Goal: Task Accomplishment & Management: Use online tool/utility

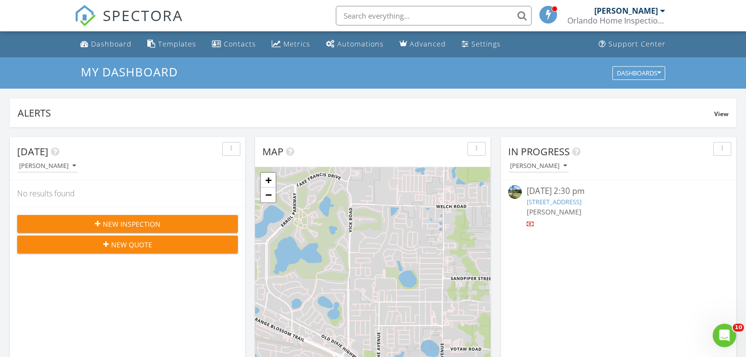
click at [552, 200] on link "887 Great Bend Rd, Altamonte Springs, FL 32714" at bounding box center [554, 201] width 55 height 9
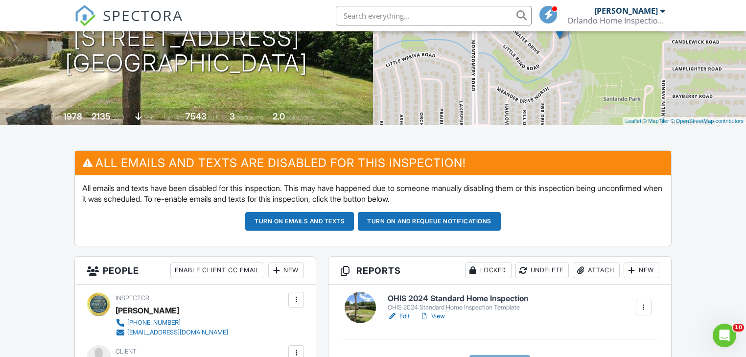
scroll to position [196, 0]
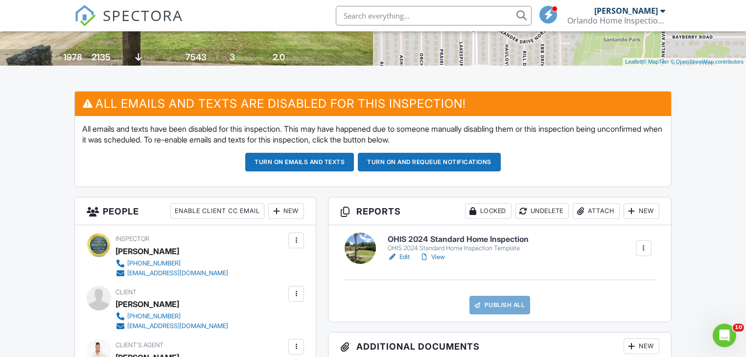
click at [404, 256] on link "Edit" at bounding box center [399, 257] width 22 height 10
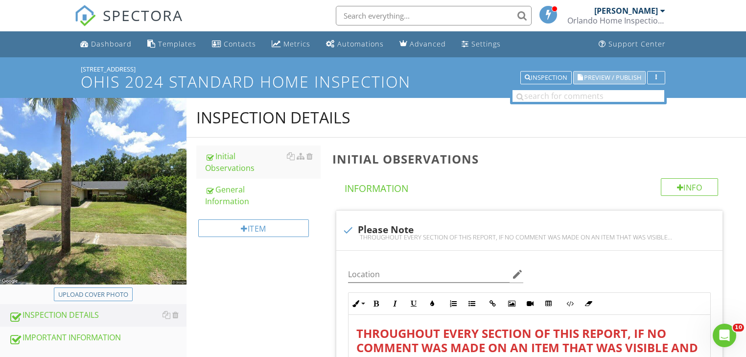
click at [613, 75] on span "Preview / Publish" at bounding box center [612, 77] width 57 height 6
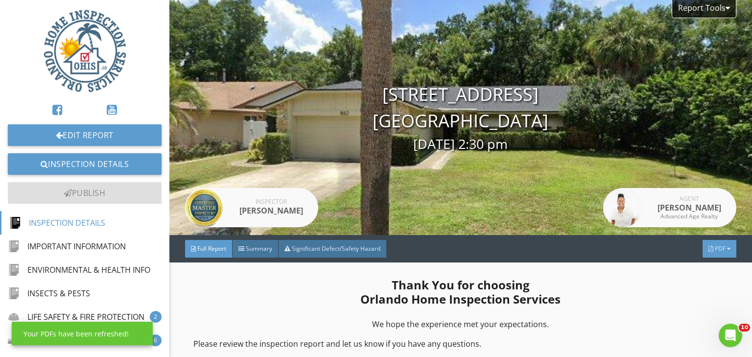
click at [716, 249] on span "PDF" at bounding box center [720, 248] width 11 height 8
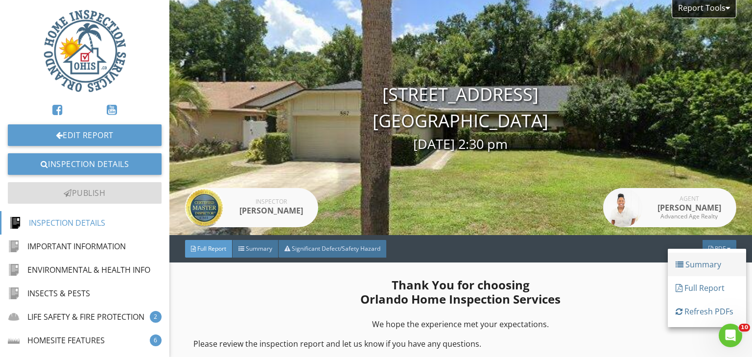
click at [703, 262] on div "Summary" at bounding box center [707, 264] width 63 height 12
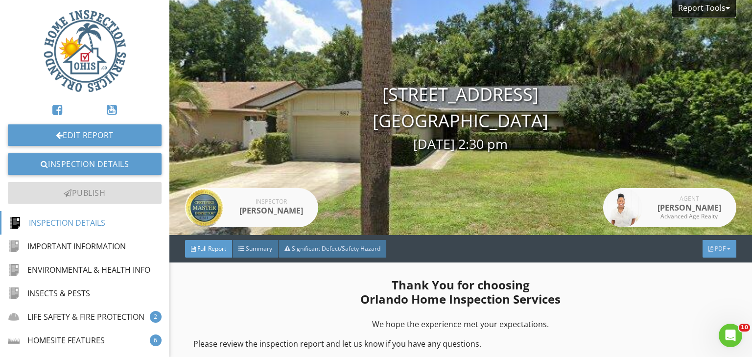
click at [715, 247] on span "PDF" at bounding box center [720, 248] width 11 height 8
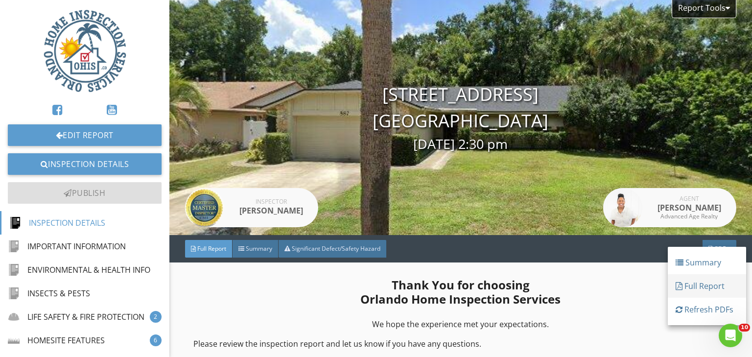
click at [704, 281] on div "Full Report" at bounding box center [707, 286] width 63 height 12
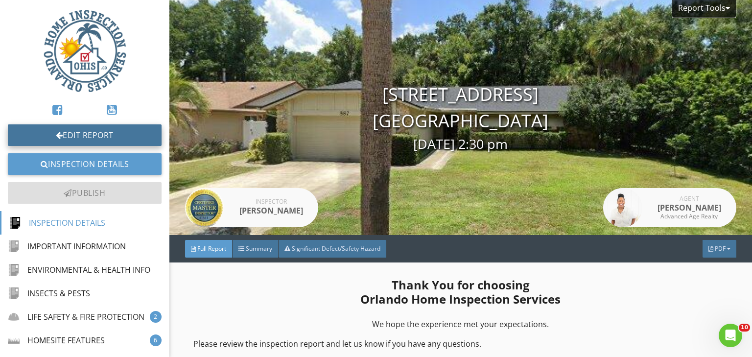
click at [76, 139] on link "Edit Report" at bounding box center [85, 135] width 154 height 22
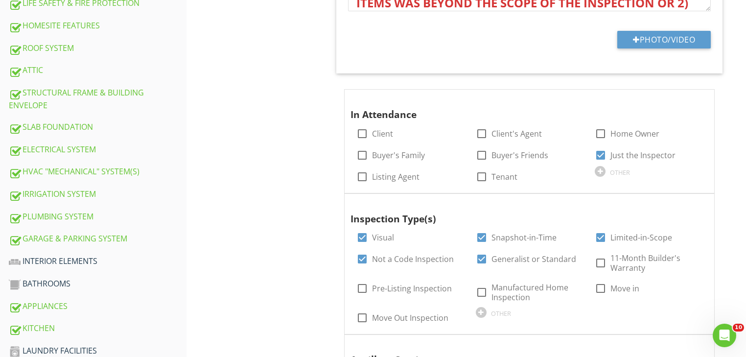
scroll to position [407, 0]
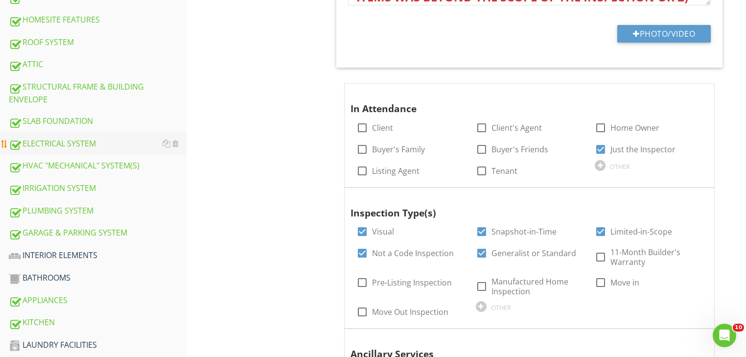
click at [53, 138] on div "ELECTRICAL SYSTEM" at bounding box center [98, 144] width 178 height 13
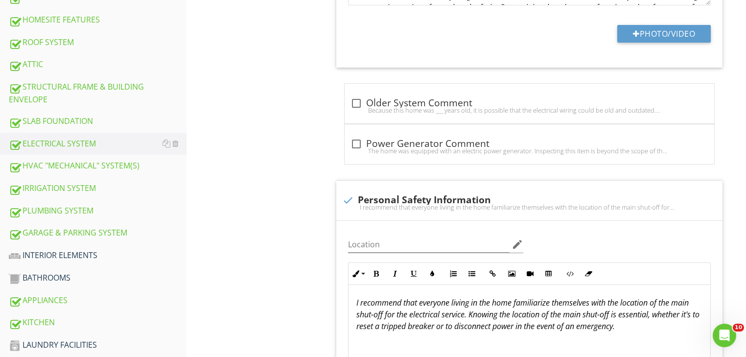
drag, startPoint x: 257, startPoint y: 182, endPoint x: 264, endPoint y: 178, distance: 8.6
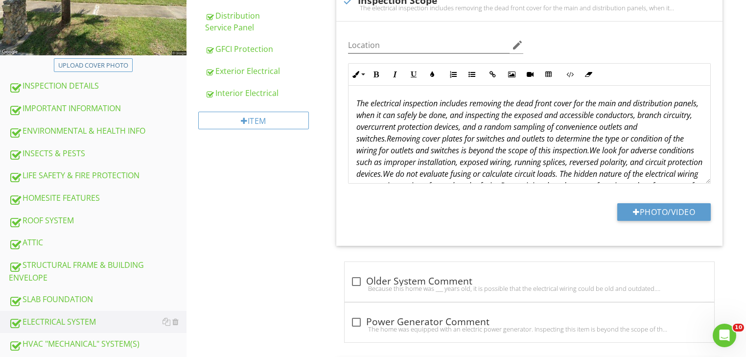
scroll to position [227, 0]
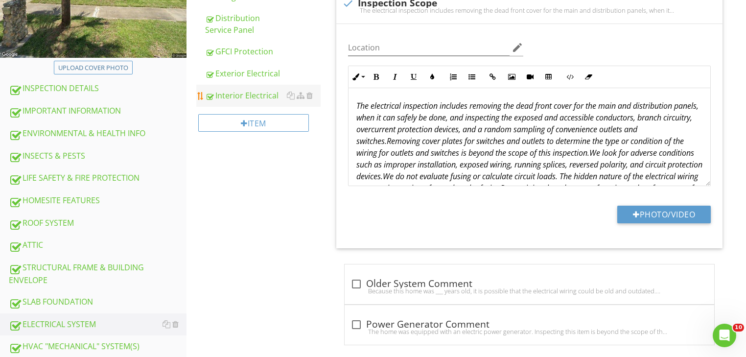
click at [271, 97] on div "Interior Electrical" at bounding box center [263, 96] width 116 height 12
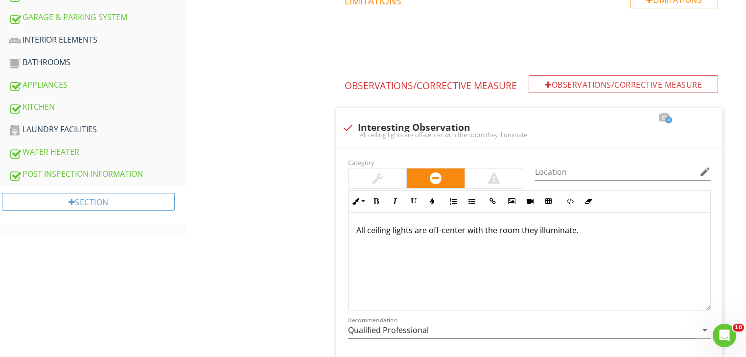
scroll to position [626, 0]
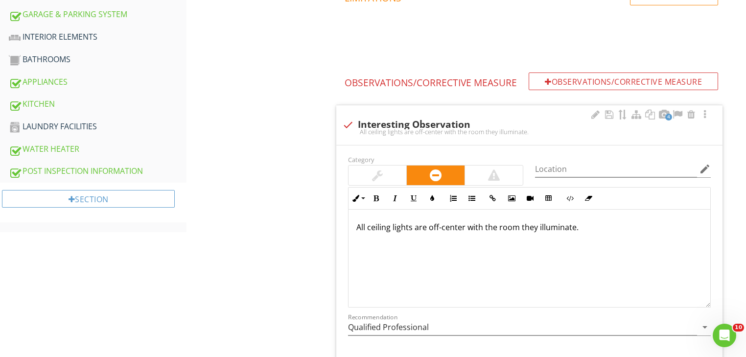
click at [354, 225] on div "All ceiling lights are off-center with the room they illuminate." at bounding box center [530, 259] width 362 height 98
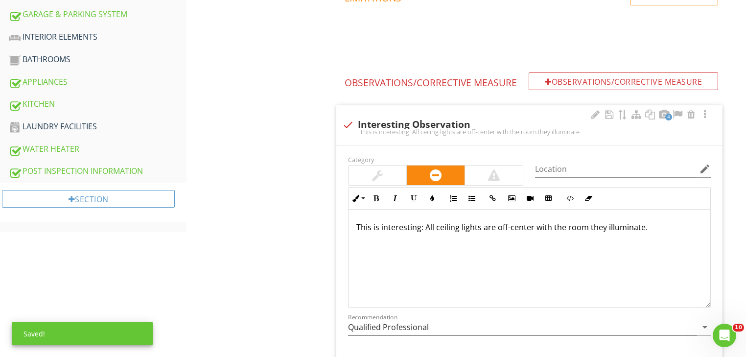
click at [639, 225] on p "This is interesting: All ceiling lights are off-center with the room they illum…" at bounding box center [529, 227] width 346 height 12
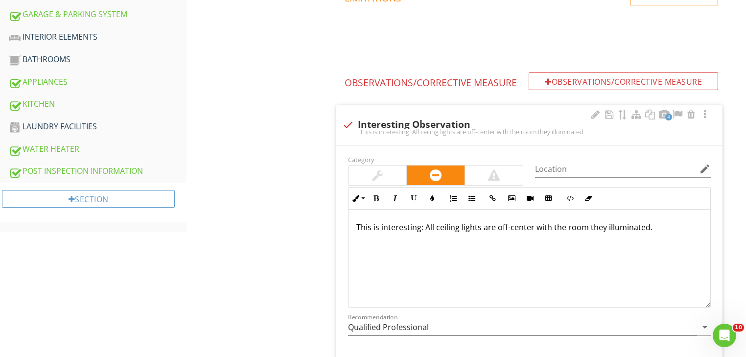
click at [655, 224] on p "This is interesting: All ceiling lights are off-center with the room they illum…" at bounding box center [529, 227] width 346 height 12
click at [668, 224] on p "This is interesting: All ceiling lights are off-center with the room they illum…" at bounding box center [529, 227] width 346 height 12
drag, startPoint x: 649, startPoint y: 225, endPoint x: 676, endPoint y: 224, distance: 26.5
click at [676, 224] on p "This is interesting: All ceiling lights are off-center with the room they illum…" at bounding box center [529, 227] width 346 height 12
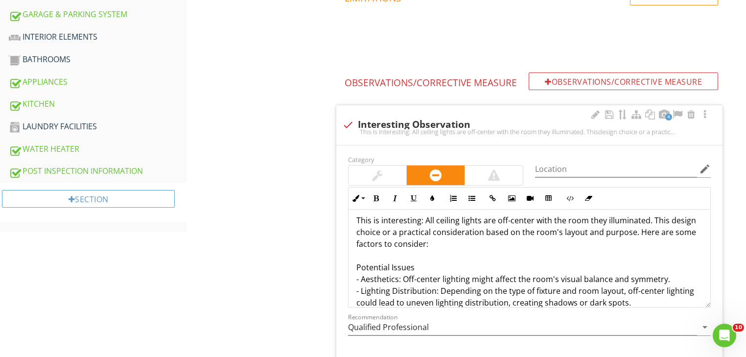
scroll to position [4, 0]
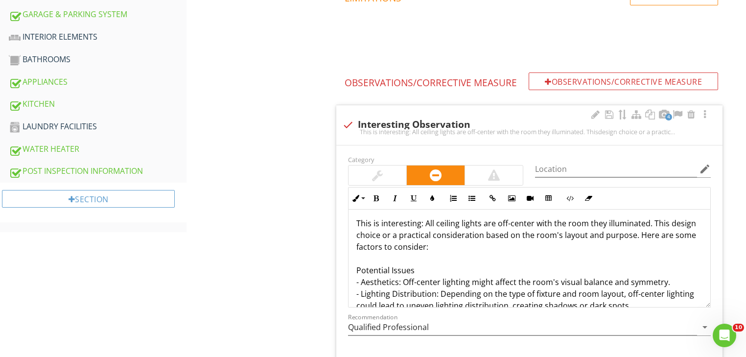
click at [666, 222] on p "This is interesting: All ceiling lights are off-center with the room they illum…" at bounding box center [529, 311] width 346 height 188
drag, startPoint x: 424, startPoint y: 270, endPoint x: 349, endPoint y: 268, distance: 75.9
click at [349, 268] on div "This is interesting: All ceiling lights are off-center with the room they illum…" at bounding box center [530, 311] width 362 height 211
click at [377, 196] on icon "button" at bounding box center [376, 198] width 7 height 7
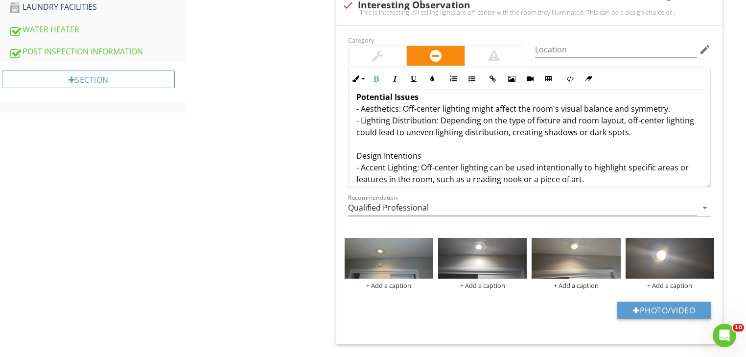
scroll to position [72, 0]
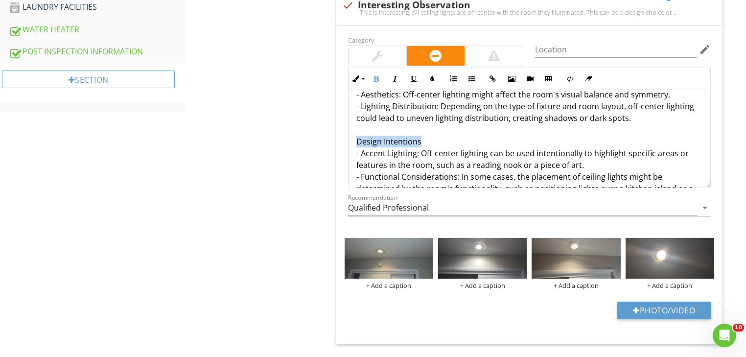
drag, startPoint x: 428, startPoint y: 143, endPoint x: 336, endPoint y: 137, distance: 91.8
click at [336, 137] on div "Category Location edit Inline Style XLarge Large Normal Small Light Small/Light…" at bounding box center [529, 185] width 386 height 319
click at [379, 78] on icon "button" at bounding box center [376, 78] width 7 height 7
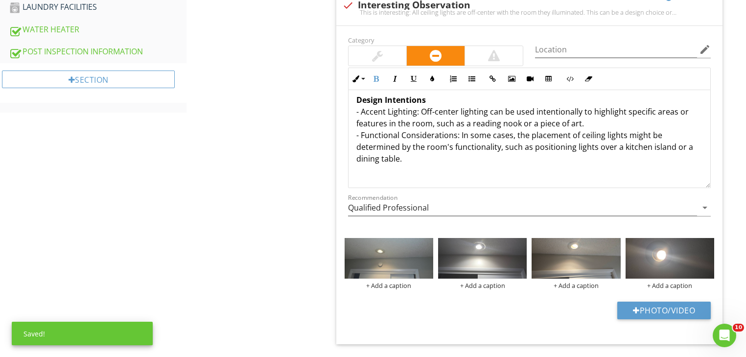
scroll to position [114, 0]
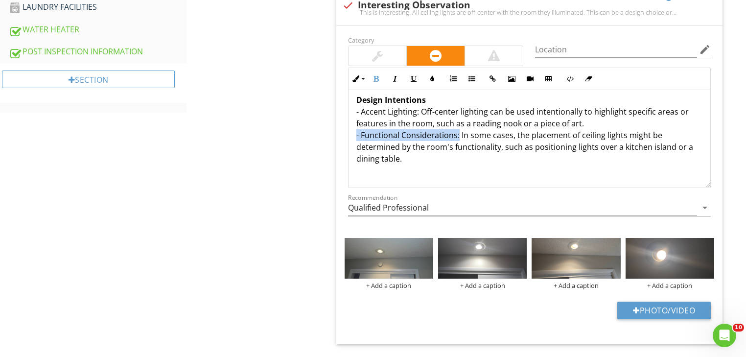
drag, startPoint x: 457, startPoint y: 134, endPoint x: 347, endPoint y: 136, distance: 110.2
click at [347, 136] on div "Inline Style XLarge Large Normal Small Light Small/Light Bold Italic Underline …" at bounding box center [529, 128] width 375 height 120
click at [375, 76] on icon "button" at bounding box center [376, 78] width 7 height 7
click at [403, 133] on strong "- Functional Considerations:" at bounding box center [411, 135] width 111 height 11
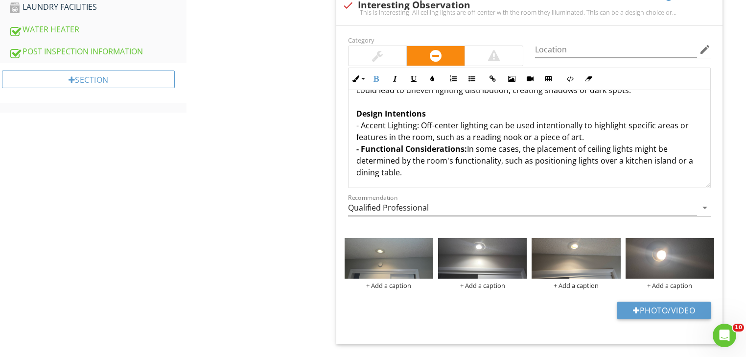
scroll to position [110, 0]
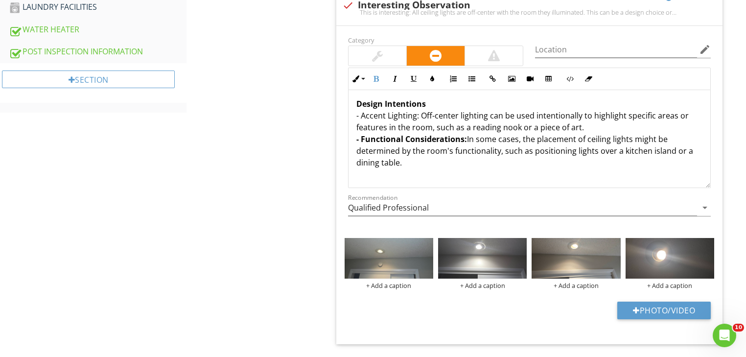
click at [584, 125] on p "This is interesting: All ceiling lights are off-center with the room they illum…" at bounding box center [529, 86] width 346 height 188
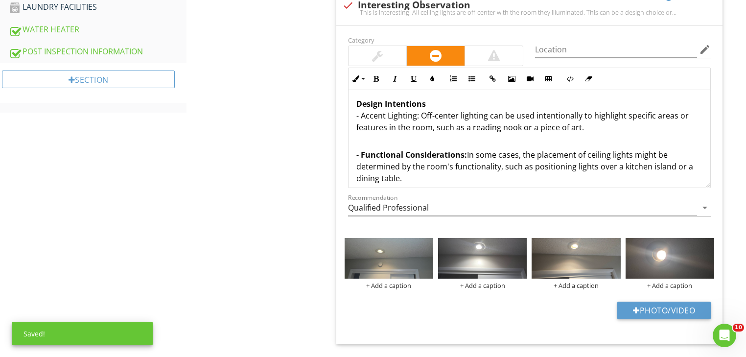
click at [356, 156] on strong "- Functional Considerations:" at bounding box center [411, 154] width 111 height 11
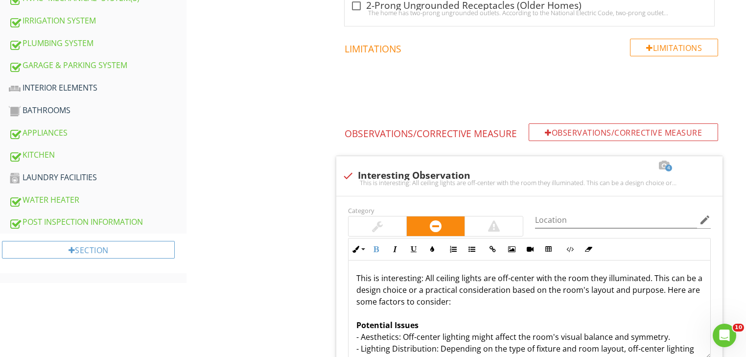
scroll to position [571, 0]
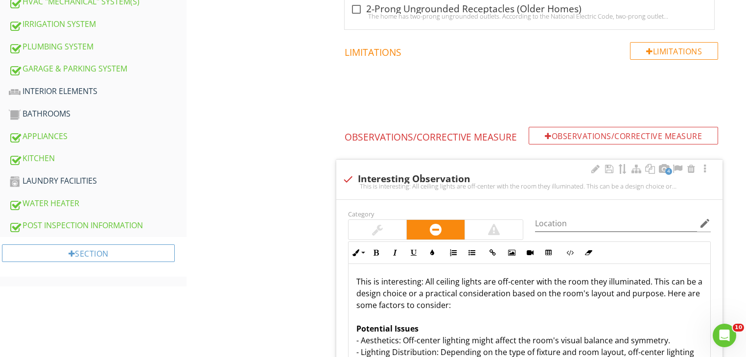
click at [367, 192] on div "4 check Interesting Observation This is interesting: All ceiling lights are off…" at bounding box center [529, 180] width 386 height 40
checkbox input "true"
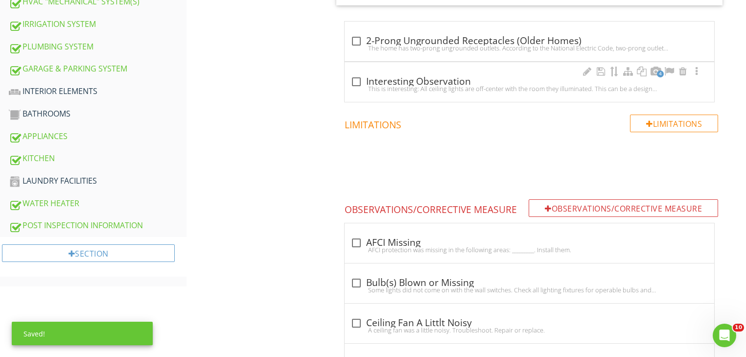
click at [359, 82] on div at bounding box center [356, 81] width 17 height 17
checkbox input "true"
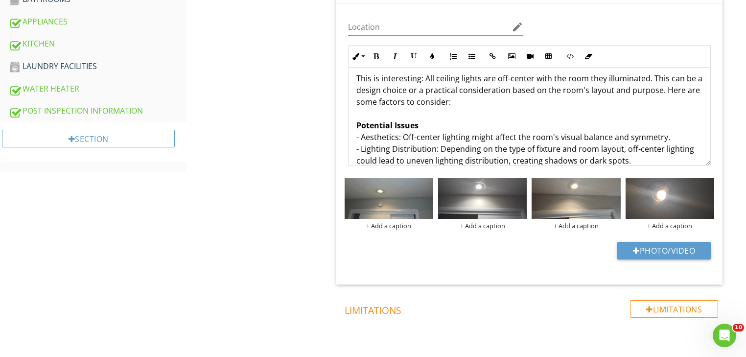
scroll to position [9, 0]
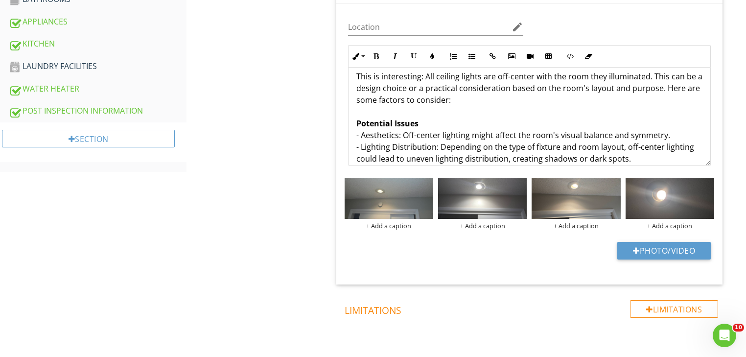
click at [668, 87] on p "This is interesting: All ceiling lights are off-center with the room they illum…" at bounding box center [529, 140] width 346 height 141
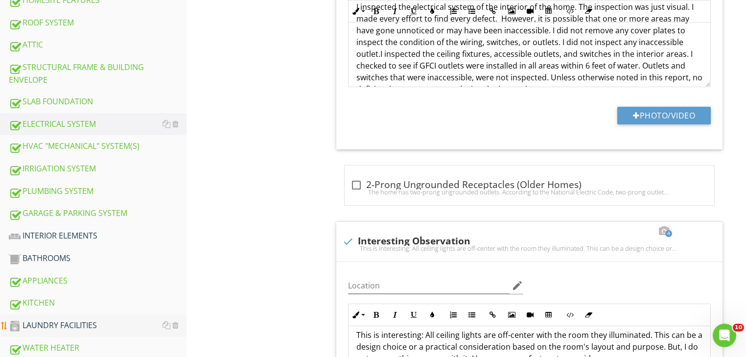
scroll to position [548, 0]
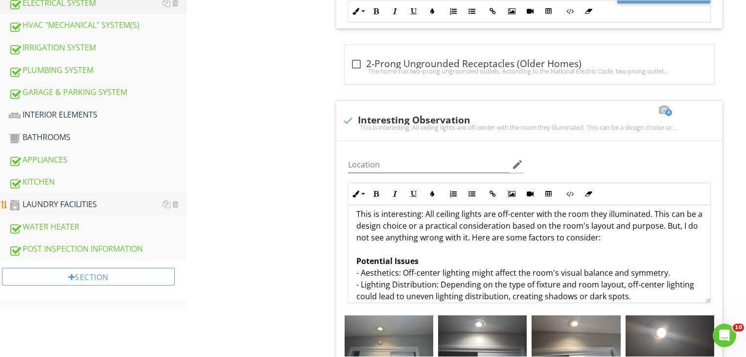
drag, startPoint x: 164, startPoint y: 69, endPoint x: 84, endPoint y: 192, distance: 147.2
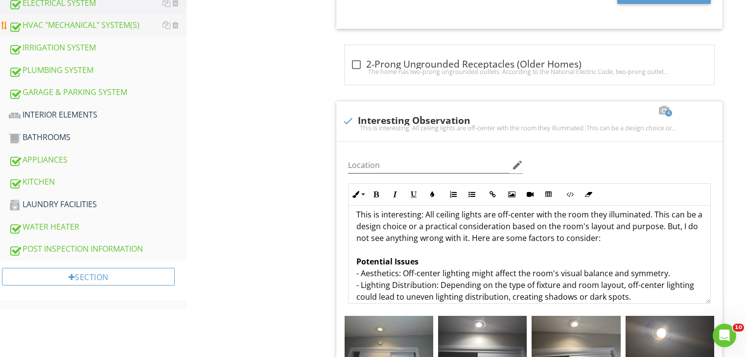
click at [93, 22] on div "HVAC "MECHANICAL" SYSTEM(S)" at bounding box center [98, 25] width 178 height 13
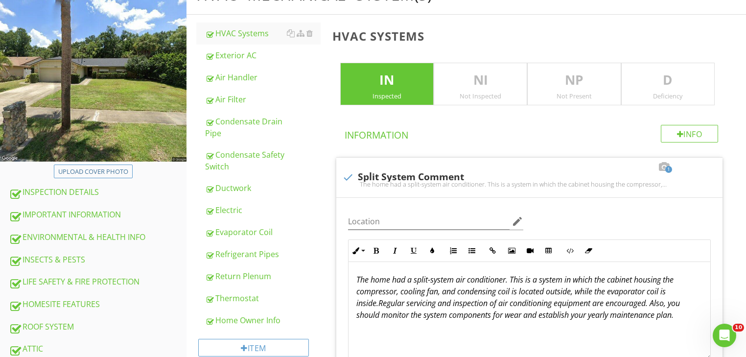
scroll to position [121, 0]
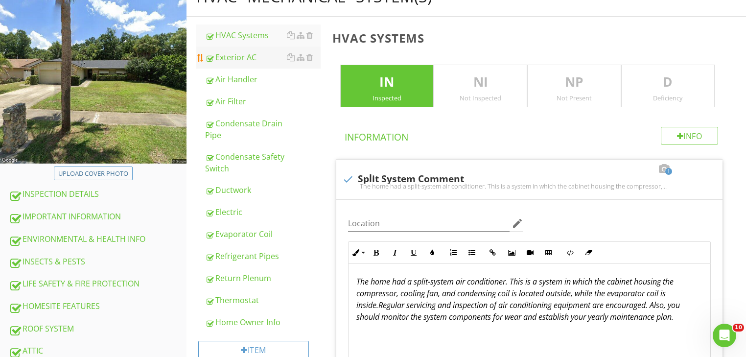
click at [220, 53] on div "Exterior AC" at bounding box center [263, 57] width 116 height 12
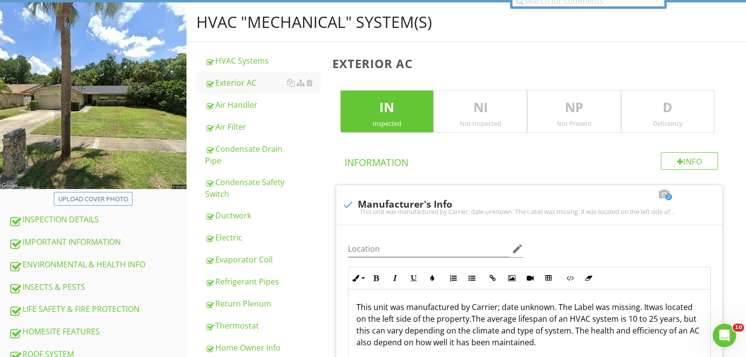
scroll to position [64, 0]
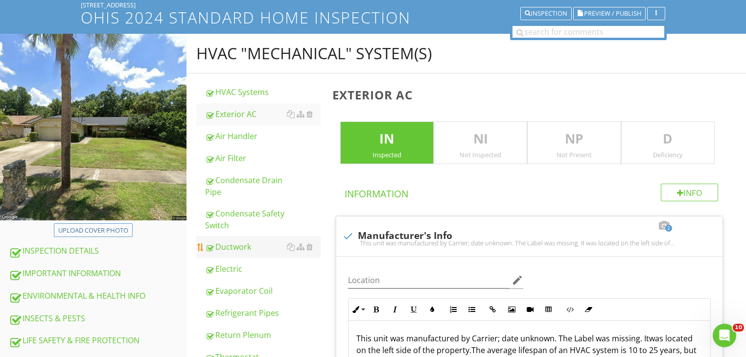
click at [245, 243] on div "Ductwork" at bounding box center [263, 247] width 116 height 12
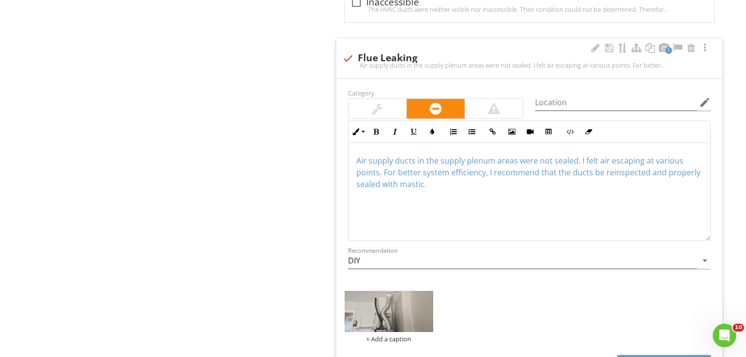
scroll to position [1701, 0]
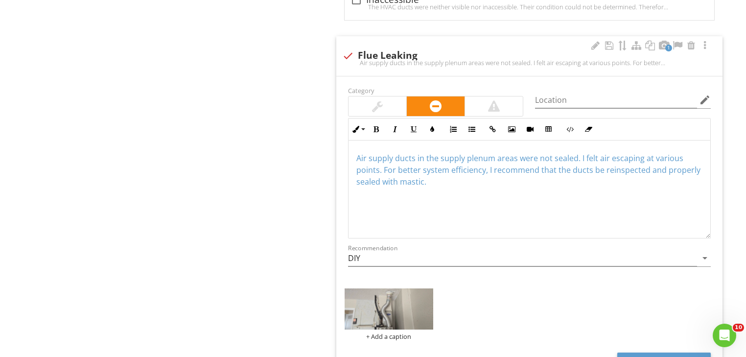
click at [442, 183] on p "Air supply ducts in the supply plenum areas were not sealed. I felt air escapin…" at bounding box center [529, 169] width 346 height 35
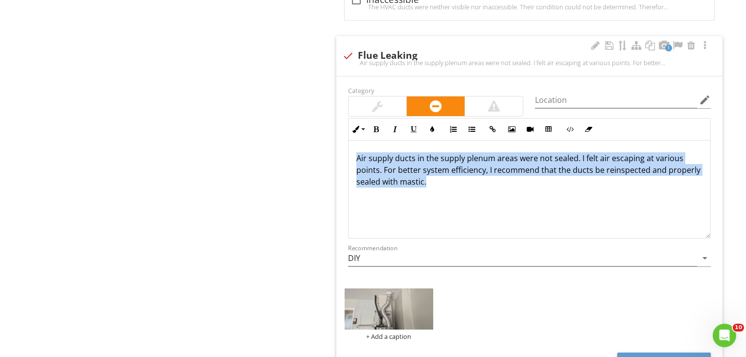
drag, startPoint x: 441, startPoint y: 178, endPoint x: 341, endPoint y: 151, distance: 103.4
click at [341, 151] on div "Category Location edit Inline Style XLarge Large Normal Small Light Small/Light…" at bounding box center [529, 235] width 386 height 319
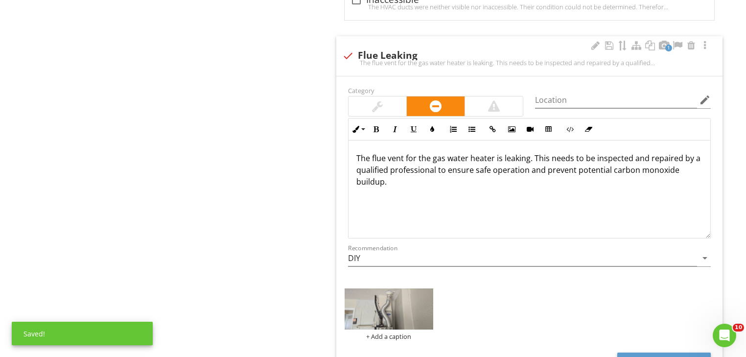
click at [402, 192] on div "The flue vent for the gas water heater is leaking. This needs to be inspected a…" at bounding box center [530, 190] width 362 height 98
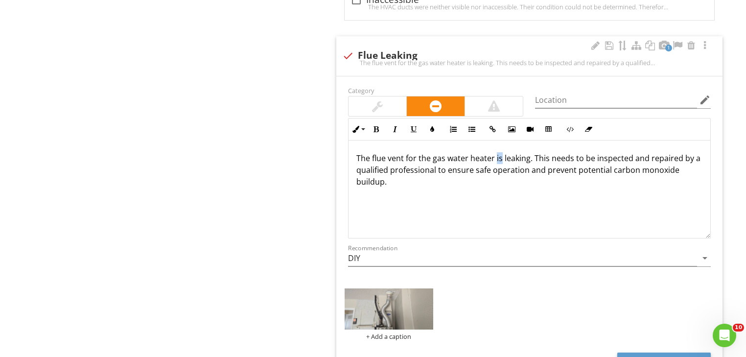
drag, startPoint x: 495, startPoint y: 155, endPoint x: 500, endPoint y: 158, distance: 5.0
click at [500, 158] on p "The flue vent for the gas water heater is leaking. This needs to be inspected a…" at bounding box center [529, 169] width 346 height 35
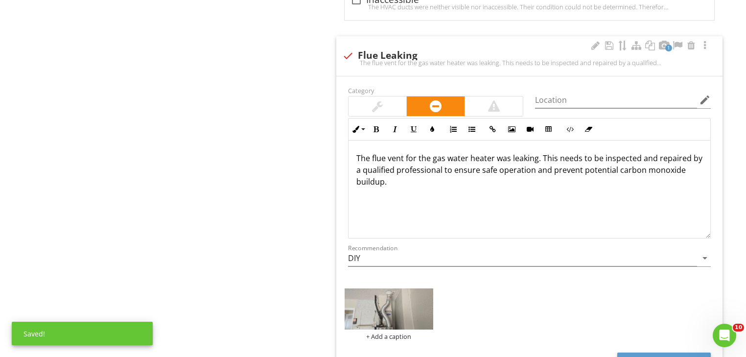
click at [537, 156] on p "The flue vent for the gas water heater was leaking. This needs to be inspected …" at bounding box center [529, 169] width 346 height 35
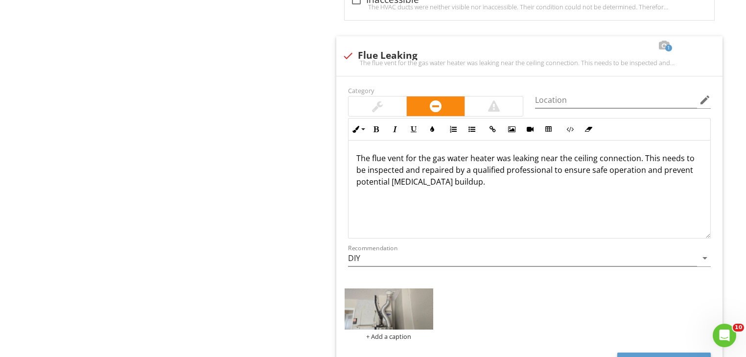
drag, startPoint x: 502, startPoint y: 180, endPoint x: 259, endPoint y: 143, distance: 245.0
click at [431, 126] on icon "button" at bounding box center [432, 129] width 7 height 7
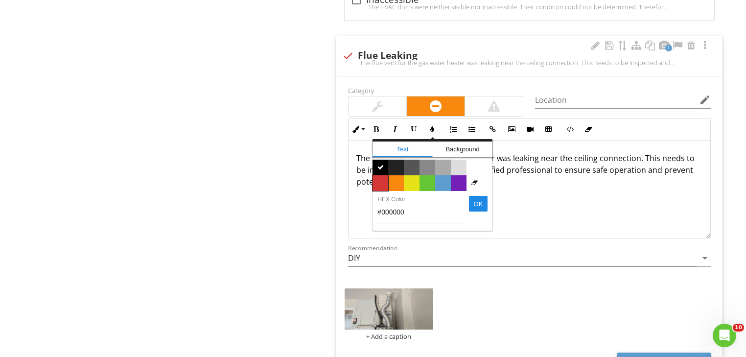
click at [384, 175] on span "Color #d53636" at bounding box center [381, 183] width 16 height 16
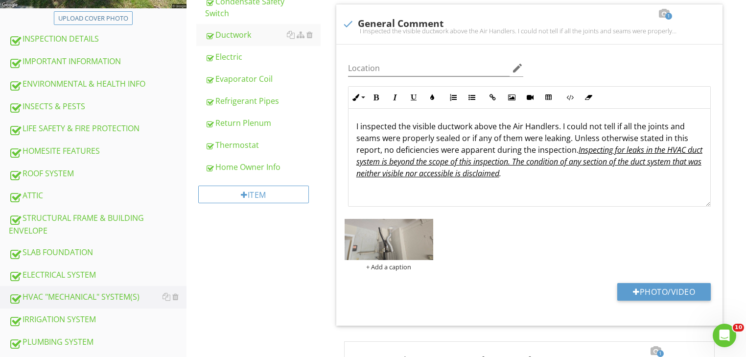
scroll to position [303, 0]
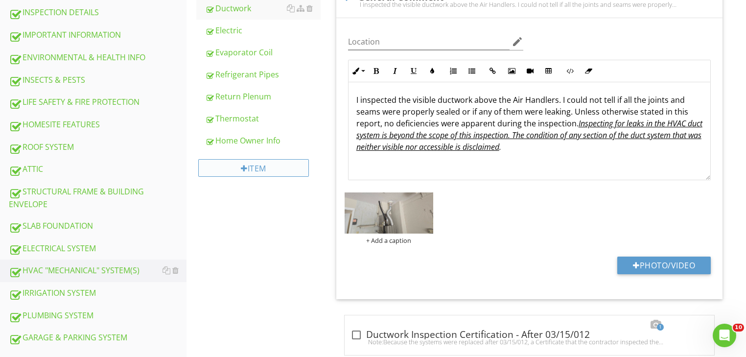
click at [249, 172] on div "Item" at bounding box center [253, 168] width 111 height 18
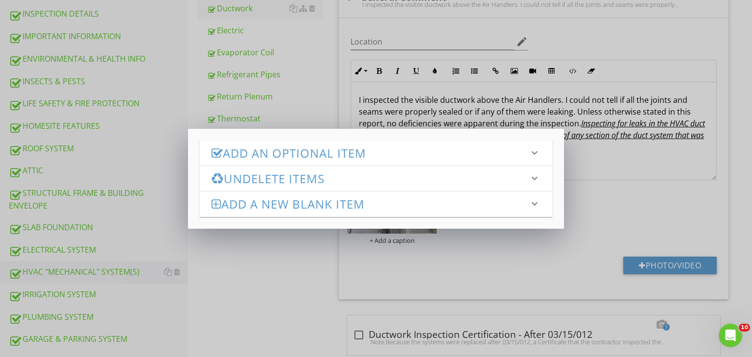
click at [259, 207] on h3 "Add a new Blank Item" at bounding box center [369, 203] width 317 height 13
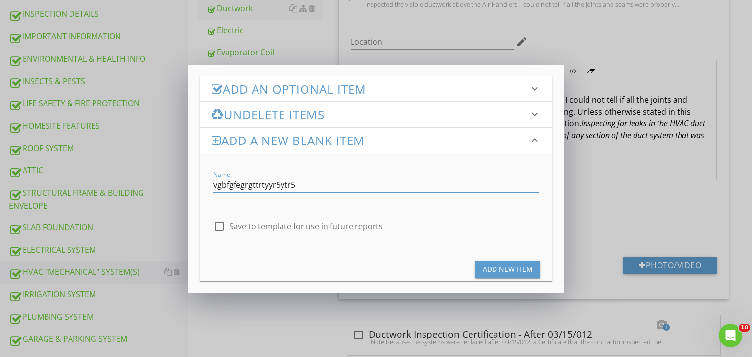
type input "vgbfgfegrgttrtyyr5ytr5"
click at [507, 273] on div "Add New Item" at bounding box center [508, 269] width 50 height 10
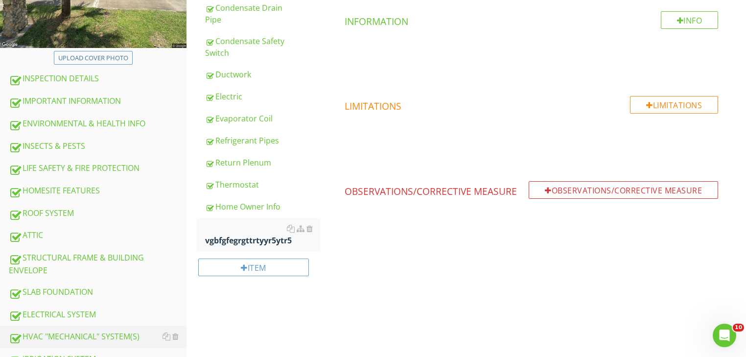
scroll to position [233, 0]
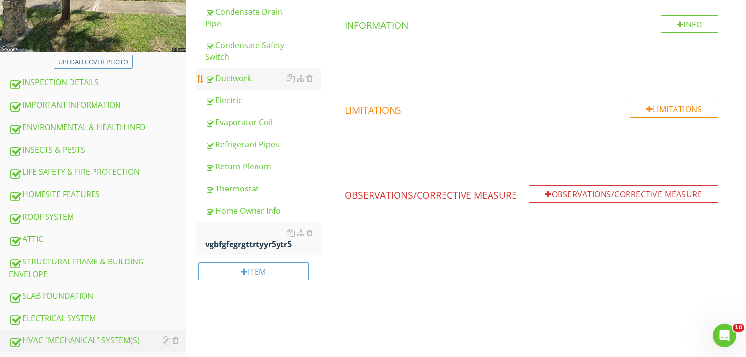
click at [243, 76] on div "Ductwork" at bounding box center [263, 78] width 116 height 12
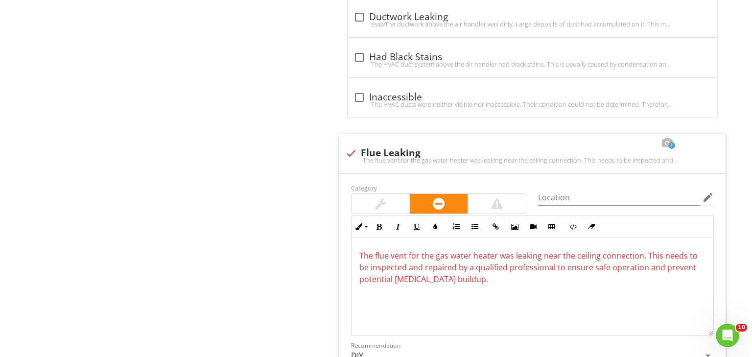
scroll to position [1609, 0]
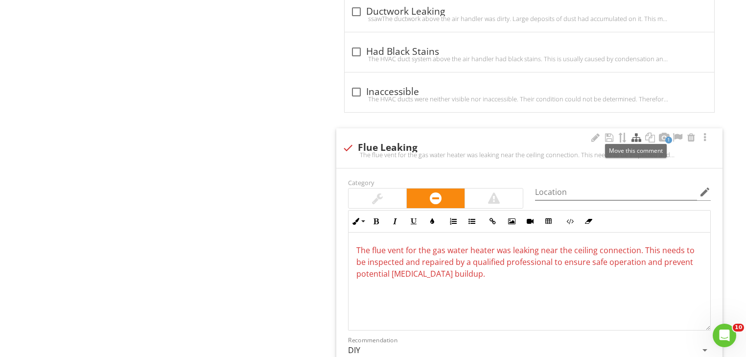
click at [633, 136] on div at bounding box center [637, 138] width 12 height 10
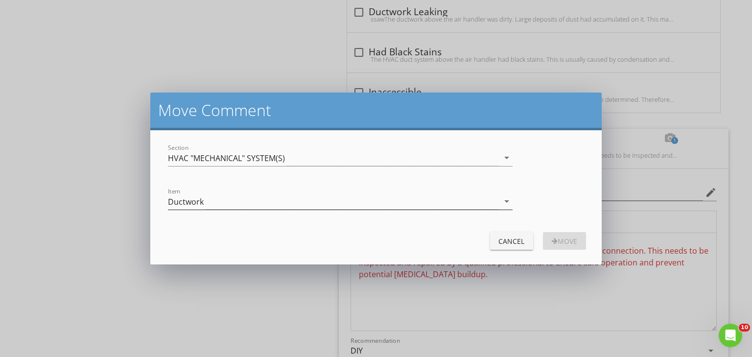
click at [504, 200] on icon "arrow_drop_down" at bounding box center [507, 201] width 12 height 12
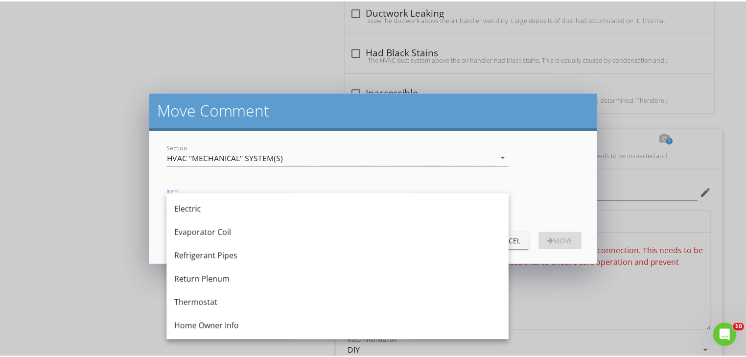
scroll to position [190, 0]
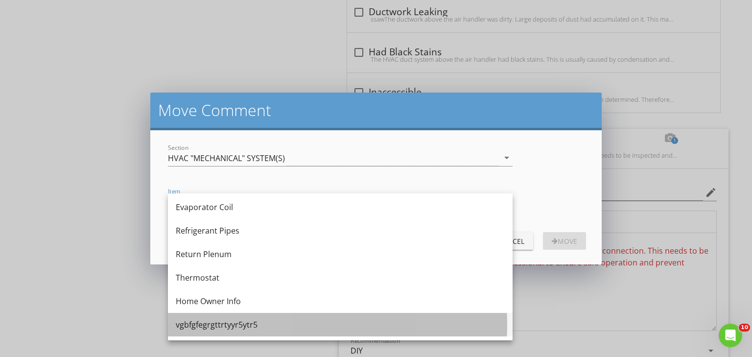
click at [272, 322] on div "vgbfgfegrgttrtyyr5ytr5" at bounding box center [340, 325] width 329 height 12
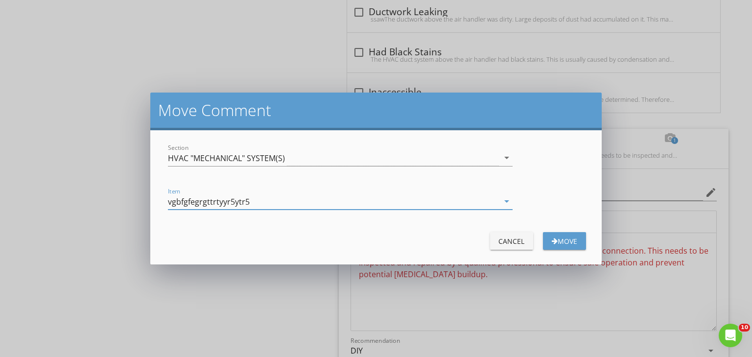
click at [554, 241] on div "button" at bounding box center [555, 240] width 6 height 7
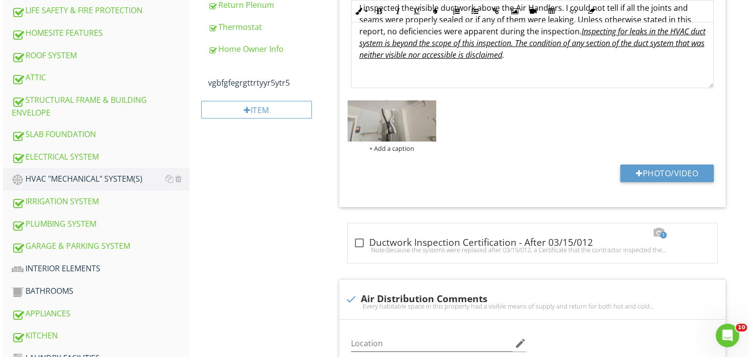
scroll to position [356, 0]
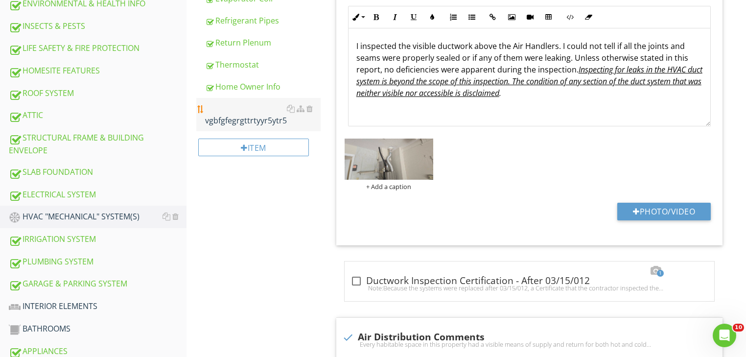
click at [257, 107] on div "vgbfgfegrgttrtyyr5ytr5" at bounding box center [263, 114] width 116 height 23
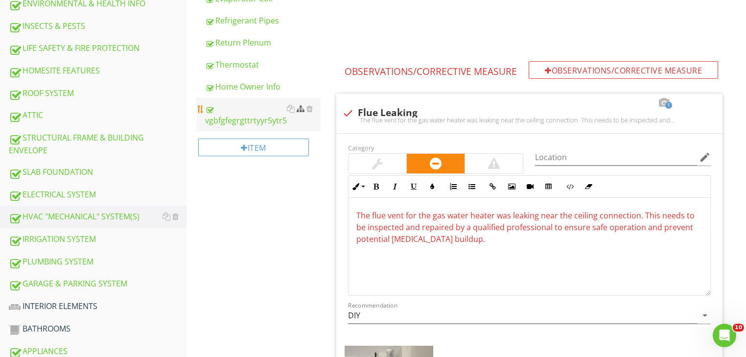
click at [302, 109] on div at bounding box center [301, 109] width 8 height 8
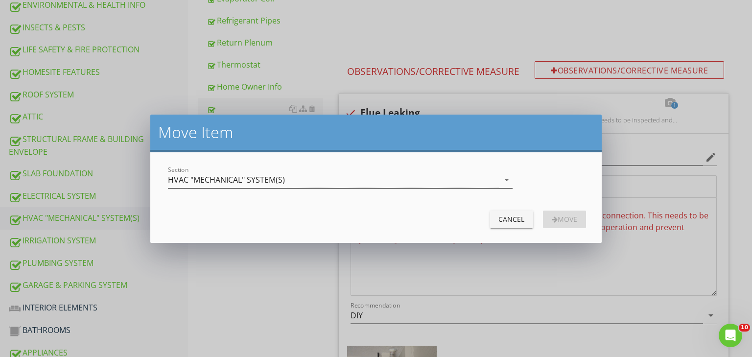
click at [509, 180] on icon "arrow_drop_down" at bounding box center [507, 180] width 12 height 12
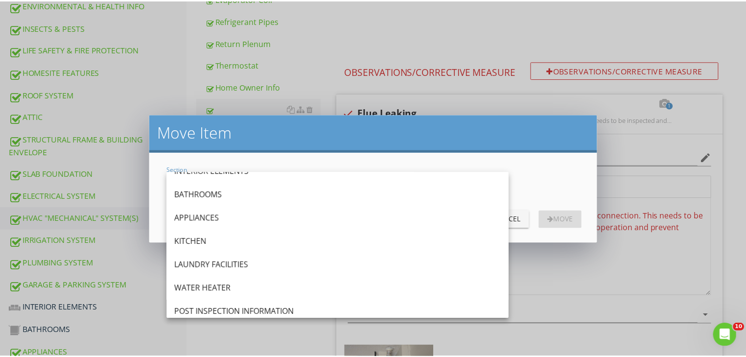
scroll to position [378, 0]
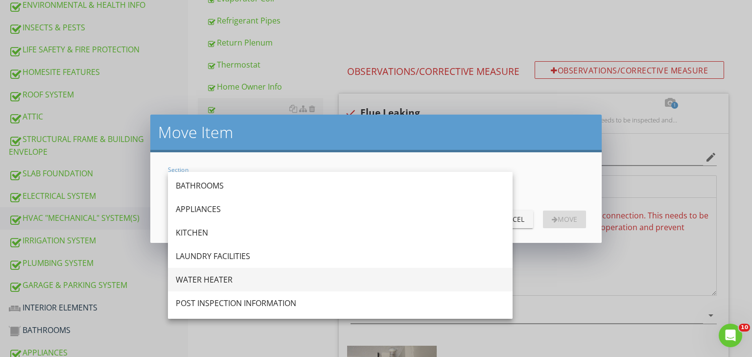
click at [213, 276] on div "WATER HEATER" at bounding box center [340, 280] width 329 height 12
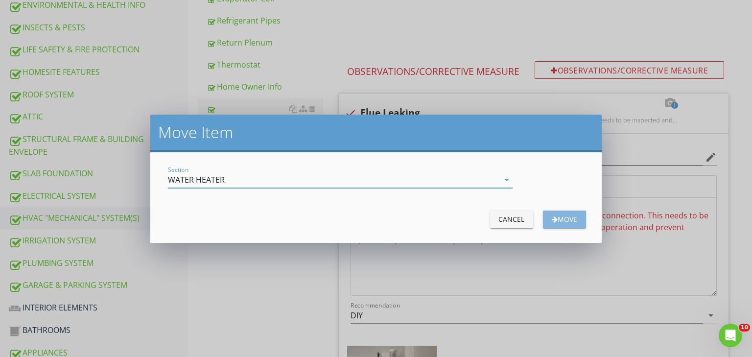
click at [562, 221] on div "Move" at bounding box center [564, 219] width 27 height 10
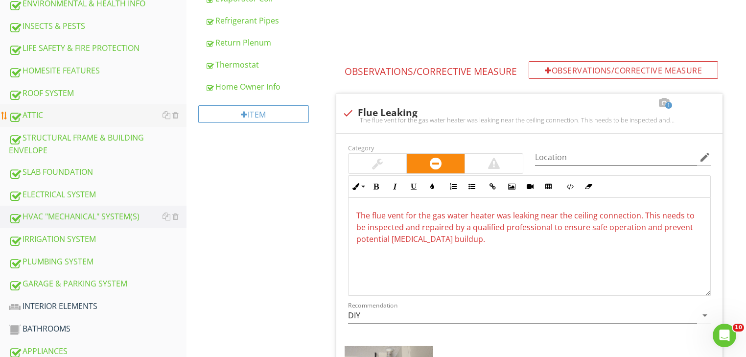
click at [46, 114] on div "ATTIC" at bounding box center [98, 115] width 178 height 13
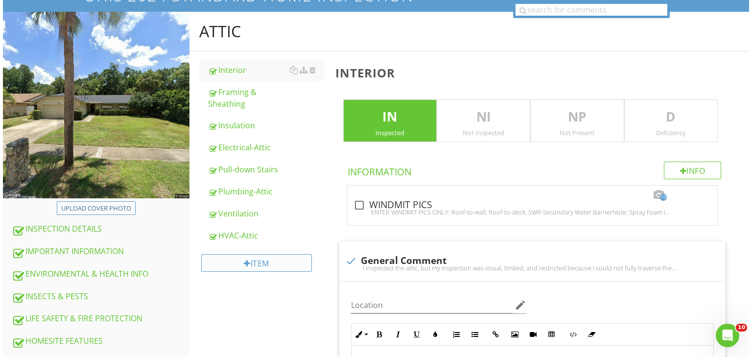
scroll to position [82, 0]
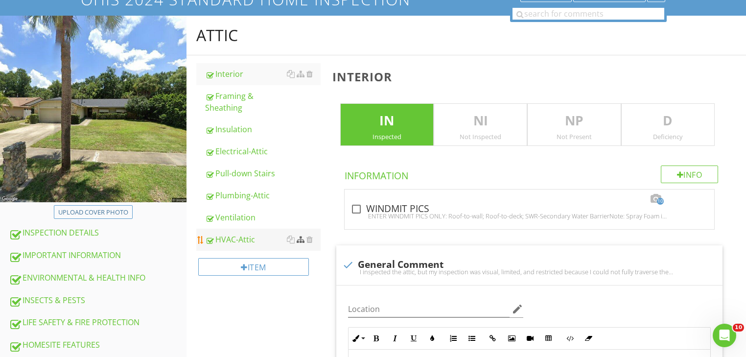
click at [302, 239] on div at bounding box center [301, 239] width 8 height 8
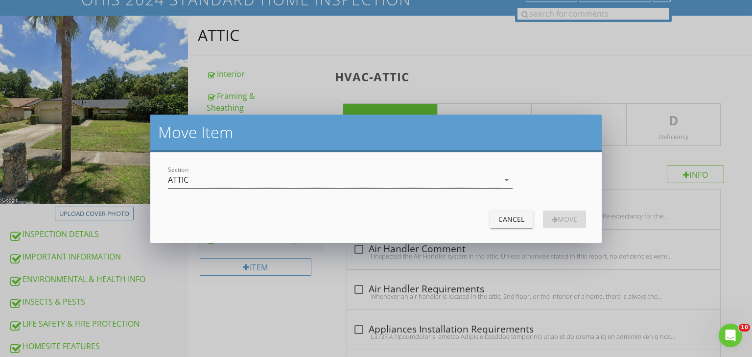
click at [505, 178] on icon "arrow_drop_down" at bounding box center [507, 180] width 12 height 12
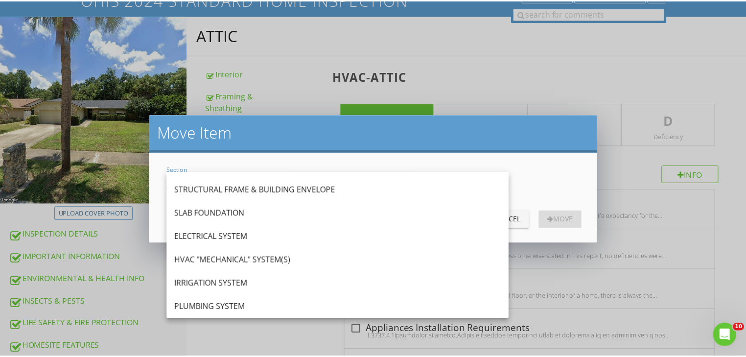
scroll to position [187, 0]
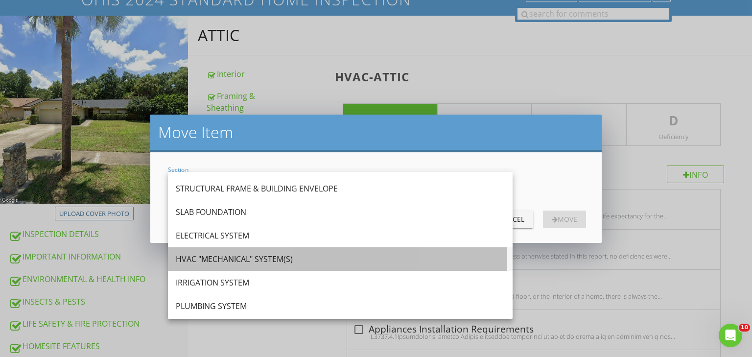
click at [270, 255] on div "HVAC "MECHANICAL" SYSTEM(S)" at bounding box center [340, 259] width 329 height 12
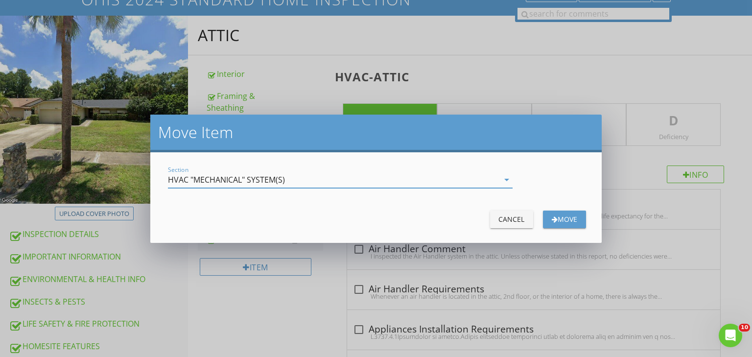
click at [580, 220] on button "Move" at bounding box center [564, 220] width 43 height 18
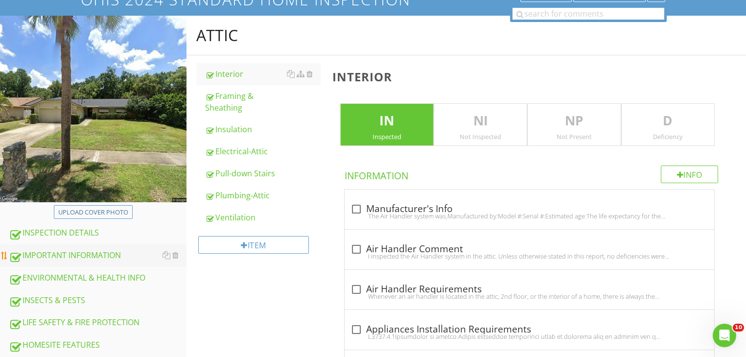
drag, startPoint x: 143, startPoint y: 254, endPoint x: 148, endPoint y: 264, distance: 11.6
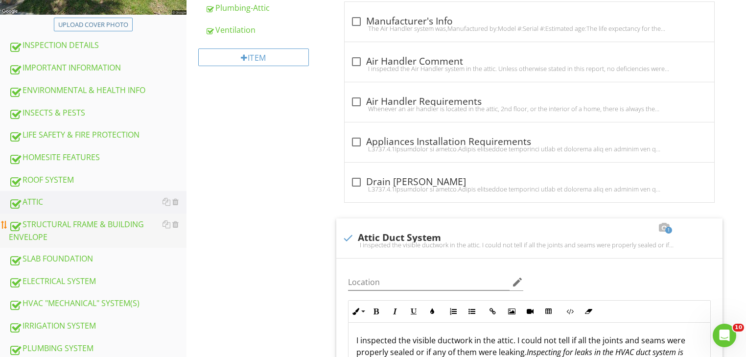
scroll to position [317, 0]
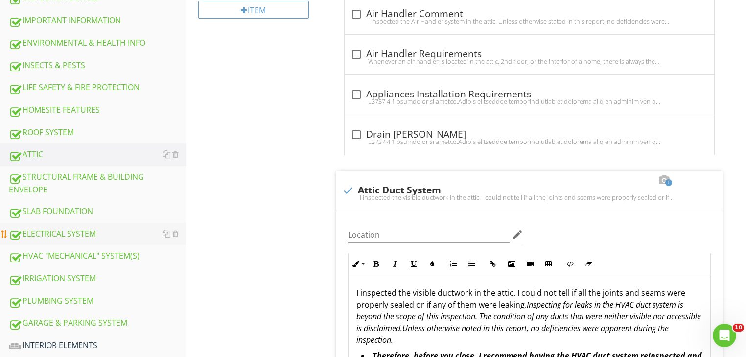
click at [73, 228] on div "ELECTRICAL SYSTEM" at bounding box center [98, 234] width 178 height 13
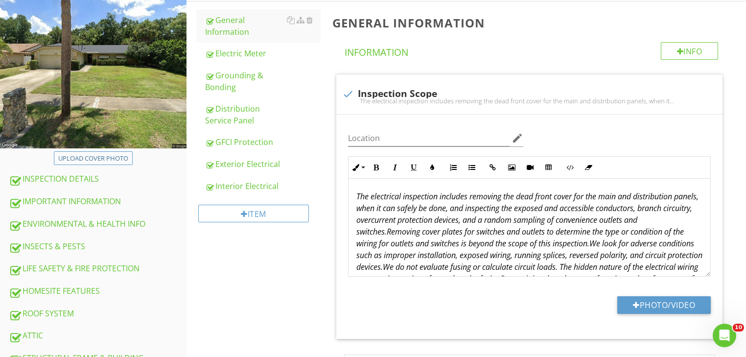
scroll to position [94, 0]
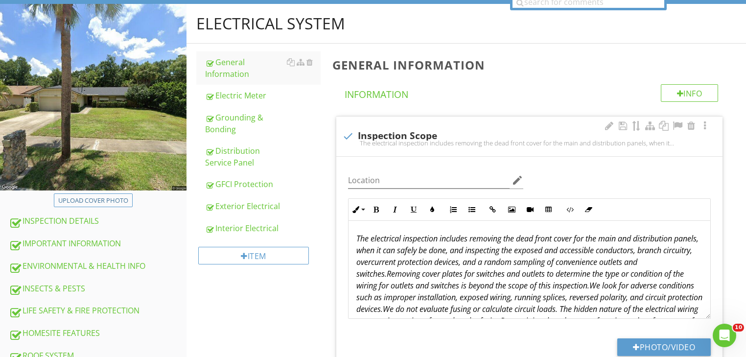
drag, startPoint x: 234, startPoint y: 226, endPoint x: 637, endPoint y: 160, distance: 409.3
click at [234, 226] on div "Interior Electrical" at bounding box center [263, 228] width 116 height 12
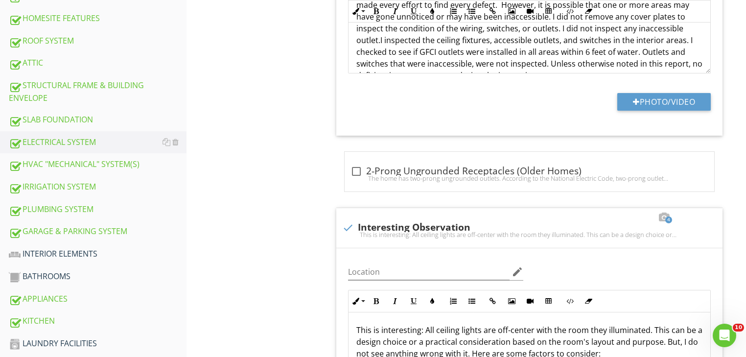
scroll to position [422, 0]
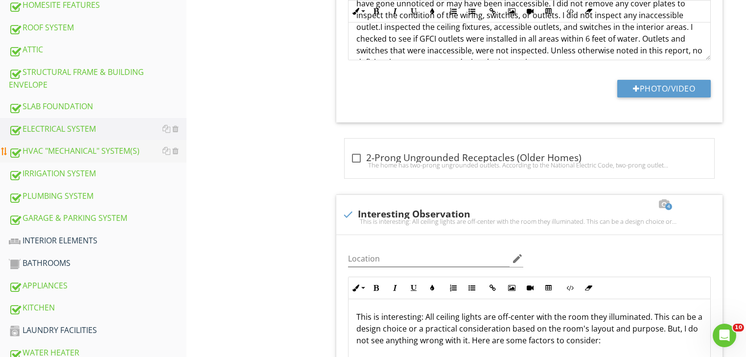
click at [69, 147] on div "HVAC "MECHANICAL" SYSTEM(S)" at bounding box center [98, 151] width 178 height 13
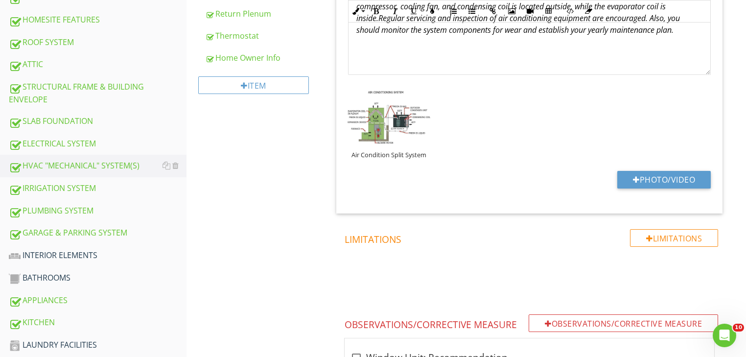
scroll to position [400, 0]
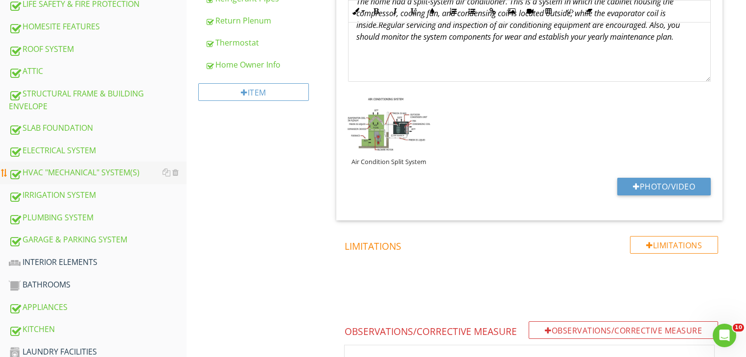
click at [104, 170] on div "HVAC "MECHANICAL" SYSTEM(S)" at bounding box center [98, 172] width 178 height 13
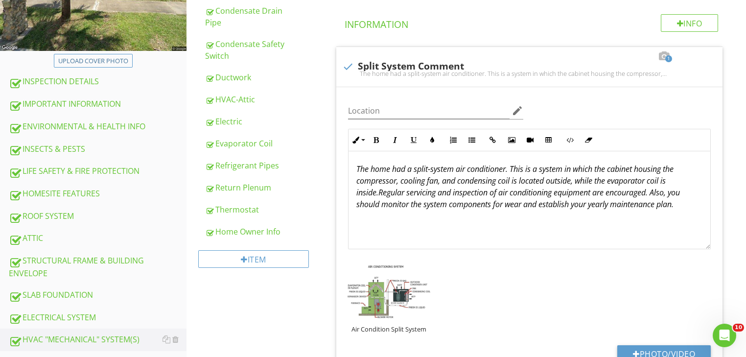
scroll to position [219, 0]
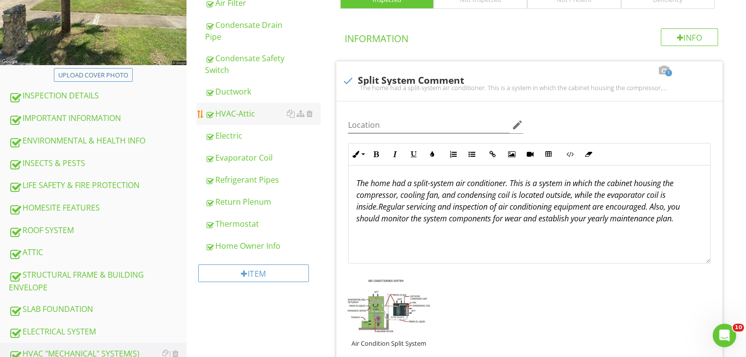
click at [231, 114] on div "HVAC-Attic" at bounding box center [263, 114] width 116 height 12
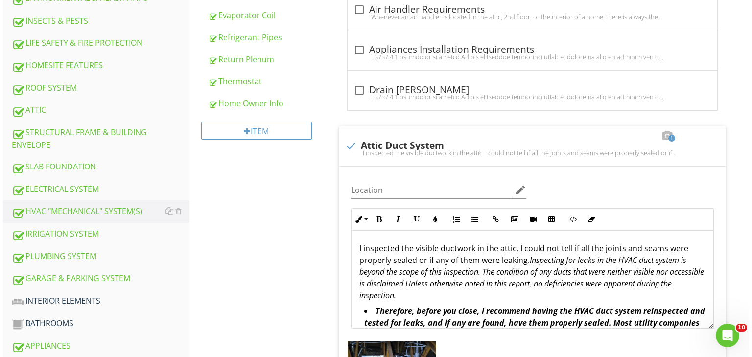
scroll to position [378, 0]
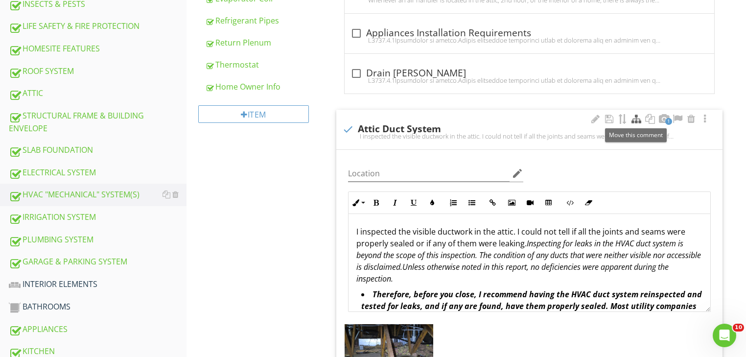
click at [639, 119] on div at bounding box center [637, 119] width 12 height 10
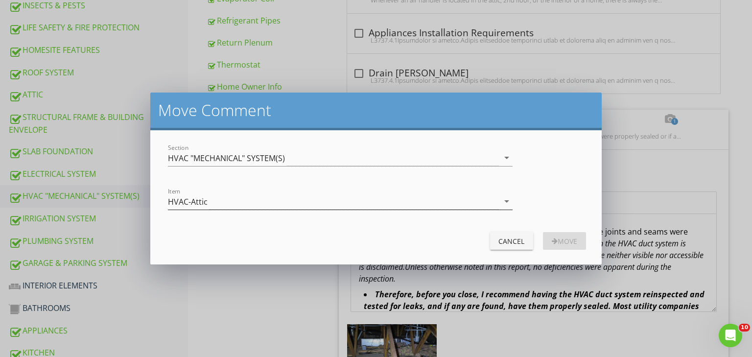
click at [507, 200] on icon "arrow_drop_down" at bounding box center [507, 201] width 12 height 12
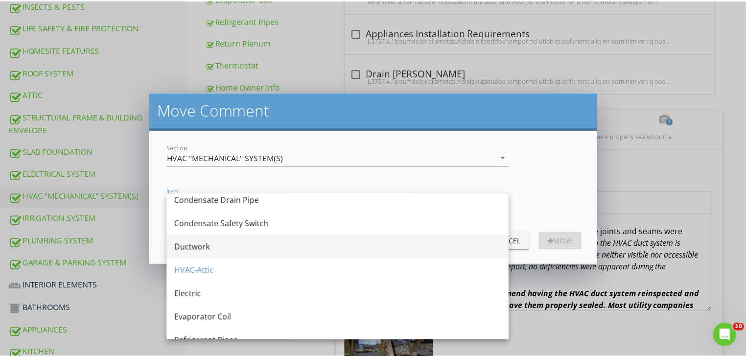
scroll to position [104, 0]
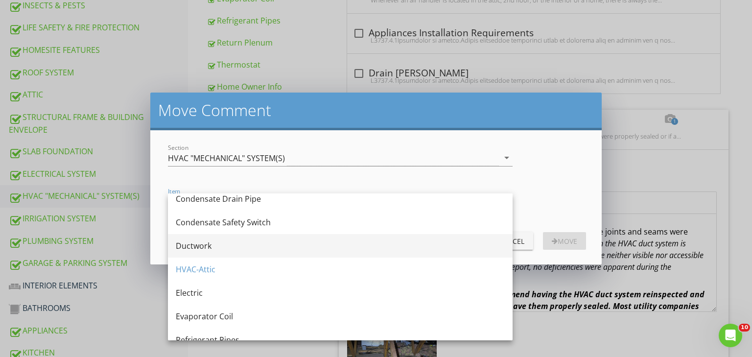
click at [264, 247] on div "Ductwork" at bounding box center [340, 246] width 329 height 12
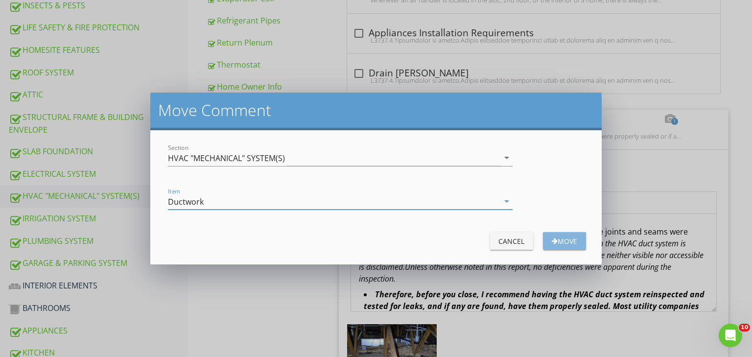
click at [554, 240] on div "button" at bounding box center [555, 240] width 6 height 7
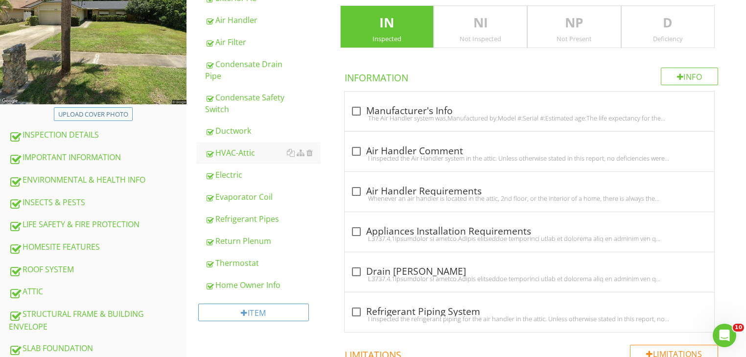
scroll to position [143, 0]
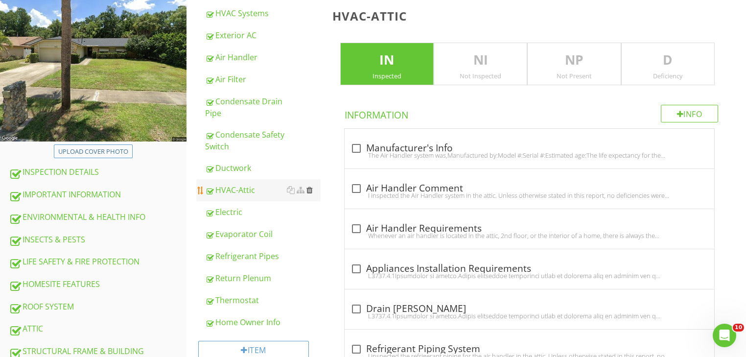
click at [311, 190] on div at bounding box center [309, 190] width 6 height 8
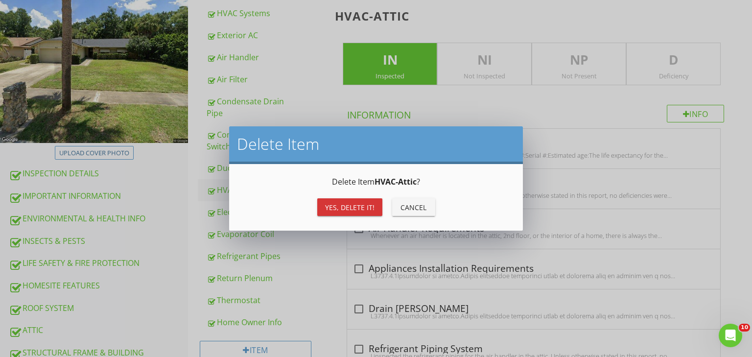
click at [328, 206] on div "Yes, Delete it!" at bounding box center [349, 207] width 49 height 10
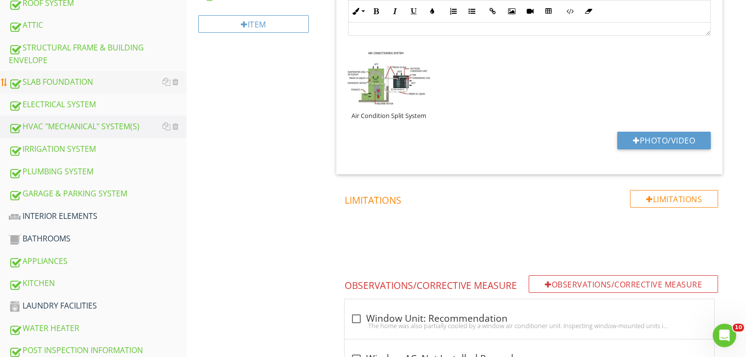
scroll to position [456, 0]
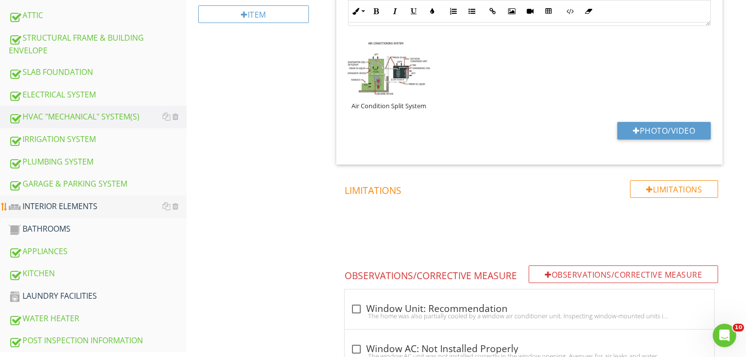
click at [92, 200] on div "INTERIOR ELEMENTS" at bounding box center [98, 206] width 178 height 13
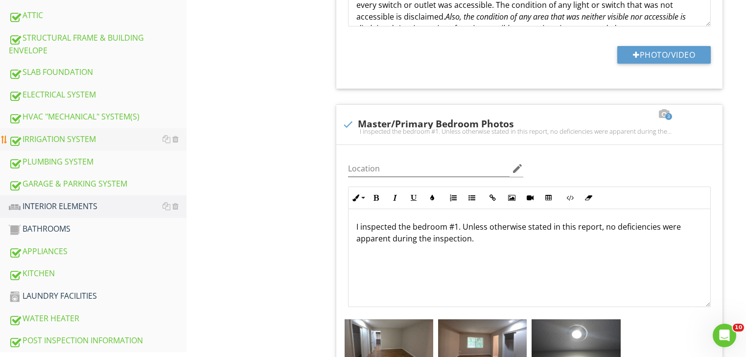
click at [72, 134] on div "IRRIGATION SYSTEM" at bounding box center [98, 139] width 178 height 13
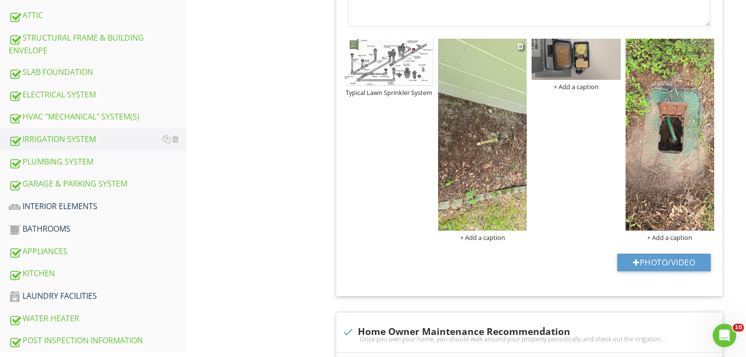
click at [484, 151] on img at bounding box center [482, 135] width 89 height 192
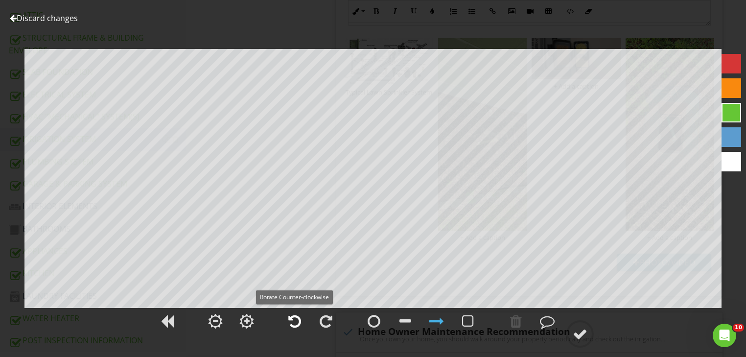
click at [297, 323] on div at bounding box center [294, 321] width 13 height 15
click at [580, 333] on div at bounding box center [580, 334] width 15 height 15
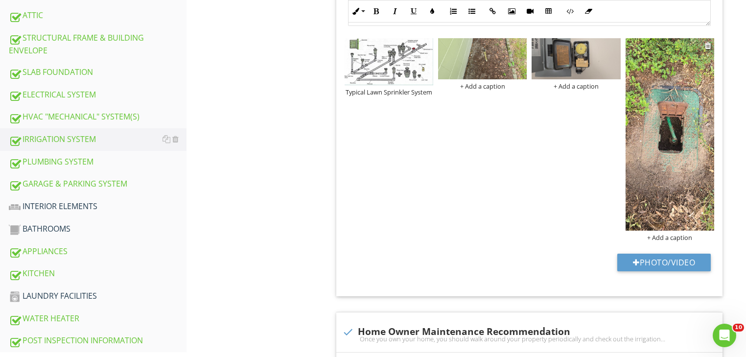
click at [641, 82] on img at bounding box center [670, 134] width 89 height 192
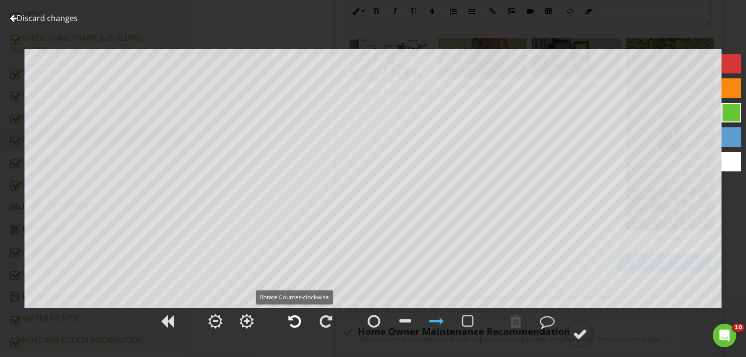
click at [292, 319] on div at bounding box center [294, 321] width 13 height 15
click at [574, 333] on div at bounding box center [580, 334] width 15 height 15
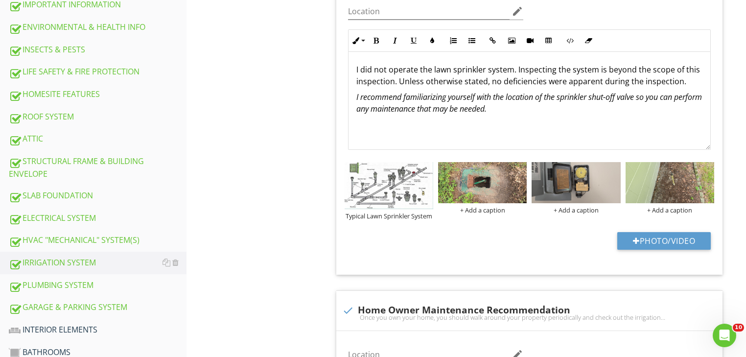
scroll to position [326, 0]
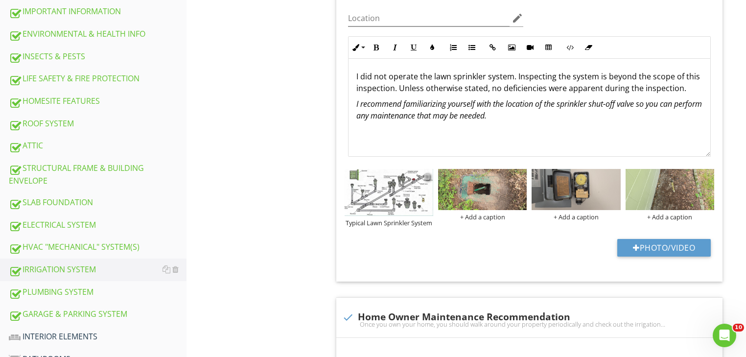
click at [427, 174] on div at bounding box center [427, 176] width 6 height 8
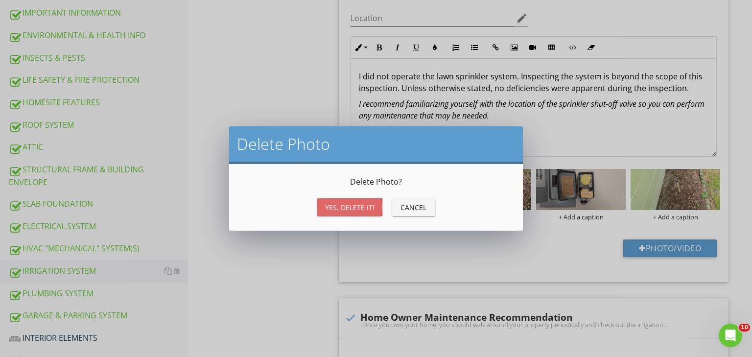
click at [363, 201] on button "Yes, Delete it!" at bounding box center [349, 207] width 65 height 18
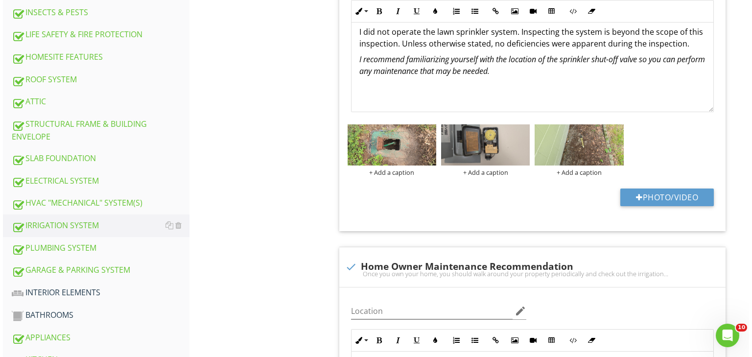
scroll to position [374, 0]
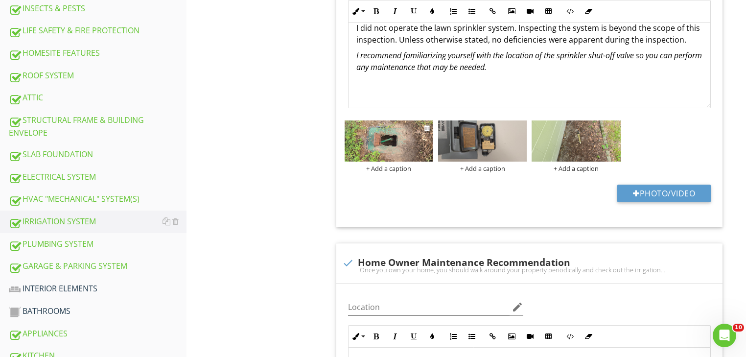
click at [377, 164] on div "+ Add a caption" at bounding box center [389, 168] width 89 height 8
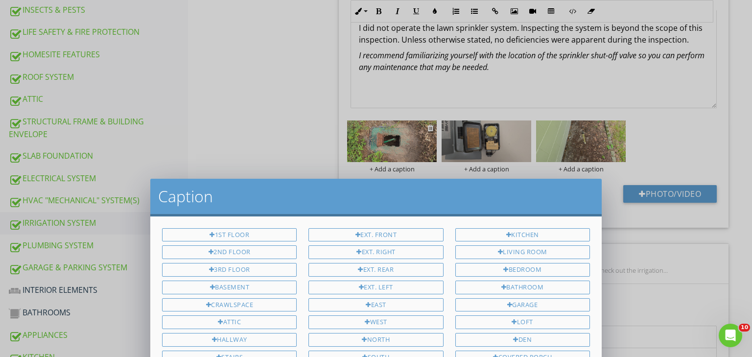
scroll to position [0, 0]
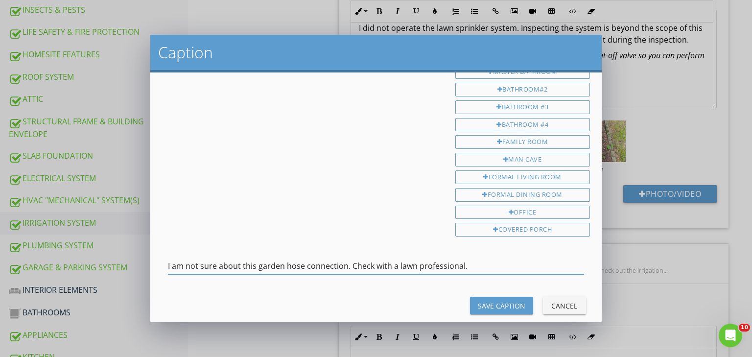
type input "I am not sure about this garden hose connection. Check with a lawn professional."
click at [483, 301] on div "Save Caption" at bounding box center [501, 306] width 47 height 10
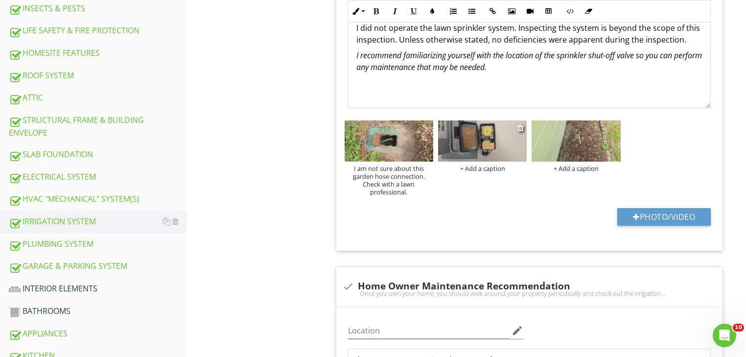
click at [477, 166] on div "+ Add a caption" at bounding box center [482, 168] width 89 height 8
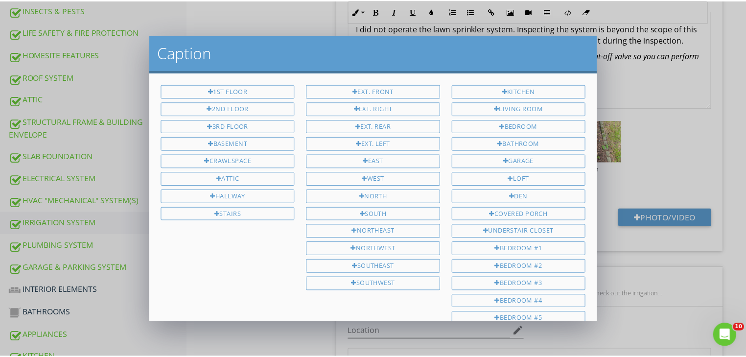
scroll to position [264, 0]
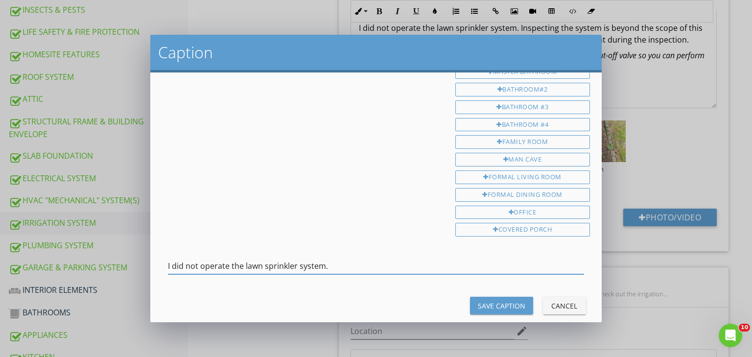
type input "I did not operate the lawn sprinkler system."
click at [485, 301] on div "Save Caption" at bounding box center [501, 306] width 47 height 10
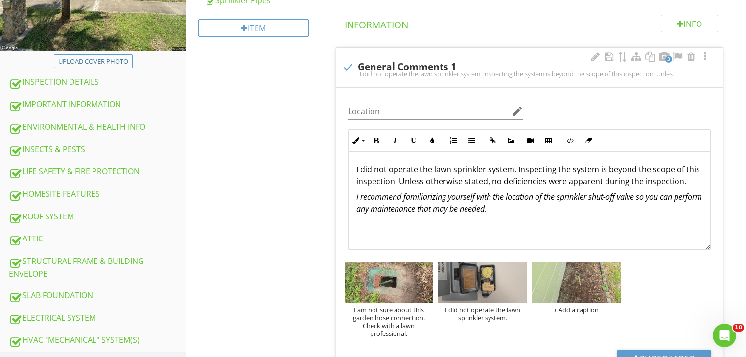
scroll to position [225, 0]
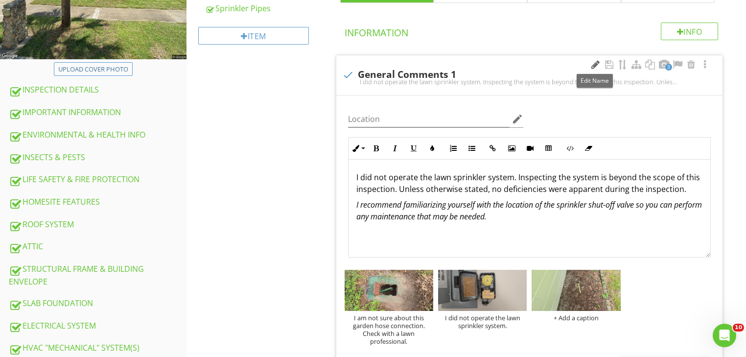
click at [590, 65] on div at bounding box center [595, 65] width 12 height 10
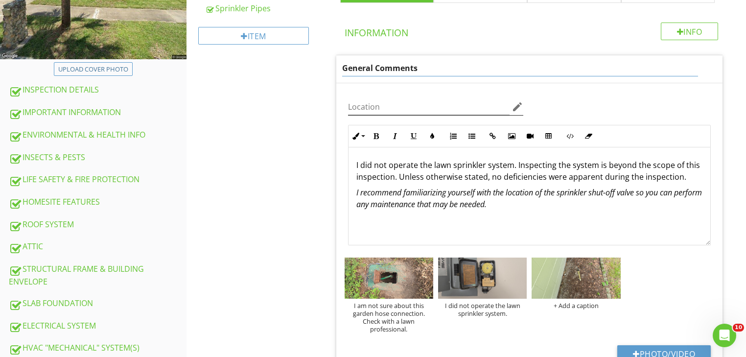
type input "General Comments"
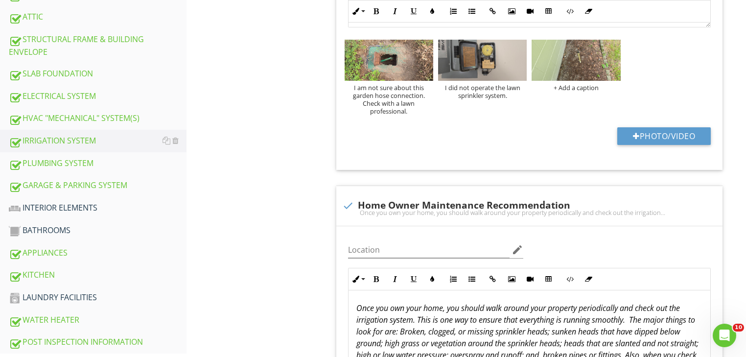
scroll to position [458, 0]
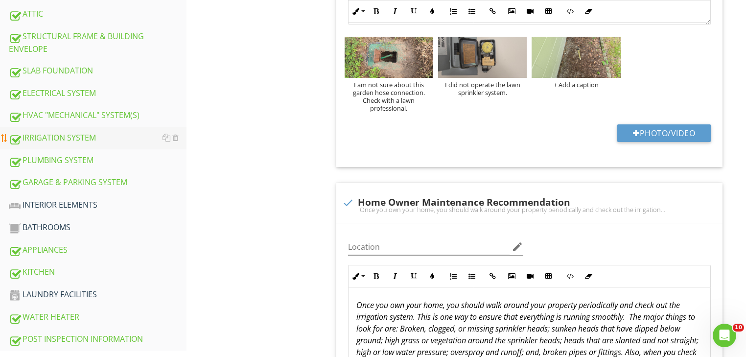
click at [67, 137] on div "IRRIGATION SYSTEM" at bounding box center [98, 138] width 178 height 13
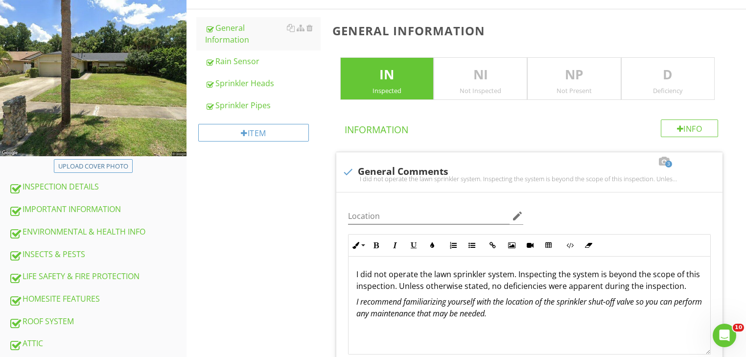
scroll to position [111, 0]
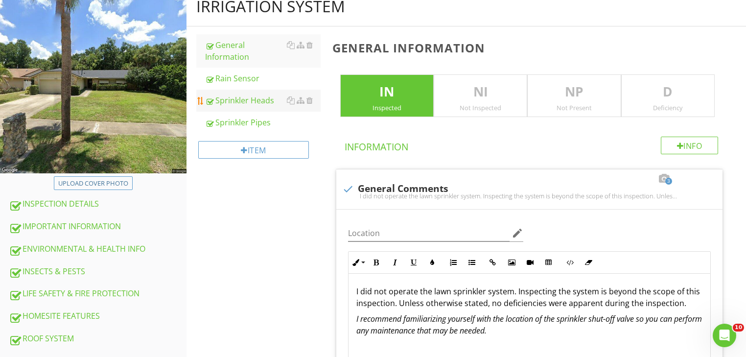
click at [258, 105] on div "Sprinkler Heads" at bounding box center [263, 100] width 116 height 12
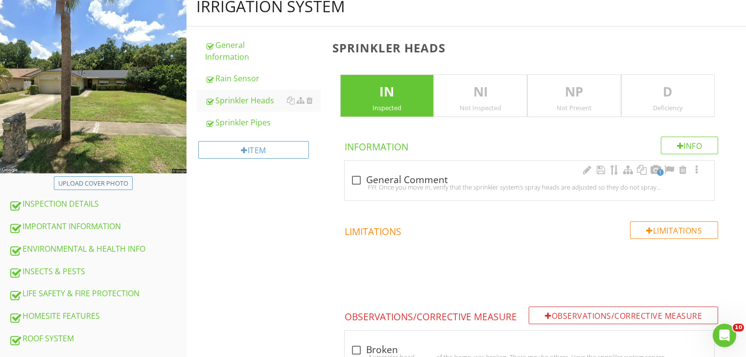
click at [358, 178] on div at bounding box center [356, 180] width 17 height 17
checkbox input "true"
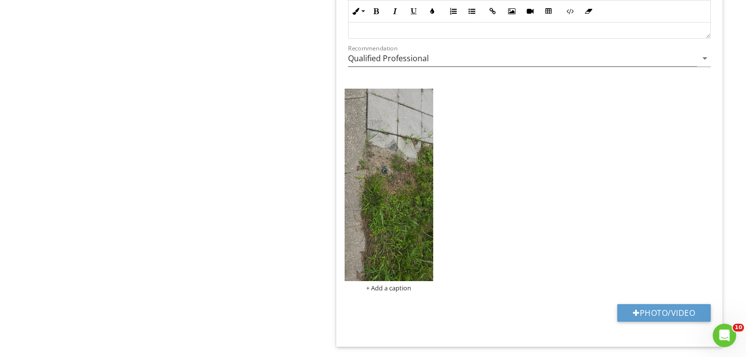
scroll to position [960, 0]
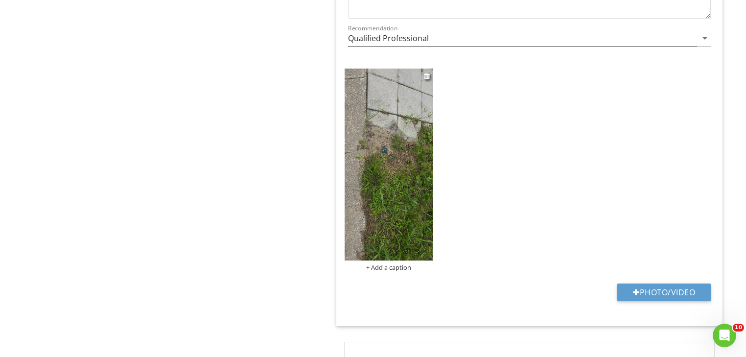
click at [369, 243] on img at bounding box center [389, 165] width 89 height 192
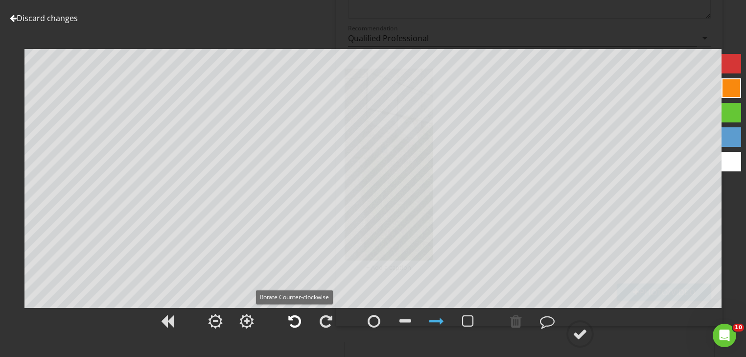
click at [296, 317] on div at bounding box center [294, 321] width 13 height 15
click at [581, 333] on div at bounding box center [580, 334] width 15 height 15
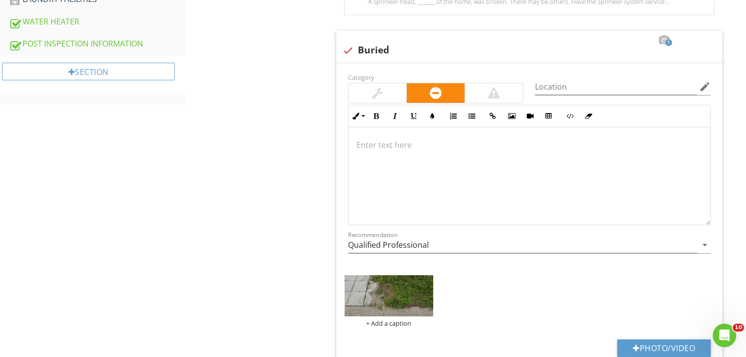
scroll to position [736, 0]
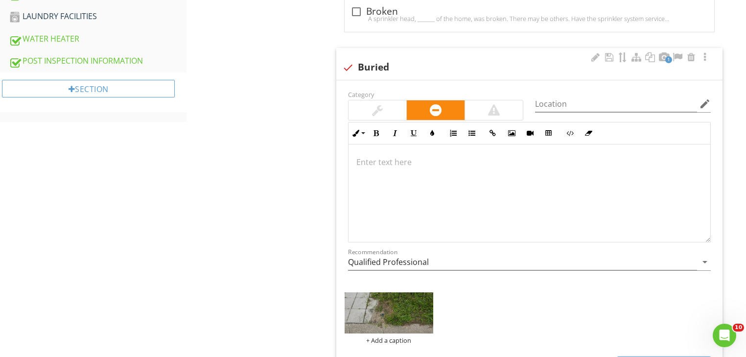
click at [355, 153] on div at bounding box center [530, 193] width 362 height 98
click at [372, 159] on p at bounding box center [529, 162] width 346 height 12
click at [594, 56] on div at bounding box center [595, 57] width 12 height 10
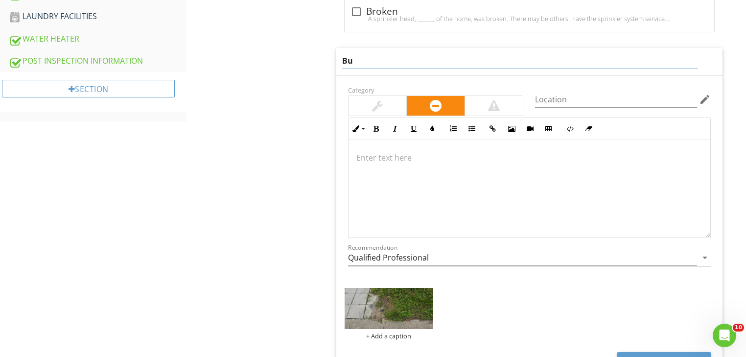
type input "B"
type input "Adjustment needed"
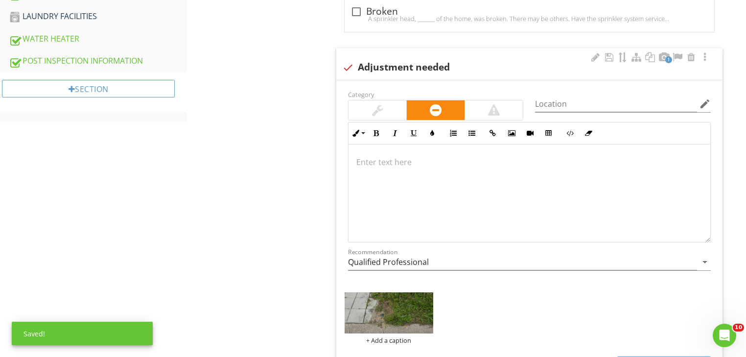
click at [362, 159] on p at bounding box center [529, 162] width 346 height 12
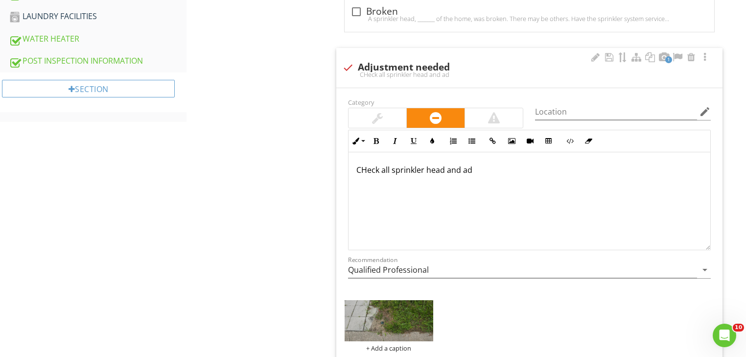
scroll to position [744, 0]
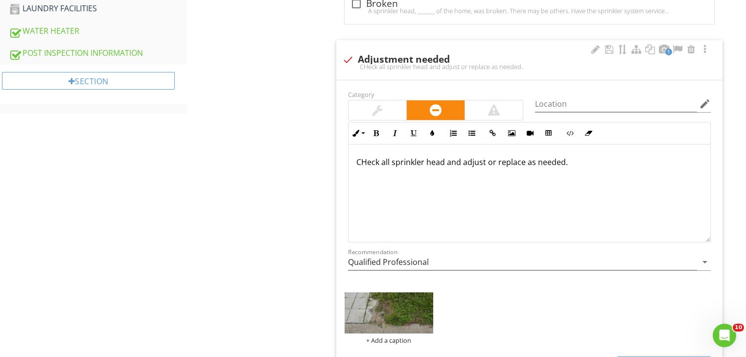
click at [360, 161] on p "CHeck all sprinkler head and adjust or replace as needed." at bounding box center [529, 162] width 346 height 12
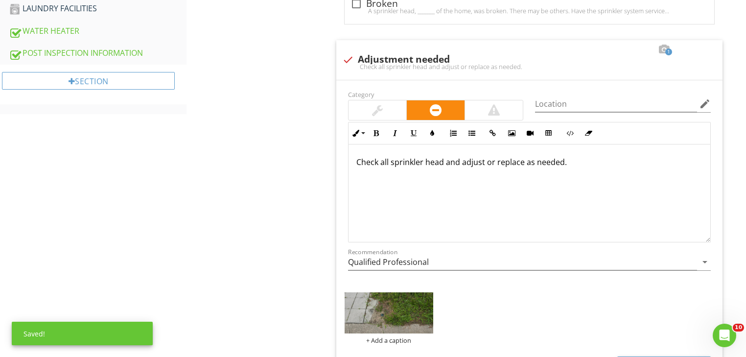
drag, startPoint x: 574, startPoint y: 162, endPoint x: 275, endPoint y: 164, distance: 299.1
click at [275, 164] on div "IRRIGATION SYSTEM General Information Rain Sensor Sprinkler Heads Sprinkler Pip…" at bounding box center [467, 149] width 560 height 1591
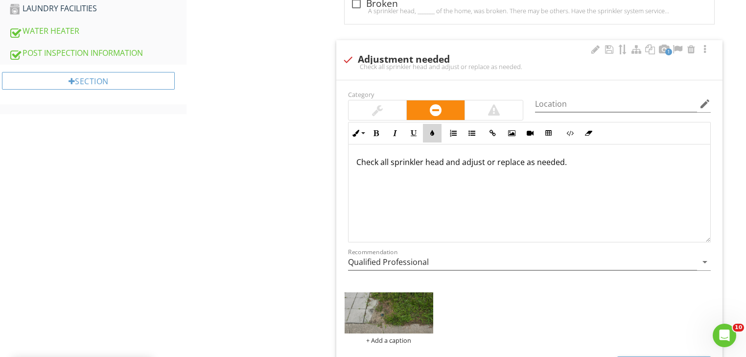
click at [429, 130] on icon "button" at bounding box center [432, 133] width 7 height 7
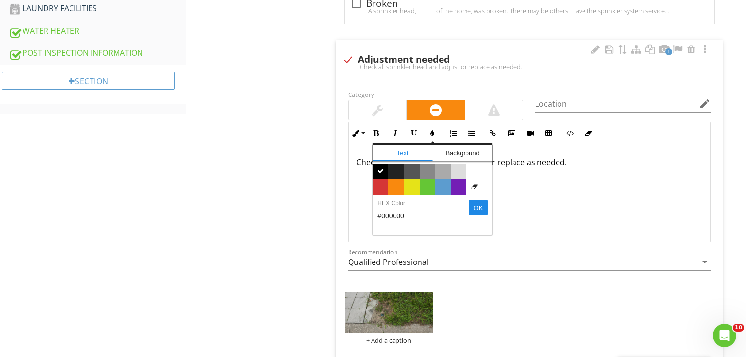
click at [441, 182] on span "Color #5c9ccf" at bounding box center [443, 187] width 16 height 16
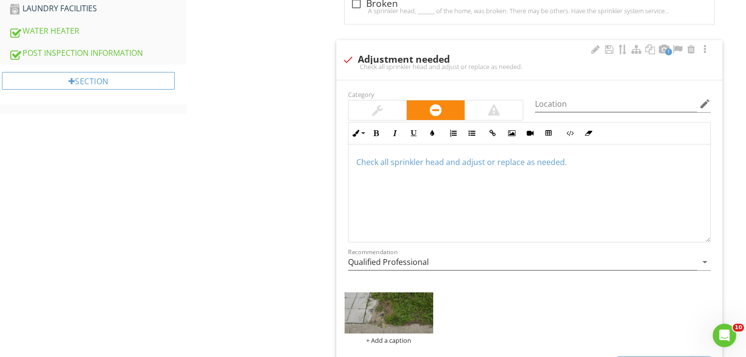
click at [437, 192] on div "Check all sprinkler head and adjust or replace as needed." at bounding box center [530, 193] width 362 height 98
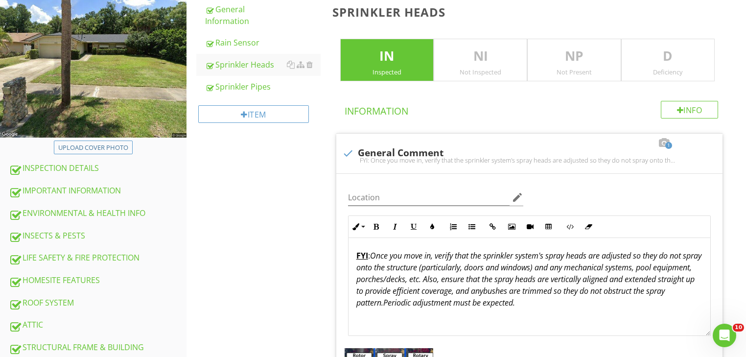
scroll to position [135, 0]
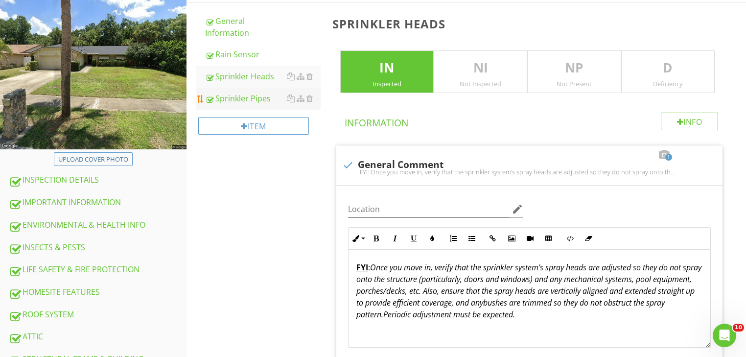
click at [258, 102] on div "Sprinkler Pipes" at bounding box center [263, 99] width 116 height 12
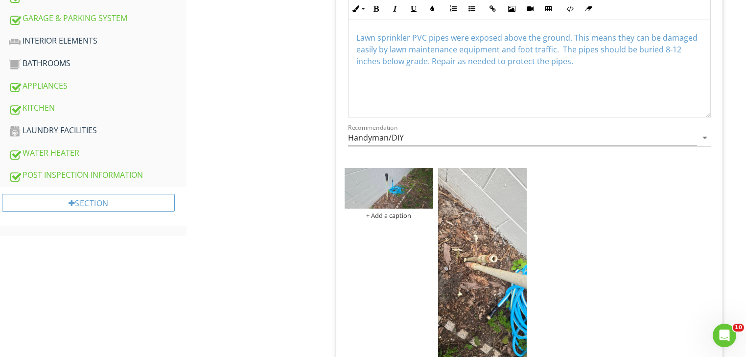
scroll to position [627, 0]
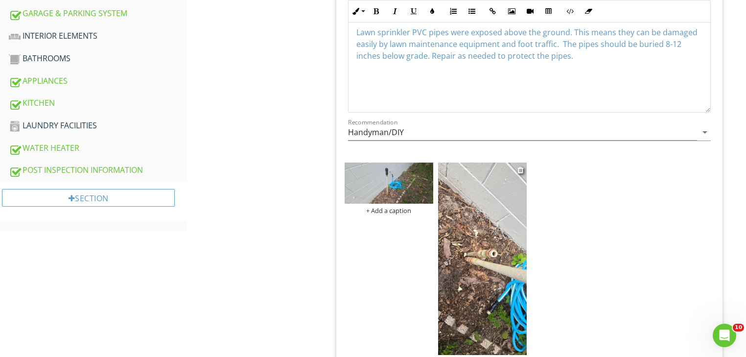
click at [457, 241] on img at bounding box center [482, 259] width 89 height 192
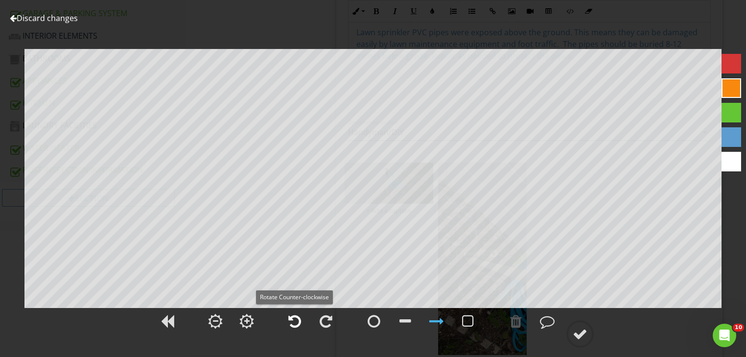
click at [293, 323] on div at bounding box center [294, 321] width 13 height 15
click at [583, 334] on div at bounding box center [580, 334] width 15 height 15
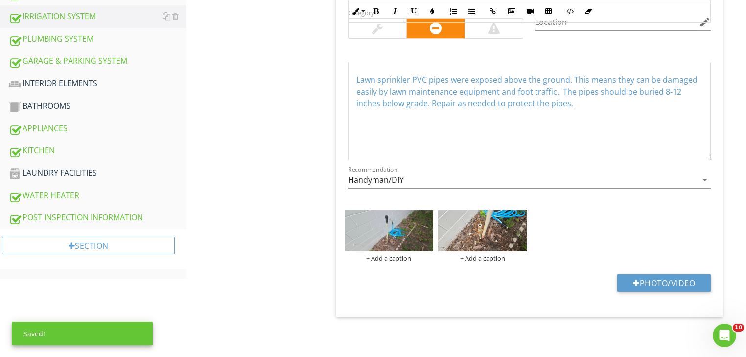
scroll to position [578, 0]
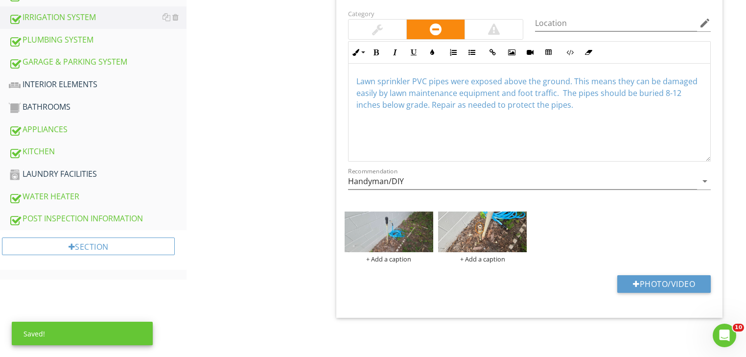
drag, startPoint x: 458, startPoint y: 105, endPoint x: 515, endPoint y: 108, distance: 56.8
click at [460, 105] on span "Lawn sprinkler PVC pipes were exposed above the ground. This means they can be …" at bounding box center [526, 93] width 341 height 34
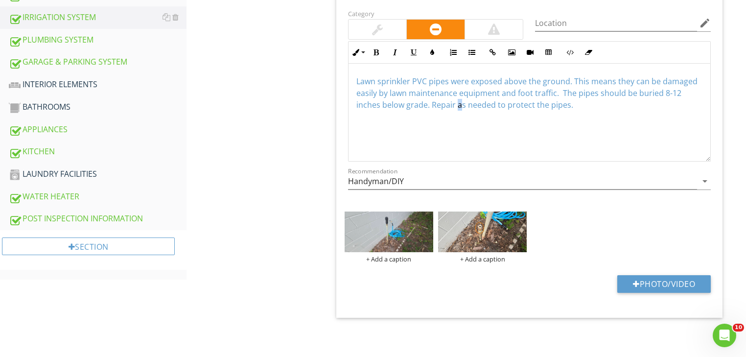
drag, startPoint x: 581, startPoint y: 105, endPoint x: 303, endPoint y: 76, distance: 279.6
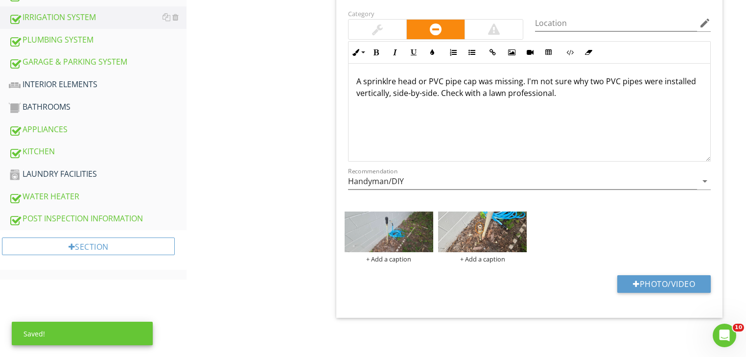
drag, startPoint x: 563, startPoint y: 94, endPoint x: 317, endPoint y: 78, distance: 246.8
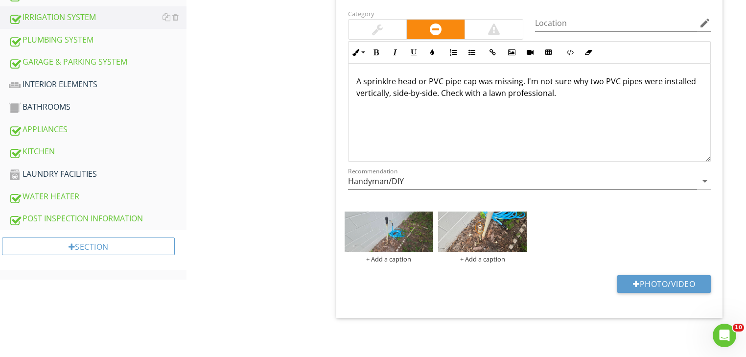
click at [385, 95] on p "A sprinklre head or PVC pipe cap was missing. I'm not sure why two PVC pipes we…" at bounding box center [529, 86] width 346 height 23
click at [391, 83] on p "A sprinklre head or PVC pipe cap was missing. I'm not sure why two PVC pipes we…" at bounding box center [529, 86] width 346 height 23
click at [389, 81] on p "A sprinklre head or PVC pipe cap was missing. I'm not sure why two PVC pipes we…" at bounding box center [529, 86] width 346 height 23
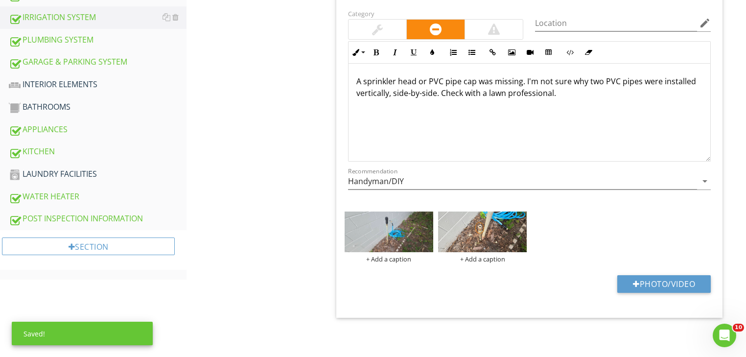
drag, startPoint x: 569, startPoint y: 93, endPoint x: 335, endPoint y: 83, distance: 234.7
click at [335, 83] on span "check_box_outline_blank Brittle This type of piping is known to get brittle and…" at bounding box center [531, 90] width 398 height 455
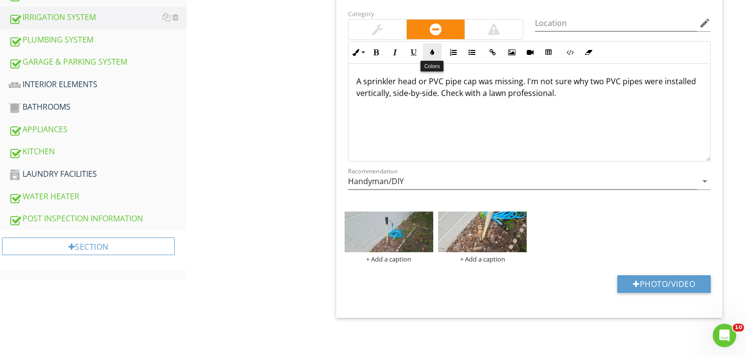
click at [431, 49] on icon "button" at bounding box center [432, 52] width 7 height 7
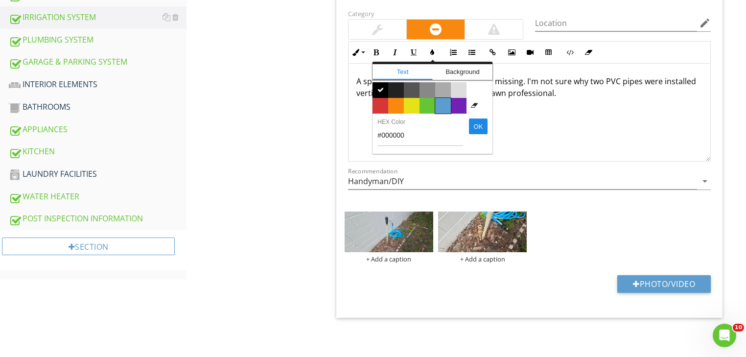
click at [441, 102] on span "Color #5c9ccf" at bounding box center [443, 106] width 16 height 16
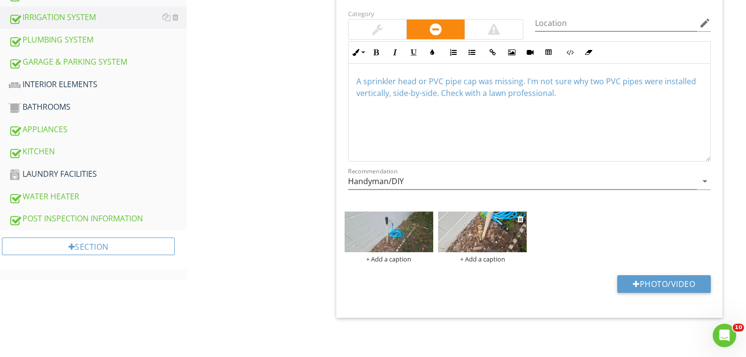
click at [459, 226] on img at bounding box center [482, 231] width 89 height 41
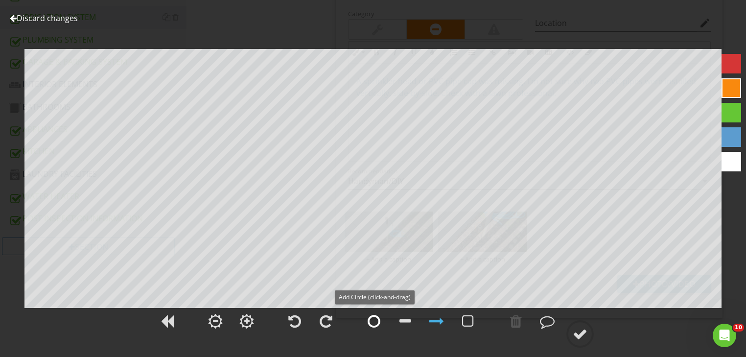
click at [378, 325] on div at bounding box center [374, 321] width 13 height 15
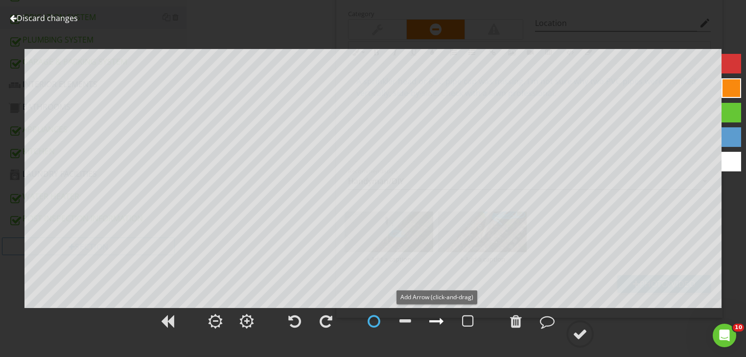
click at [435, 319] on div at bounding box center [436, 321] width 15 height 15
click at [583, 332] on div at bounding box center [580, 334] width 15 height 15
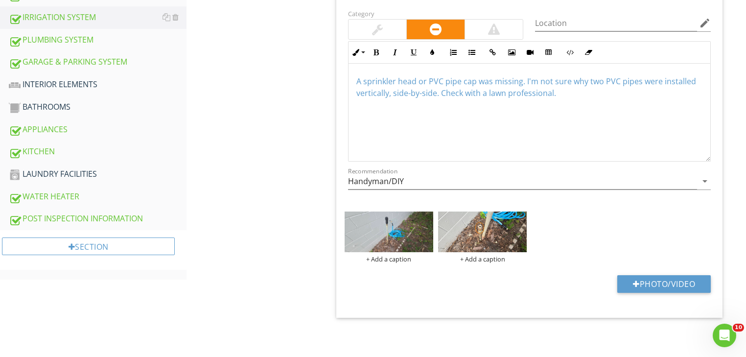
drag, startPoint x: 71, startPoint y: 58, endPoint x: 535, endPoint y: 108, distance: 466.3
click at [71, 58] on div "GARAGE & PARKING SYSTEM" at bounding box center [98, 62] width 178 height 13
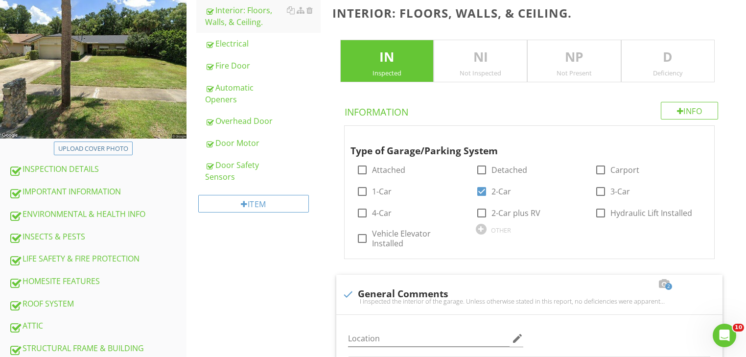
scroll to position [130, 0]
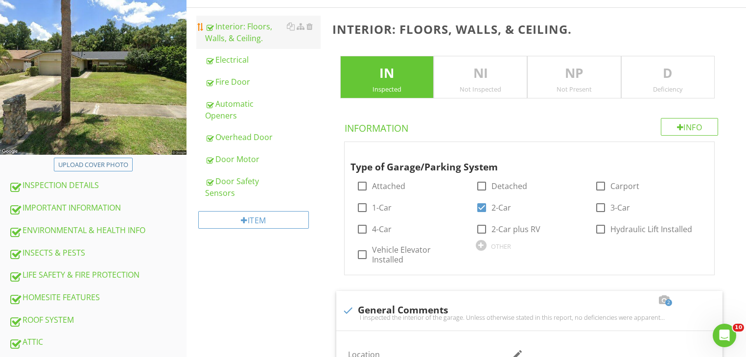
click at [256, 36] on div "Interior: Floors, Walls, & Ceiling." at bounding box center [263, 32] width 116 height 23
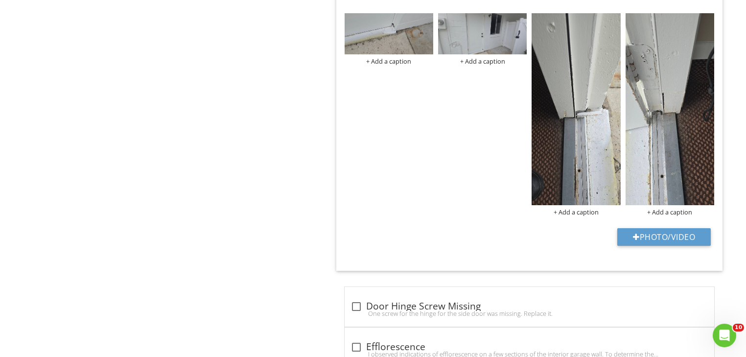
scroll to position [2579, 0]
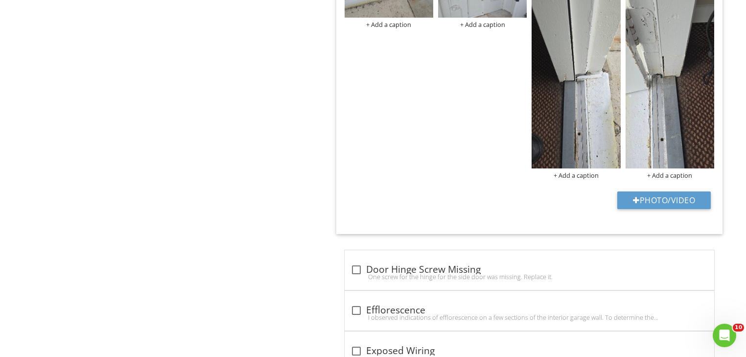
click at [582, 132] on img at bounding box center [576, 73] width 89 height 192
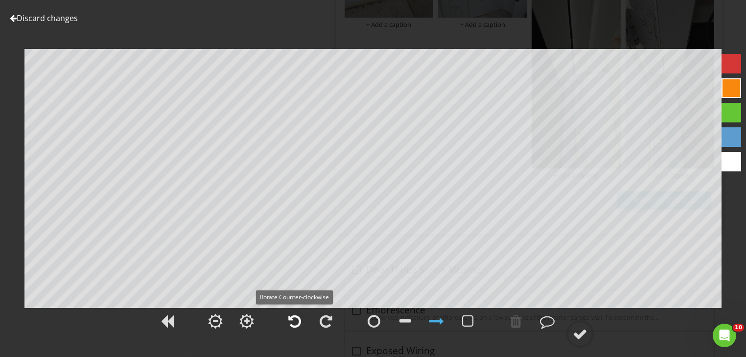
click at [294, 323] on div at bounding box center [294, 321] width 13 height 15
click at [582, 332] on div at bounding box center [580, 334] width 15 height 15
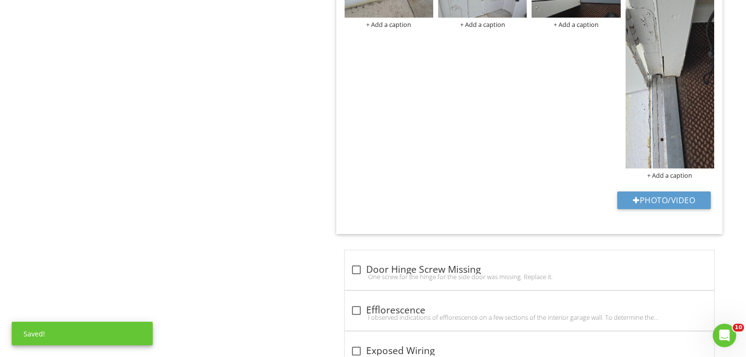
click at [639, 146] on img at bounding box center [670, 73] width 89 height 192
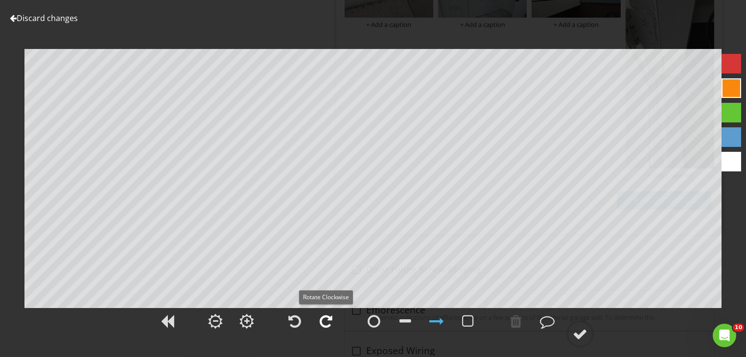
click at [321, 316] on div at bounding box center [326, 321] width 13 height 15
click at [370, 323] on div at bounding box center [374, 321] width 13 height 15
click at [438, 185] on div "Discard changes Add Location" at bounding box center [373, 178] width 746 height 357
click at [370, 321] on div at bounding box center [374, 321] width 13 height 15
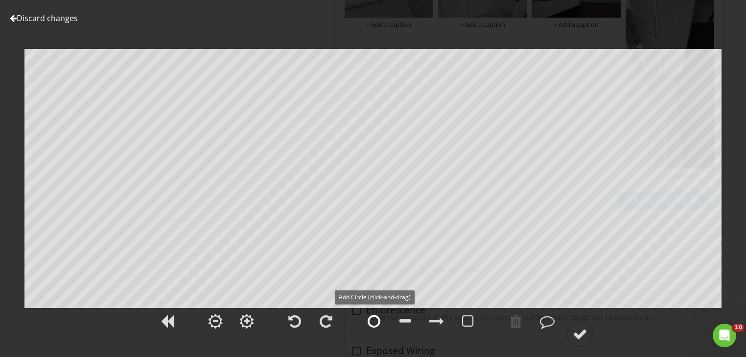
click at [376, 322] on div at bounding box center [374, 321] width 13 height 15
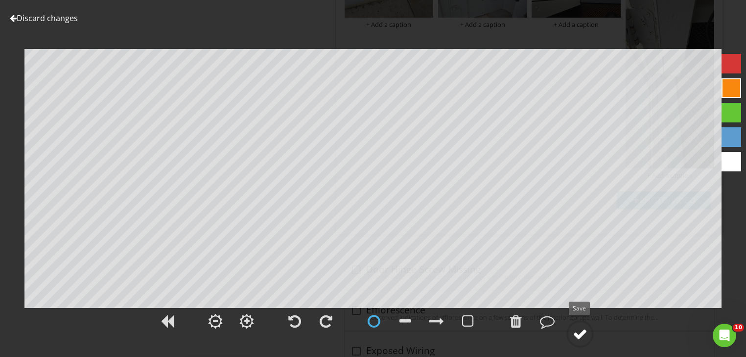
click at [581, 337] on div at bounding box center [580, 334] width 15 height 15
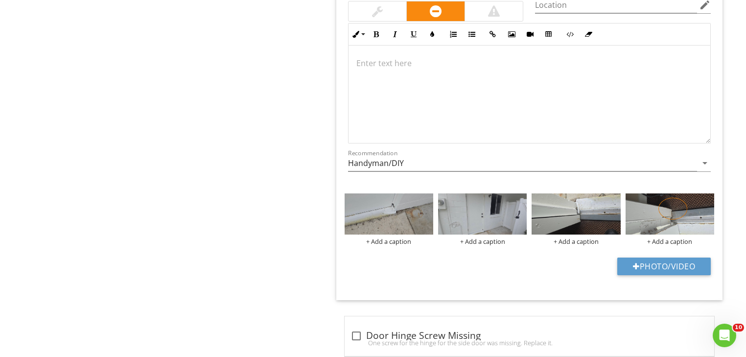
scroll to position [2366, 0]
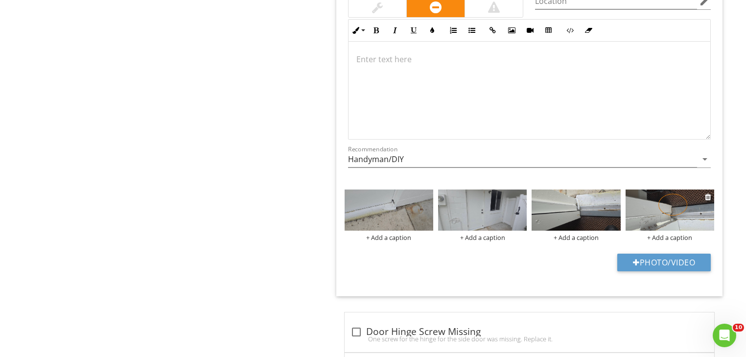
click at [658, 206] on img at bounding box center [670, 209] width 89 height 41
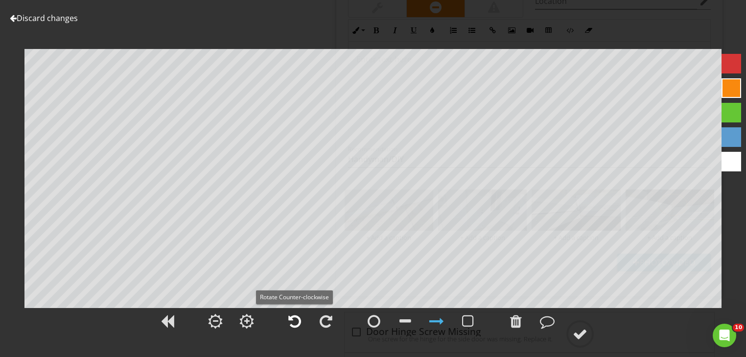
click at [288, 317] on div at bounding box center [294, 321] width 13 height 15
click at [579, 334] on div at bounding box center [580, 334] width 15 height 15
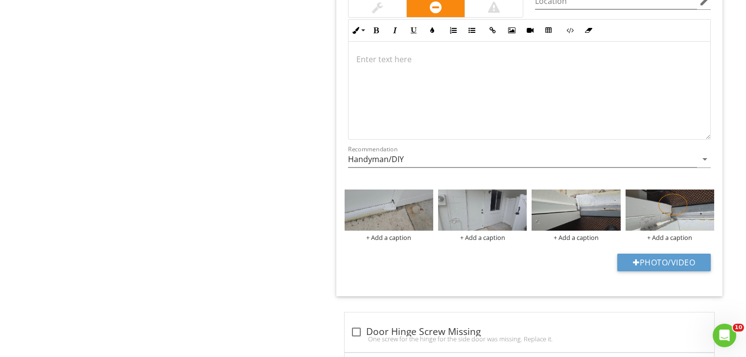
click at [370, 53] on p at bounding box center [529, 59] width 346 height 12
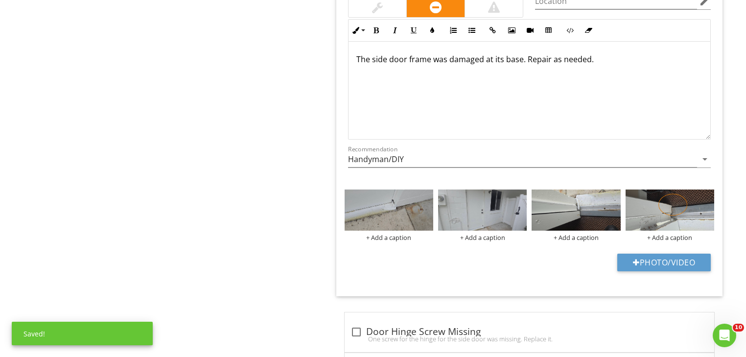
drag, startPoint x: 601, startPoint y: 45, endPoint x: 329, endPoint y: 48, distance: 272.2
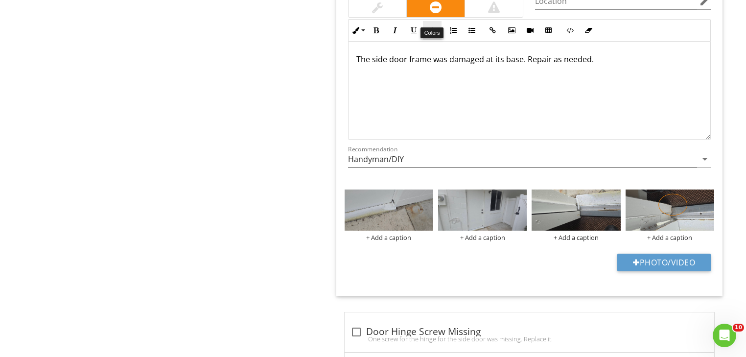
click at [429, 27] on icon "button" at bounding box center [432, 30] width 7 height 7
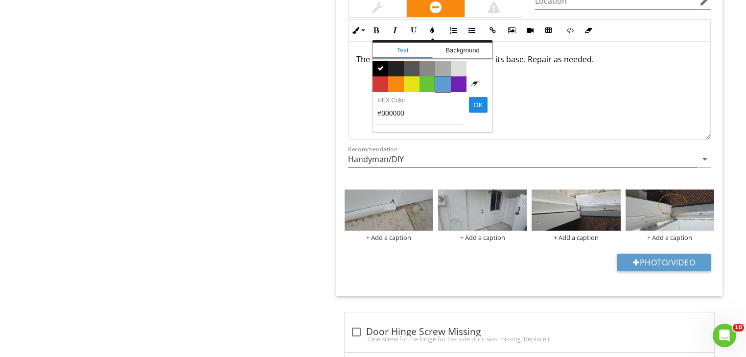
click at [442, 76] on span "Color #5c9ccf" at bounding box center [443, 84] width 16 height 16
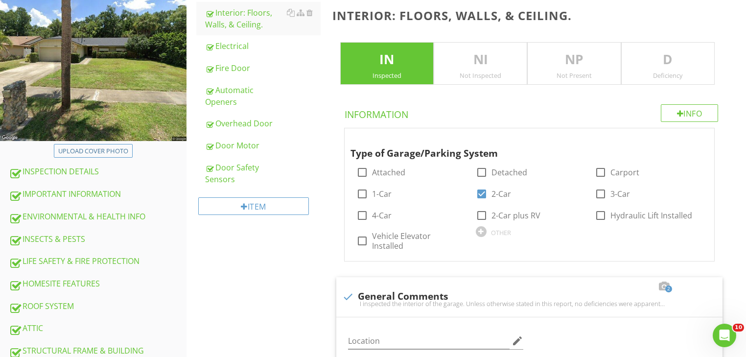
scroll to position [81, 0]
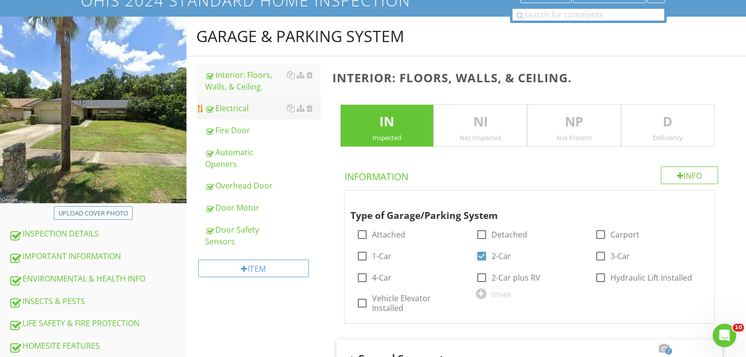
click at [228, 111] on div "Electrical" at bounding box center [263, 108] width 116 height 12
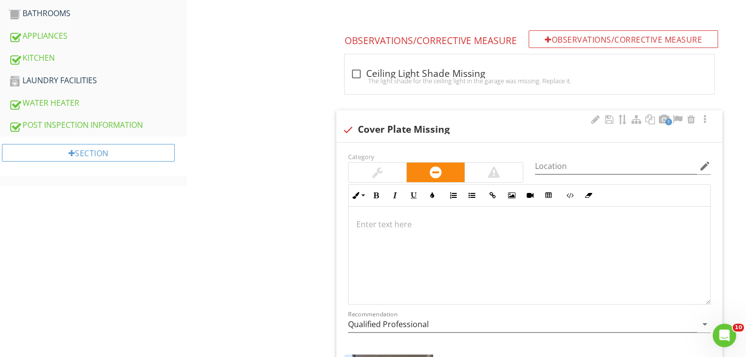
scroll to position [676, 0]
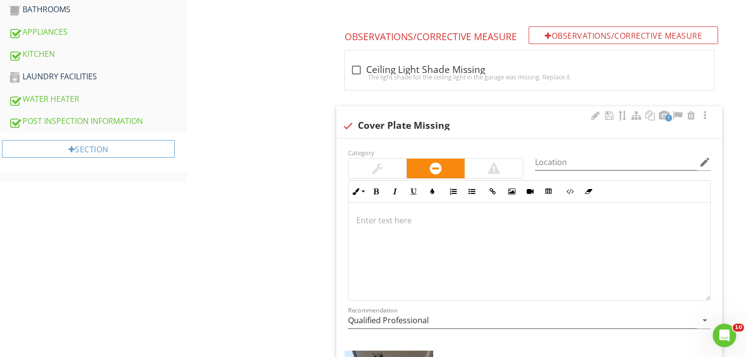
click at [360, 220] on p at bounding box center [529, 220] width 346 height 12
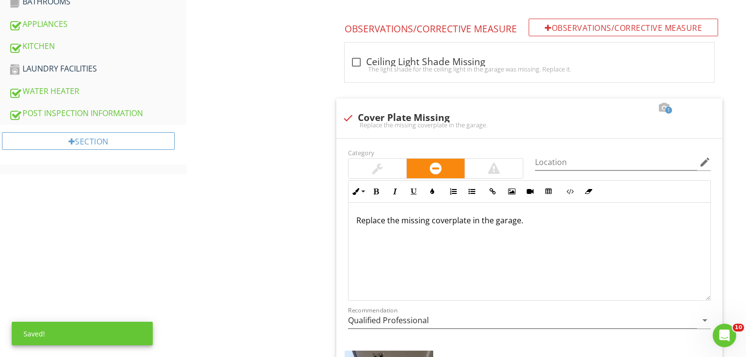
drag, startPoint x: 525, startPoint y: 220, endPoint x: 294, endPoint y: 243, distance: 232.3
click at [294, 243] on div "GARAGE & PARKING SYSTEM Interior: Floors, Walls, & Ceiling. Electrical Fire Doo…" at bounding box center [467, 97] width 560 height 1367
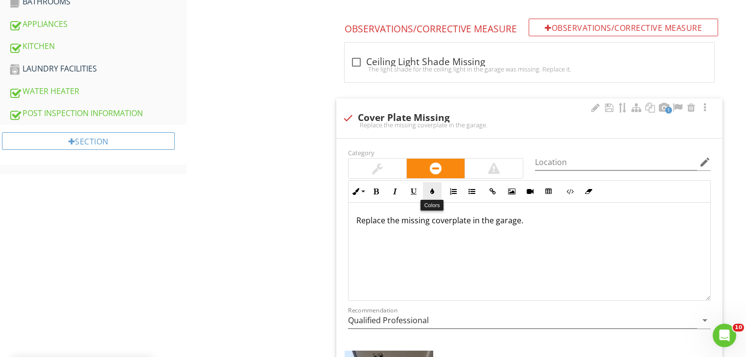
click at [435, 188] on icon "button" at bounding box center [432, 191] width 7 height 7
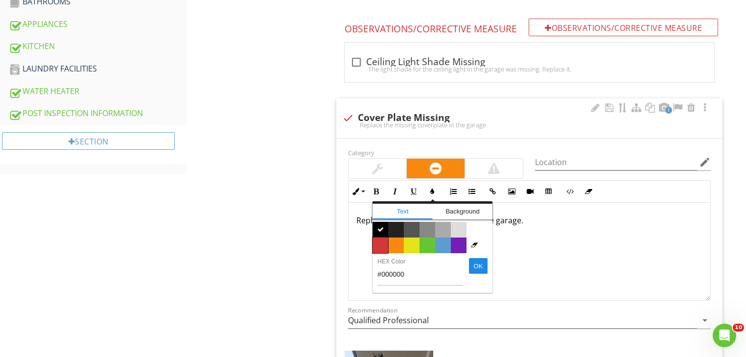
click at [378, 240] on span "Color #d53636" at bounding box center [381, 245] width 16 height 16
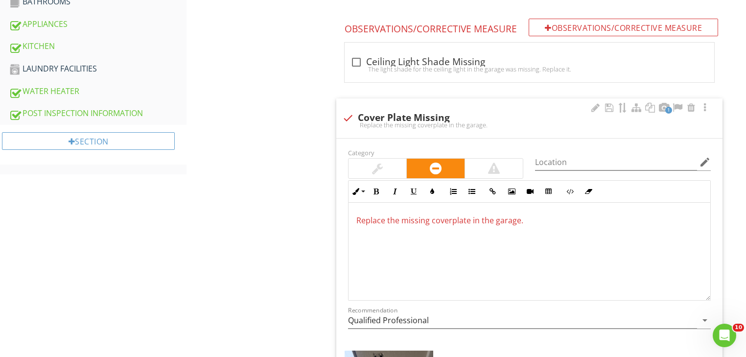
click at [542, 228] on div "Replace the missing coverplate in the garage." at bounding box center [530, 252] width 362 height 98
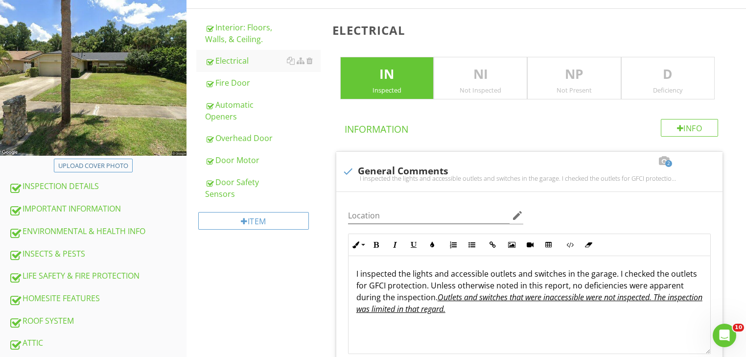
scroll to position [120, 0]
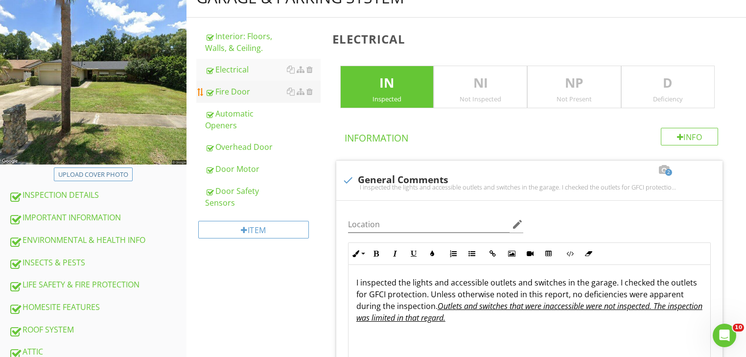
click at [278, 89] on div "Fire Door" at bounding box center [263, 92] width 116 height 12
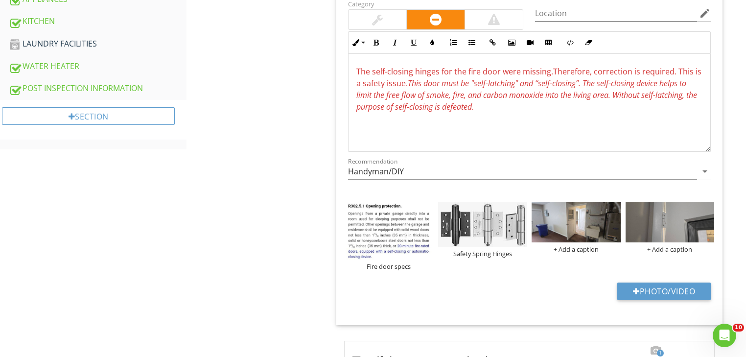
scroll to position [712, 0]
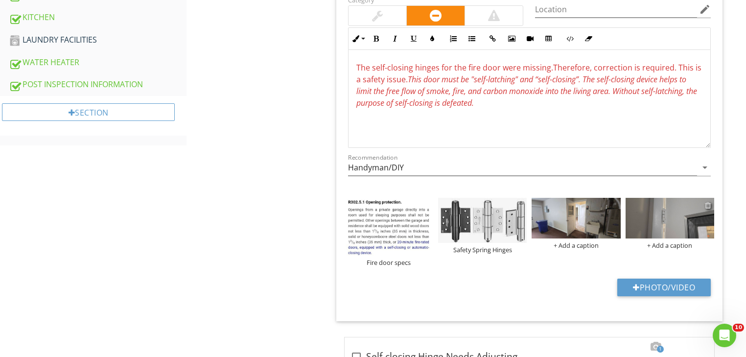
click at [709, 202] on div at bounding box center [708, 205] width 6 height 8
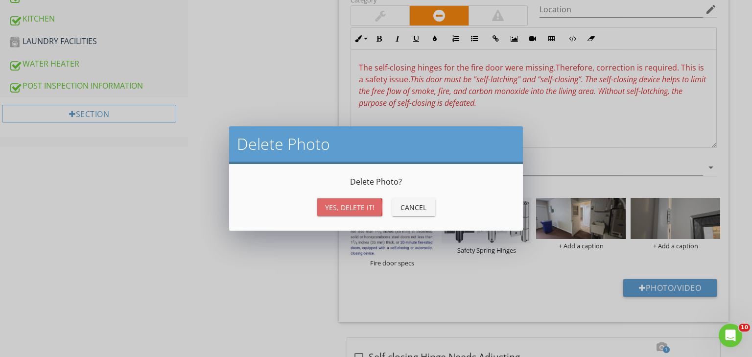
click at [341, 206] on div "Yes, Delete it!" at bounding box center [349, 207] width 49 height 10
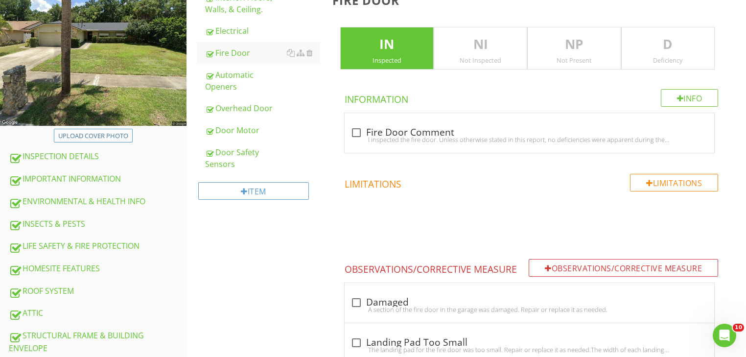
scroll to position [153, 0]
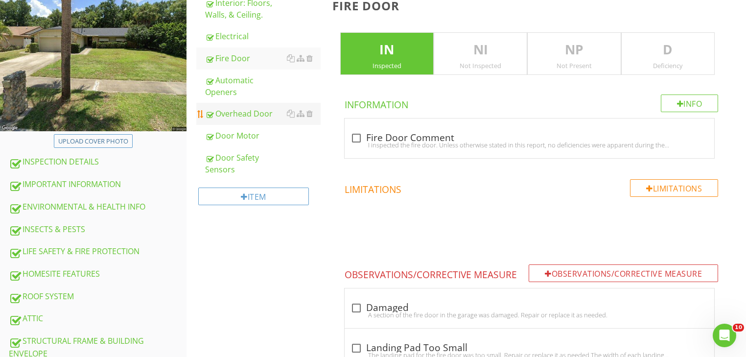
click at [266, 108] on div "Overhead Door" at bounding box center [263, 114] width 116 height 12
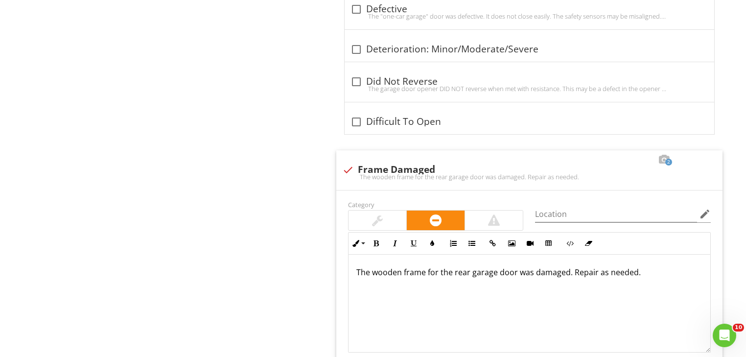
scroll to position [1554, 0]
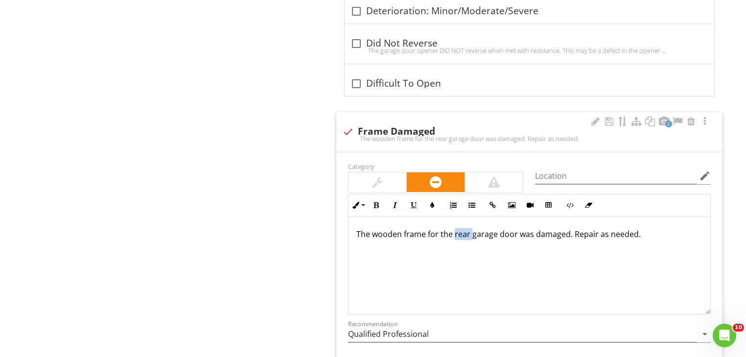
drag, startPoint x: 453, startPoint y: 233, endPoint x: 470, endPoint y: 232, distance: 16.7
click at [470, 232] on p "The wooden frame for the rear garage door was damaged. Repair as needed." at bounding box center [529, 234] width 346 height 12
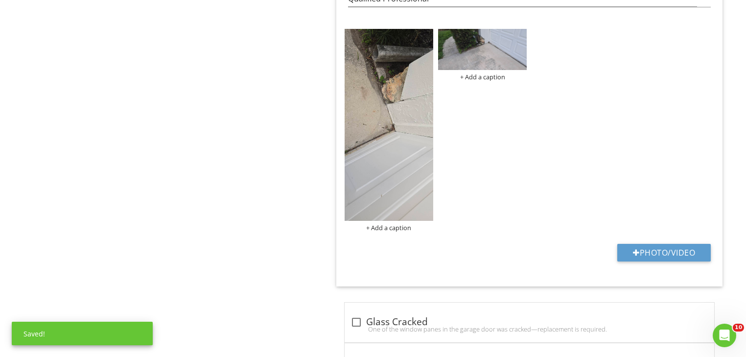
scroll to position [1886, 0]
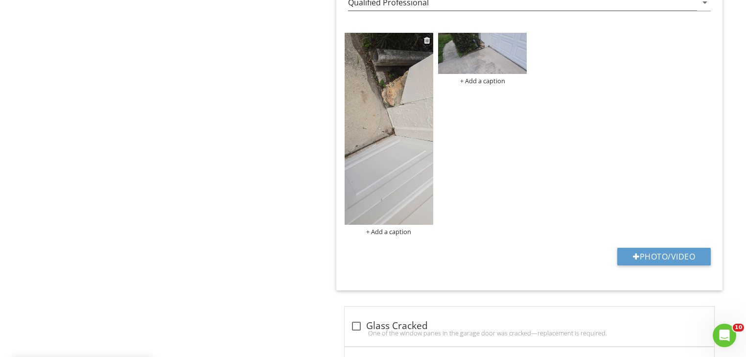
click at [423, 165] on img at bounding box center [389, 129] width 89 height 192
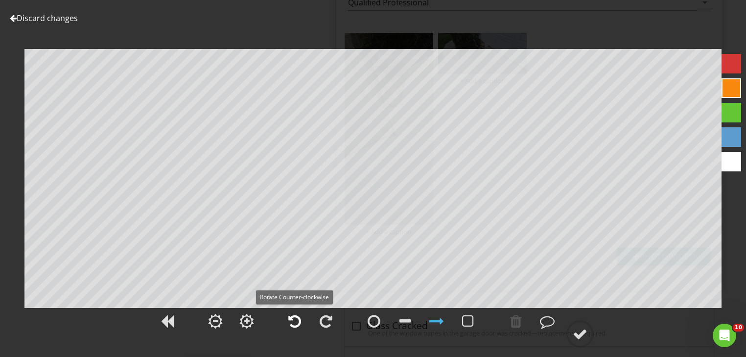
click at [295, 321] on div at bounding box center [294, 321] width 13 height 15
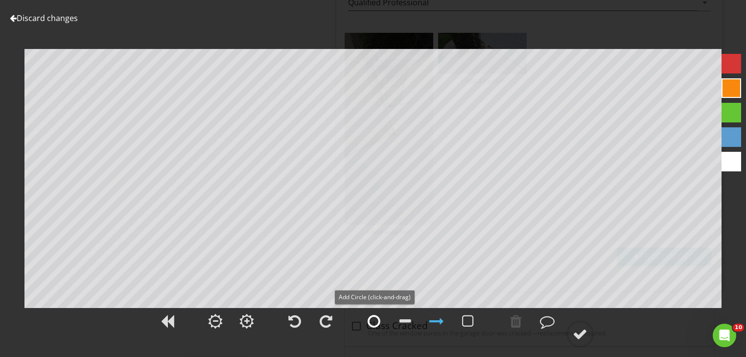
click at [375, 319] on div at bounding box center [374, 321] width 13 height 15
click at [578, 334] on div at bounding box center [580, 334] width 15 height 15
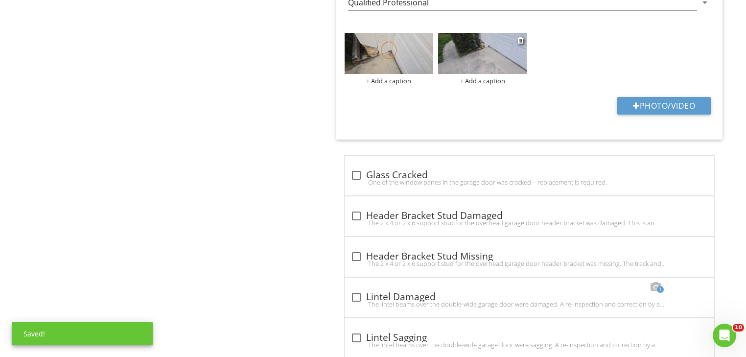
click at [485, 62] on img at bounding box center [482, 53] width 89 height 41
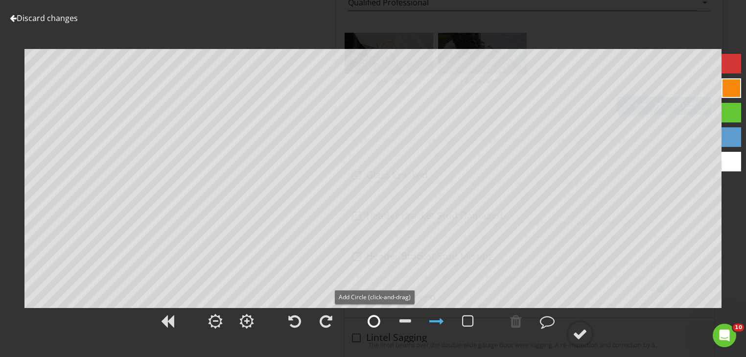
click at [371, 322] on div at bounding box center [374, 321] width 13 height 15
click at [578, 331] on div at bounding box center [580, 334] width 15 height 15
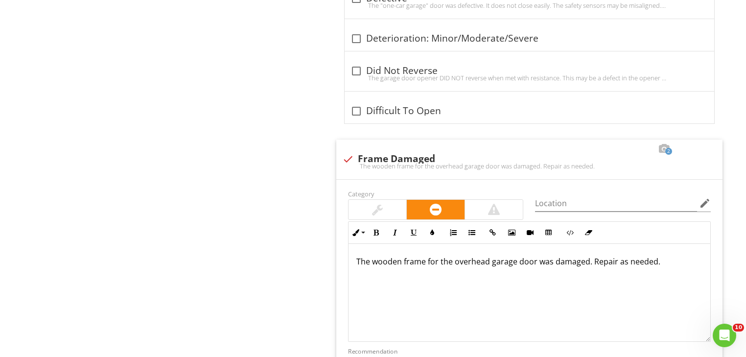
scroll to position [1474, 0]
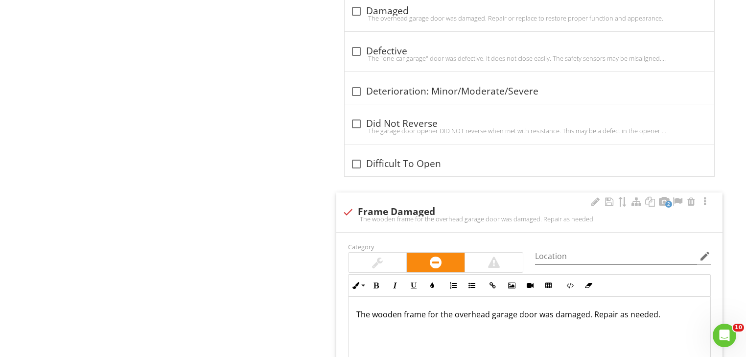
click at [586, 315] on p "The wooden frame for the overhead garage door was damaged. Repair as needed." at bounding box center [529, 314] width 346 height 12
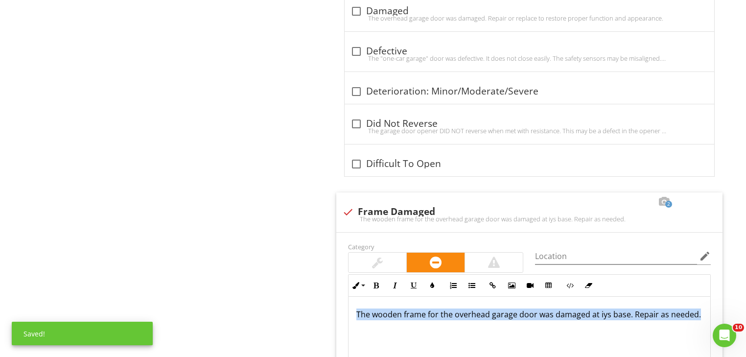
drag, startPoint x: 701, startPoint y: 312, endPoint x: 334, endPoint y: 305, distance: 367.2
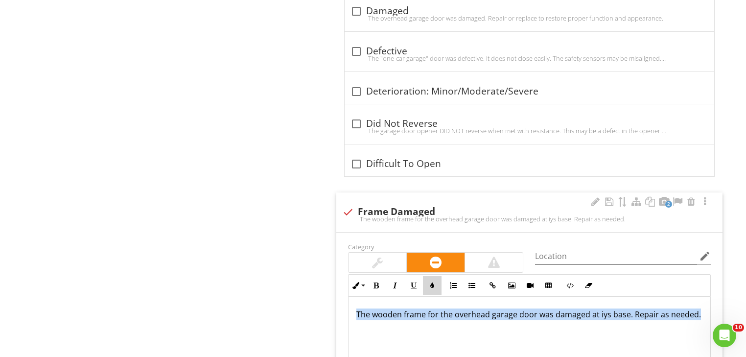
click at [430, 283] on icon "button" at bounding box center [432, 285] width 7 height 7
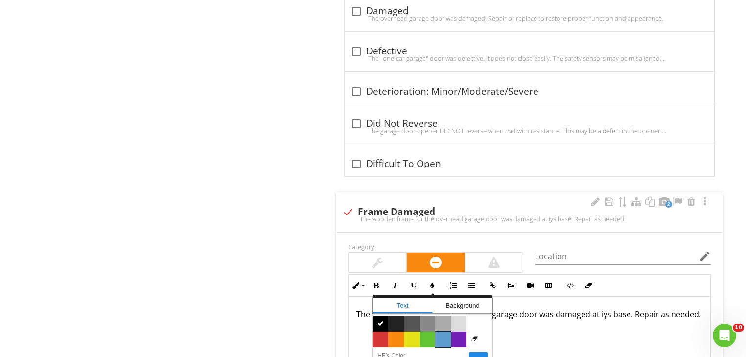
click at [443, 339] on span "Color #5c9ccf" at bounding box center [443, 339] width 16 height 16
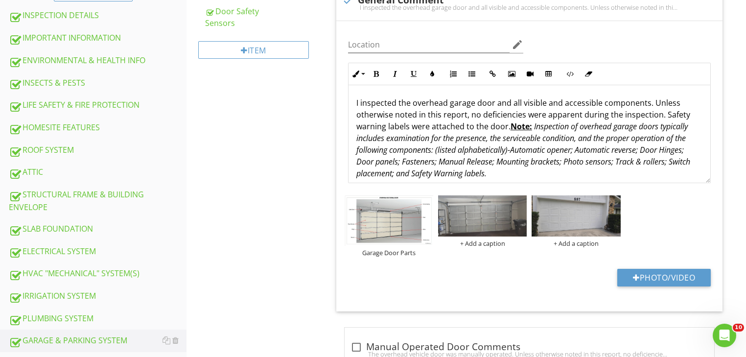
scroll to position [406, 0]
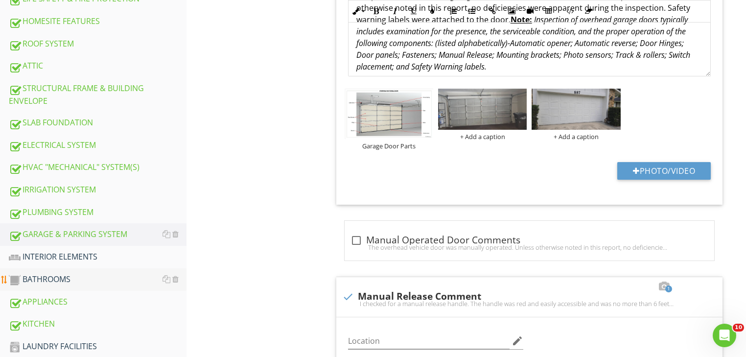
click at [32, 277] on div "BATHROOMS" at bounding box center [98, 279] width 178 height 13
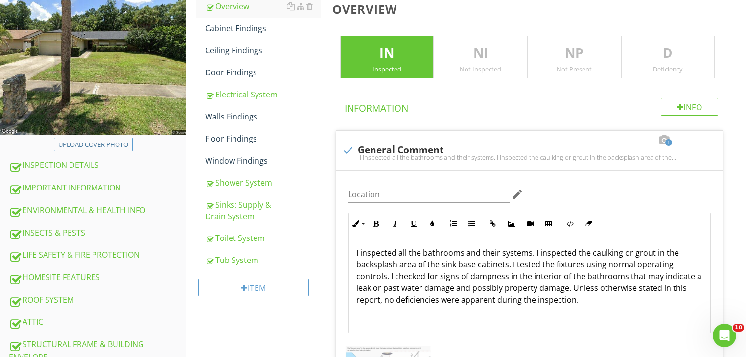
scroll to position [145, 0]
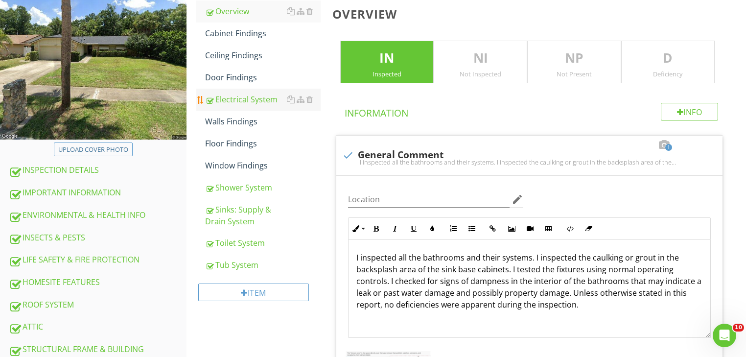
click at [228, 96] on div "Electrical System" at bounding box center [263, 100] width 116 height 12
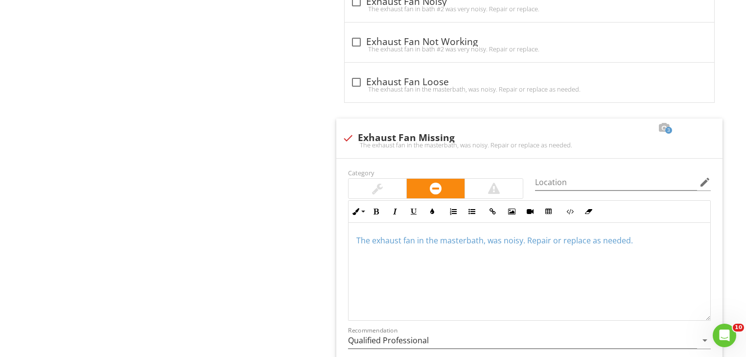
scroll to position [1257, 0]
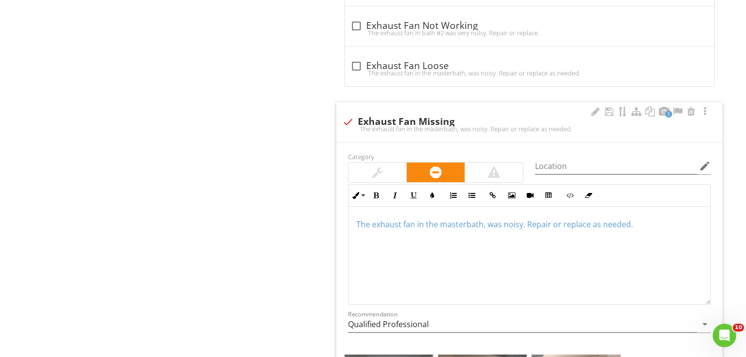
click at [354, 224] on div "The exhaust fan in the masterbath, was noisy. Repair or replace as needed." at bounding box center [530, 256] width 362 height 98
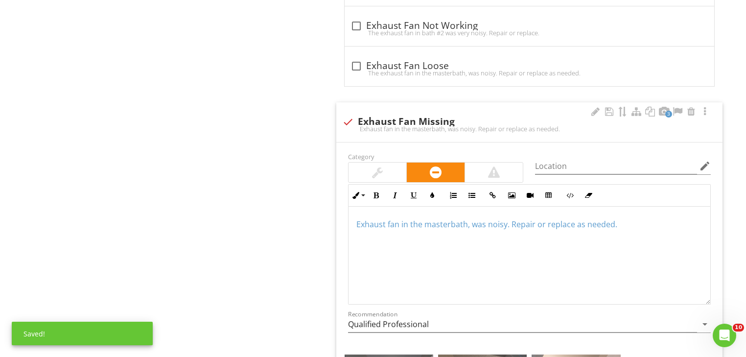
click at [398, 223] on span "Exhaust fan in the masterbath, was noisy. Repair or replace as needed." at bounding box center [486, 224] width 261 height 11
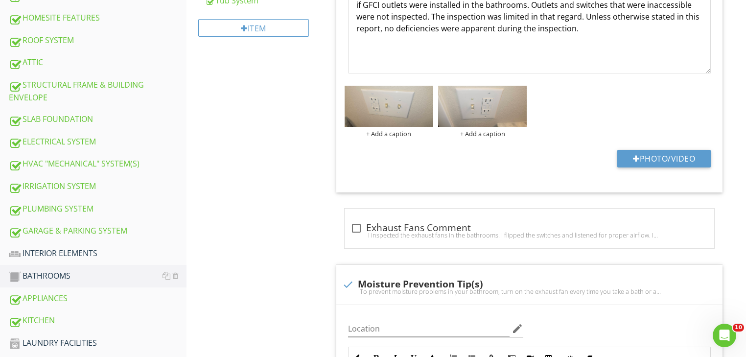
scroll to position [188, 0]
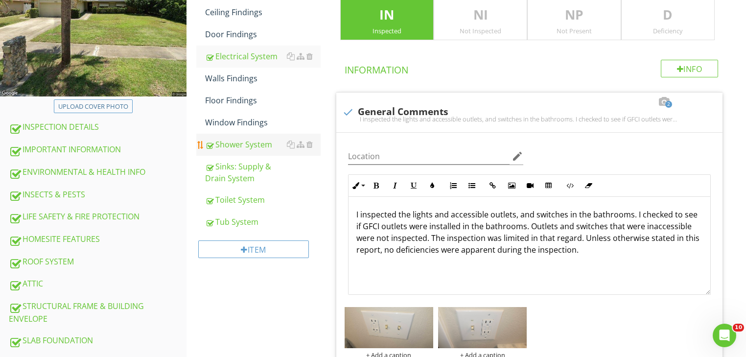
click at [250, 151] on link "Shower System" at bounding box center [263, 145] width 116 height 22
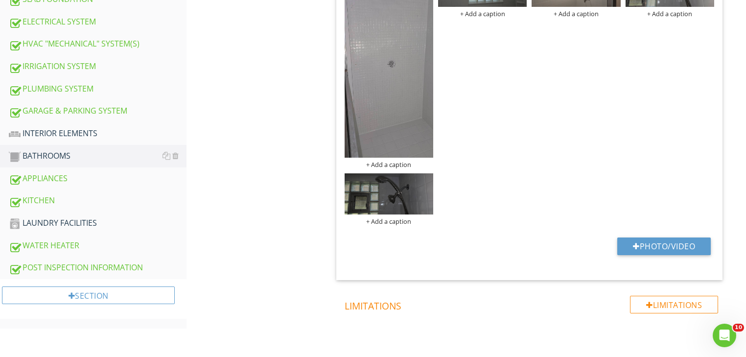
scroll to position [479, 0]
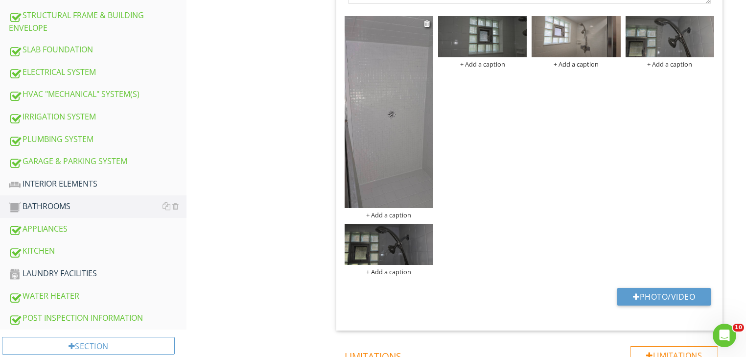
click at [411, 116] on img at bounding box center [389, 112] width 89 height 192
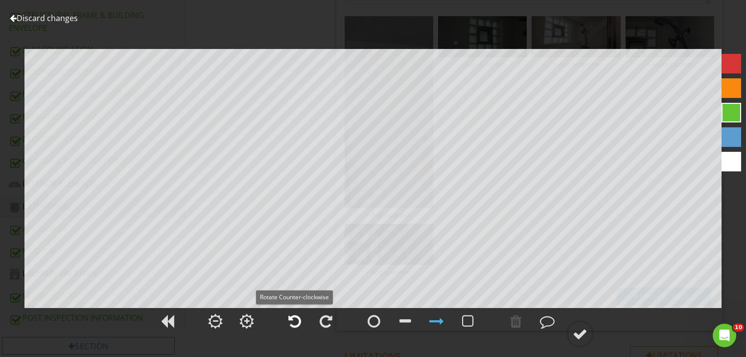
click at [296, 320] on div at bounding box center [294, 321] width 13 height 15
click at [581, 328] on div at bounding box center [580, 334] width 15 height 15
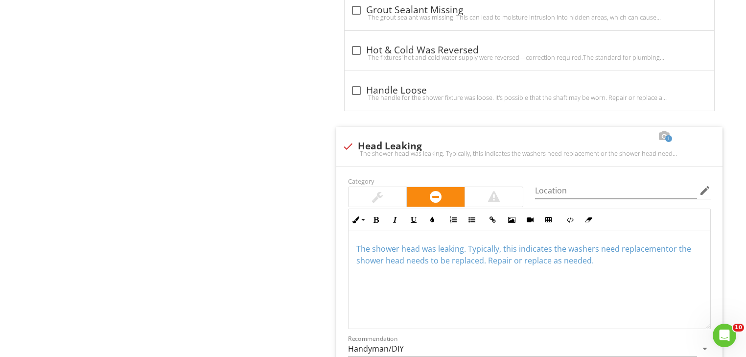
scroll to position [1155, 0]
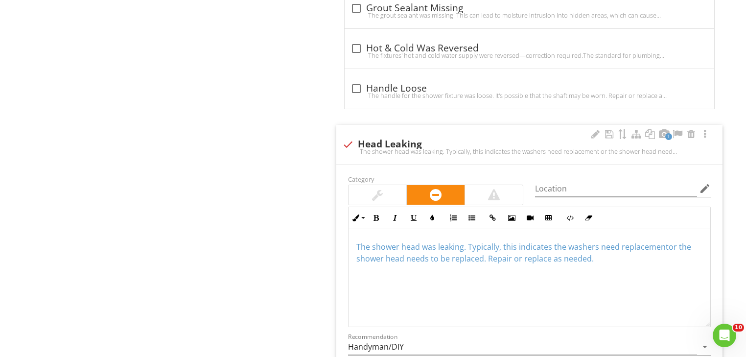
click at [463, 247] on span "The shower head was leaking. Typically, this indicates the washers need replace…" at bounding box center [523, 252] width 335 height 23
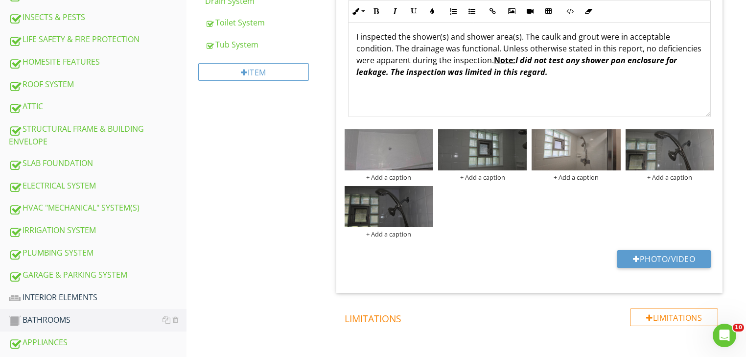
scroll to position [301, 0]
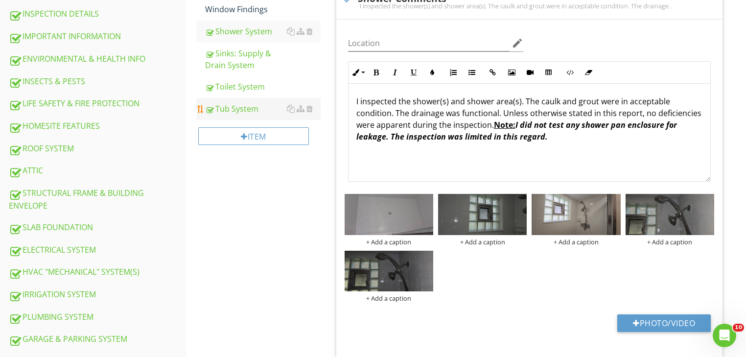
click at [252, 110] on div "Tub System" at bounding box center [263, 109] width 116 height 12
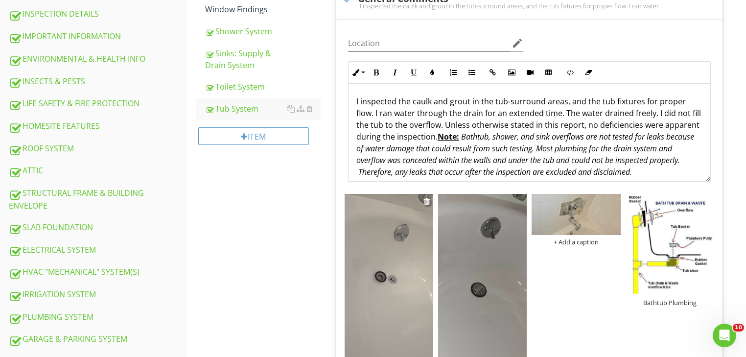
click at [399, 270] on img at bounding box center [389, 290] width 89 height 192
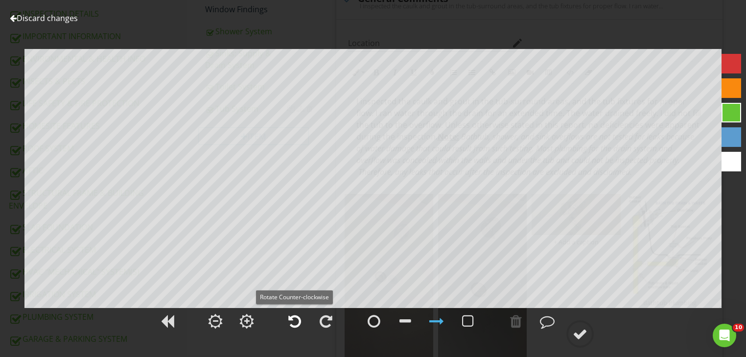
click at [289, 315] on div at bounding box center [294, 321] width 13 height 15
click at [581, 336] on div at bounding box center [580, 334] width 15 height 15
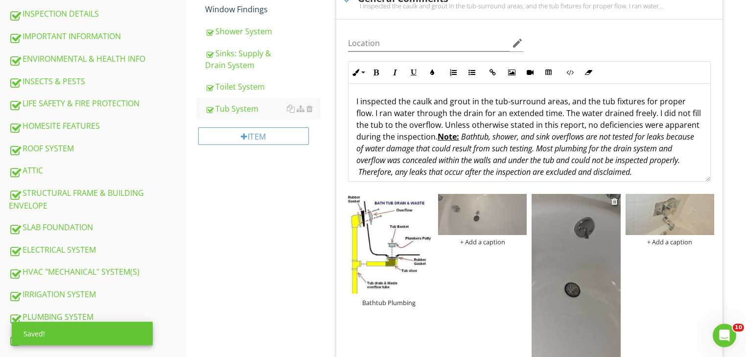
click at [559, 282] on img at bounding box center [576, 290] width 89 height 192
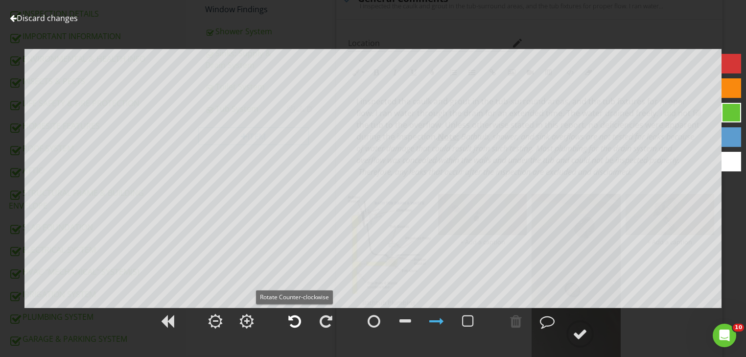
click at [298, 323] on div at bounding box center [294, 321] width 13 height 15
click at [576, 332] on div at bounding box center [580, 334] width 15 height 15
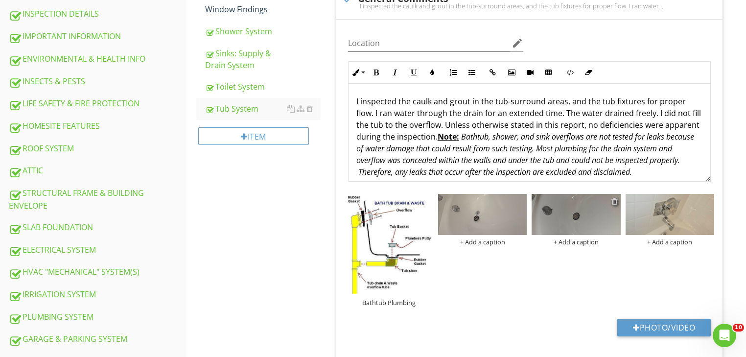
click at [613, 198] on div at bounding box center [614, 201] width 6 height 8
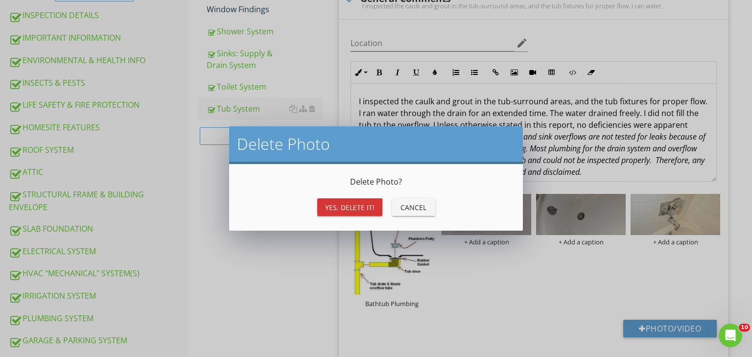
click at [314, 200] on div "Yes, Delete it! Cancel" at bounding box center [376, 206] width 270 height 23
click at [331, 201] on button "Yes, Delete it!" at bounding box center [349, 207] width 65 height 18
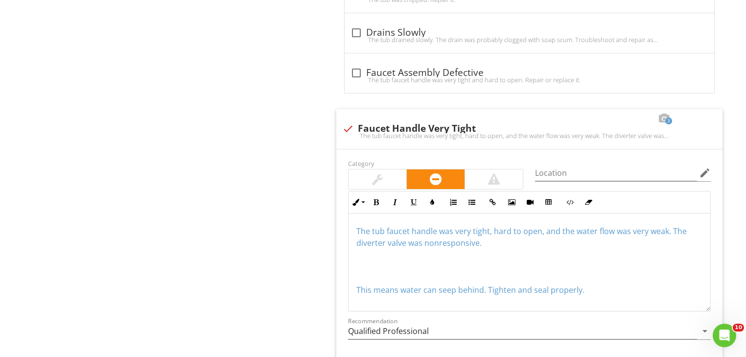
scroll to position [940, 0]
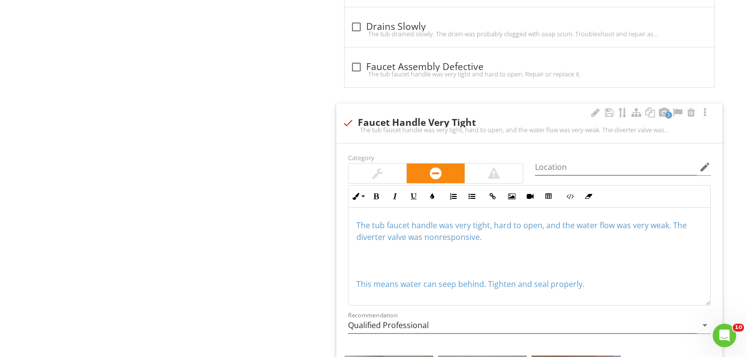
click at [505, 248] on p at bounding box center [529, 253] width 346 height 12
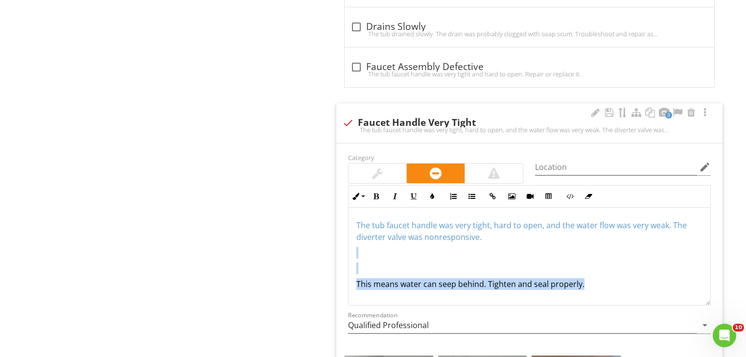
scroll to position [0, 0]
drag, startPoint x: 495, startPoint y: 239, endPoint x: 669, endPoint y: 297, distance: 183.3
click at [669, 297] on div "The tub faucet handle was very tight, hard to open, and the water flow was very…" at bounding box center [530, 257] width 362 height 98
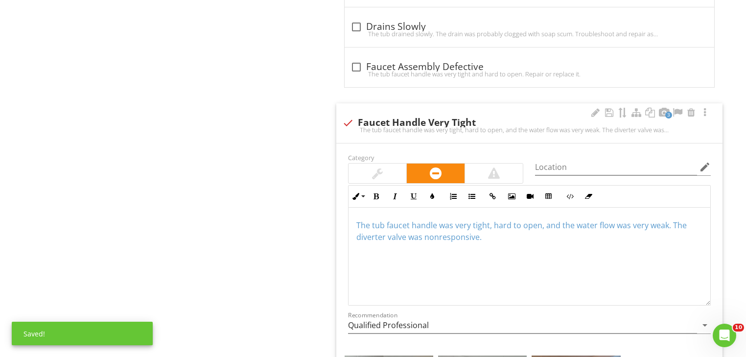
click at [491, 242] on div "The tub faucet handle was very tight, hard to open, and the water flow was very…" at bounding box center [530, 257] width 362 height 98
click at [489, 234] on p "The tub faucet handle was very tight, hard to open, and the water flow was very…" at bounding box center [529, 230] width 346 height 23
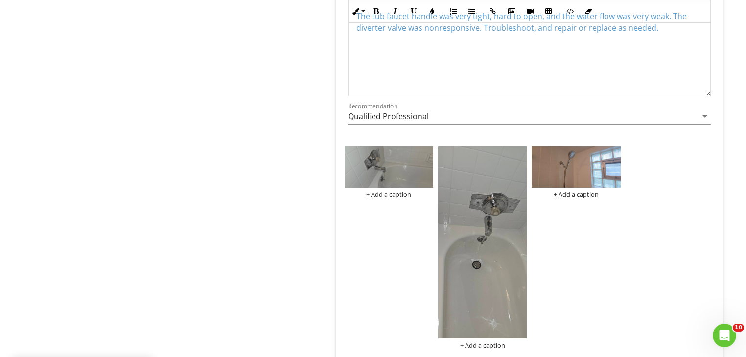
scroll to position [1225, 0]
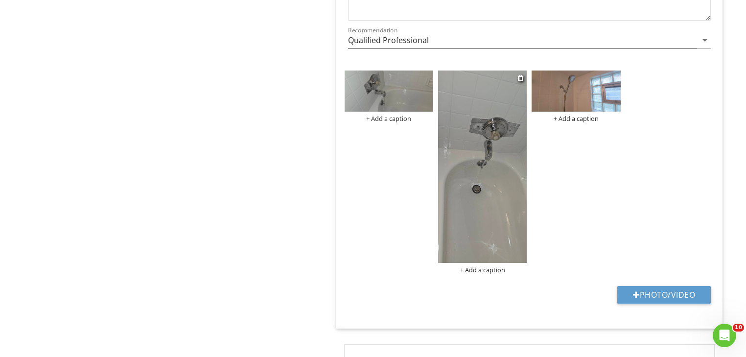
click at [501, 227] on img at bounding box center [482, 166] width 89 height 192
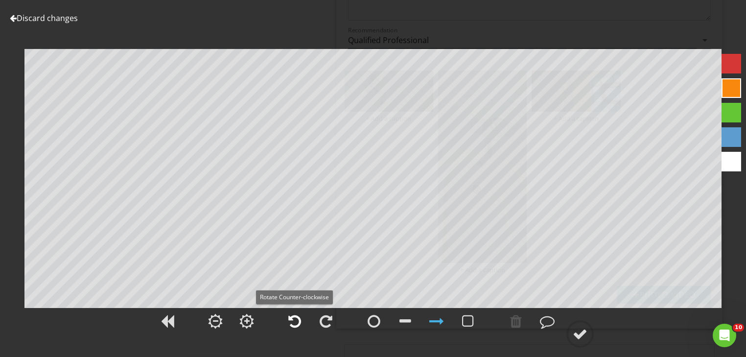
click at [294, 319] on div at bounding box center [294, 321] width 13 height 15
click at [581, 332] on div at bounding box center [580, 334] width 15 height 15
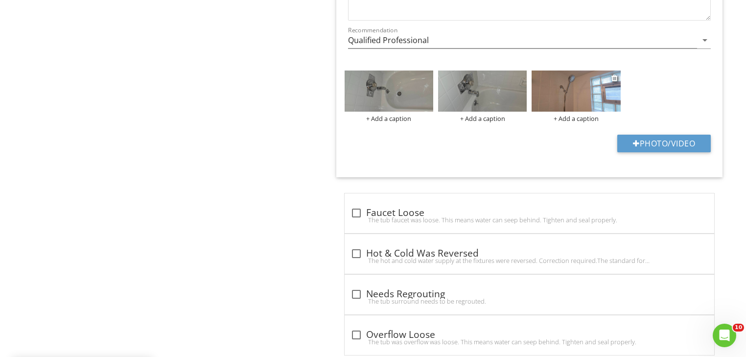
click at [566, 82] on img at bounding box center [576, 90] width 89 height 41
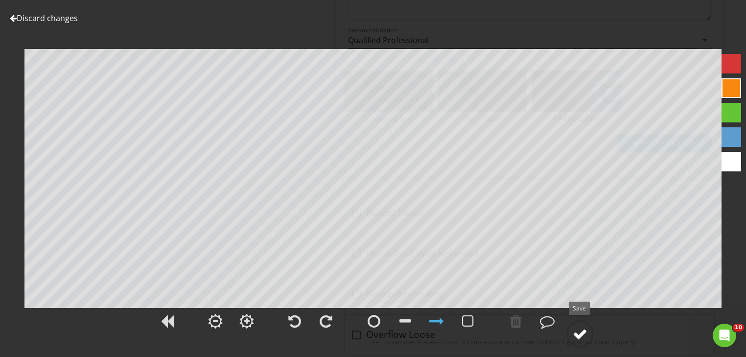
click at [576, 330] on div at bounding box center [580, 334] width 15 height 15
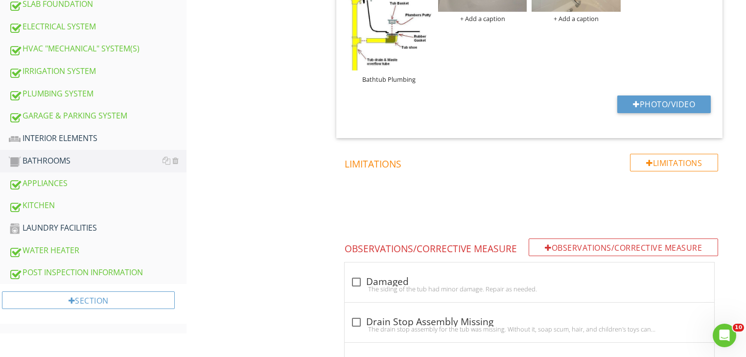
scroll to position [529, 0]
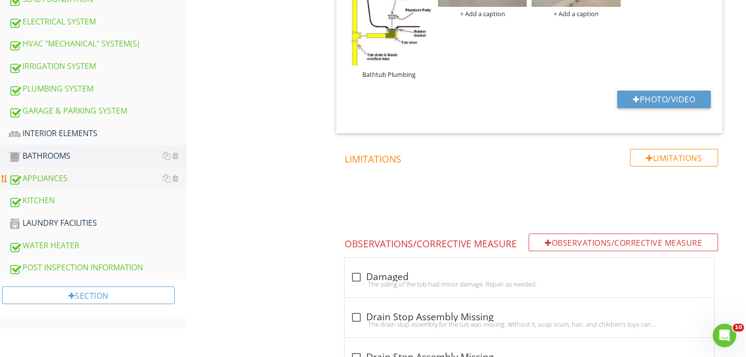
click at [61, 172] on div "APPLIANCES" at bounding box center [98, 178] width 178 height 13
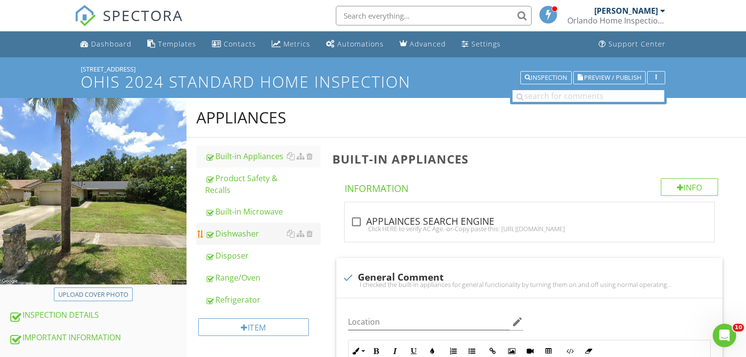
click at [236, 231] on div "Dishwasher" at bounding box center [263, 234] width 116 height 12
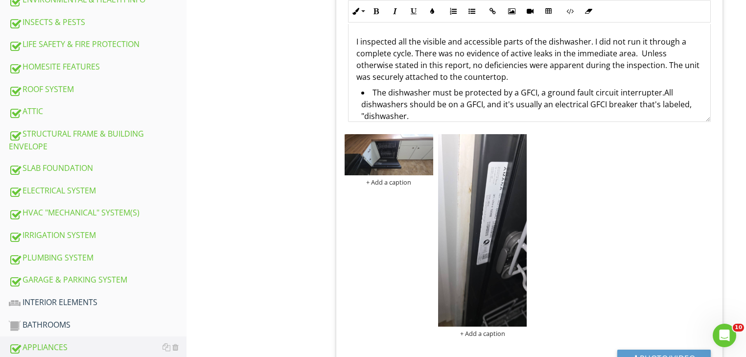
scroll to position [365, 0]
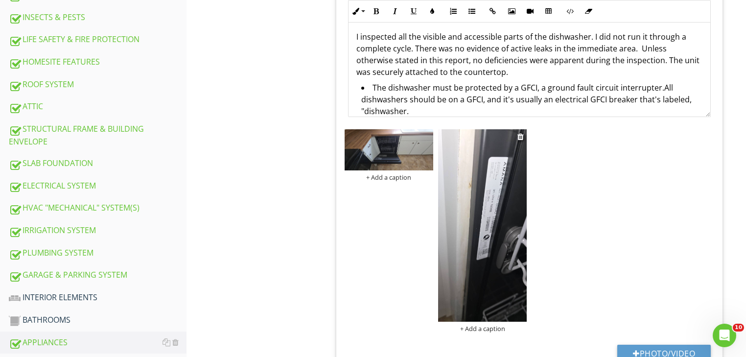
click at [527, 158] on img at bounding box center [482, 225] width 89 height 192
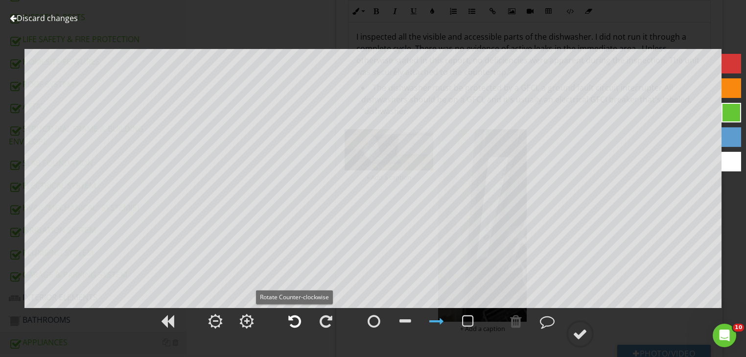
click at [290, 326] on div at bounding box center [294, 321] width 13 height 15
click at [582, 331] on div at bounding box center [580, 334] width 15 height 15
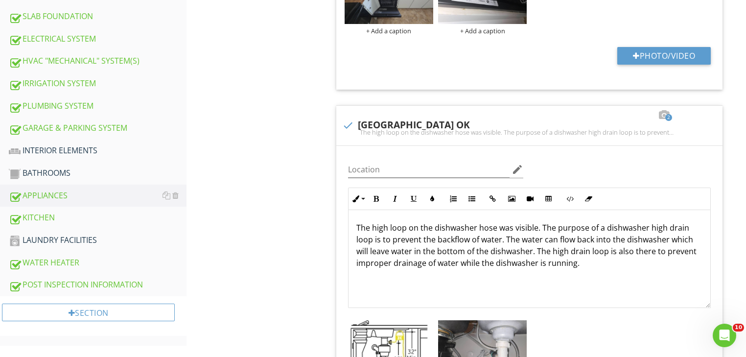
scroll to position [549, 0]
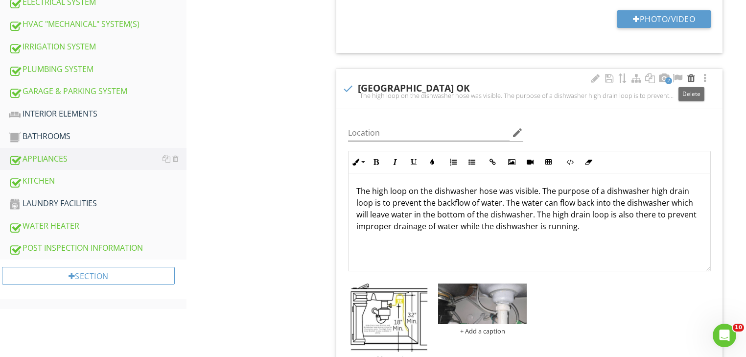
click at [689, 76] on div at bounding box center [691, 78] width 12 height 10
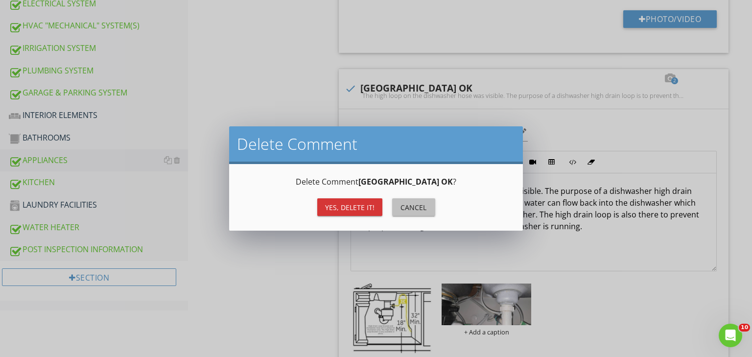
click at [415, 207] on div "Cancel" at bounding box center [413, 207] width 27 height 10
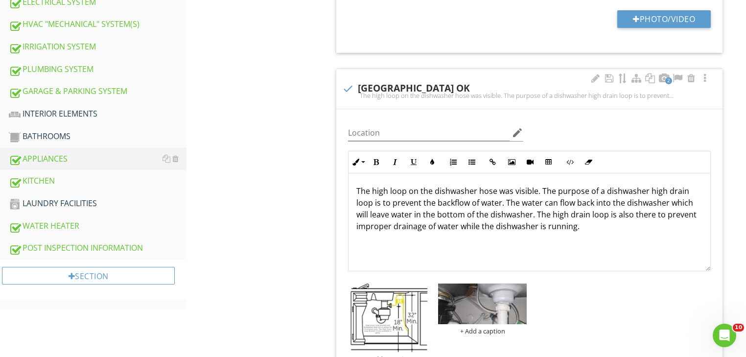
click at [367, 106] on div "2 check Hose High Loop OK The high loop on the dishwasher hose was visible. The…" at bounding box center [529, 89] width 386 height 40
checkbox input "true"
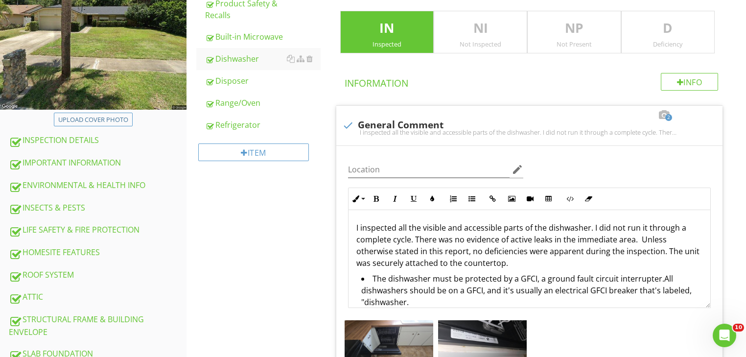
scroll to position [161, 0]
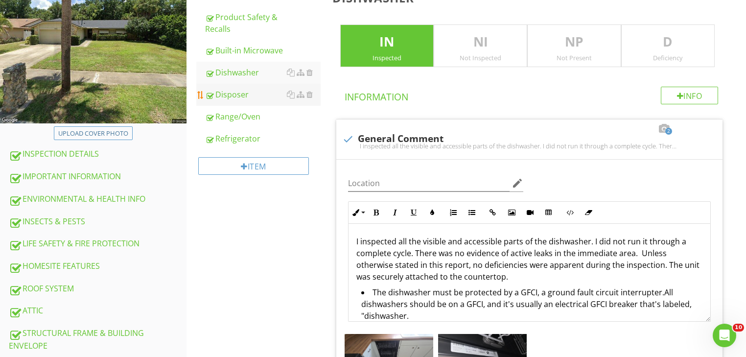
click at [235, 94] on div "Disposer" at bounding box center [263, 95] width 116 height 12
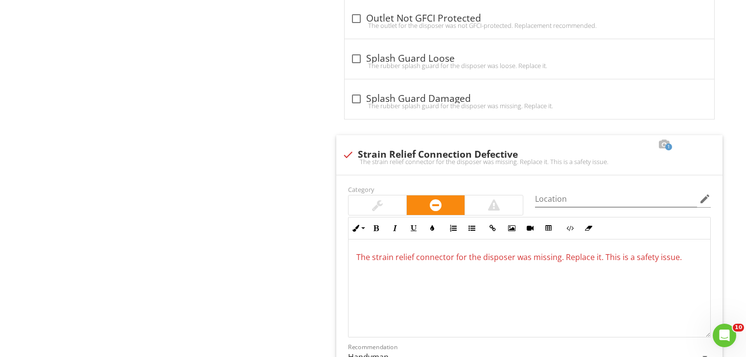
scroll to position [993, 0]
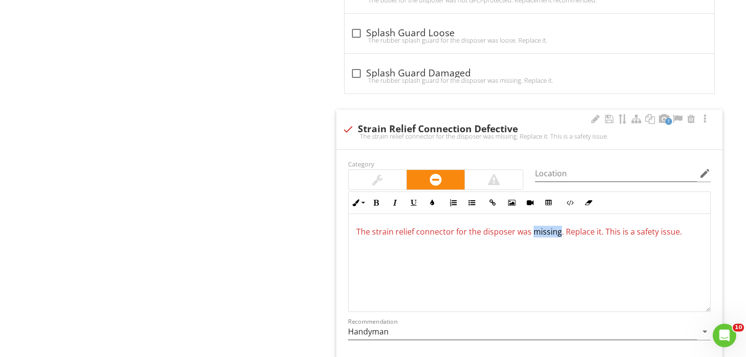
drag, startPoint x: 531, startPoint y: 229, endPoint x: 556, endPoint y: 231, distance: 25.0
click at [556, 231] on span "The strain relief connector for the disposer was missing. Replace it. This is a…" at bounding box center [519, 231] width 326 height 11
click at [571, 229] on span "The strain relief connector for the disposer was defective. Replace it. This is…" at bounding box center [521, 231] width 330 height 11
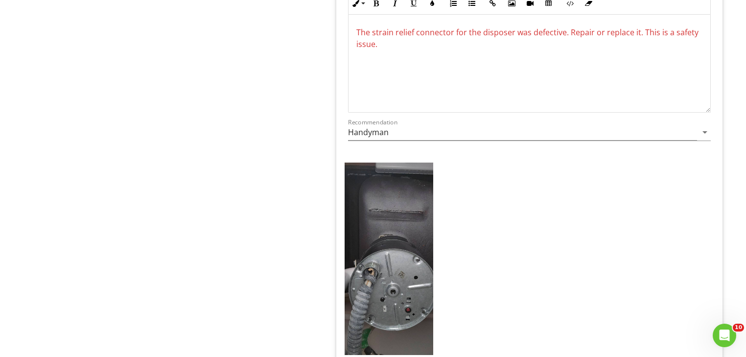
scroll to position [1198, 0]
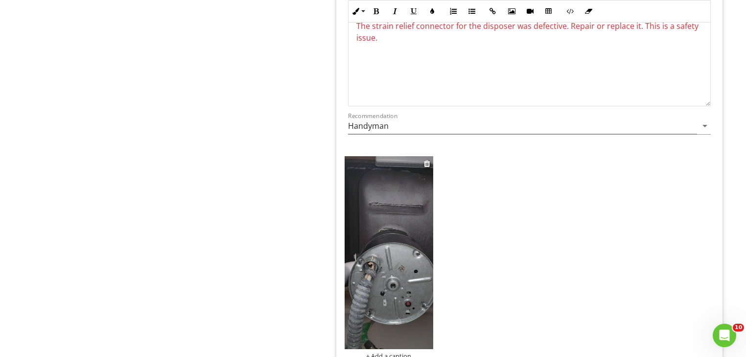
click at [360, 241] on img at bounding box center [389, 252] width 89 height 193
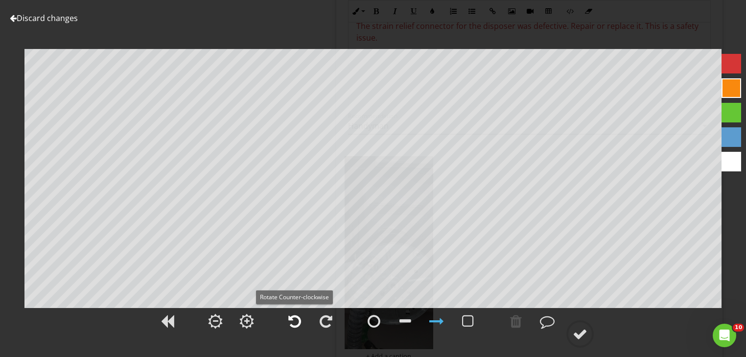
click at [294, 318] on div at bounding box center [294, 321] width 13 height 15
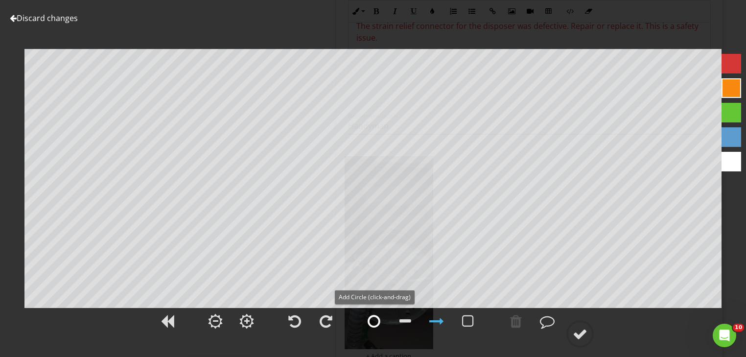
click at [370, 321] on div at bounding box center [374, 321] width 13 height 15
click at [524, 306] on div "Discard changes Add Location" at bounding box center [373, 178] width 746 height 357
click at [25, 16] on link "Discard changes" at bounding box center [44, 18] width 68 height 11
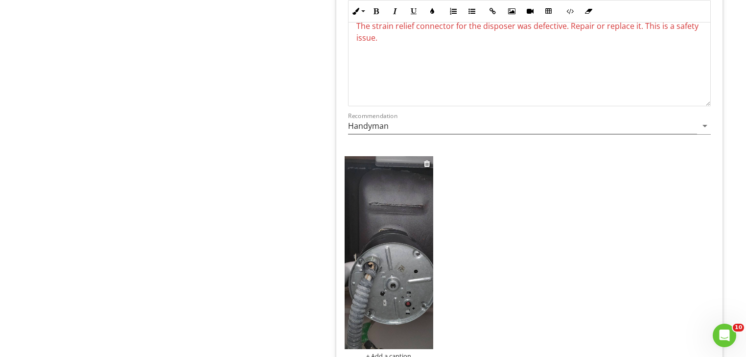
click at [394, 273] on img at bounding box center [389, 252] width 89 height 193
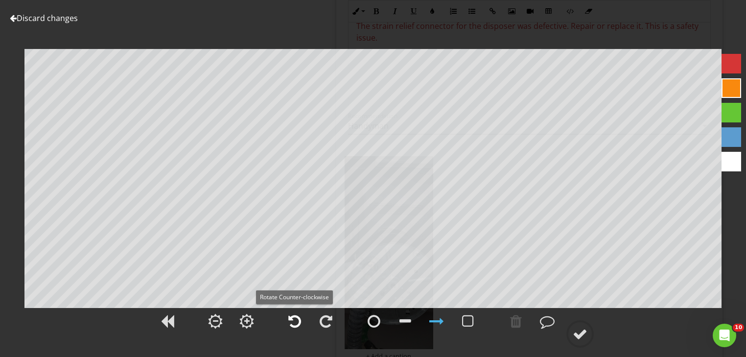
click at [294, 319] on div at bounding box center [294, 321] width 13 height 15
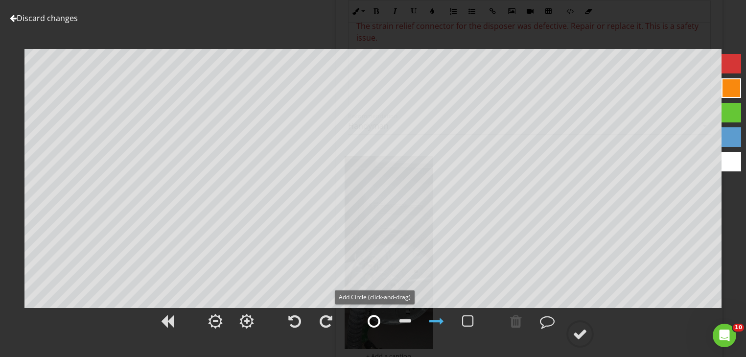
click at [371, 323] on div at bounding box center [374, 321] width 13 height 15
click at [583, 335] on div at bounding box center [580, 334] width 15 height 15
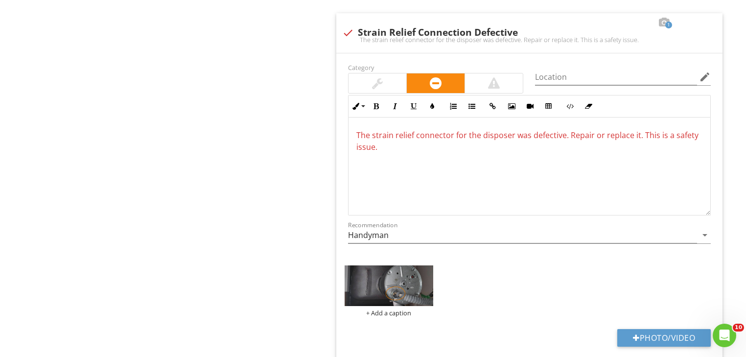
scroll to position [1084, 0]
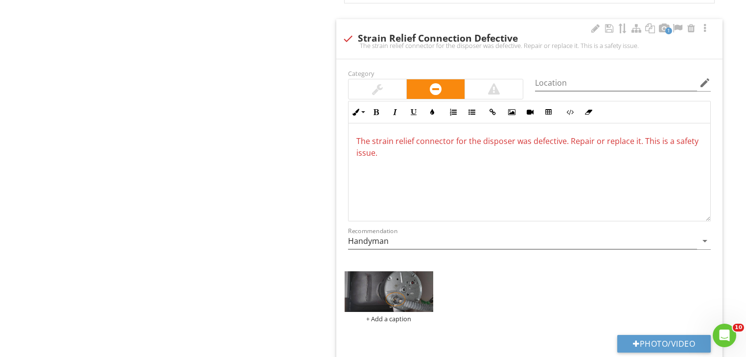
click at [568, 139] on span "The strain relief connector for the disposer was defective. Repair or replace i…" at bounding box center [527, 147] width 342 height 23
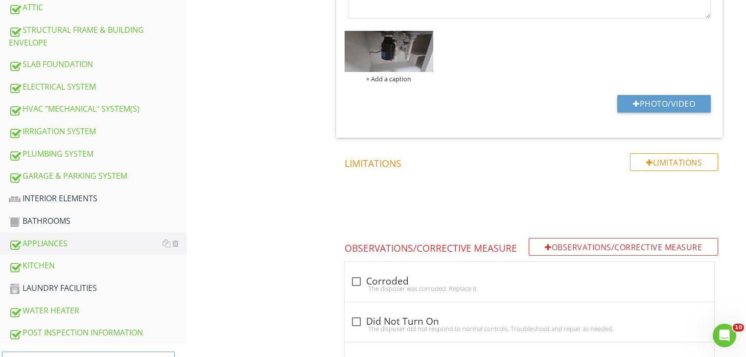
scroll to position [573, 0]
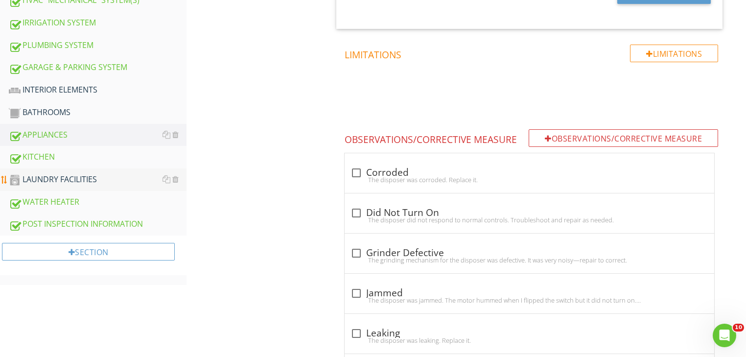
click at [45, 173] on div "LAUNDRY FACILITIES" at bounding box center [98, 179] width 178 height 13
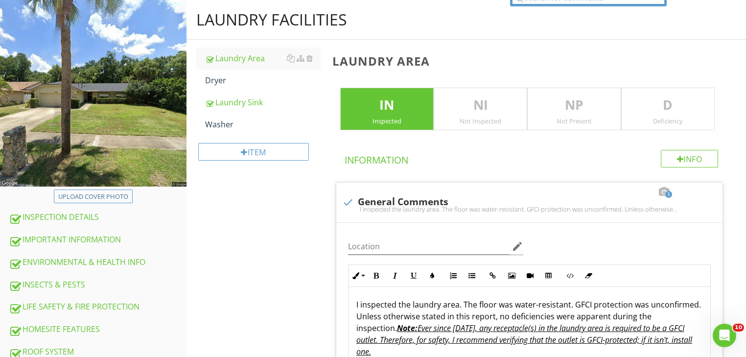
scroll to position [82, 0]
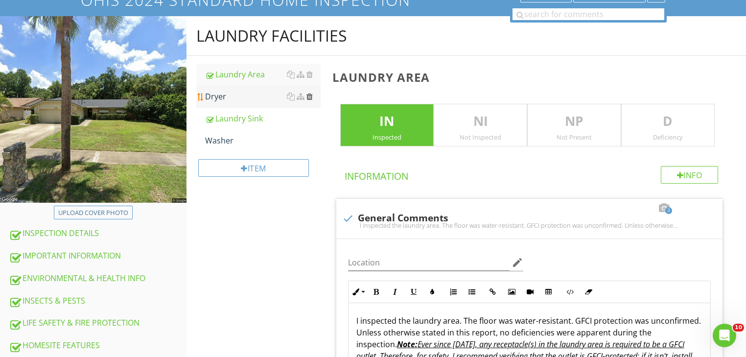
click at [312, 96] on div at bounding box center [309, 97] width 6 height 8
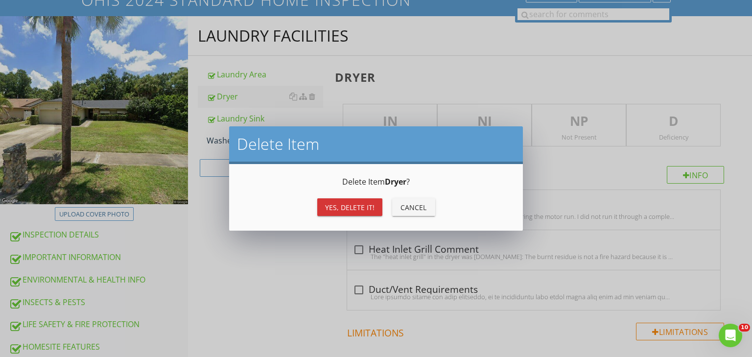
click at [339, 204] on div "Yes, Delete it!" at bounding box center [349, 207] width 49 height 10
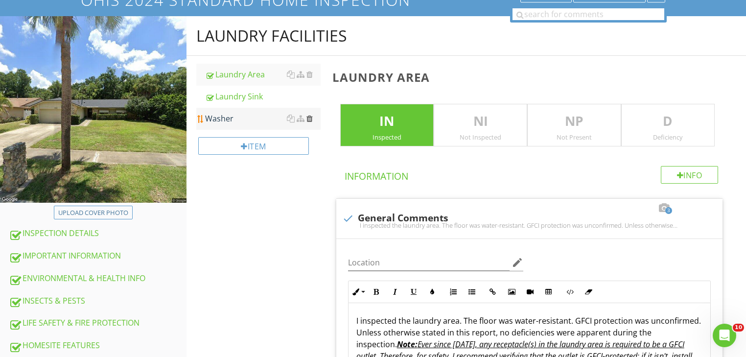
click at [309, 116] on div at bounding box center [309, 119] width 6 height 8
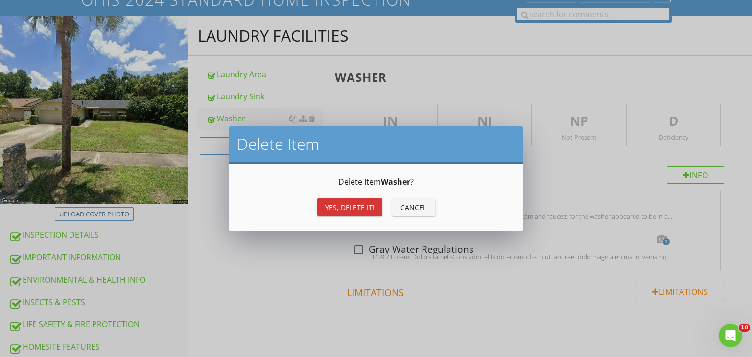
click at [325, 204] on div "Yes, Delete it!" at bounding box center [349, 207] width 49 height 10
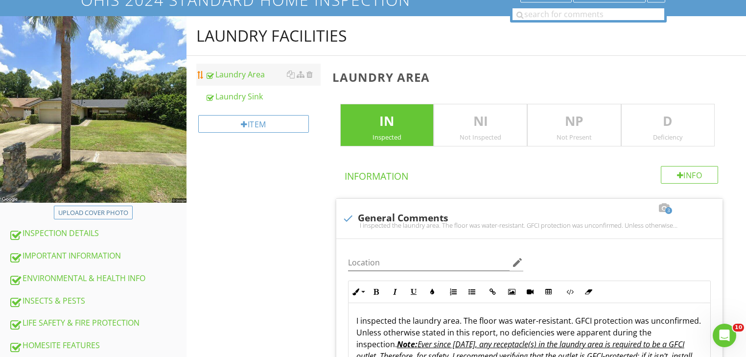
click at [253, 79] on div "Laundry Area" at bounding box center [263, 75] width 116 height 12
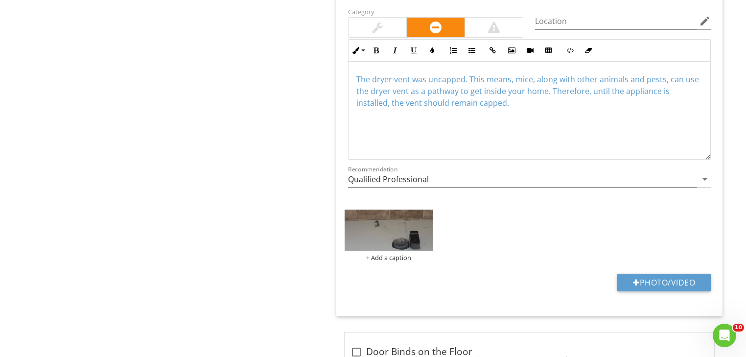
scroll to position [1058, 0]
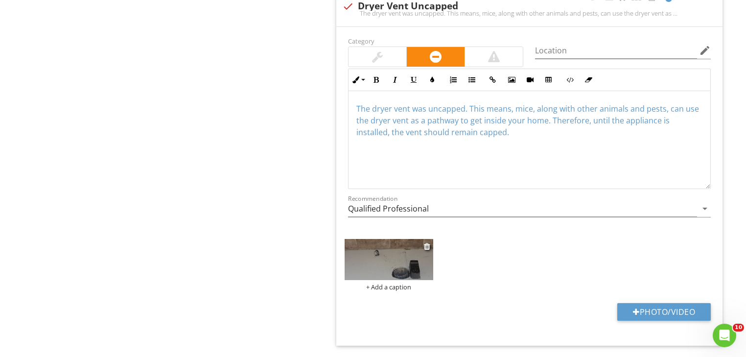
click at [389, 276] on img at bounding box center [389, 259] width 89 height 41
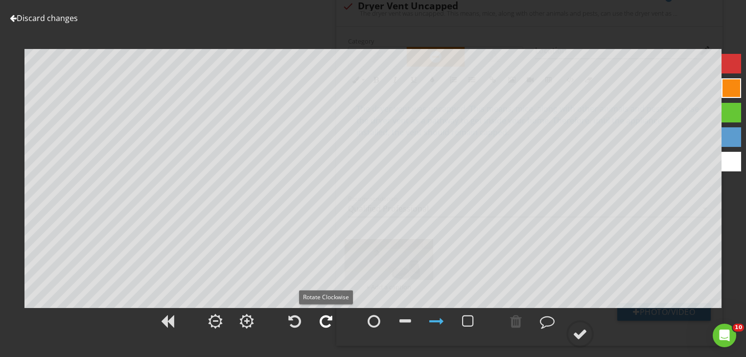
click at [320, 323] on div at bounding box center [326, 321] width 13 height 15
click at [376, 317] on div at bounding box center [374, 321] width 13 height 15
click at [280, 72] on div "Discard changes Add Location" at bounding box center [373, 178] width 746 height 357
click at [583, 335] on div at bounding box center [580, 334] width 15 height 15
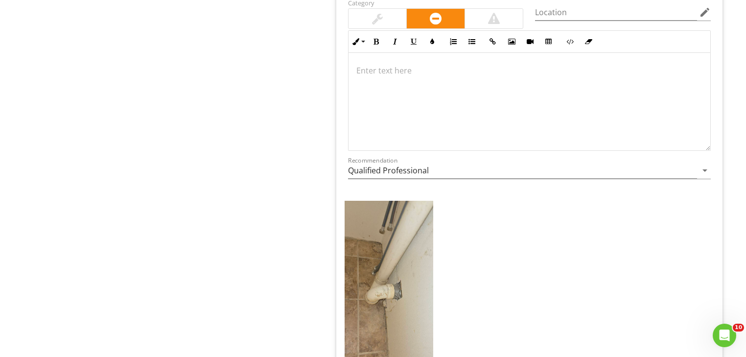
scroll to position [1528, 0]
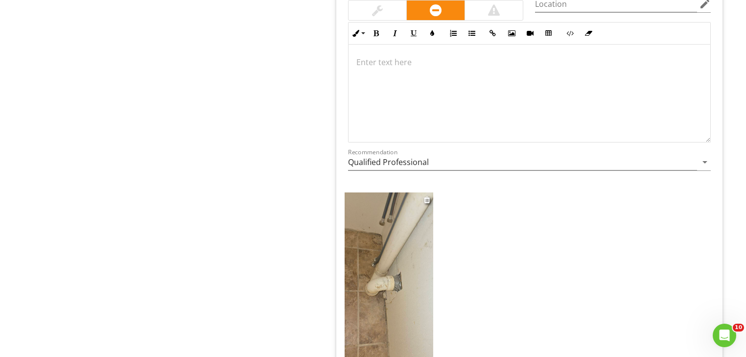
click at [362, 323] on img at bounding box center [389, 288] width 89 height 192
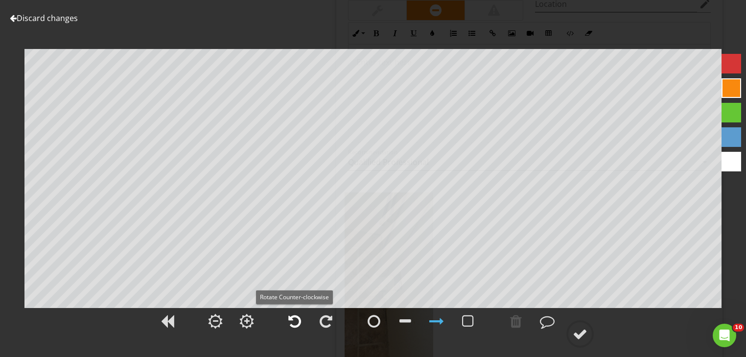
click at [297, 319] on div at bounding box center [294, 321] width 13 height 15
click at [576, 332] on div at bounding box center [580, 334] width 15 height 15
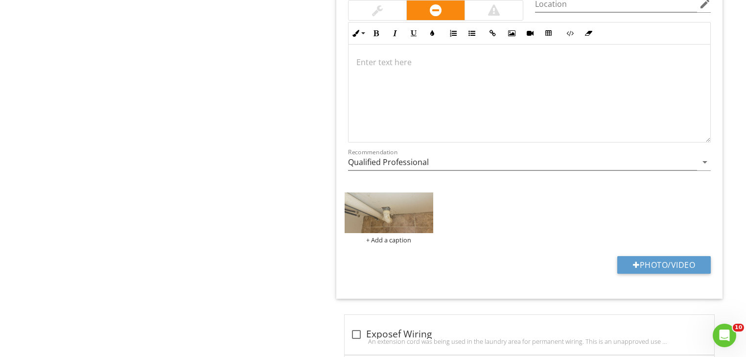
click at [375, 68] on div at bounding box center [530, 94] width 362 height 98
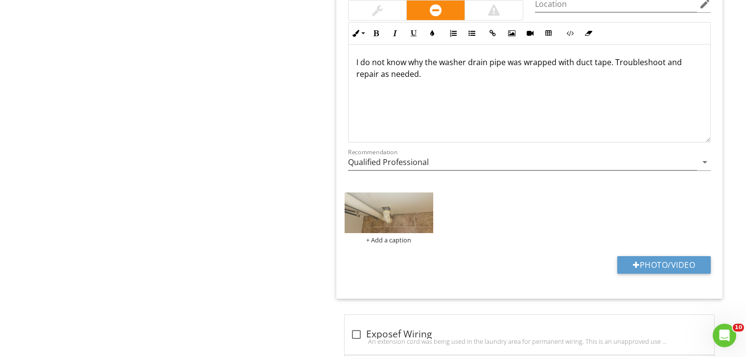
drag, startPoint x: 432, startPoint y: 74, endPoint x: 341, endPoint y: 59, distance: 92.3
click at [341, 59] on div "Category Location edit Inline Style XLarge Large Normal Small Light Small/Light…" at bounding box center [529, 139] width 386 height 319
click at [430, 30] on icon "button" at bounding box center [432, 33] width 7 height 7
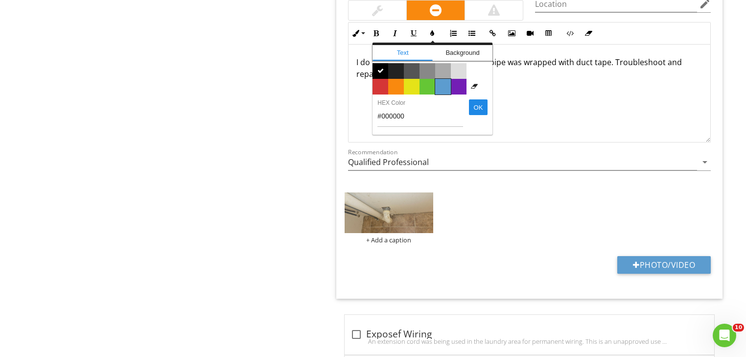
click at [446, 89] on span "Color #5c9ccf" at bounding box center [443, 87] width 16 height 16
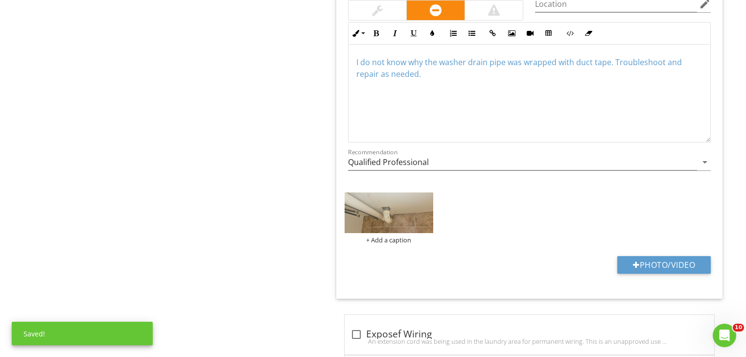
click at [476, 99] on div "I do not know why the washer drain pipe was wrapped with duct tape. Troubleshoo…" at bounding box center [530, 94] width 362 height 98
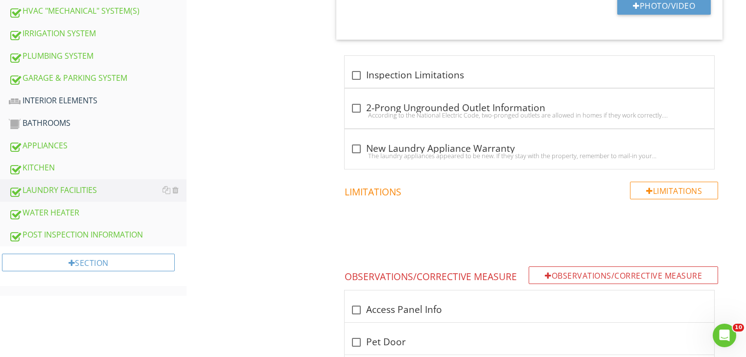
scroll to position [564, 0]
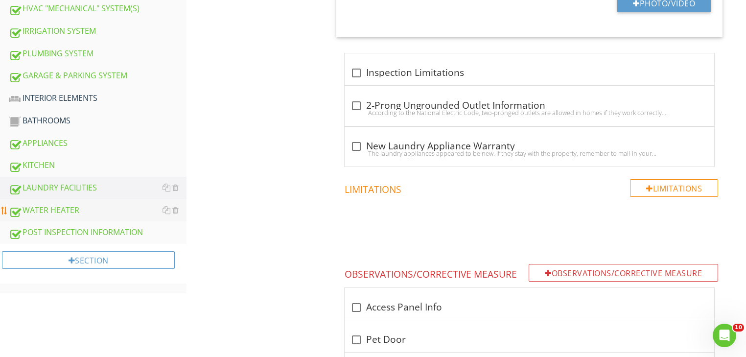
click at [58, 206] on div "WATER HEATER" at bounding box center [98, 210] width 178 height 13
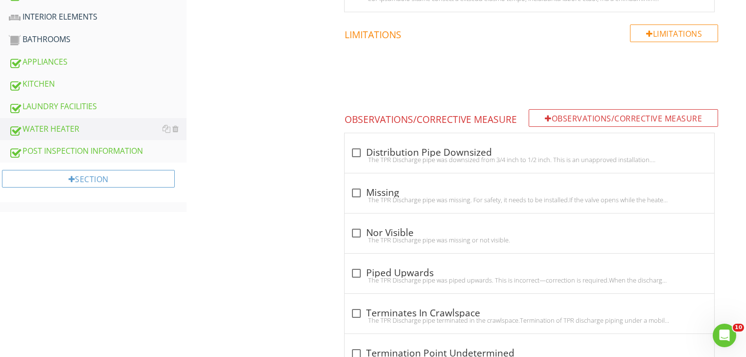
scroll to position [618, 0]
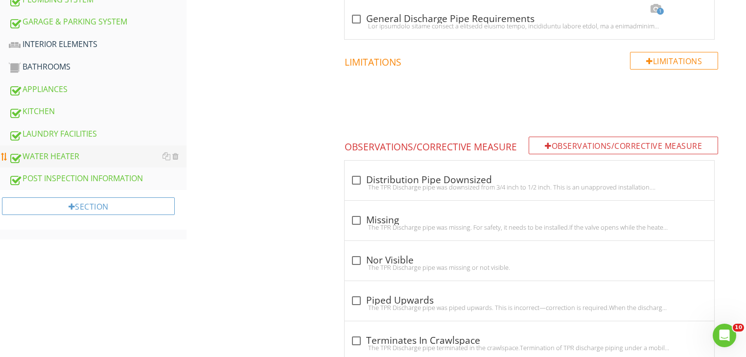
click at [47, 150] on div "WATER HEATER" at bounding box center [98, 156] width 178 height 13
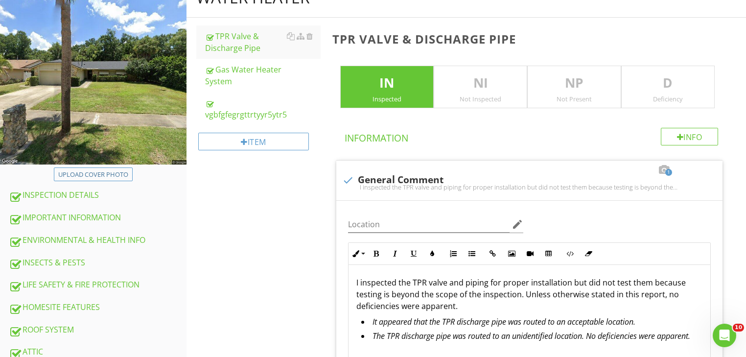
scroll to position [111, 0]
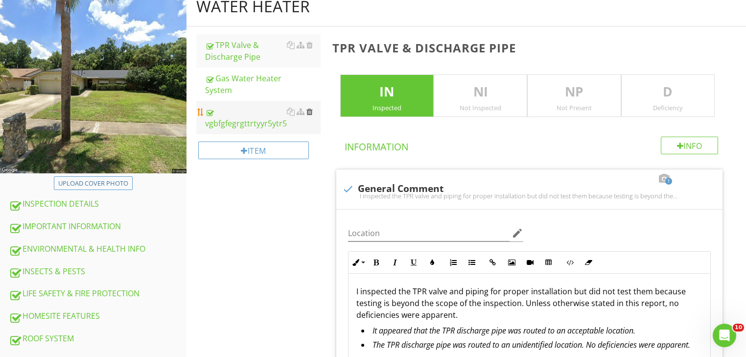
click at [309, 110] on div at bounding box center [309, 112] width 6 height 8
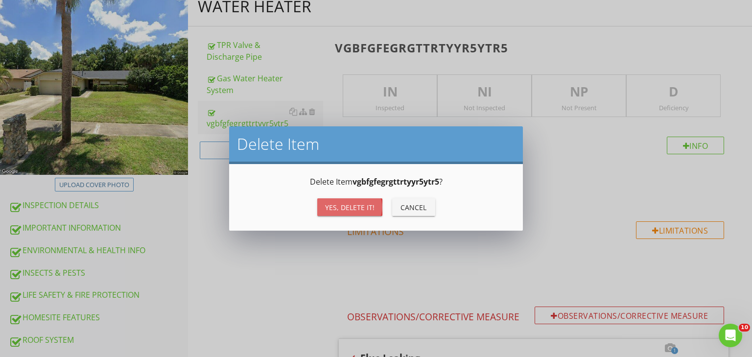
click at [329, 206] on div "Yes, Delete it!" at bounding box center [349, 207] width 49 height 10
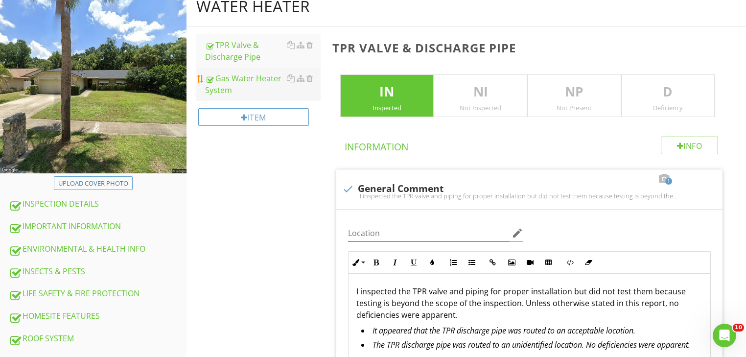
click at [249, 81] on div "Gas Water Heater System" at bounding box center [263, 83] width 116 height 23
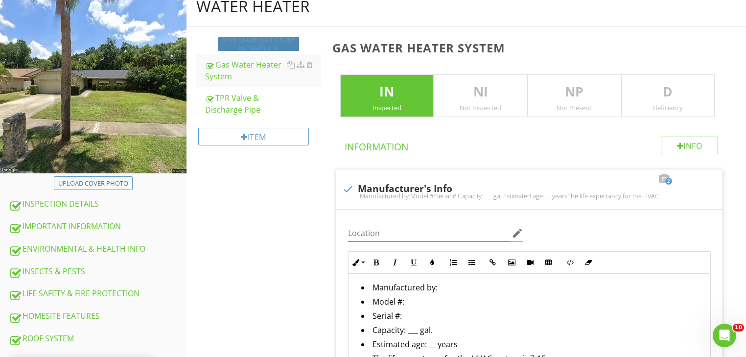
click at [251, 43] on div "Save as default order in template" at bounding box center [258, 44] width 73 height 19
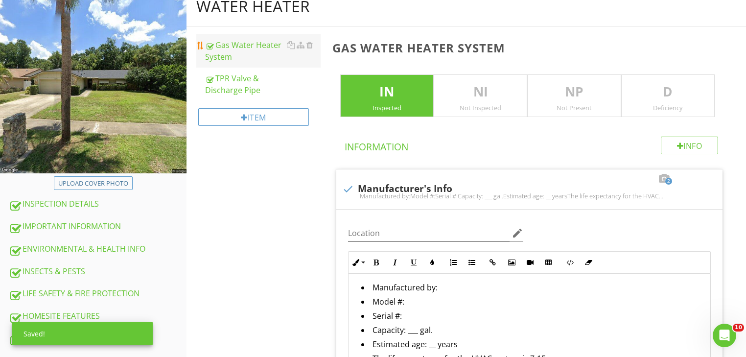
click at [231, 56] on div "Gas Water Heater System" at bounding box center [263, 50] width 116 height 23
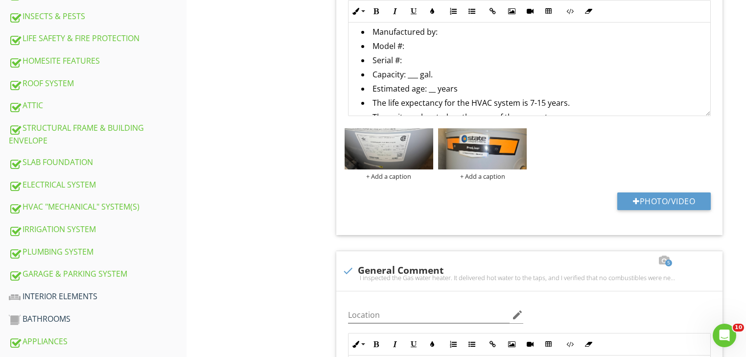
scroll to position [373, 0]
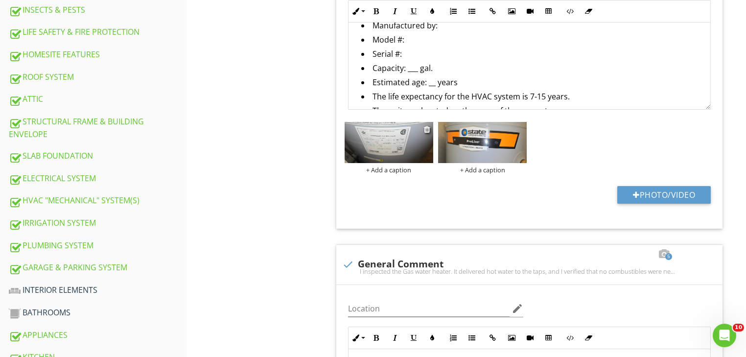
click at [390, 154] on img at bounding box center [389, 142] width 89 height 41
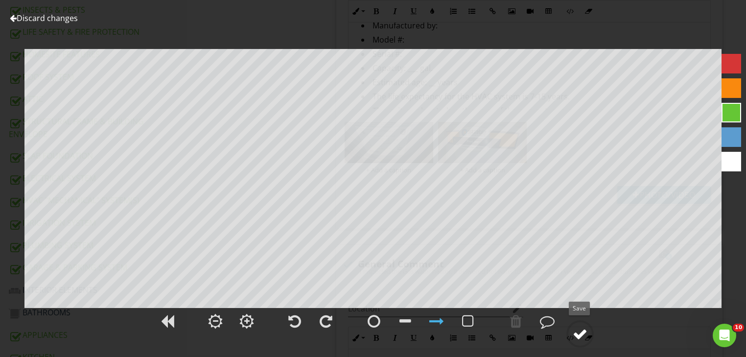
click at [579, 336] on div at bounding box center [580, 334] width 15 height 15
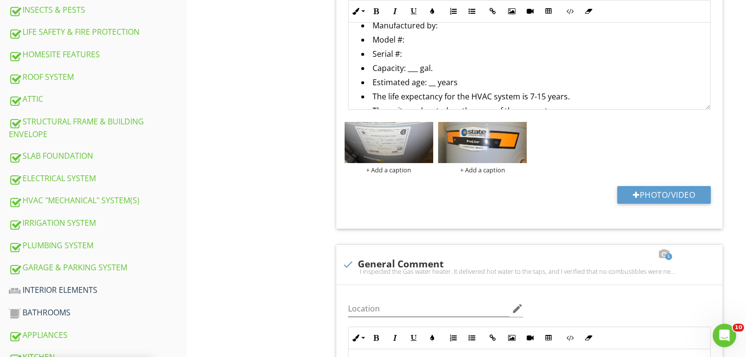
click at [445, 35] on li "Model #:" at bounding box center [531, 41] width 341 height 14
drag, startPoint x: 447, startPoint y: 31, endPoint x: 443, endPoint y: 23, distance: 9.4
click at [447, 30] on li "Manufactured by:" at bounding box center [531, 27] width 341 height 14
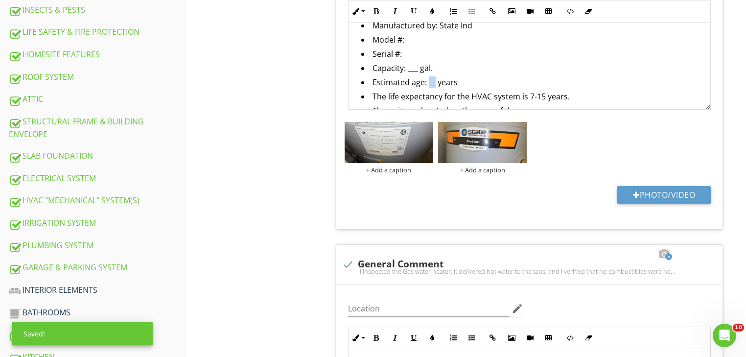
drag, startPoint x: 428, startPoint y: 83, endPoint x: 435, endPoint y: 84, distance: 6.9
click at [435, 84] on li "Estimated age: __ years" at bounding box center [531, 83] width 341 height 14
click at [399, 141] on img at bounding box center [389, 142] width 89 height 41
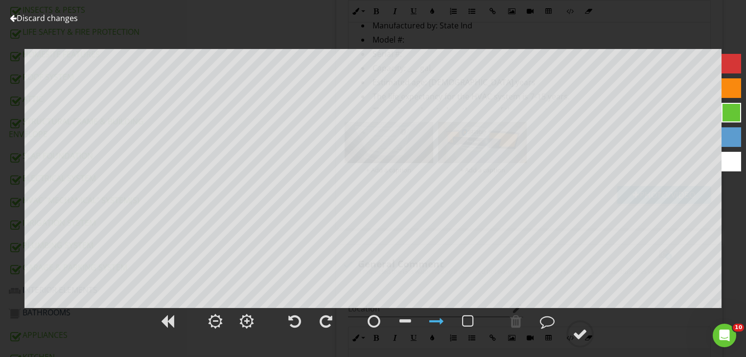
click at [17, 18] on link "Discard changes" at bounding box center [44, 18] width 68 height 11
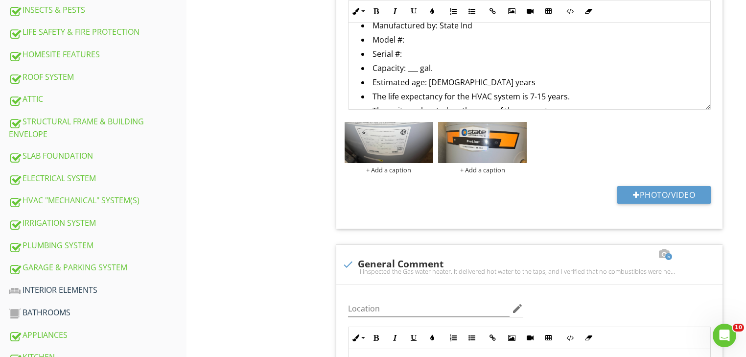
click at [407, 41] on li "Model #:" at bounding box center [531, 41] width 341 height 14
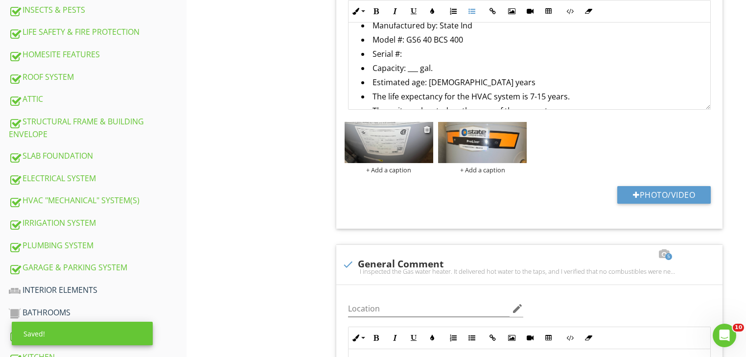
click at [385, 147] on img at bounding box center [389, 142] width 89 height 41
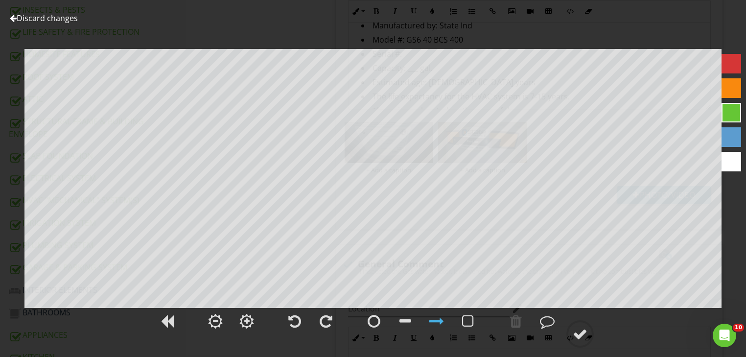
click at [14, 18] on div at bounding box center [13, 18] width 7 height 8
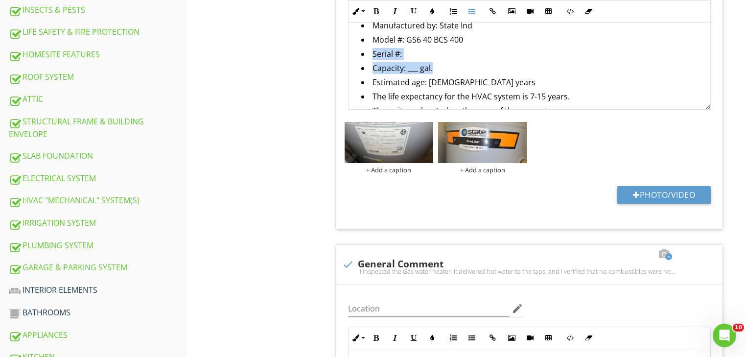
drag, startPoint x: 441, startPoint y: 70, endPoint x: 372, endPoint y: 55, distance: 70.8
click at [372, 55] on ul "Manufactured by: State Ind Model #: GS6 40 BCS 400 Serial #: Capacity: ___ gal.…" at bounding box center [529, 69] width 346 height 99
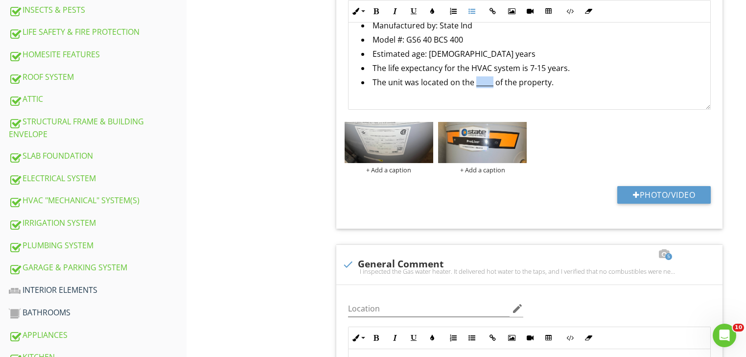
drag, startPoint x: 474, startPoint y: 84, endPoint x: 491, endPoint y: 88, distance: 17.0
click at [491, 88] on li "The unit was located on the _____ of the property." at bounding box center [531, 83] width 341 height 14
drag, startPoint x: 450, startPoint y: 80, endPoint x: 558, endPoint y: 79, distance: 107.7
click at [558, 79] on li "The unit was located on the _____ of the property." at bounding box center [531, 83] width 341 height 14
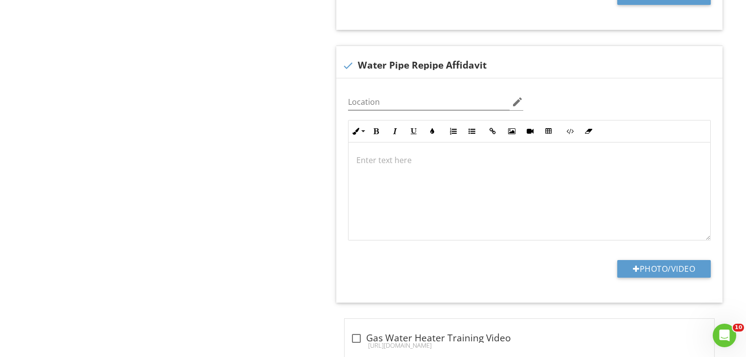
scroll to position [1501, 0]
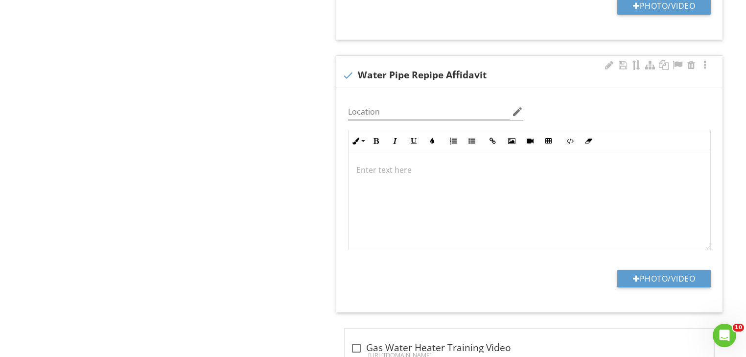
click at [353, 84] on div "check Water Pipe Repipe Affidavit" at bounding box center [529, 72] width 386 height 32
checkbox input "true"
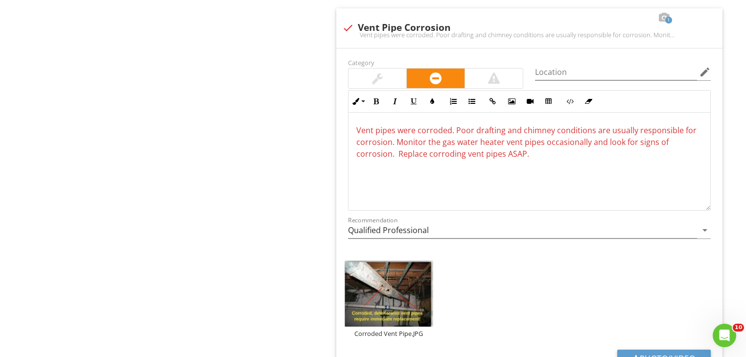
scroll to position [2143, 0]
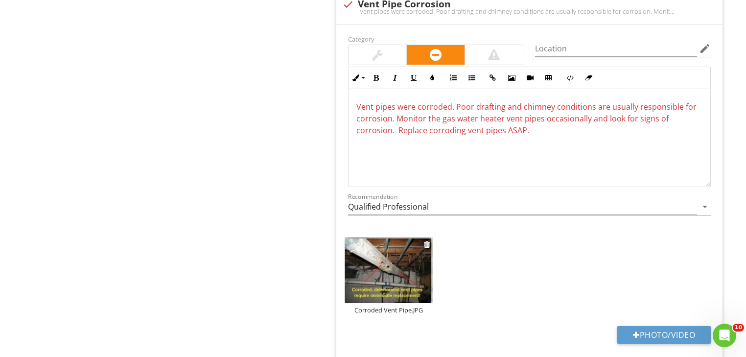
click at [385, 277] on img at bounding box center [389, 270] width 89 height 66
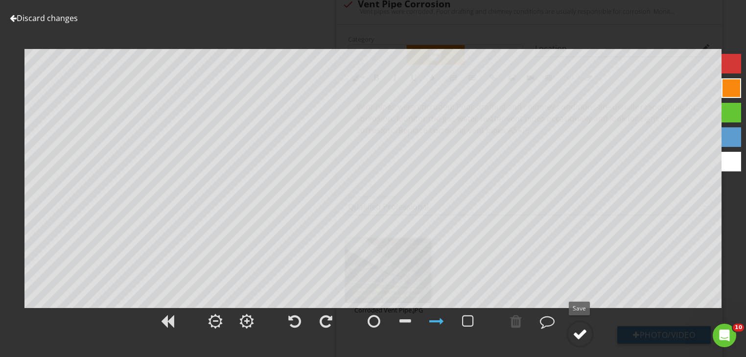
click at [584, 334] on div at bounding box center [580, 334] width 15 height 15
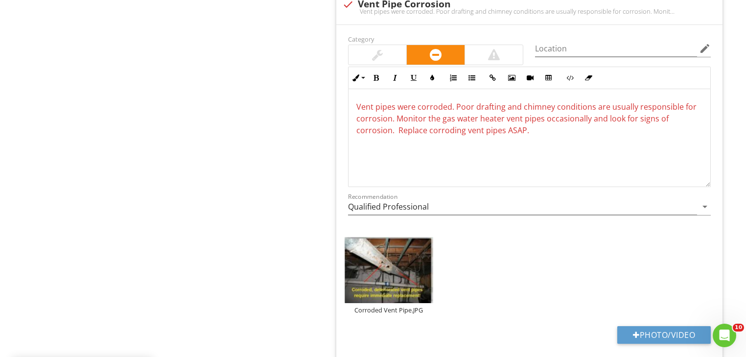
click at [347, 12] on div "Vent pipes were corroded. Poor drafting and chimney conditions are usually resp…" at bounding box center [529, 11] width 375 height 8
checkbox input "true"
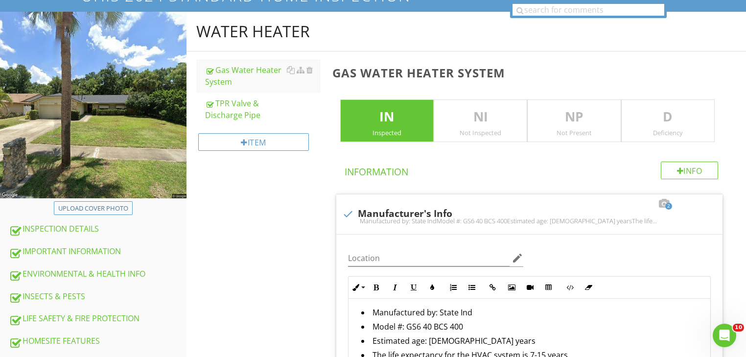
scroll to position [0, 0]
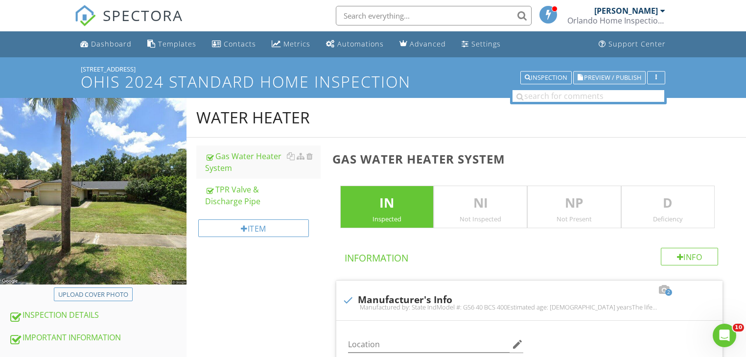
click at [621, 81] on span "Preview / Publish" at bounding box center [612, 77] width 57 height 6
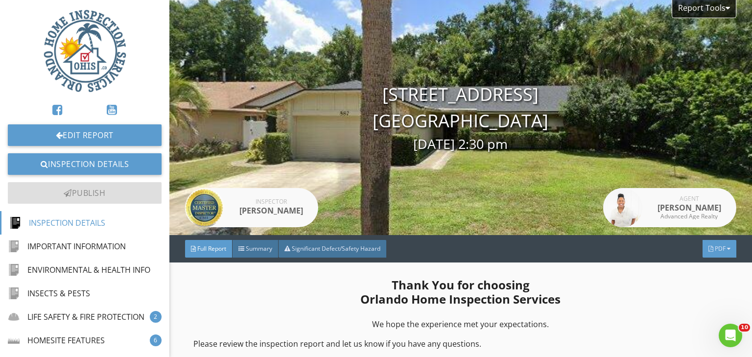
click at [715, 249] on span "PDF" at bounding box center [720, 248] width 11 height 8
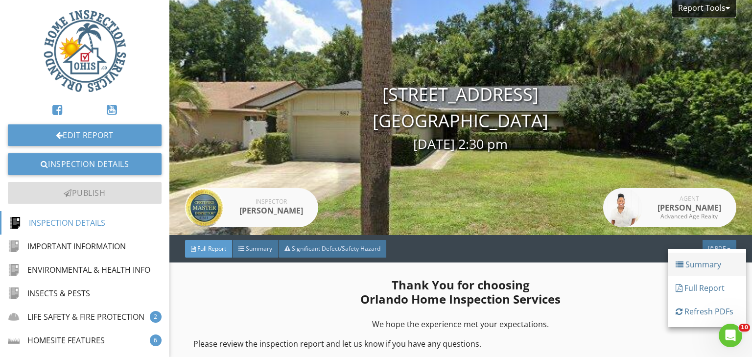
click at [695, 263] on div "Summary" at bounding box center [707, 264] width 63 height 12
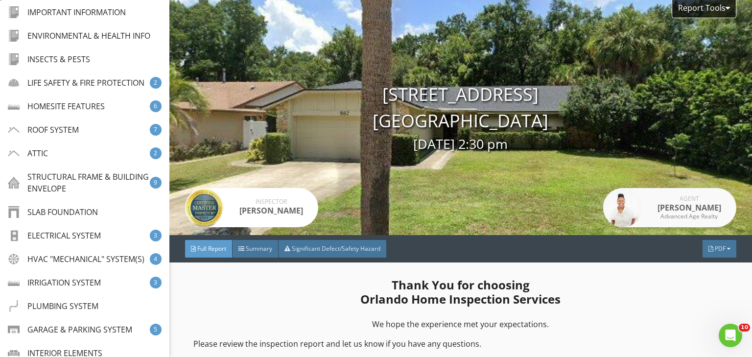
scroll to position [224, 0]
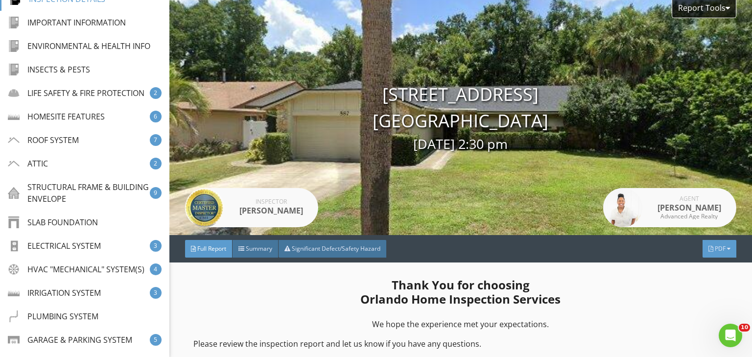
click at [715, 246] on span "PDF" at bounding box center [720, 248] width 11 height 8
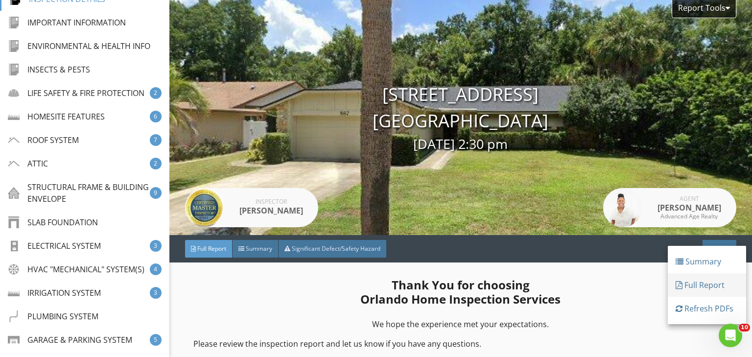
click at [706, 280] on div "Full Report" at bounding box center [707, 285] width 63 height 12
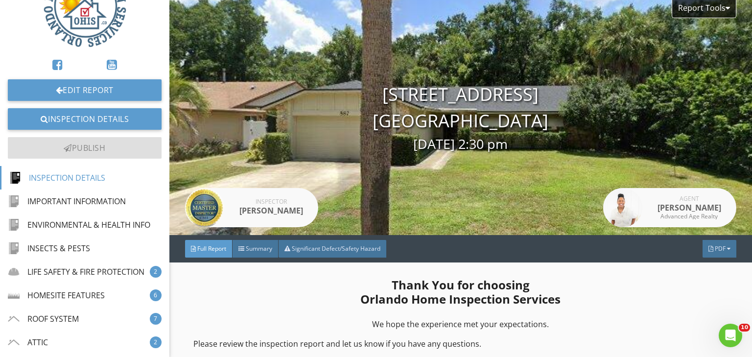
scroll to position [0, 0]
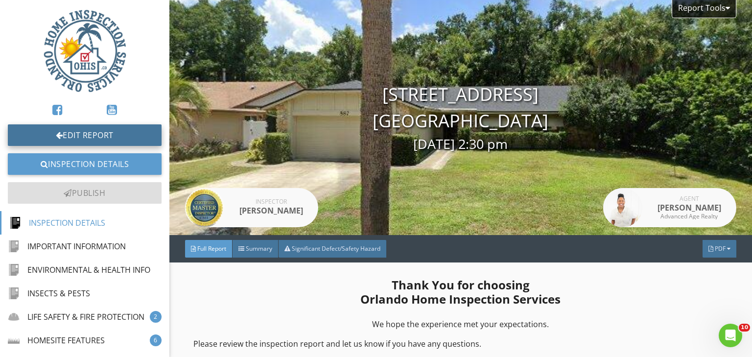
click at [69, 130] on link "Edit Report" at bounding box center [85, 135] width 154 height 22
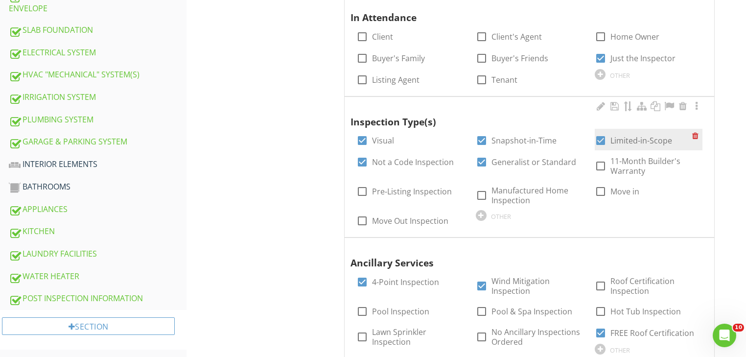
scroll to position [510, 0]
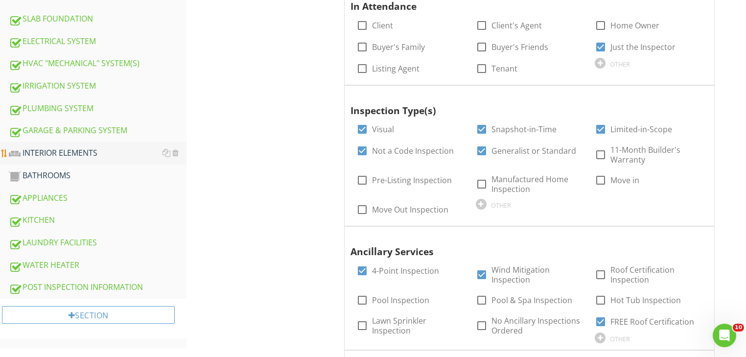
click at [71, 147] on div "INTERIOR ELEMENTS" at bounding box center [98, 153] width 178 height 13
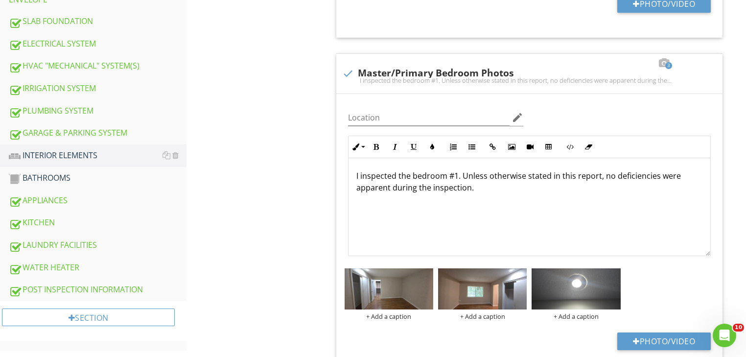
scroll to position [528, 0]
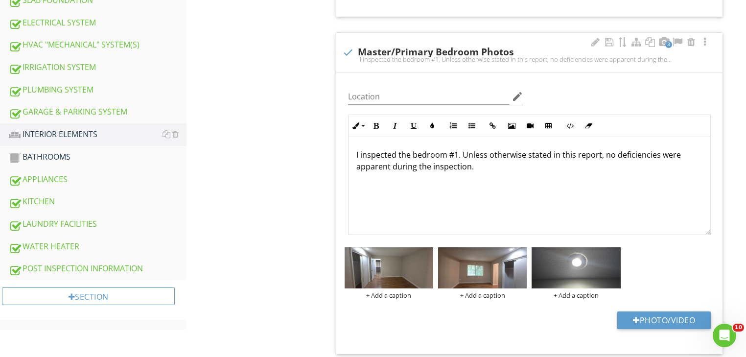
click at [357, 69] on div "3 check Master/Primary Bedroom Photos I inspected the bedroom #1. Unless otherw…" at bounding box center [529, 53] width 386 height 40
checkbox input "true"
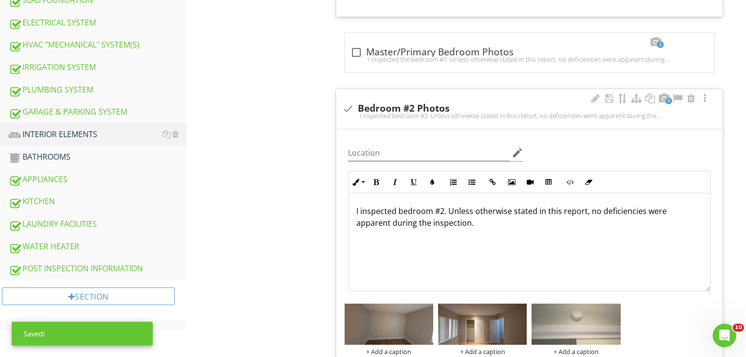
click at [349, 118] on div "check Bedroom #2 Photos I inspected bedroom #2. Unless otherwise stated in this…" at bounding box center [529, 112] width 375 height 22
checkbox input "true"
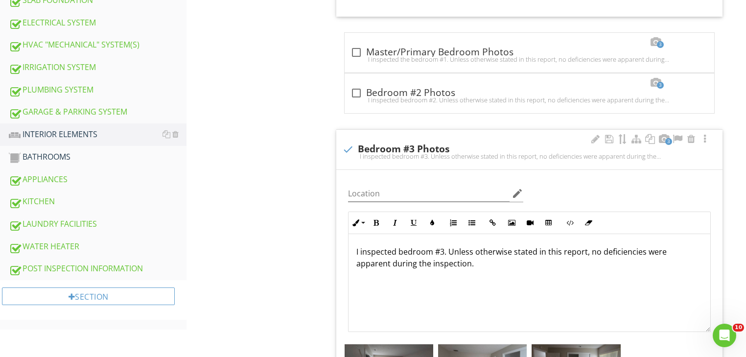
click at [352, 159] on div "check Bedroom #3 Photos I inspected bedroom #3. Unless otherwise stated in this…" at bounding box center [529, 152] width 375 height 22
checkbox input "true"
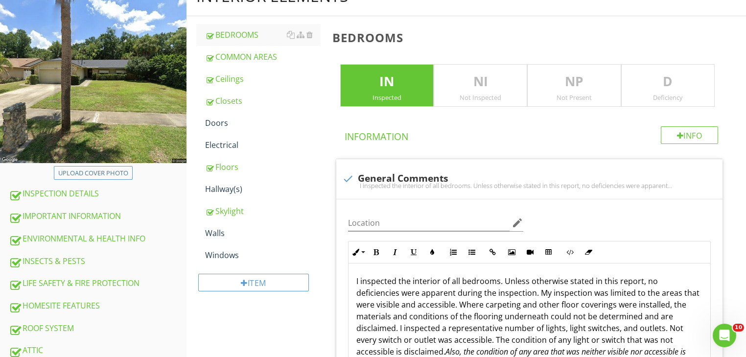
scroll to position [90, 0]
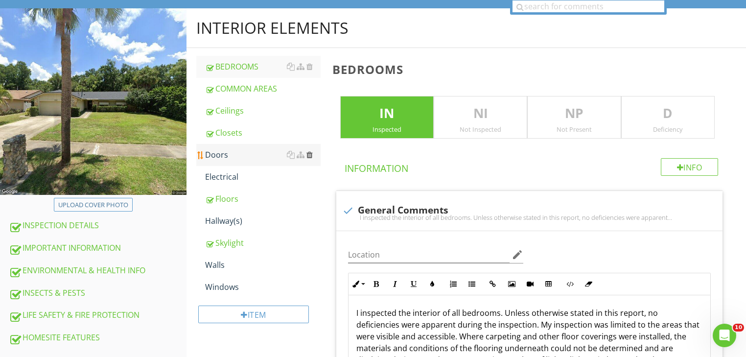
click at [311, 154] on div at bounding box center [309, 155] width 6 height 8
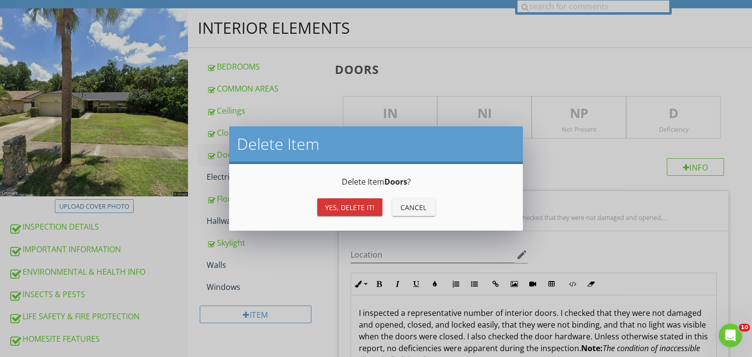
click at [334, 207] on div "Yes, Delete it!" at bounding box center [349, 207] width 49 height 10
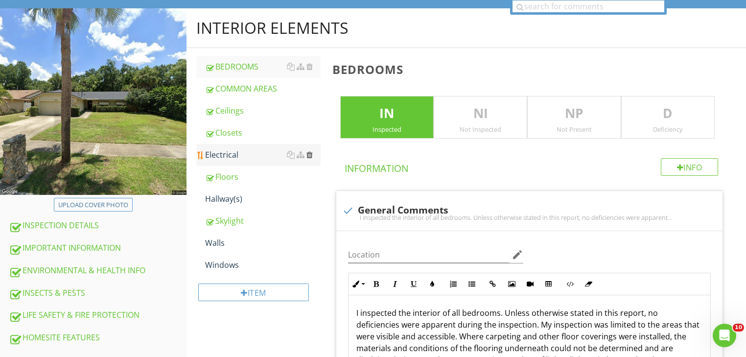
click at [311, 155] on div at bounding box center [309, 155] width 6 height 8
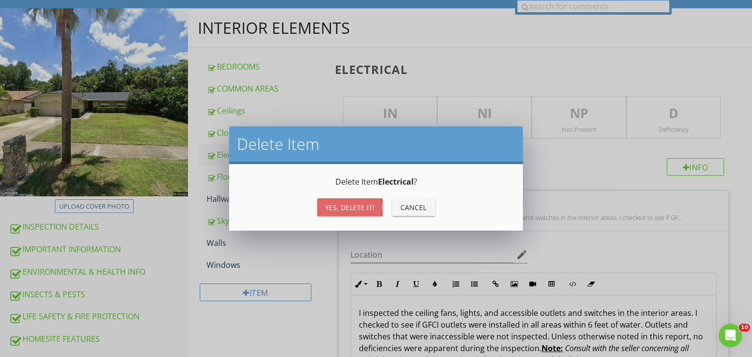
click at [327, 206] on div "Yes, Delete it!" at bounding box center [349, 207] width 49 height 10
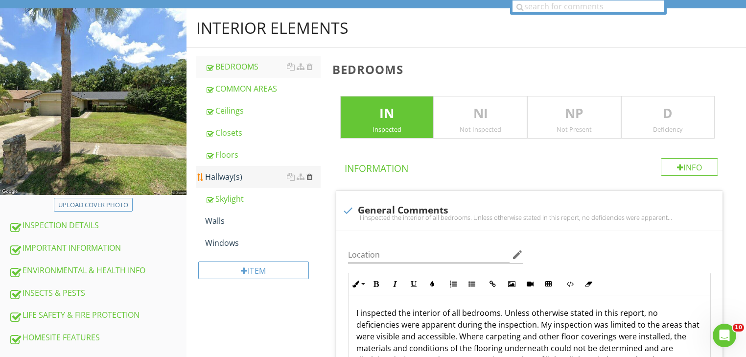
click at [312, 178] on div at bounding box center [309, 177] width 6 height 8
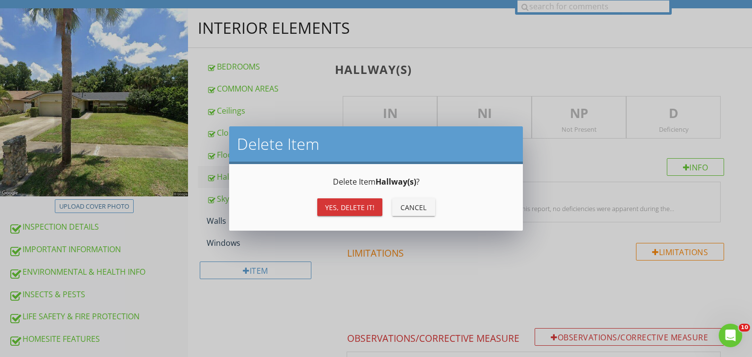
click at [334, 206] on div "Yes, Delete it!" at bounding box center [349, 207] width 49 height 10
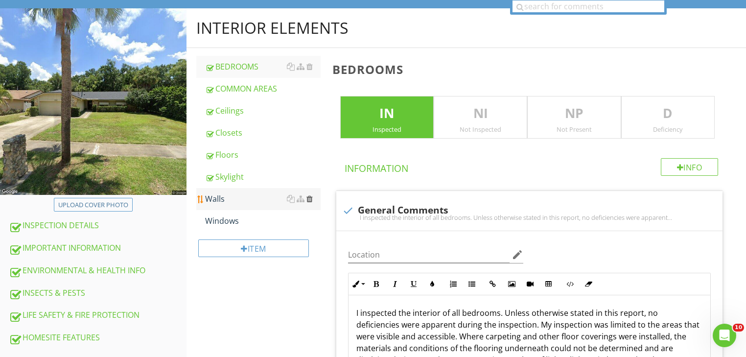
click at [307, 198] on div at bounding box center [309, 199] width 6 height 8
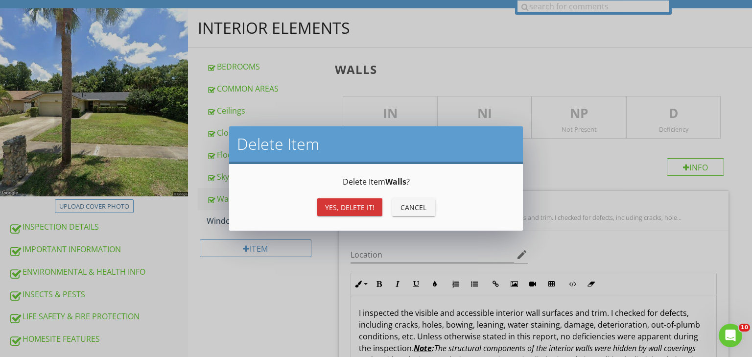
click at [337, 211] on div "Yes, Delete it!" at bounding box center [349, 207] width 49 height 10
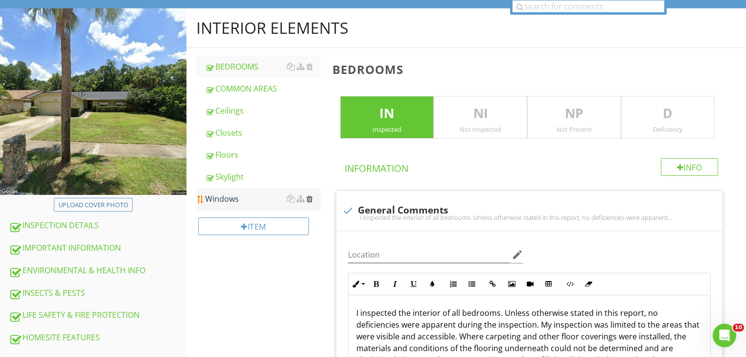
click at [310, 198] on div at bounding box center [309, 199] width 6 height 8
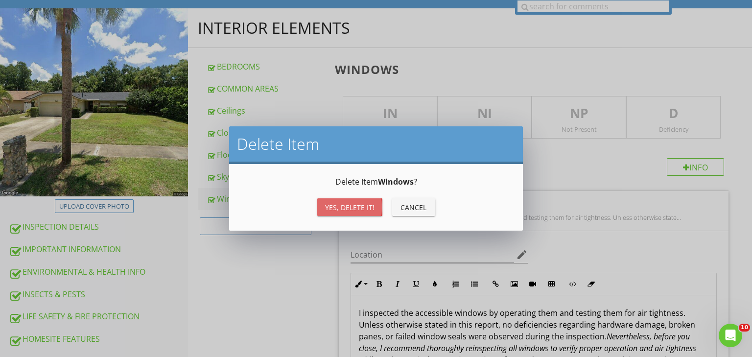
click at [330, 207] on div "Yes, Delete it!" at bounding box center [349, 207] width 49 height 10
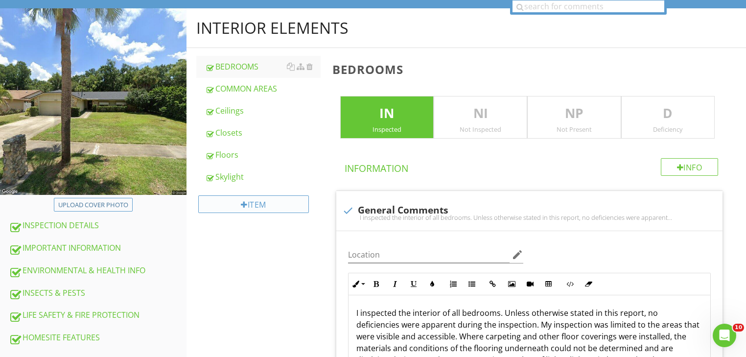
click at [260, 206] on div "Item" at bounding box center [253, 204] width 111 height 18
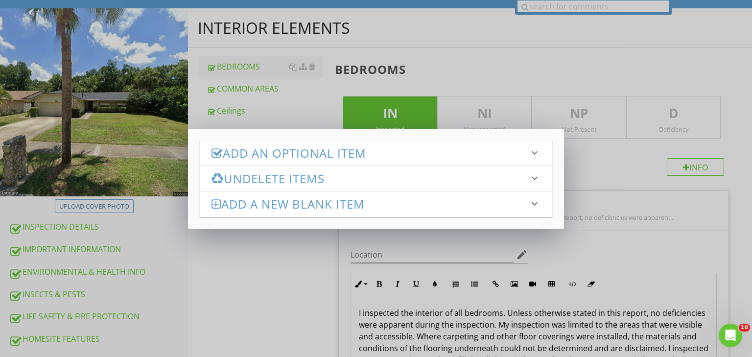
click at [280, 184] on h3 "Undelete Items" at bounding box center [369, 178] width 317 height 13
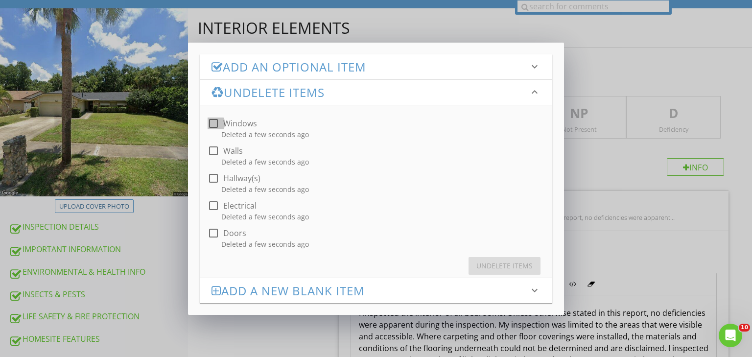
click at [215, 122] on div at bounding box center [213, 123] width 17 height 17
checkbox input "true"
click at [486, 264] on div "Undelete Items" at bounding box center [504, 265] width 56 height 10
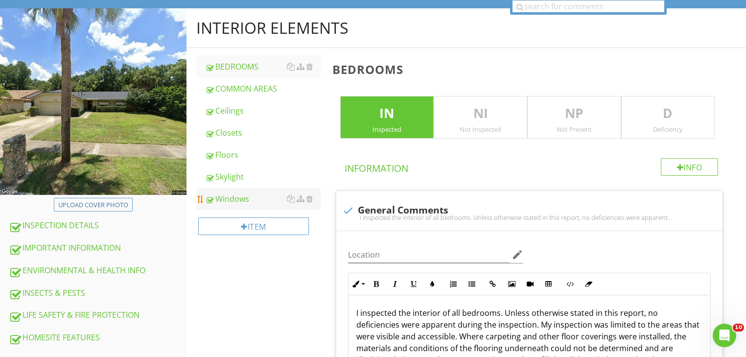
click at [228, 198] on div "Windows" at bounding box center [263, 199] width 116 height 12
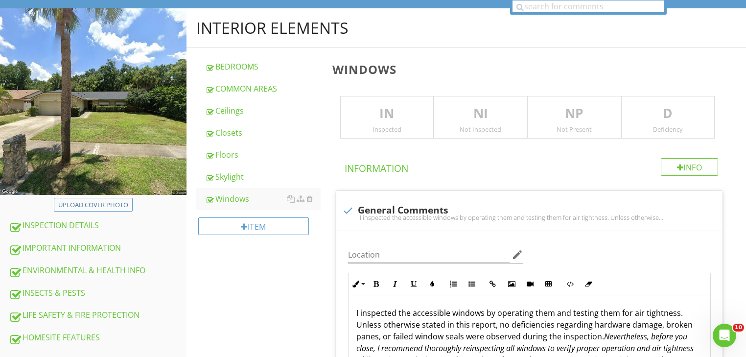
click at [390, 135] on div "IN Inspected" at bounding box center [387, 117] width 94 height 43
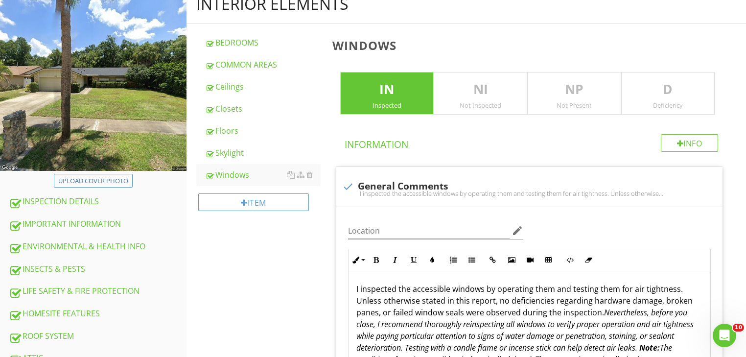
scroll to position [98, 0]
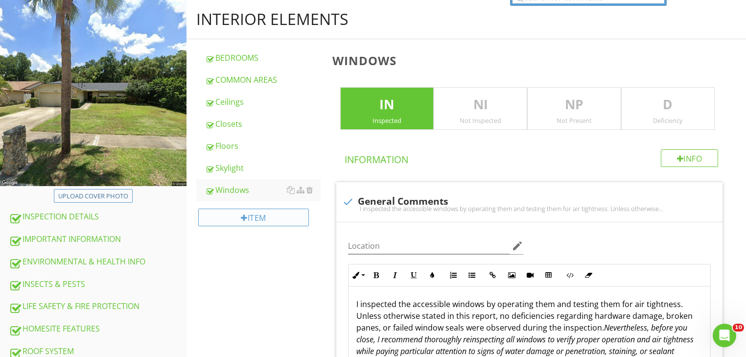
click at [263, 219] on div "Item" at bounding box center [253, 218] width 111 height 18
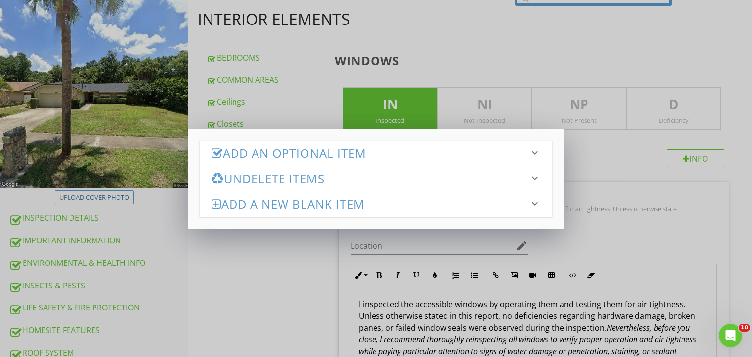
click at [275, 177] on h3 "Undelete Items" at bounding box center [369, 178] width 317 height 13
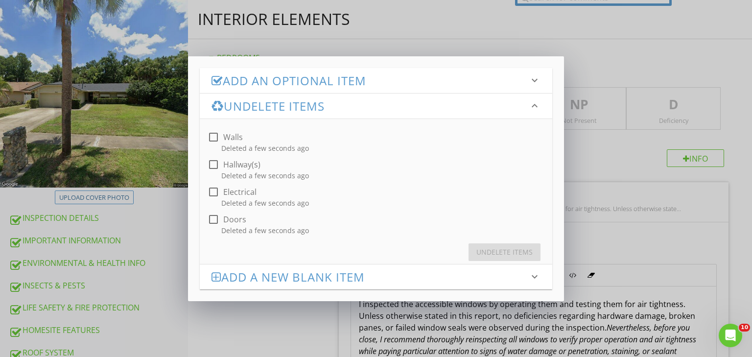
click at [239, 228] on div "Deleted a few seconds ago" at bounding box center [378, 230] width 337 height 10
click at [212, 217] on div at bounding box center [213, 219] width 17 height 17
checkbox input "true"
click at [477, 251] on div "Undelete Items" at bounding box center [504, 252] width 56 height 10
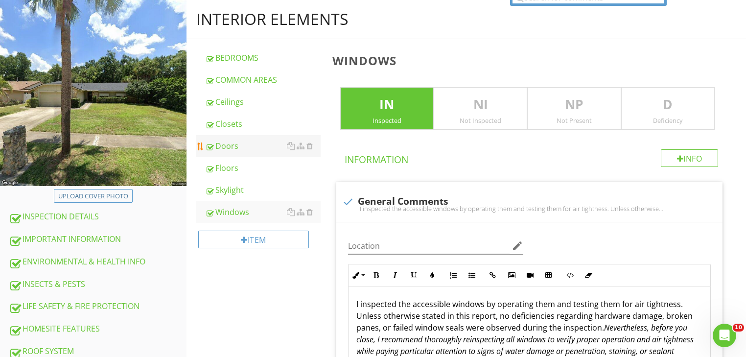
click at [227, 149] on div "Doors" at bounding box center [263, 146] width 116 height 12
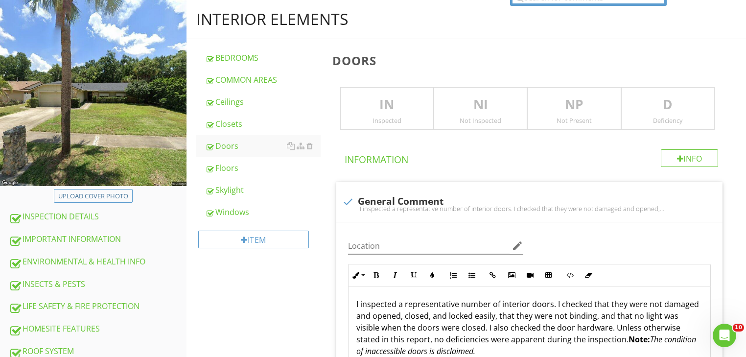
click at [374, 124] on div "IN Inspected" at bounding box center [387, 108] width 94 height 43
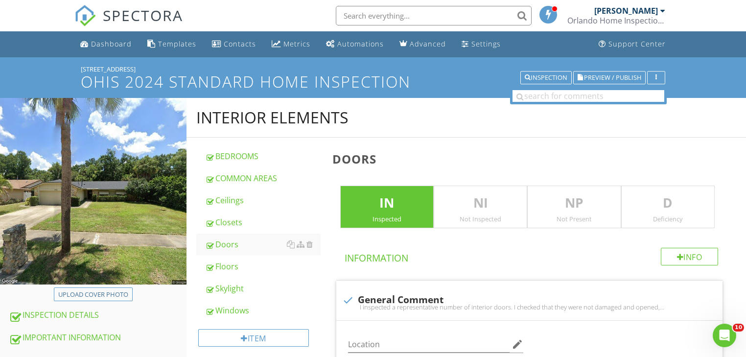
scroll to position [64, 0]
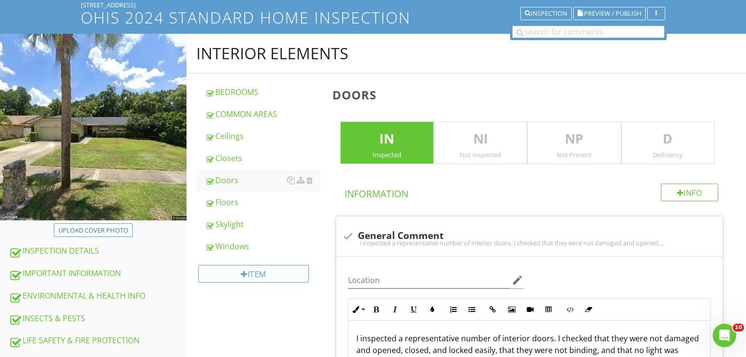
click at [254, 276] on div "Item" at bounding box center [253, 274] width 111 height 18
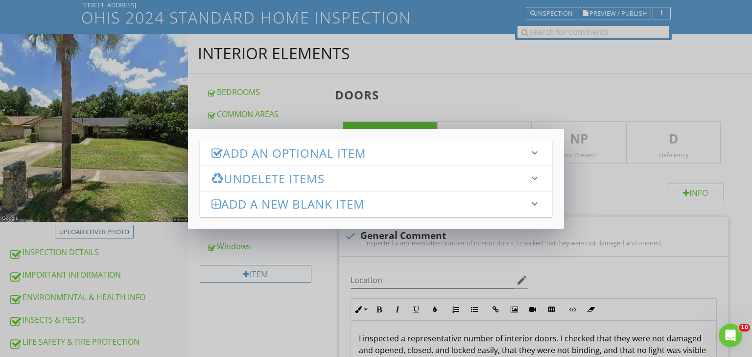
click at [275, 181] on h3 "Undelete Items" at bounding box center [369, 178] width 317 height 13
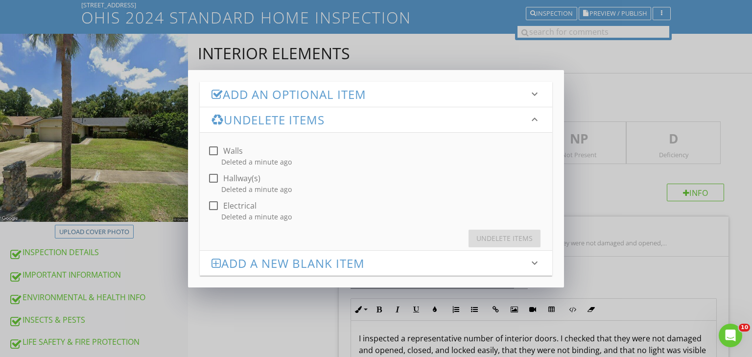
click at [241, 164] on div "Deleted a minute ago" at bounding box center [378, 162] width 337 height 10
click at [217, 150] on div at bounding box center [213, 150] width 17 height 17
checkbox input "true"
click at [505, 235] on div "Undelete Items" at bounding box center [504, 238] width 56 height 10
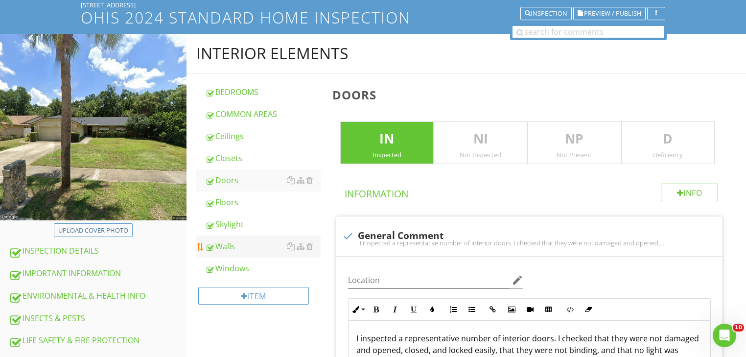
click at [225, 244] on div "Walls" at bounding box center [263, 246] width 116 height 12
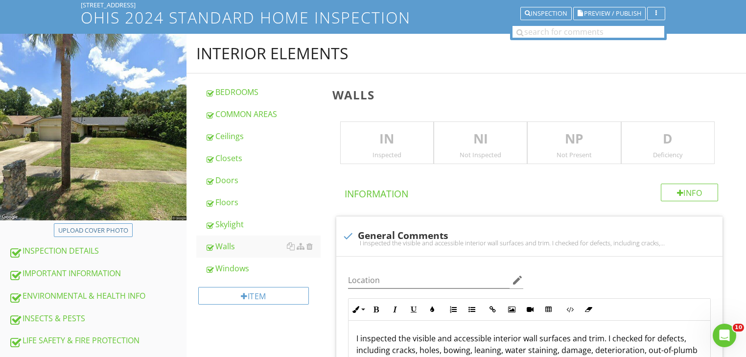
click at [380, 159] on div "IN Inspected" at bounding box center [387, 142] width 94 height 43
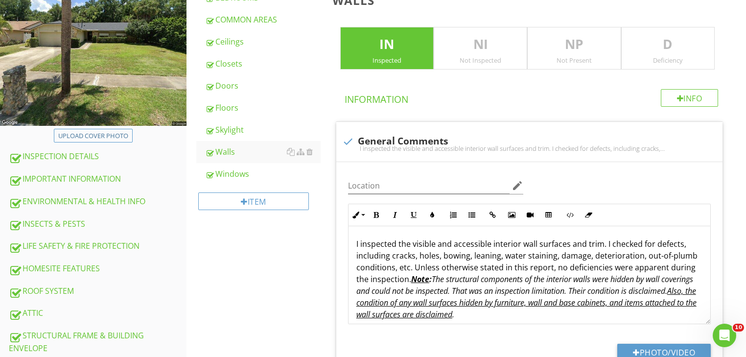
scroll to position [163, 0]
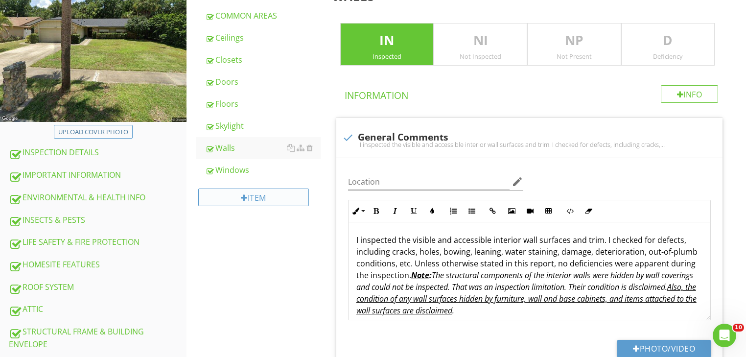
click at [263, 203] on div "Item" at bounding box center [253, 197] width 111 height 18
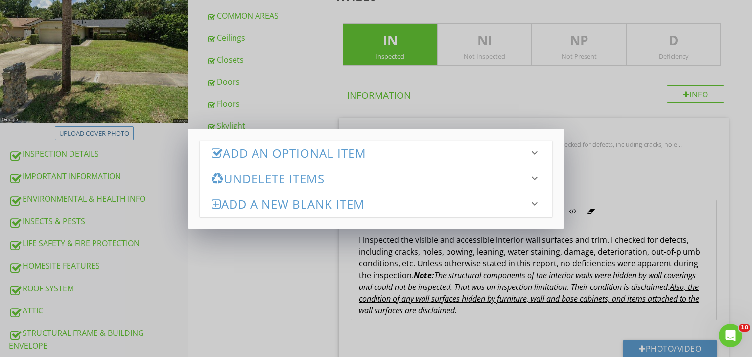
click at [272, 173] on h3 "Undelete Items" at bounding box center [369, 178] width 317 height 13
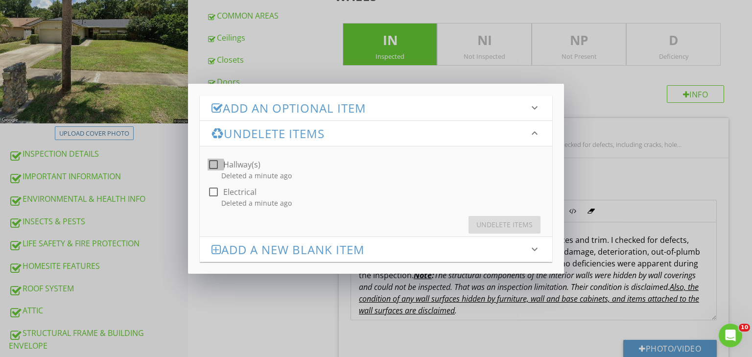
click at [218, 168] on div at bounding box center [213, 164] width 17 height 17
checkbox input "true"
click at [215, 193] on div at bounding box center [213, 192] width 17 height 17
checkbox input "true"
click at [481, 221] on div "Undelete Items" at bounding box center [504, 224] width 56 height 10
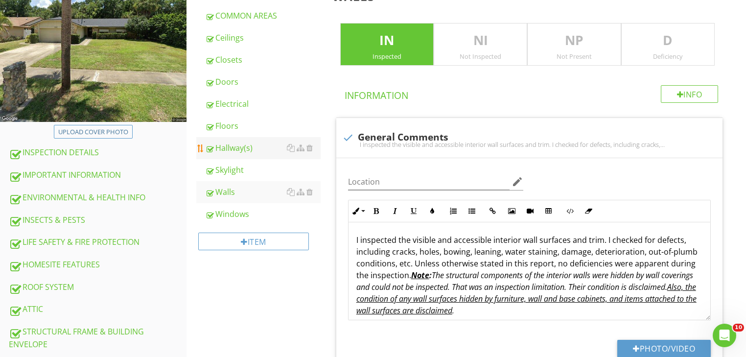
click at [231, 143] on div "Hallway(s)" at bounding box center [263, 148] width 116 height 12
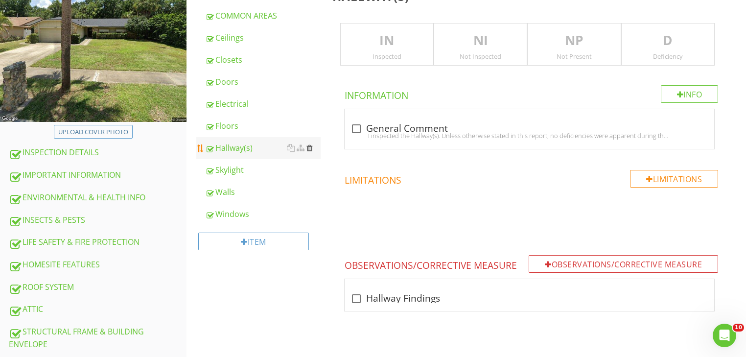
click at [310, 151] on div at bounding box center [309, 148] width 6 height 8
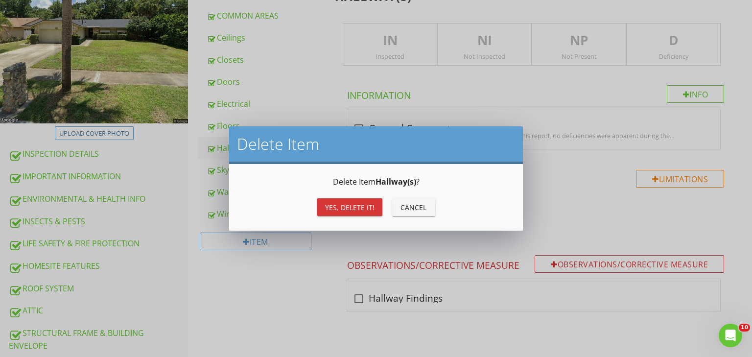
click at [345, 203] on div "Yes, Delete it!" at bounding box center [349, 207] width 49 height 10
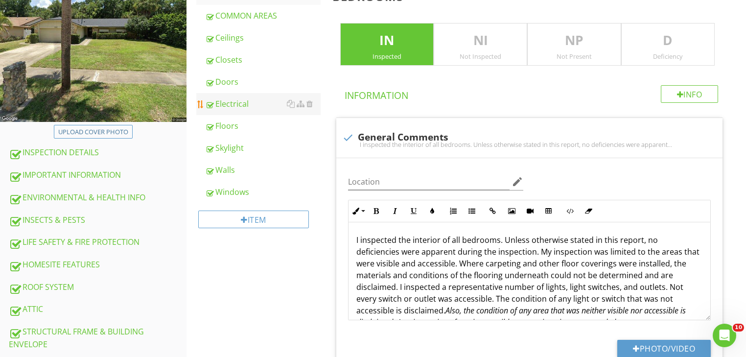
click at [237, 105] on div "Electrical" at bounding box center [263, 104] width 116 height 12
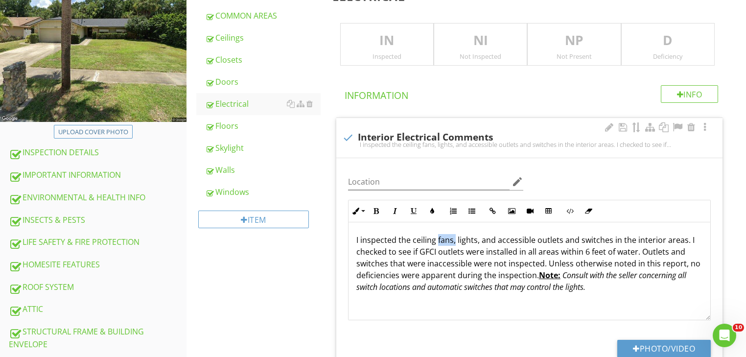
drag, startPoint x: 437, startPoint y: 240, endPoint x: 454, endPoint y: 241, distance: 17.7
click at [454, 241] on p "I inspected the ceiling fans, lights, and accessible outlets and switches in th…" at bounding box center [529, 263] width 346 height 59
drag, startPoint x: 537, startPoint y: 276, endPoint x: 619, endPoint y: 291, distance: 83.5
click at [617, 290] on p "I inspected the ceiling lights, and accessible outlets and switches in the inte…" at bounding box center [529, 263] width 346 height 59
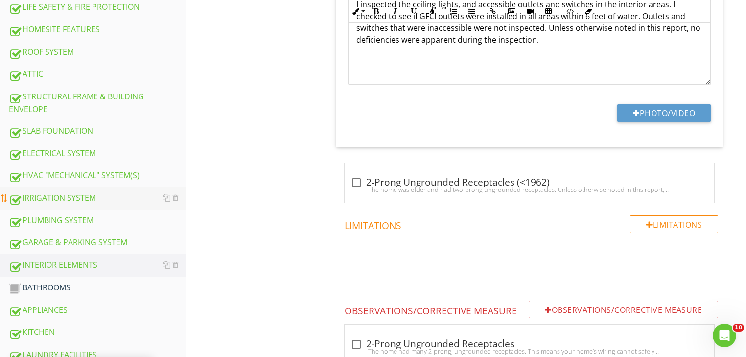
scroll to position [515, 0]
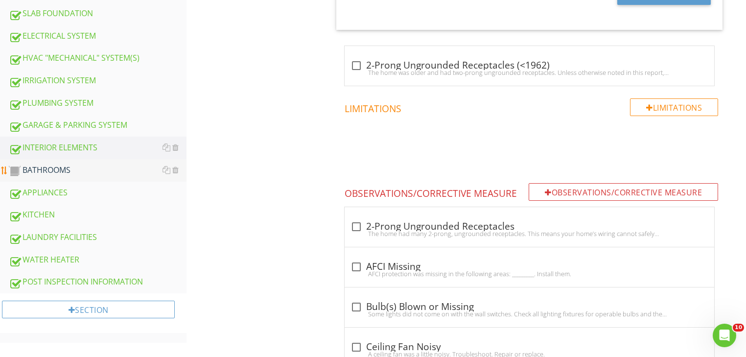
click at [42, 166] on div "BATHROOMS" at bounding box center [98, 170] width 178 height 13
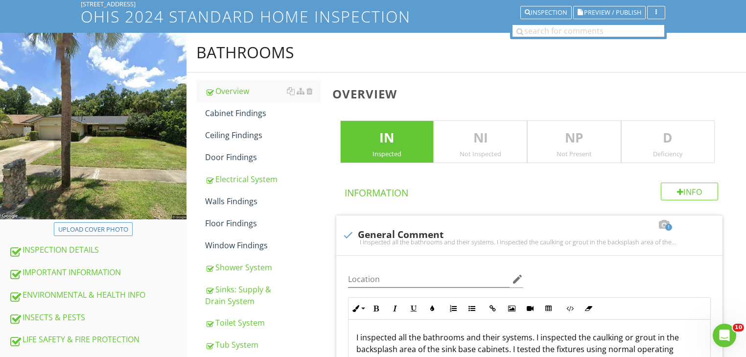
scroll to position [53, 0]
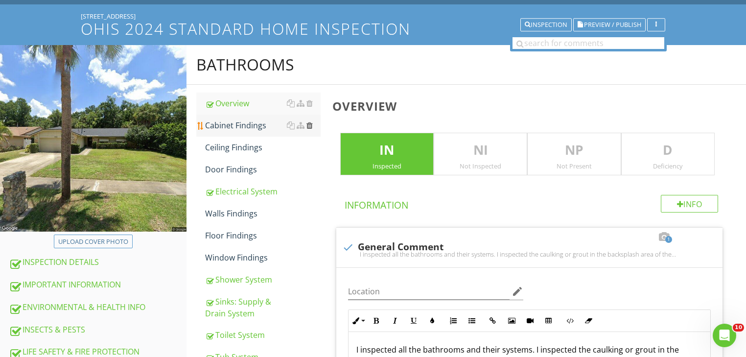
click at [310, 123] on div at bounding box center [309, 125] width 6 height 8
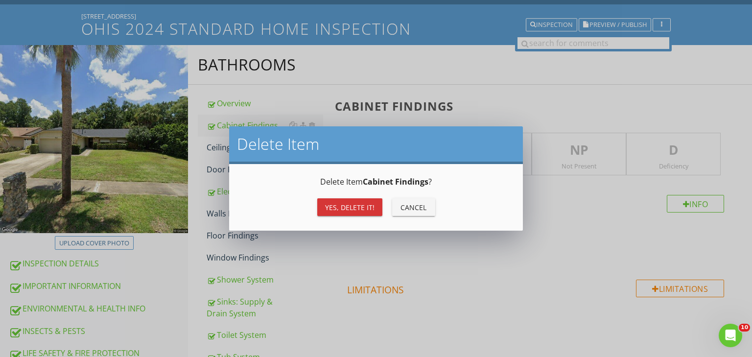
click at [330, 205] on div "Yes, Delete it!" at bounding box center [349, 207] width 49 height 10
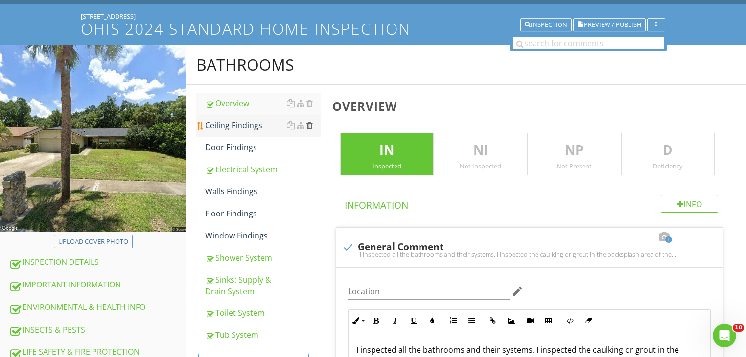
click at [307, 123] on div at bounding box center [309, 125] width 6 height 8
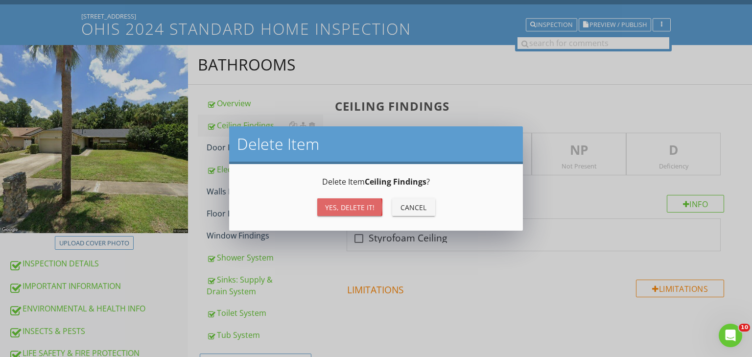
click at [330, 202] on div "Yes, Delete it!" at bounding box center [349, 207] width 49 height 10
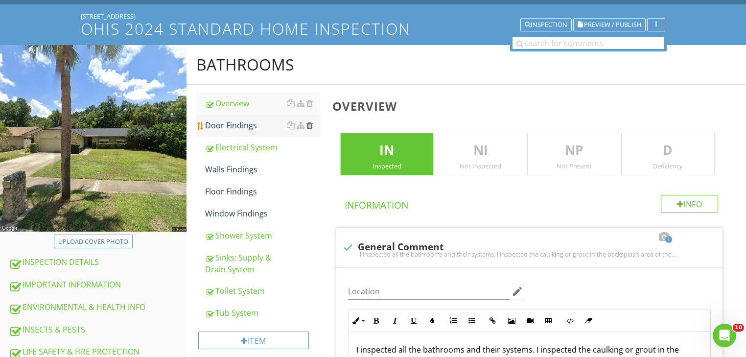
click at [306, 125] on div at bounding box center [309, 125] width 6 height 8
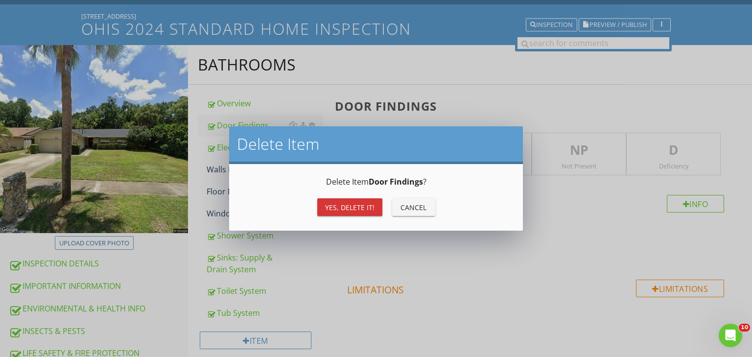
click at [336, 207] on div "Yes, Delete it!" at bounding box center [349, 207] width 49 height 10
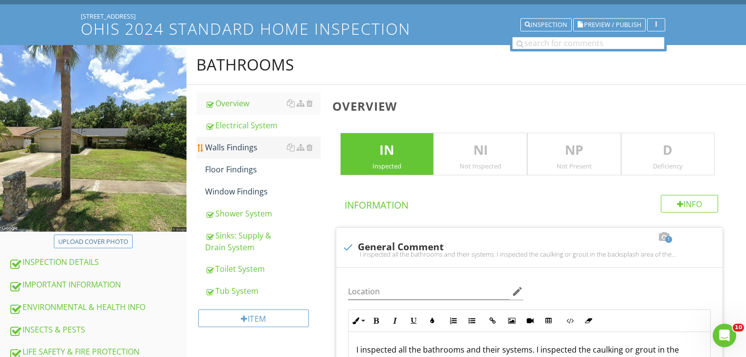
click at [237, 139] on link "Walls Findings" at bounding box center [263, 148] width 116 height 22
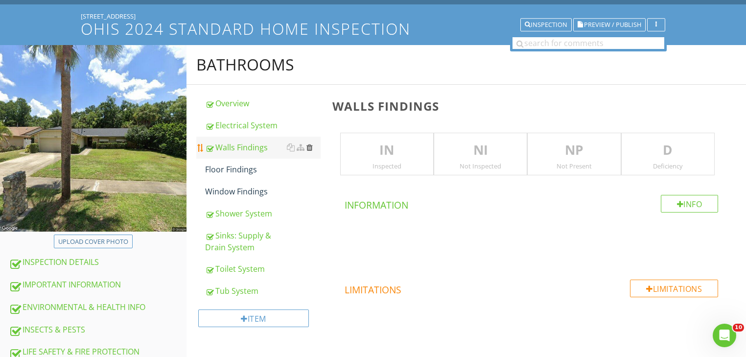
click at [307, 147] on div at bounding box center [309, 147] width 6 height 8
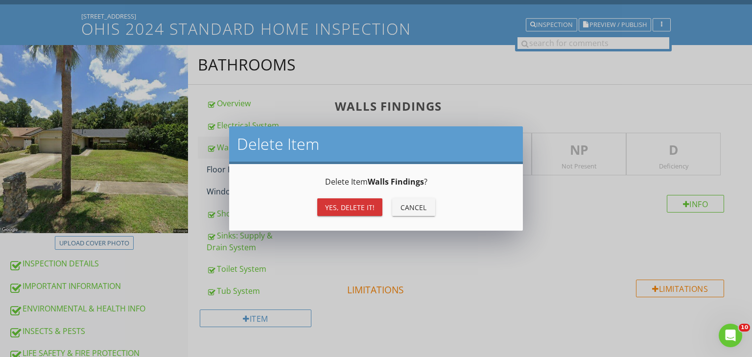
click at [326, 205] on div "Yes, Delete it!" at bounding box center [349, 207] width 49 height 10
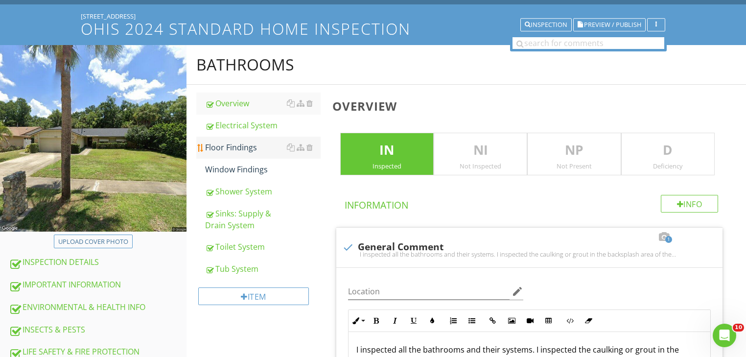
click at [242, 148] on div "Floor Findings" at bounding box center [263, 147] width 116 height 12
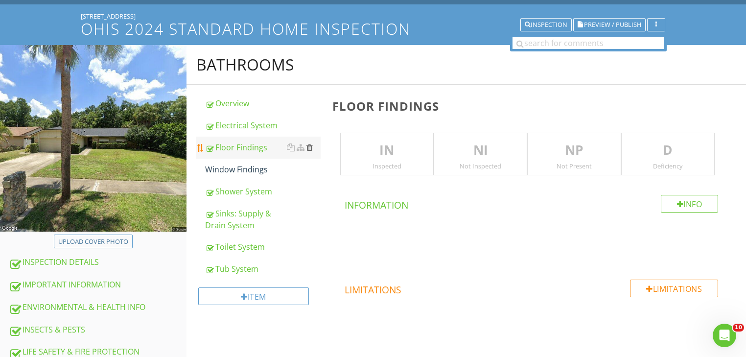
click at [307, 147] on div at bounding box center [309, 147] width 6 height 8
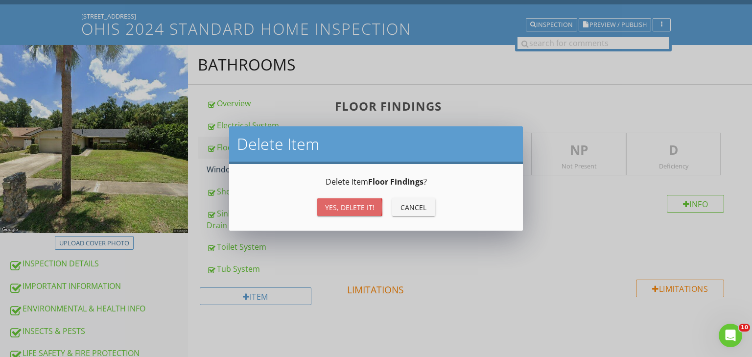
click at [323, 203] on button "Yes, Delete it!" at bounding box center [349, 207] width 65 height 18
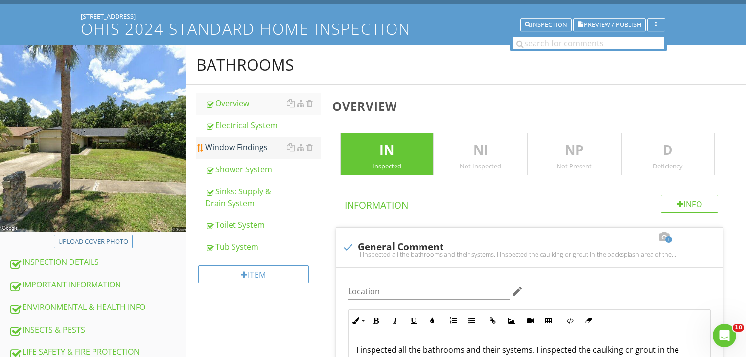
click at [252, 145] on div "Window Findings" at bounding box center [263, 147] width 116 height 12
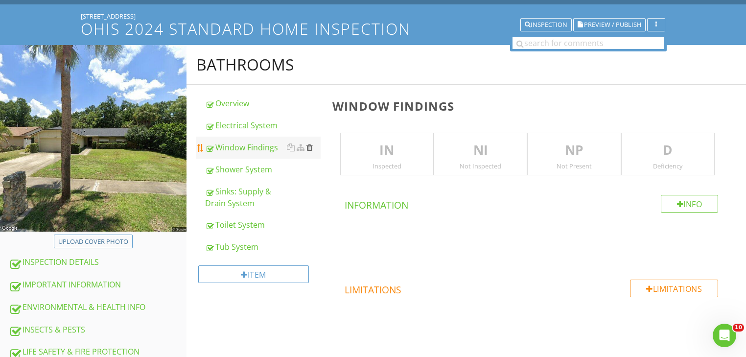
click at [308, 146] on div at bounding box center [309, 147] width 6 height 8
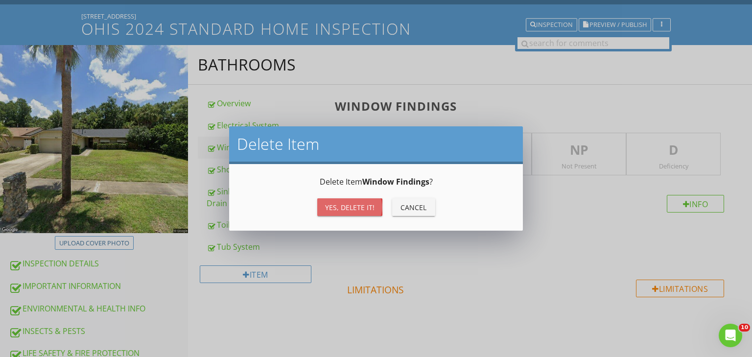
click at [336, 208] on div "Yes, Delete it!" at bounding box center [349, 207] width 49 height 10
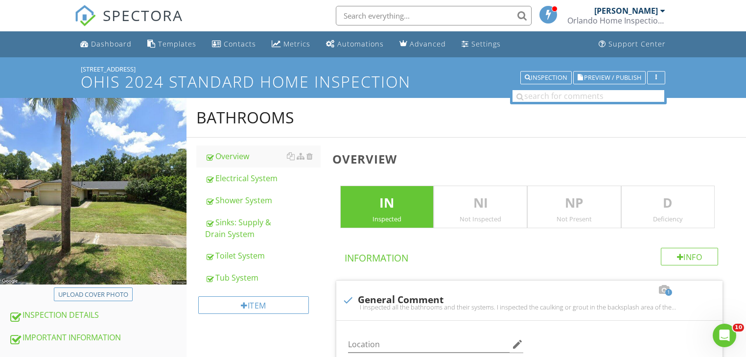
drag, startPoint x: 415, startPoint y: 219, endPoint x: 183, endPoint y: -38, distance: 346.6
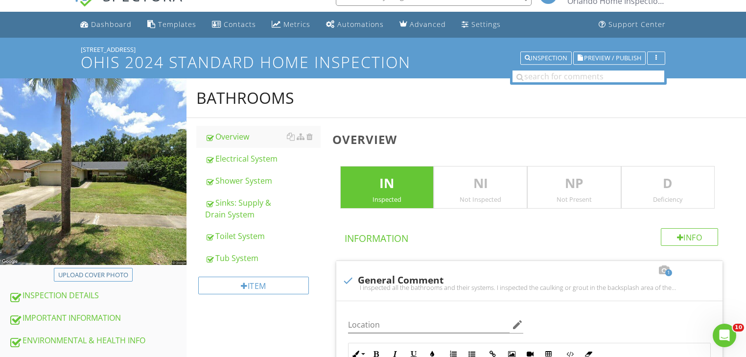
drag, startPoint x: 743, startPoint y: 29, endPoint x: 751, endPoint y: 59, distance: 30.5
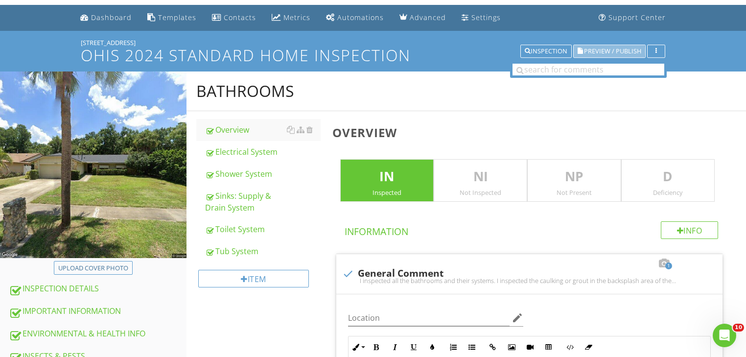
click at [622, 48] on span "Preview / Publish" at bounding box center [612, 51] width 57 height 6
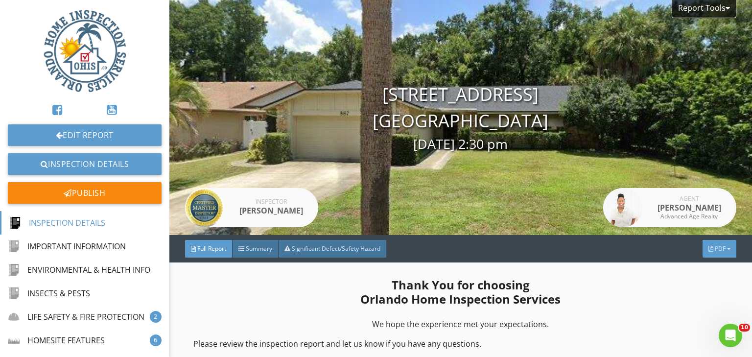
click at [727, 250] on div at bounding box center [728, 249] width 3 height 6
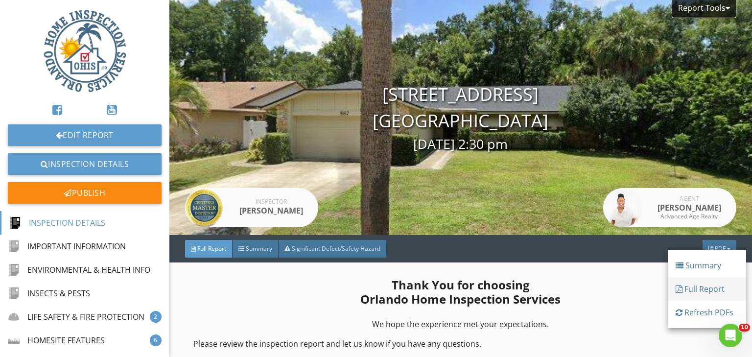
click at [698, 285] on div "Full Report" at bounding box center [707, 289] width 63 height 12
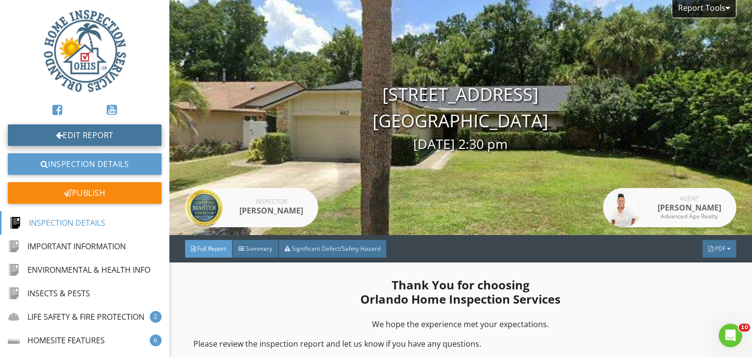
click at [82, 135] on link "Edit Report" at bounding box center [85, 135] width 154 height 22
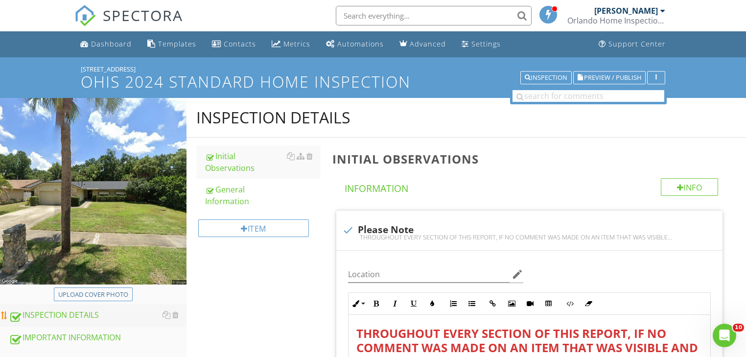
click at [82, 315] on div "INSPECTION DETAILS" at bounding box center [98, 315] width 178 height 13
click at [236, 184] on div "General Information" at bounding box center [263, 195] width 116 height 23
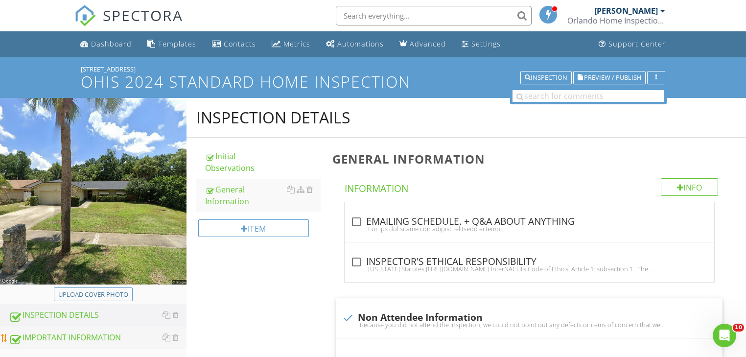
click at [84, 339] on div "IMPORTANT INFORMATION" at bounding box center [98, 337] width 178 height 13
type textarea "<p><span style="color: rgb(0, 0, 0);"><em>In Florida, when purchasing a home, w…"
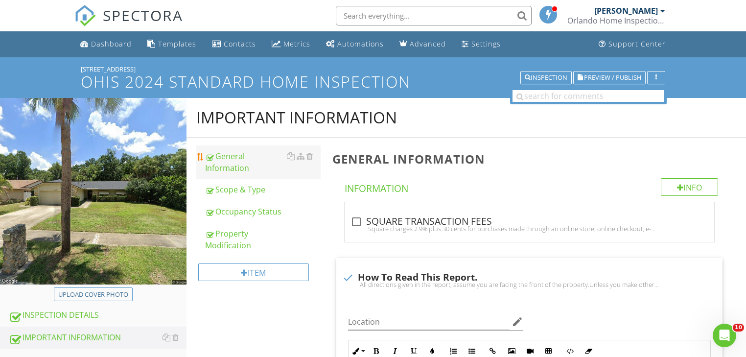
click at [235, 161] on div "General Information" at bounding box center [263, 161] width 116 height 23
click at [42, 310] on div "INSPECTION DETAILS" at bounding box center [98, 315] width 178 height 13
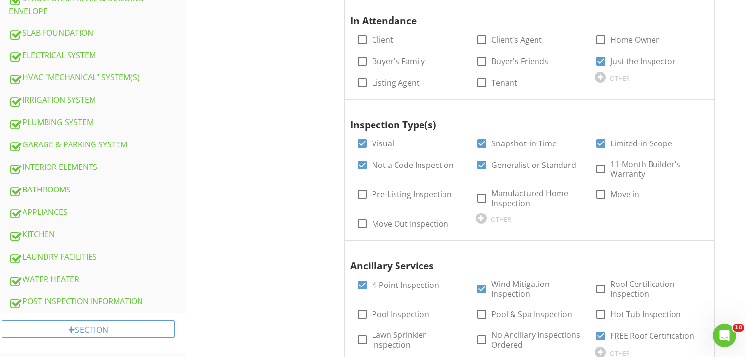
scroll to position [501, 0]
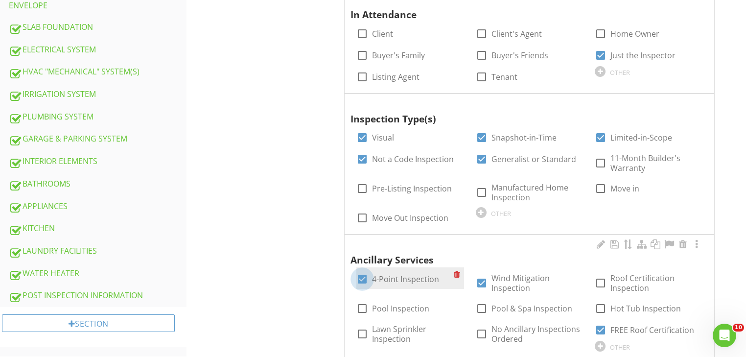
drag, startPoint x: 359, startPoint y: 274, endPoint x: 371, endPoint y: 279, distance: 12.3
click at [359, 274] on div at bounding box center [362, 279] width 17 height 17
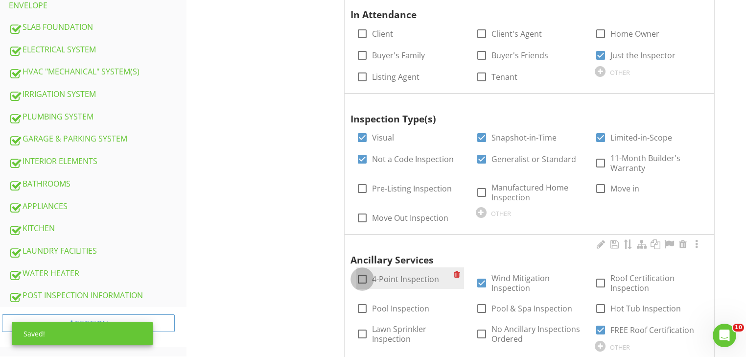
click at [364, 277] on div at bounding box center [362, 279] width 17 height 17
checkbox input "true"
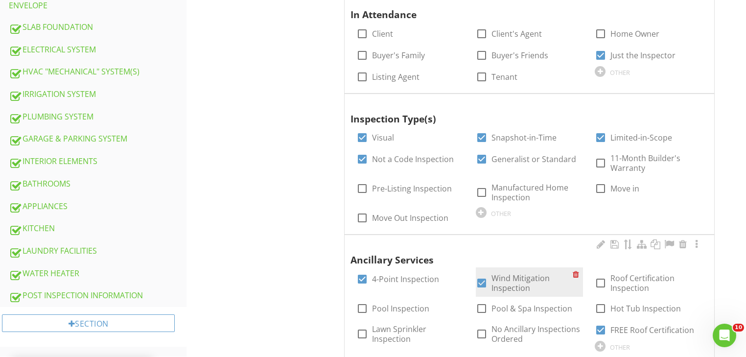
click at [480, 280] on div at bounding box center [481, 283] width 17 height 17
checkbox input "false"
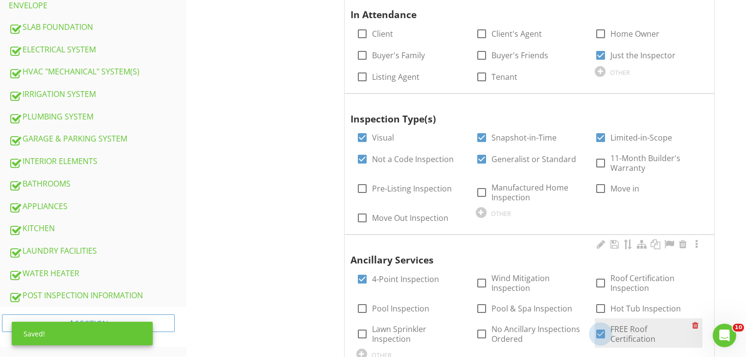
click at [600, 328] on div at bounding box center [600, 334] width 17 height 17
checkbox input "false"
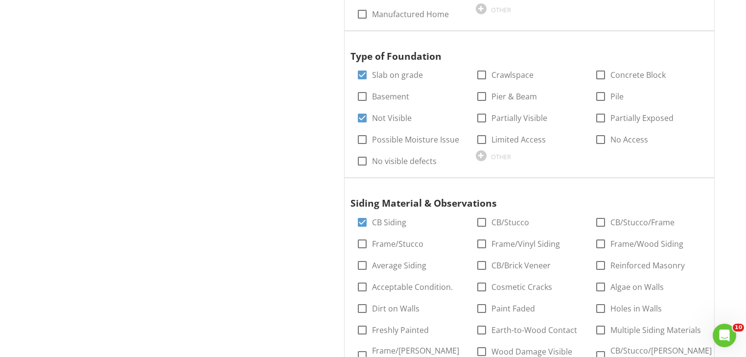
scroll to position [1233, 0]
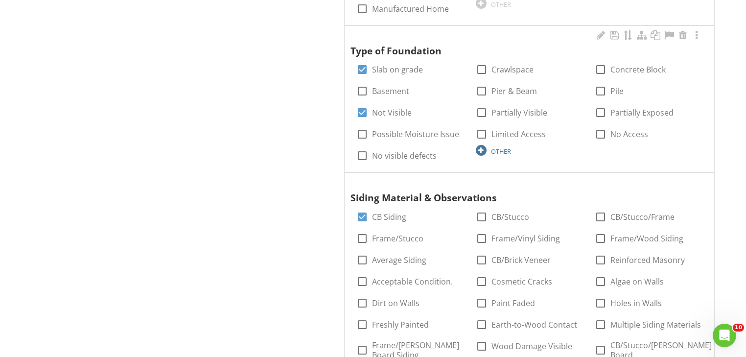
click at [483, 150] on div at bounding box center [481, 150] width 11 height 11
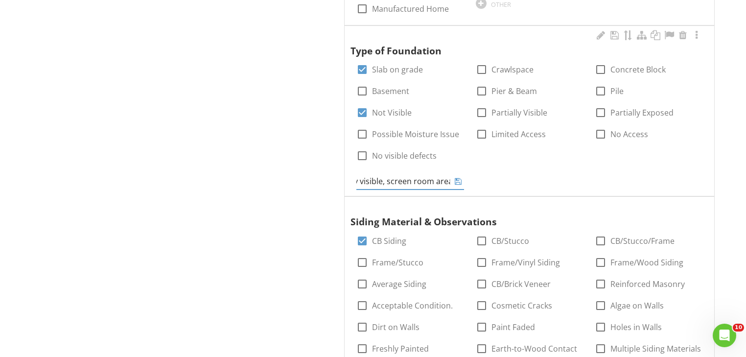
type input "Partially visible, screen room area."
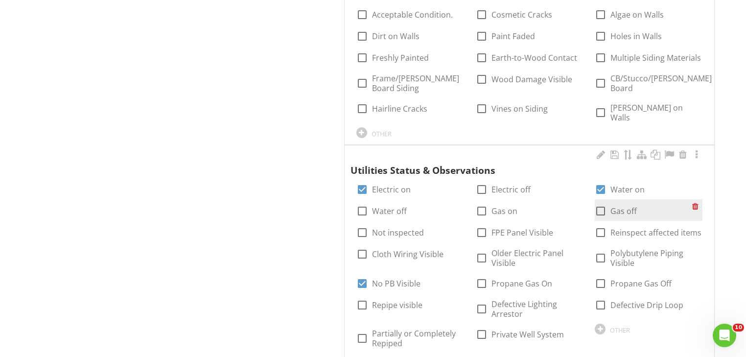
scroll to position [1508, 0]
click at [604, 202] on div at bounding box center [600, 210] width 17 height 17
checkbox input "true"
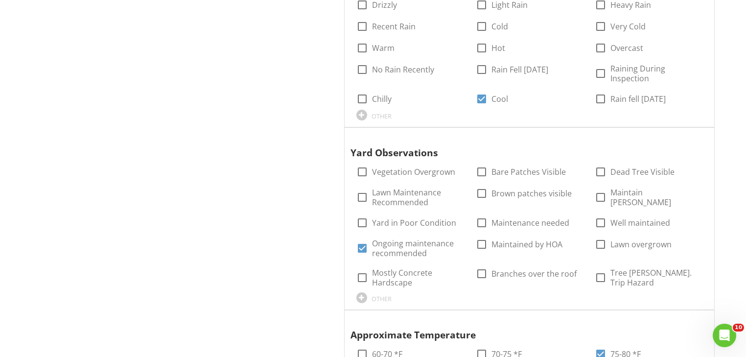
scroll to position [1933, 0]
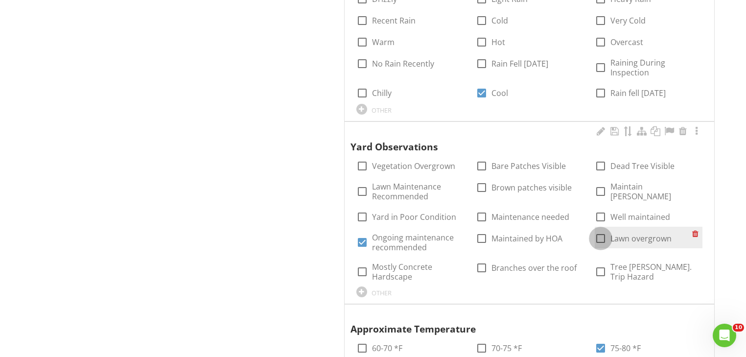
click at [600, 230] on div at bounding box center [600, 238] width 17 height 17
checkbox input "true"
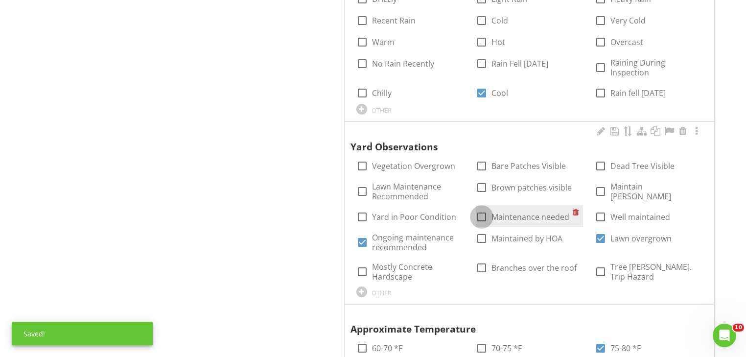
click at [480, 210] on div at bounding box center [481, 217] width 17 height 17
checkbox input "true"
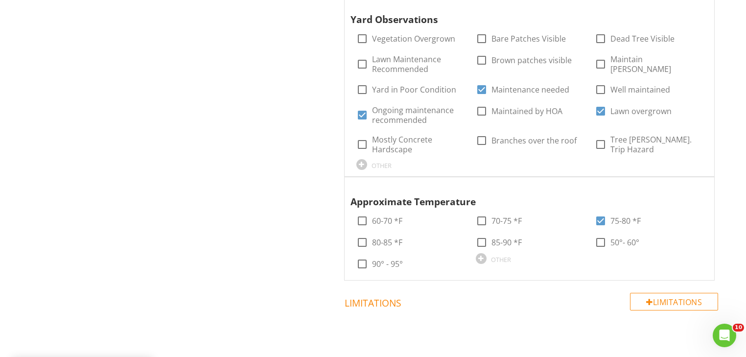
scroll to position [2066, 0]
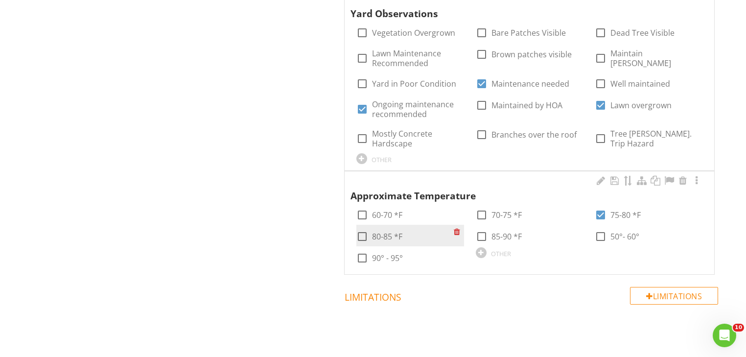
click at [358, 228] on div at bounding box center [362, 236] width 17 height 17
checkbox input "true"
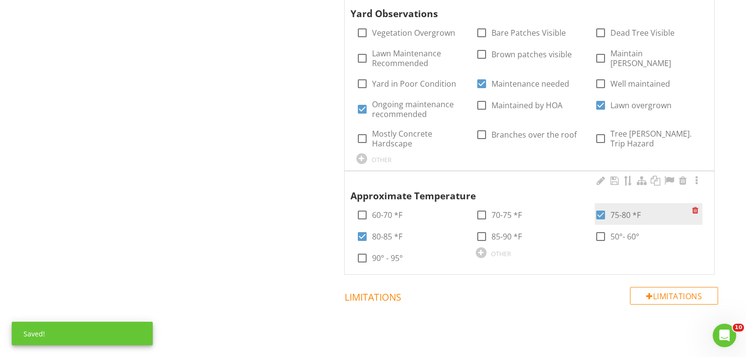
click at [603, 207] on div at bounding box center [600, 215] width 17 height 17
checkbox input "false"
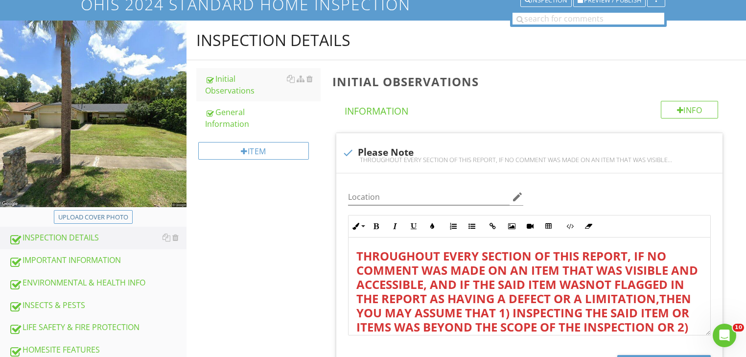
scroll to position [0, 0]
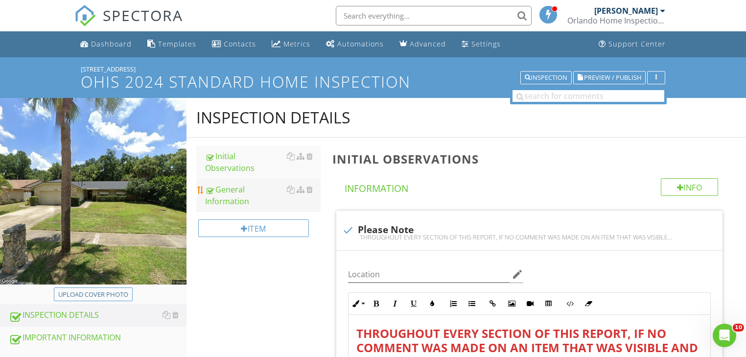
click at [237, 184] on div "General Information" at bounding box center [263, 195] width 116 height 23
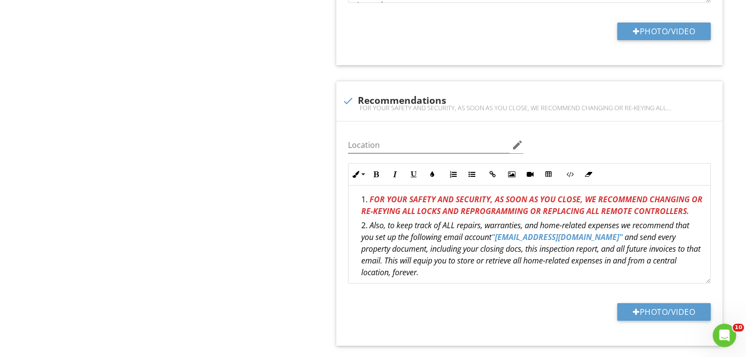
scroll to position [1963, 0]
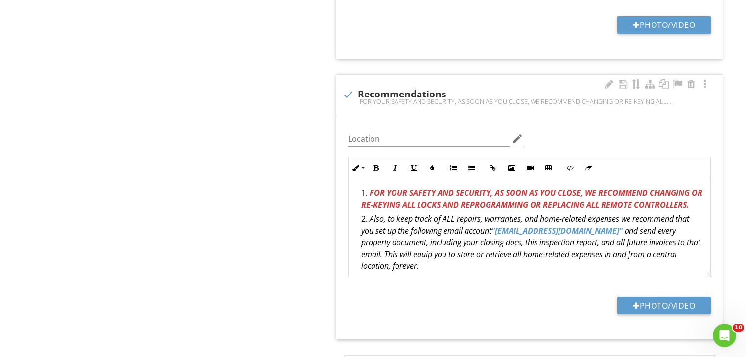
click at [499, 236] on strong ""yourhomeaddress@gmail.com"" at bounding box center [557, 230] width 131 height 11
drag, startPoint x: 499, startPoint y: 239, endPoint x: 566, endPoint y: 240, distance: 66.6
click at [566, 236] on strong ""yourhomeaddress@gmail.com"" at bounding box center [557, 230] width 131 height 11
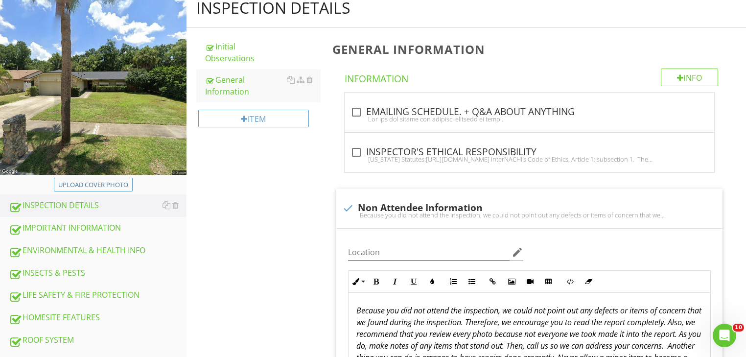
scroll to position [0, 0]
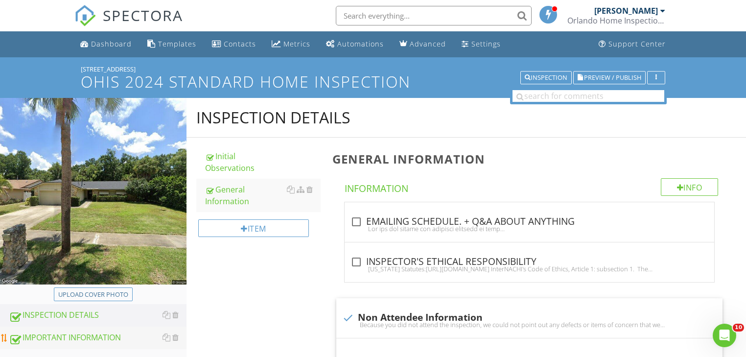
click at [73, 338] on div "IMPORTANT INFORMATION" at bounding box center [98, 337] width 178 height 13
type textarea "<p><span style="color: rgb(0, 0, 0);"><em>In Florida, when purchasing a home, w…"
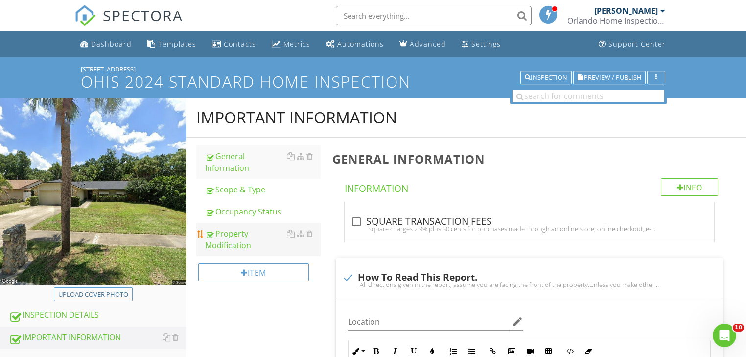
click at [232, 233] on div "Property Modification" at bounding box center [263, 239] width 116 height 23
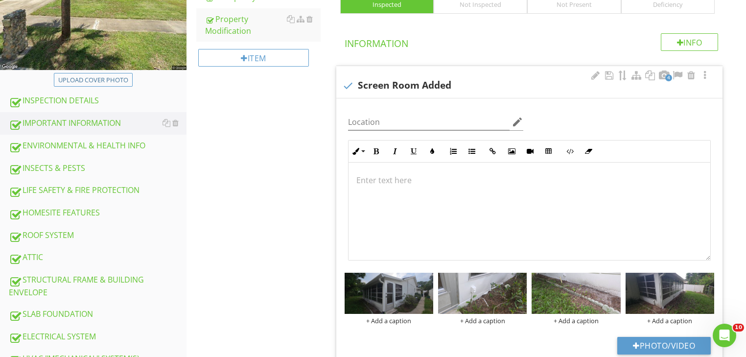
scroll to position [216, 0]
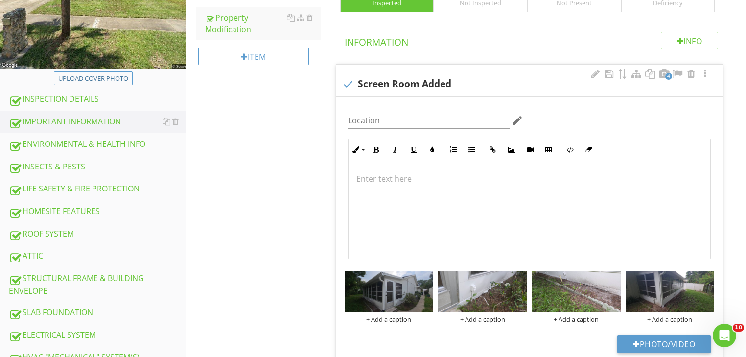
click at [364, 177] on p at bounding box center [529, 179] width 346 height 12
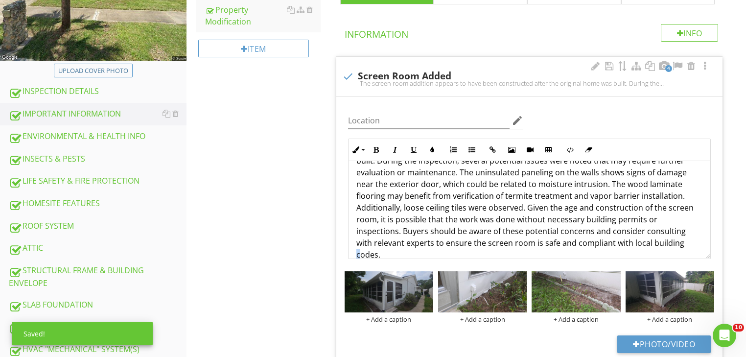
scroll to position [43, 0]
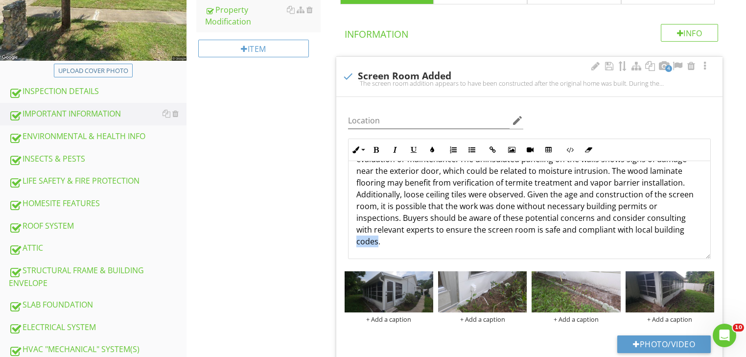
drag, startPoint x: 357, startPoint y: 252, endPoint x: 377, endPoint y: 249, distance: 20.8
click at [377, 249] on div "The screen room addition appears to have been constructed after the original ho…" at bounding box center [530, 188] width 362 height 141
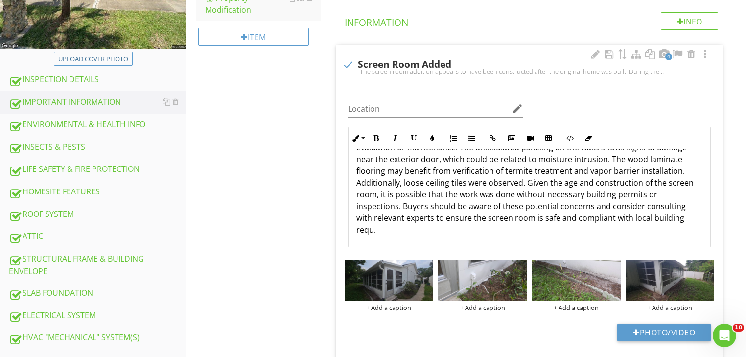
scroll to position [224, 0]
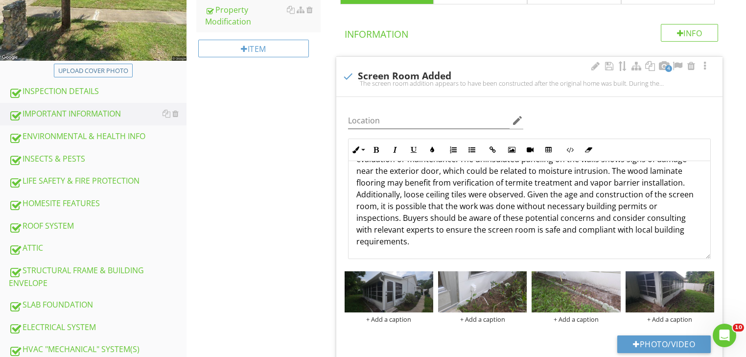
click at [678, 230] on p "The screen room addition appears to have been constructed after the original ho…" at bounding box center [529, 188] width 346 height 117
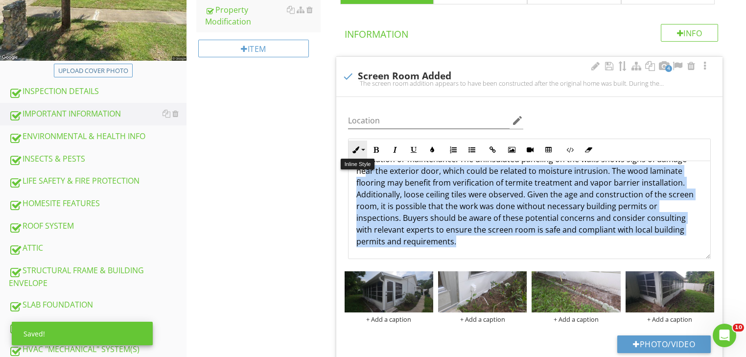
scroll to position [0, 0]
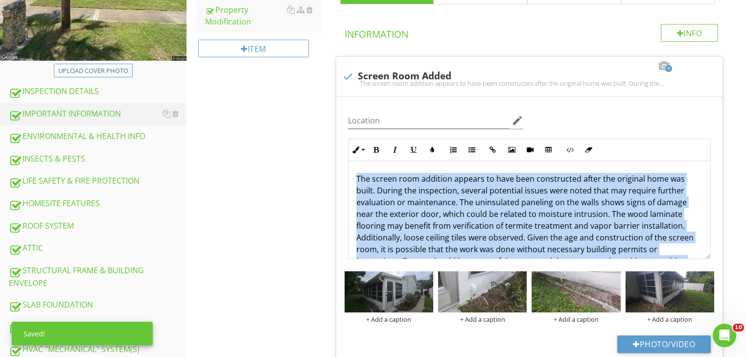
drag, startPoint x: 466, startPoint y: 237, endPoint x: 332, endPoint y: 143, distance: 163.7
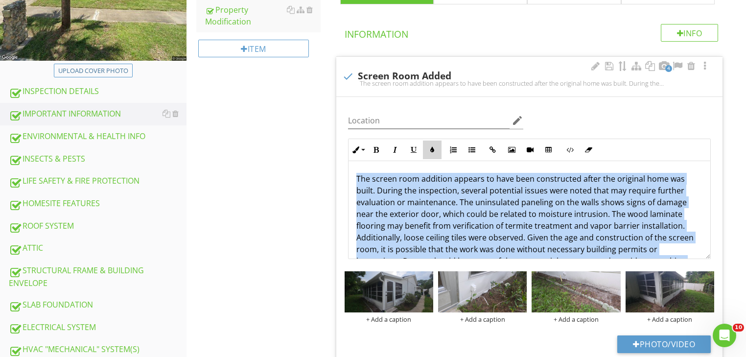
click at [431, 146] on icon "button" at bounding box center [432, 149] width 7 height 7
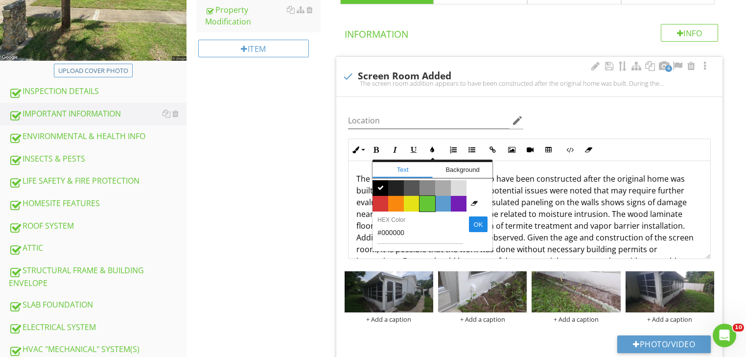
click at [429, 200] on span "Color #65c635" at bounding box center [428, 204] width 16 height 16
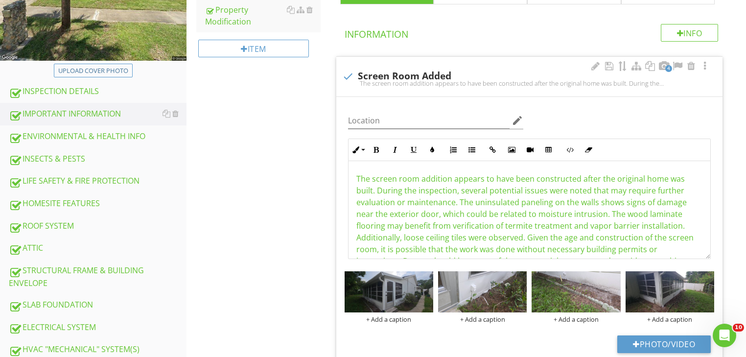
click at [429, 201] on span "The screen room addition appears to have been constructed after the original ho…" at bounding box center [524, 231] width 337 height 117
click at [84, 135] on div "ENVIRONMENTAL & HEALTH INFO" at bounding box center [98, 136] width 178 height 13
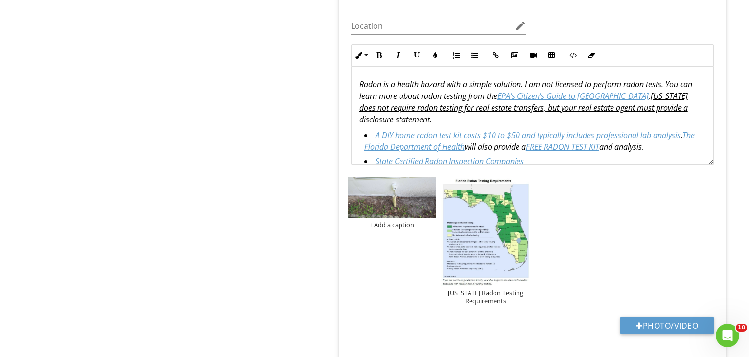
scroll to position [900, 0]
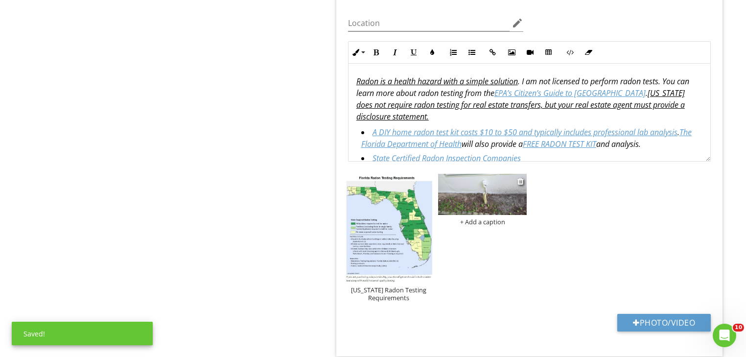
click at [480, 219] on div "+ Add a caption" at bounding box center [482, 222] width 89 height 8
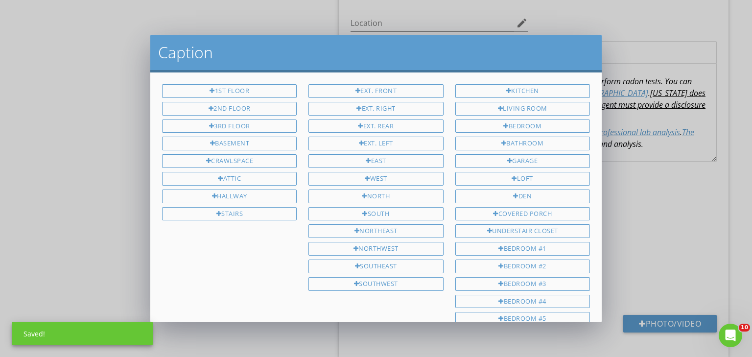
scroll to position [264, 0]
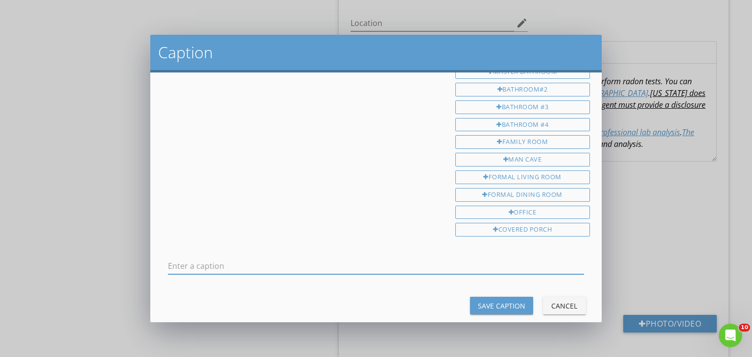
click at [176, 258] on input "text" at bounding box center [376, 266] width 416 height 16
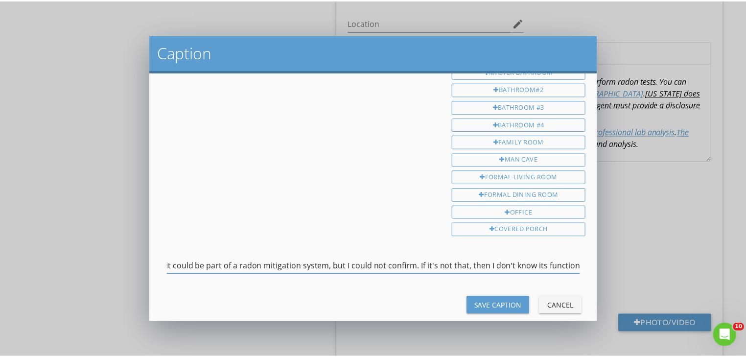
scroll to position [0, 91]
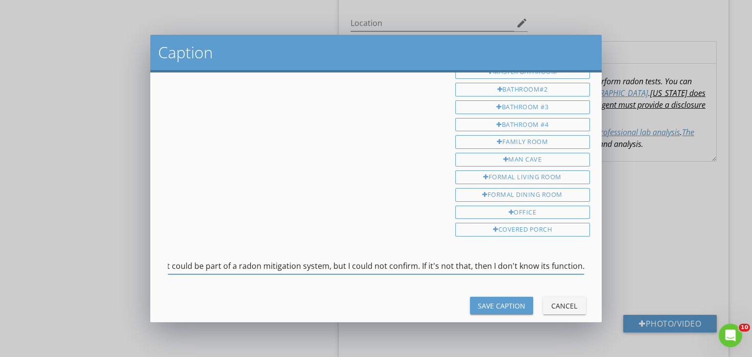
type input "This PVC pipe looks like it could be part of a radon mitigation system, but I c…"
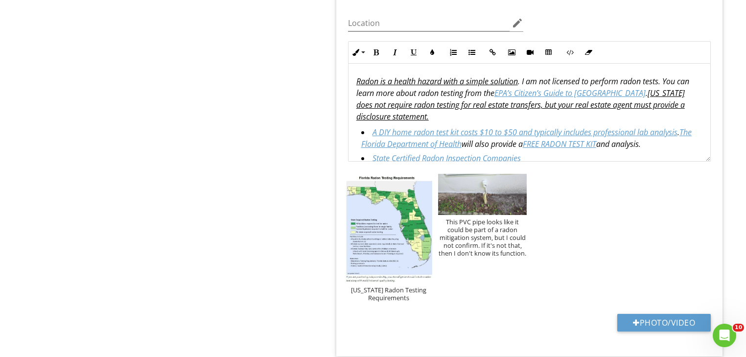
click at [610, 209] on div "Florida Radon Testing Requirements This PVC pipe looks like it could be part of…" at bounding box center [529, 237] width 375 height 133
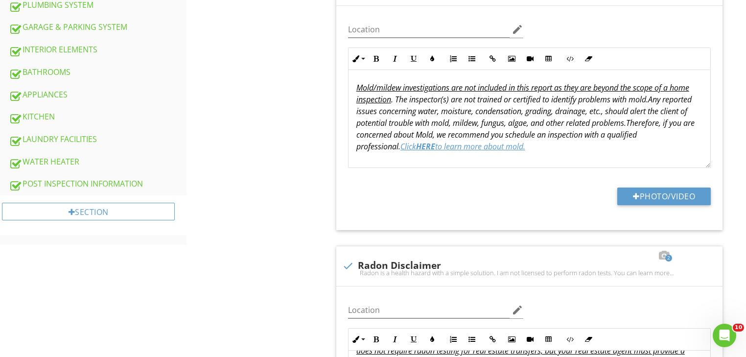
scroll to position [603, 0]
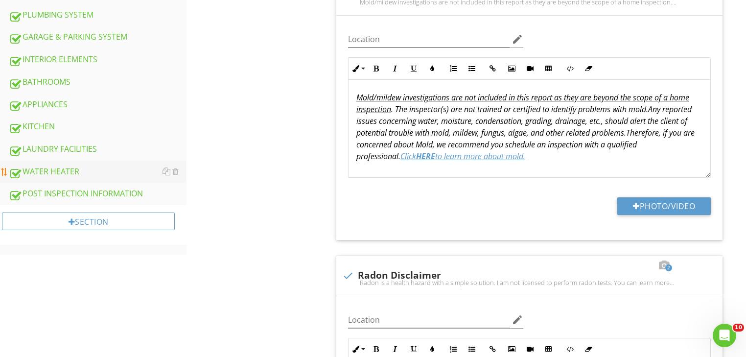
click at [62, 170] on div "WATER HEATER" at bounding box center [98, 171] width 178 height 13
type textarea "<p><em><u>We are not Lead-paint-Certified Inspectors</u>, so we cannot tell you…"
type textarea "<p><u><em>Radon is a health hazard with a simple solution</em></u><em>. I am no…"
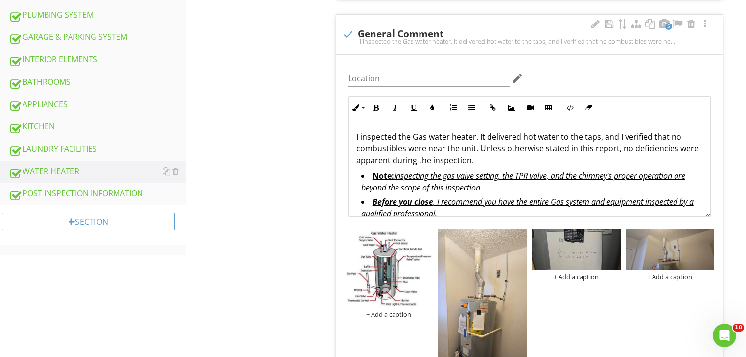
click at [479, 135] on p "I inspected the Gas water heater. It delivered hot water to the taps, and I ver…" at bounding box center [529, 148] width 346 height 35
click at [477, 135] on p "I inspected the Gas water heater. It delivered hot water to the taps, and I ver…" at bounding box center [529, 148] width 346 height 35
click at [479, 134] on p "I inspected the Gas water heater. It delivered hot water to the taps, and I ver…" at bounding box center [529, 148] width 346 height 35
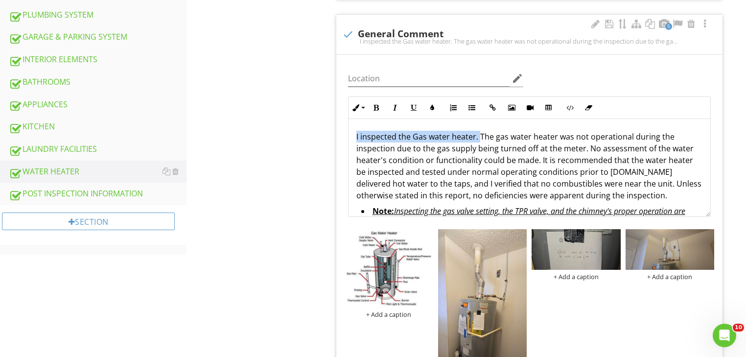
drag, startPoint x: 478, startPoint y: 135, endPoint x: 356, endPoint y: 139, distance: 121.5
click at [356, 139] on p "I inspected the Gas water heater. The gas water heater was not operational duri…" at bounding box center [529, 166] width 346 height 70
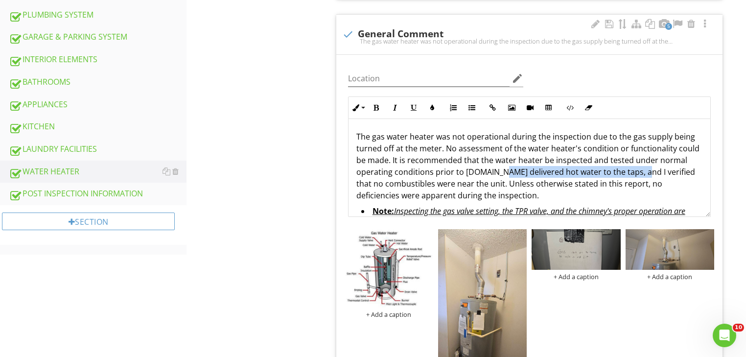
drag, startPoint x: 492, startPoint y: 170, endPoint x: 630, endPoint y: 172, distance: 138.6
click at [630, 172] on p "The gas water heater was not operational during the inspection due to the gas s…" at bounding box center [529, 166] width 346 height 70
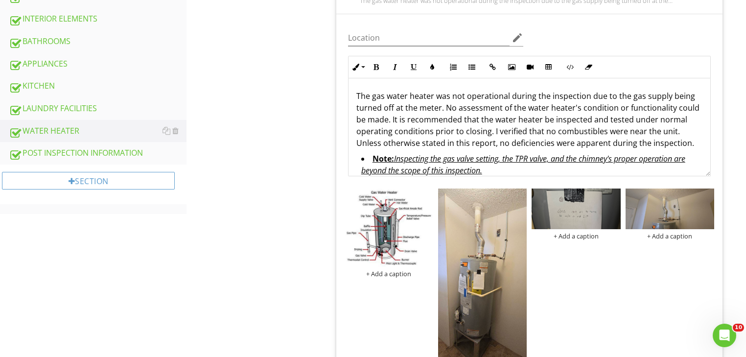
scroll to position [646, 0]
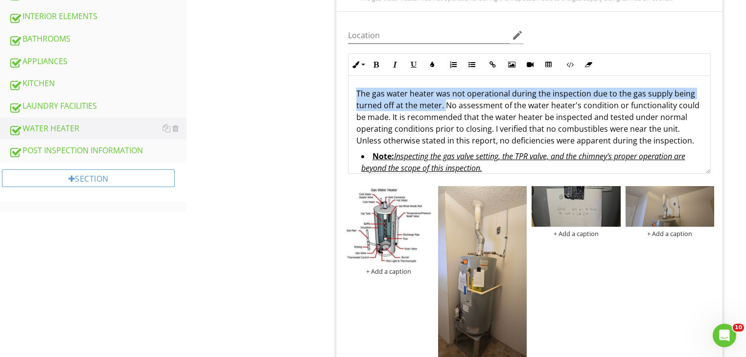
drag, startPoint x: 354, startPoint y: 92, endPoint x: 447, endPoint y: 104, distance: 93.8
click at [447, 104] on div "The gas water heater was not operational during the inspection due to the gas s…" at bounding box center [530, 143] width 362 height 134
click at [374, 61] on icon "button" at bounding box center [376, 64] width 7 height 7
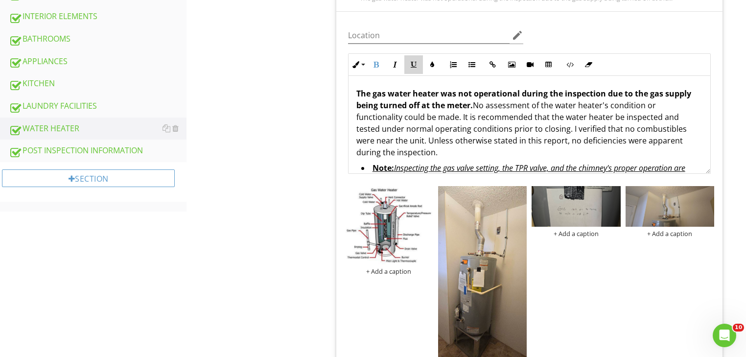
click at [412, 61] on icon "button" at bounding box center [413, 64] width 7 height 7
click at [428, 100] on u "The gas water heater was not operational during the inspection due to the gas s…" at bounding box center [523, 99] width 335 height 23
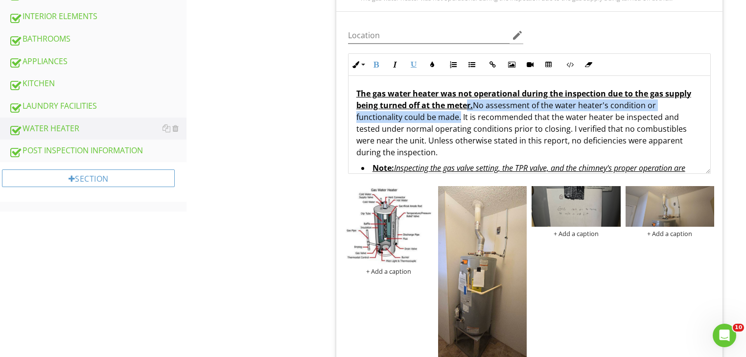
drag, startPoint x: 467, startPoint y: 104, endPoint x: 460, endPoint y: 117, distance: 14.9
click at [460, 117] on p "The gas water heater was not operational during the inspection due to the gas s…" at bounding box center [529, 123] width 346 height 70
click at [375, 62] on icon "button" at bounding box center [376, 64] width 7 height 7
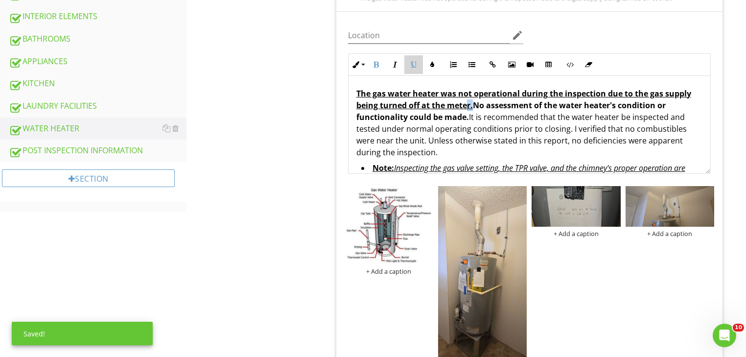
click at [411, 63] on icon "button" at bounding box center [413, 64] width 7 height 7
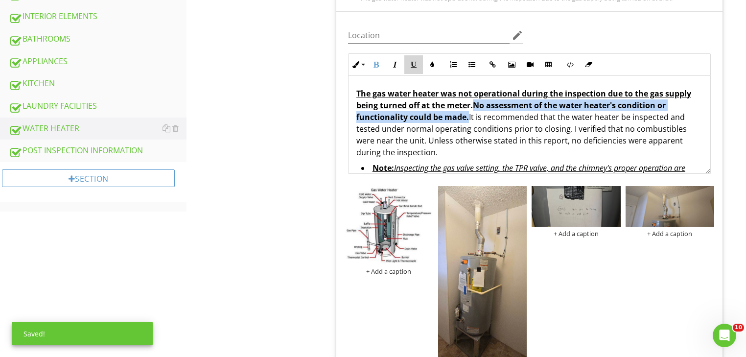
click at [411, 63] on icon "button" at bounding box center [413, 64] width 7 height 7
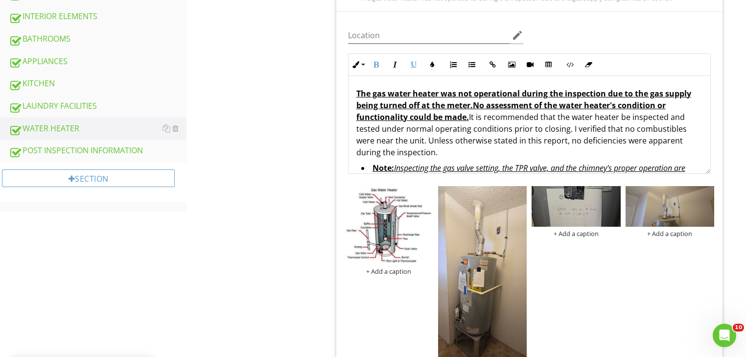
click at [417, 115] on u "No assessment of the water heater's condition or functionality could be made." at bounding box center [510, 111] width 309 height 23
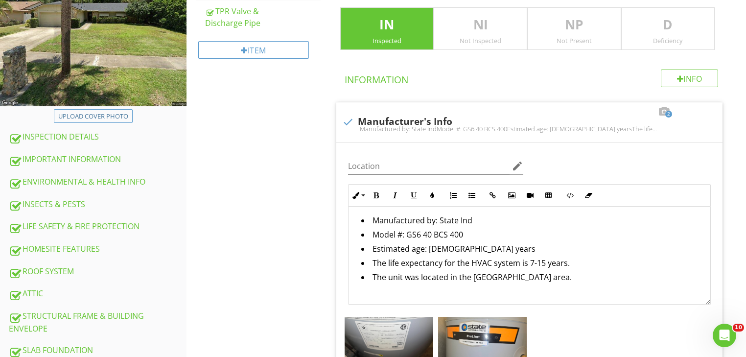
scroll to position [211, 0]
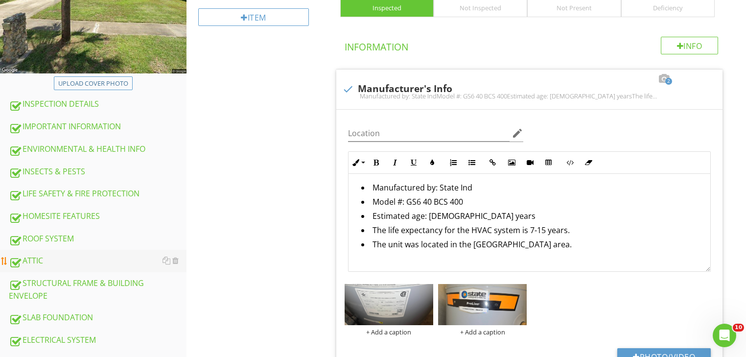
click at [35, 259] on div "ATTIC" at bounding box center [98, 261] width 178 height 13
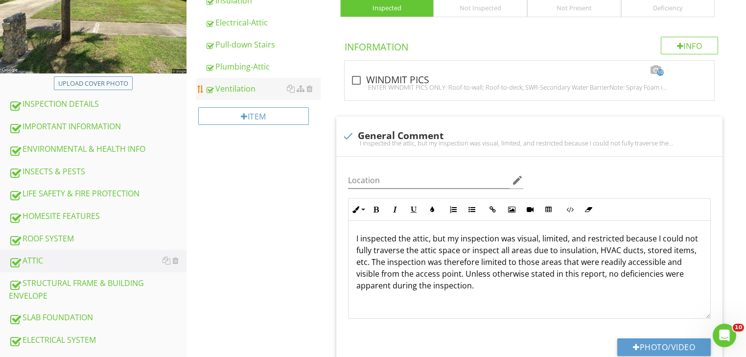
click at [228, 90] on div "Ventilation" at bounding box center [263, 89] width 116 height 12
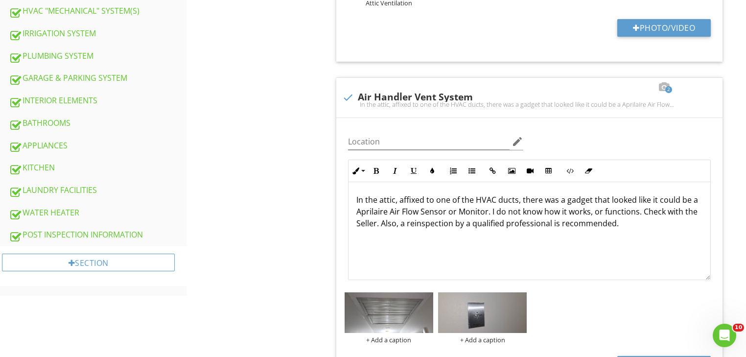
scroll to position [580, 0]
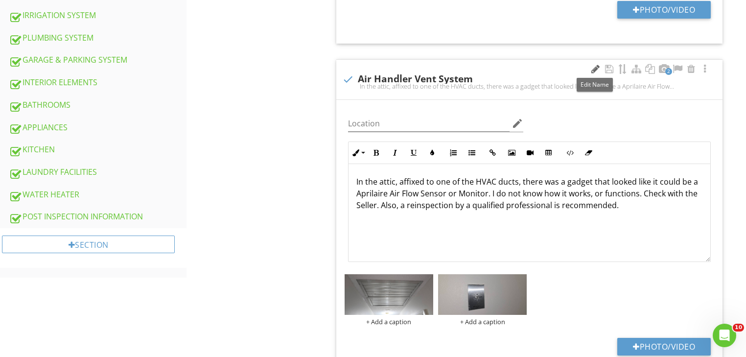
click at [593, 68] on div at bounding box center [595, 69] width 12 height 10
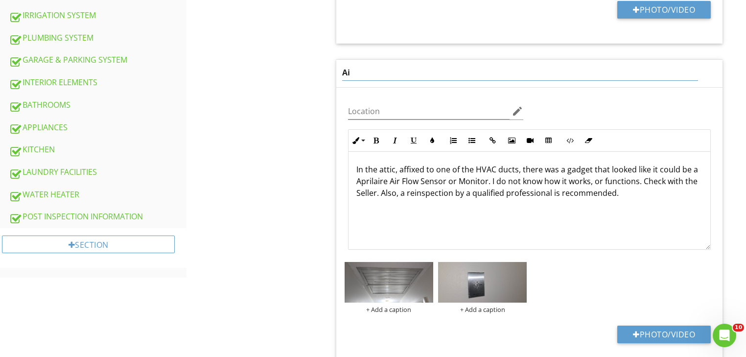
type input "A"
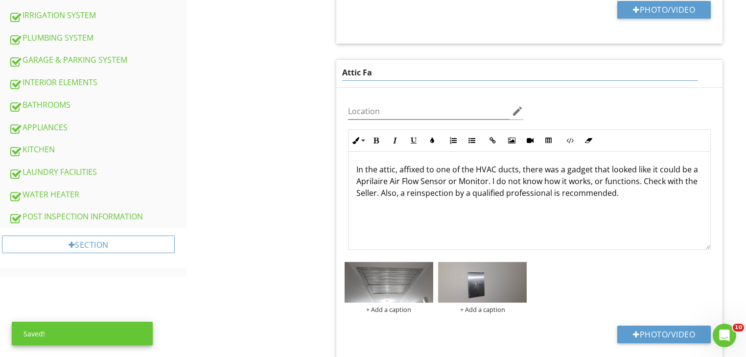
type input "Attic Fan"
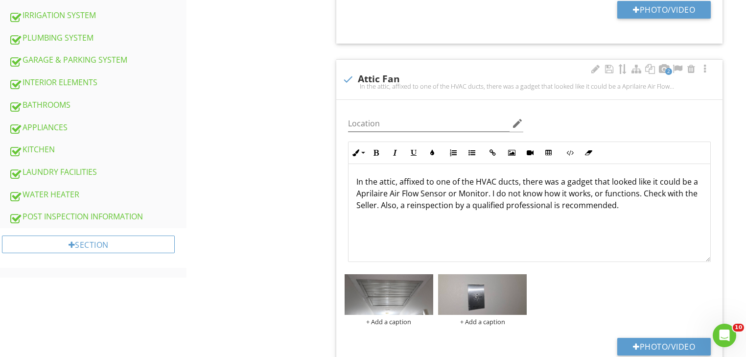
click at [631, 209] on p "In the attic, affixed to one of the HVAC ducts, there was a gadget that looked …" at bounding box center [529, 193] width 346 height 35
drag, startPoint x: 631, startPoint y: 209, endPoint x: 339, endPoint y: 184, distance: 292.9
click at [339, 184] on div "Location edit Inline Style XLarge Large Normal Small Light Small/Light Bold Ita…" at bounding box center [529, 240] width 386 height 281
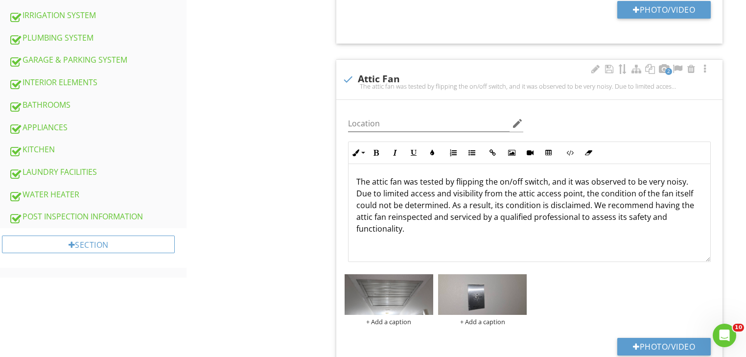
click at [546, 183] on p "The attic fan was tested by flipping the on/off switch, and it was observed to …" at bounding box center [529, 205] width 346 height 59
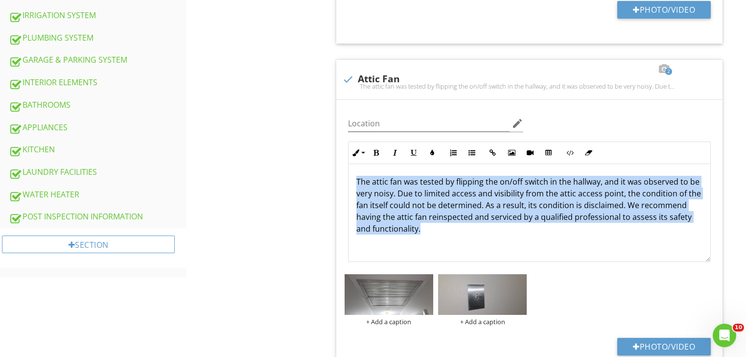
drag, startPoint x: 423, startPoint y: 230, endPoint x: 326, endPoint y: 168, distance: 116.0
click at [326, 168] on div "ATTIC Interior Framing & Sheathing Insulation Electrical-Attic Pull-down Stairs…" at bounding box center [467, 190] width 560 height 1345
click at [431, 151] on icon "button" at bounding box center [432, 152] width 7 height 7
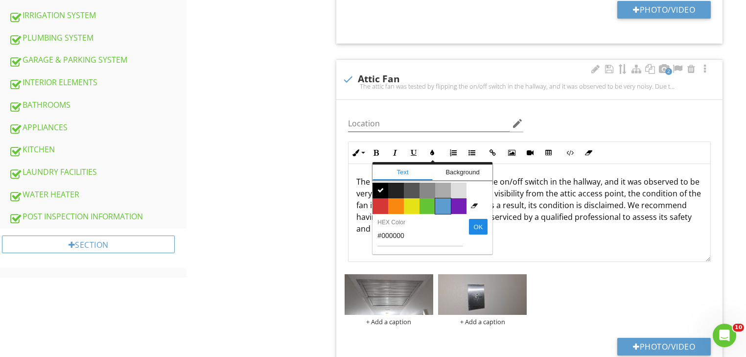
click at [441, 206] on span "Color #5c9ccf" at bounding box center [443, 206] width 16 height 16
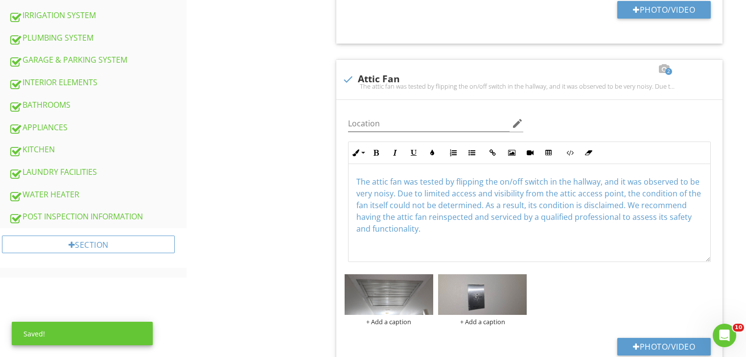
click at [264, 121] on div "ATTIC Interior Framing & Sheathing Insulation Electrical-Attic Pull-down Stairs…" at bounding box center [467, 190] width 560 height 1345
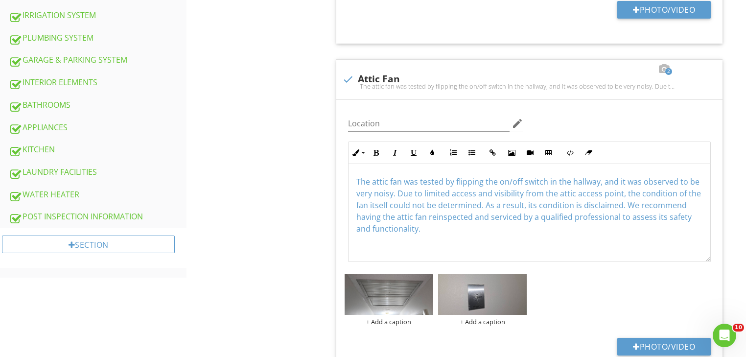
click at [355, 92] on div "check Attic Fan The attic fan was tested by flipping the on/off switch in the h…" at bounding box center [529, 82] width 375 height 22
checkbox input "false"
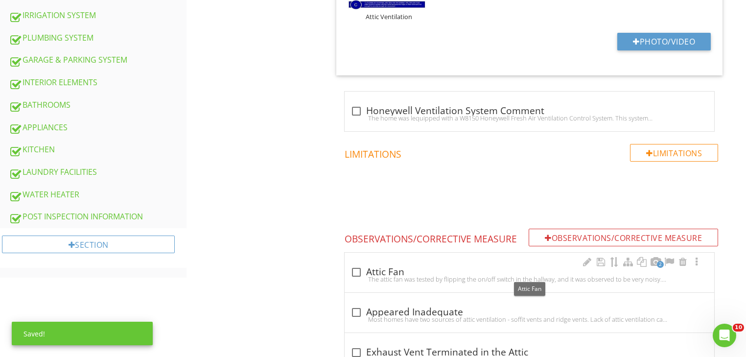
click at [359, 272] on div at bounding box center [356, 272] width 17 height 17
checkbox input "true"
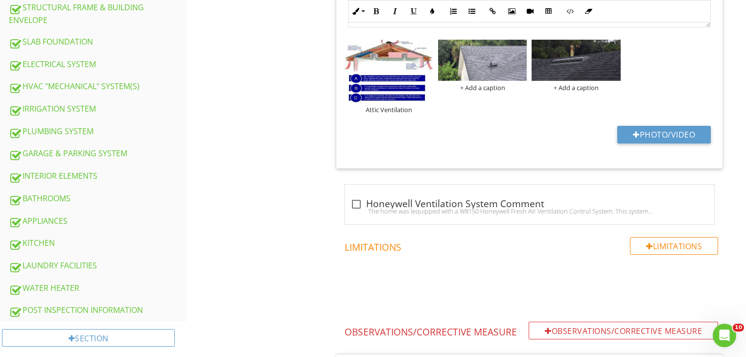
scroll to position [425, 0]
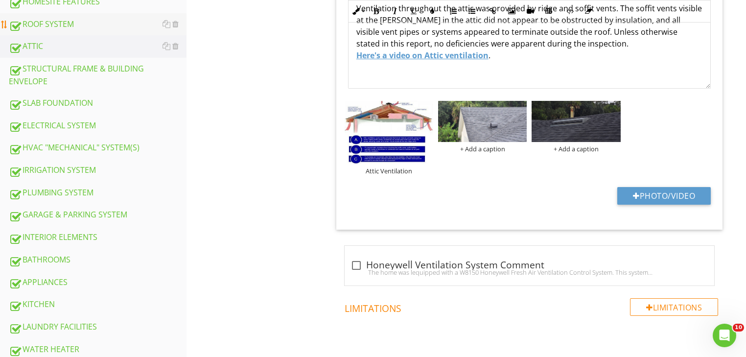
click at [45, 20] on div "ROOF SYSTEM" at bounding box center [98, 24] width 178 height 13
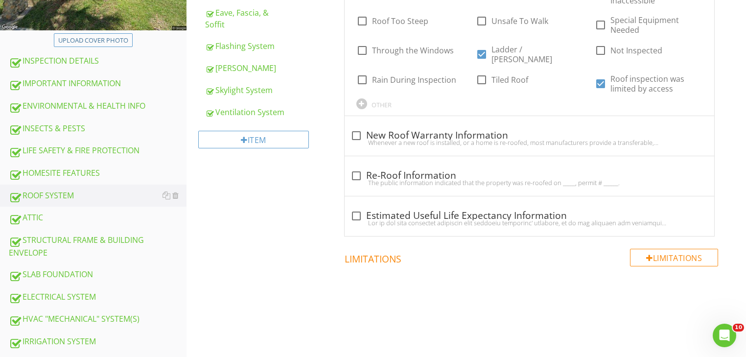
scroll to position [233, 0]
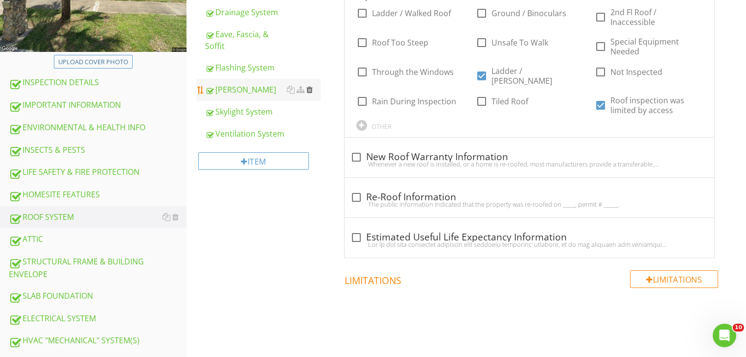
click at [310, 88] on div at bounding box center [309, 90] width 6 height 8
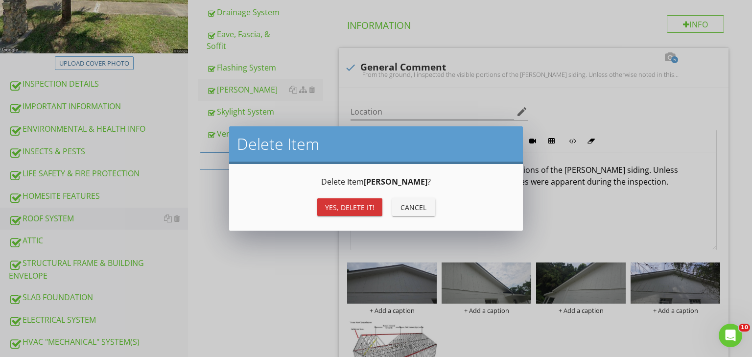
click at [352, 205] on div "Yes, Delete it!" at bounding box center [349, 207] width 49 height 10
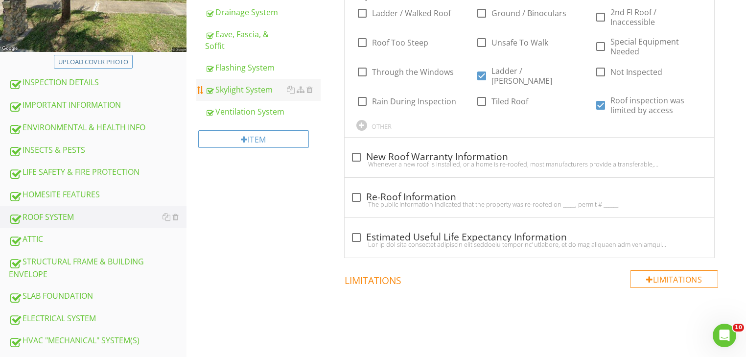
click at [257, 92] on div "Skylight System" at bounding box center [263, 90] width 116 height 12
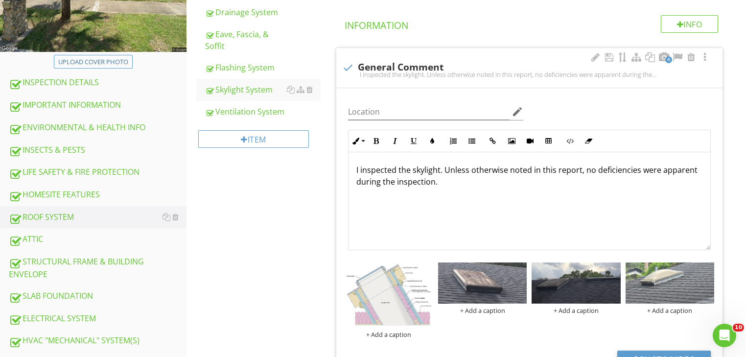
click at [438, 171] on p "I inspected the skylight. Unless otherwise noted in this report, no deficiencie…" at bounding box center [529, 175] width 346 height 23
click at [439, 169] on p "I inspected the skylight. Unless otherwise noted in this report, no deficiencie…" at bounding box center [529, 175] width 346 height 23
click at [593, 185] on p "I inspected the skylight from the eave while standing on a ladder. Unless other…" at bounding box center [529, 175] width 346 height 23
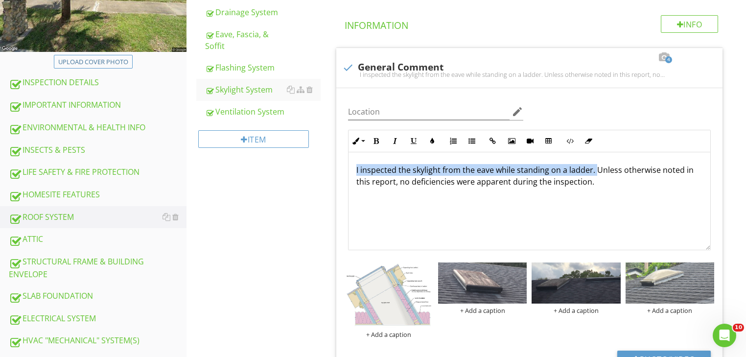
drag, startPoint x: 594, startPoint y: 168, endPoint x: 317, endPoint y: 171, distance: 276.6
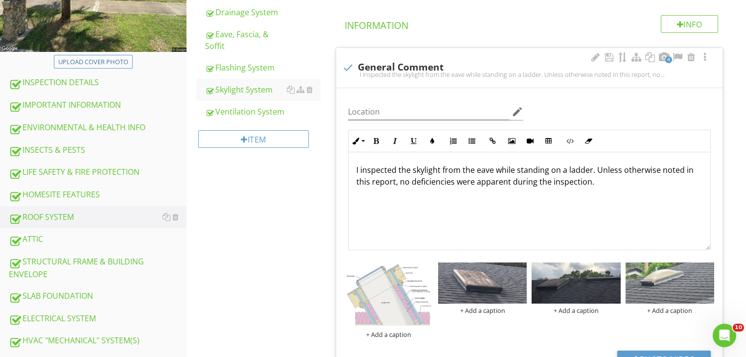
click at [624, 184] on p "I inspected the skylight from the eave while standing on a ladder. Unless other…" at bounding box center [529, 175] width 346 height 23
click at [595, 170] on p "I inspected the skylight from the eave while standing on a ladder. Unless other…" at bounding box center [529, 175] width 346 height 23
click at [595, 168] on p "I inspected the skylight from the eave while standing on a ladder. Unless other…" at bounding box center [529, 175] width 346 height 23
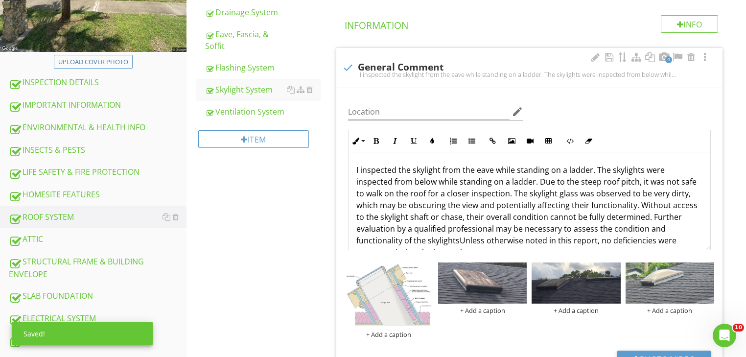
click at [600, 167] on p "I inspected the skylight from the eave while standing on a ladder. The skylight…" at bounding box center [529, 211] width 346 height 94
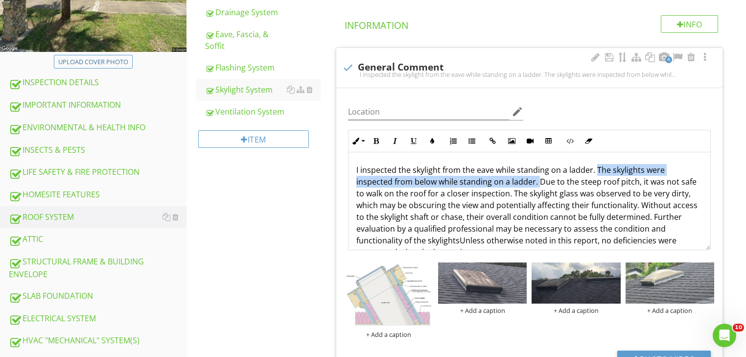
drag, startPoint x: 595, startPoint y: 165, endPoint x: 539, endPoint y: 182, distance: 59.2
click at [539, 182] on p "I inspected the skylight from the eave while standing on a ladder. The skylight…" at bounding box center [529, 211] width 346 height 94
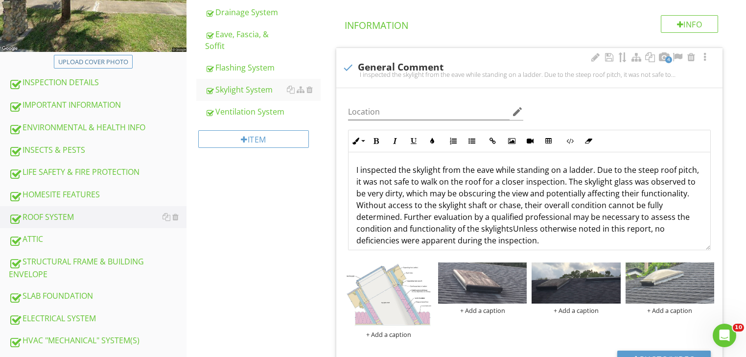
click at [628, 182] on p "I inspected the skylight from the eave while standing on a ladder. Due to the s…" at bounding box center [529, 205] width 346 height 82
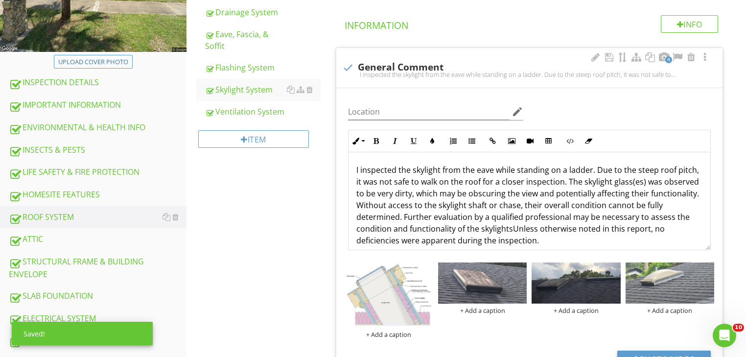
click at [658, 184] on p "I inspected the skylight from the eave while standing on a ladder. Due to the s…" at bounding box center [529, 205] width 346 height 82
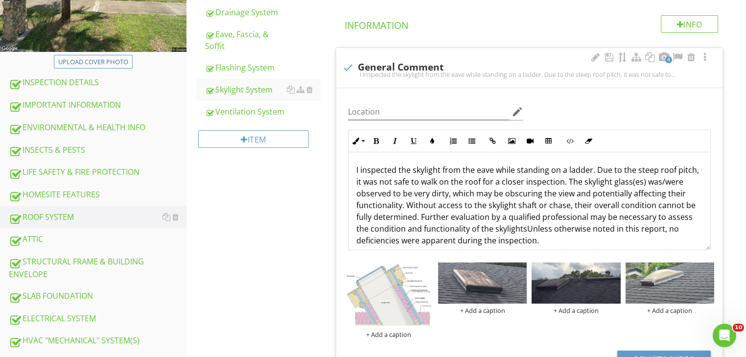
click at [566, 206] on p "I inspected the skylight from the eave while standing on a ladder. Due to the s…" at bounding box center [529, 205] width 346 height 82
drag, startPoint x: 396, startPoint y: 217, endPoint x: 416, endPoint y: 217, distance: 20.1
click at [416, 217] on p "I inspected the skylight from the eave while standing on a ladder. Due to the s…" at bounding box center [529, 205] width 346 height 82
click at [609, 230] on p "I inspected the skylight from the eave while standing on a ladder. Due to the s…" at bounding box center [529, 205] width 346 height 82
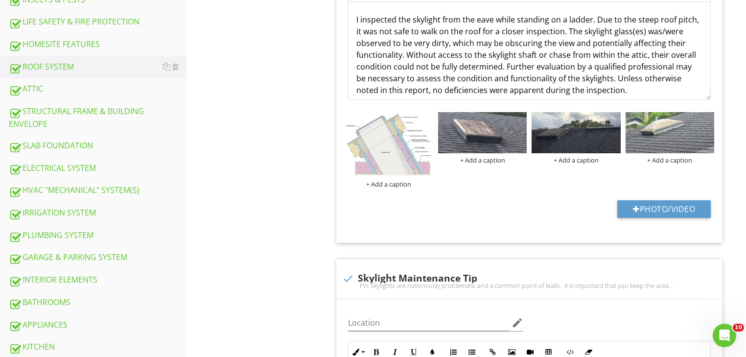
scroll to position [344, 0]
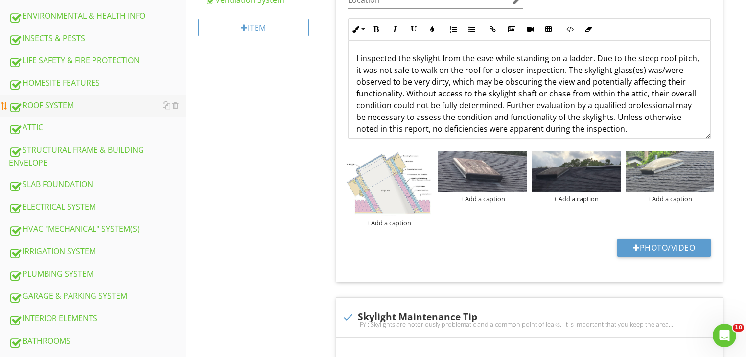
click at [65, 103] on div "ROOF SYSTEM" at bounding box center [98, 105] width 178 height 13
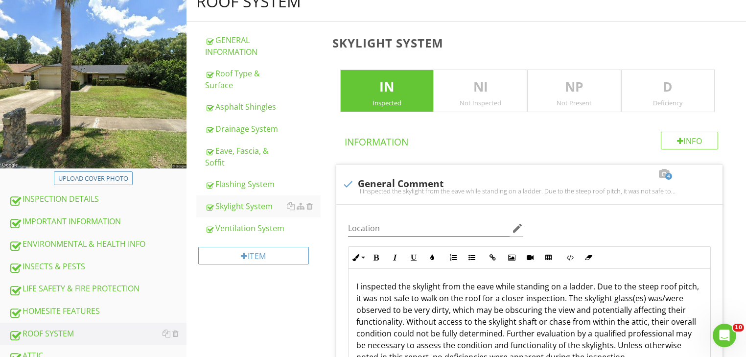
scroll to position [102, 0]
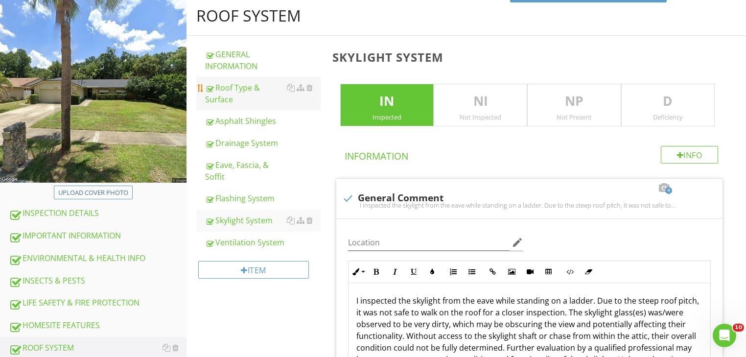
click at [251, 93] on div "Roof Type & Surface" at bounding box center [263, 93] width 116 height 23
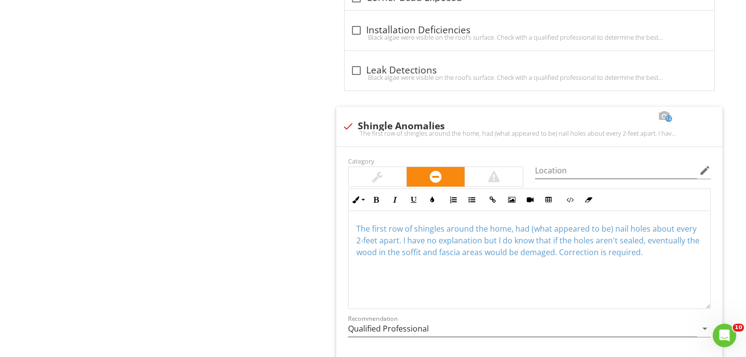
scroll to position [1286, 0]
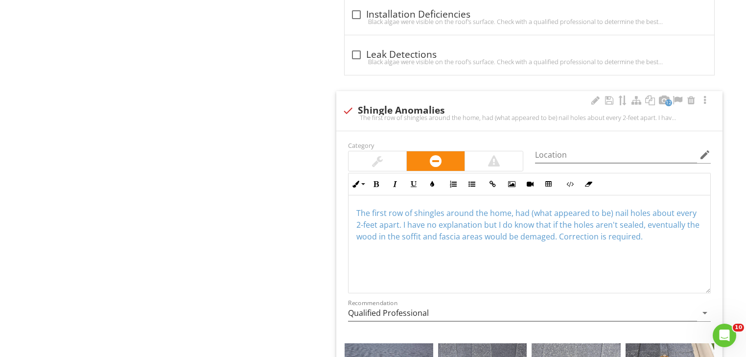
click at [484, 226] on span "The first row of shingles around the home, had (what appeared to be) nail holes…" at bounding box center [527, 225] width 343 height 34
drag, startPoint x: 656, startPoint y: 223, endPoint x: 692, endPoint y: 223, distance: 36.2
click at [692, 223] on p "The first row of shingles around the home, had (what appeared to be) nail holes…" at bounding box center [529, 230] width 346 height 47
click at [605, 235] on span "The first row of shingles around the home, had (what appeared to be) nail holes…" at bounding box center [526, 231] width 340 height 46
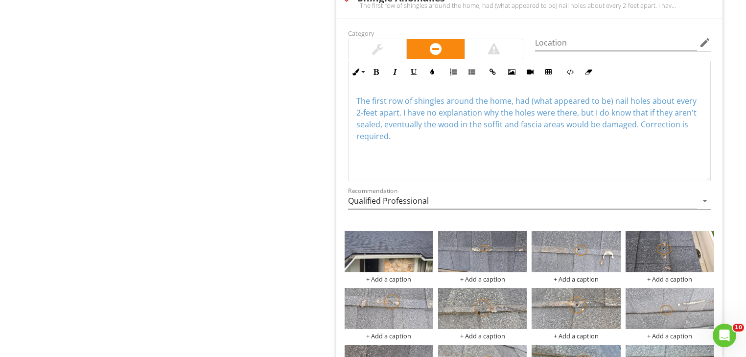
scroll to position [1367, 0]
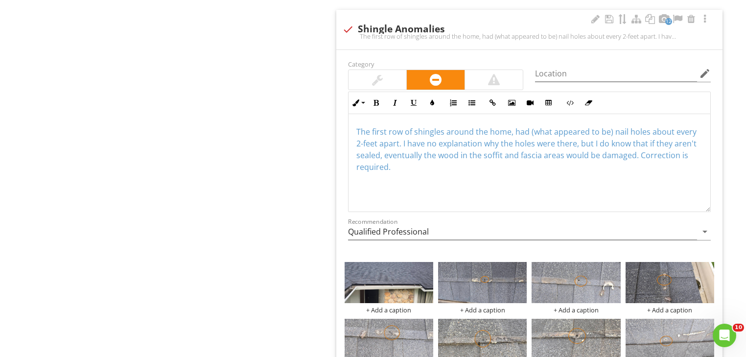
click at [490, 132] on span "The first row of shingles around the home, had (what appeared to be) nail holes…" at bounding box center [526, 149] width 340 height 46
drag, startPoint x: 424, startPoint y: 142, endPoint x: 429, endPoint y: 141, distance: 5.4
click at [429, 141] on span "The first row of shingles around the drip edge of the roof, had (what appeared …" at bounding box center [527, 149] width 343 height 46
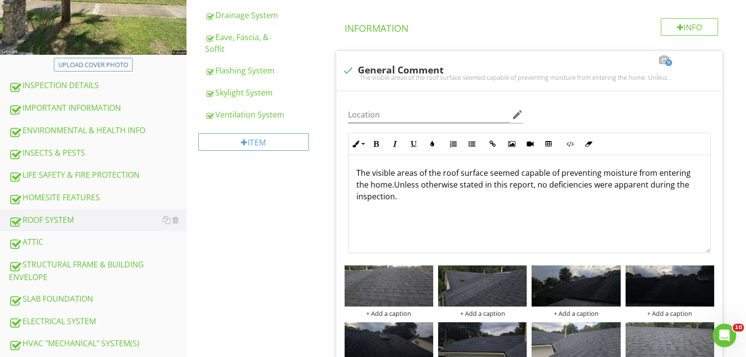
scroll to position [218, 0]
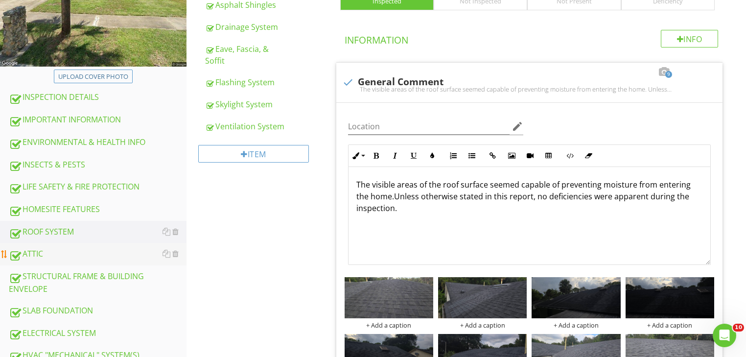
click at [42, 254] on div "ATTIC" at bounding box center [98, 254] width 178 height 13
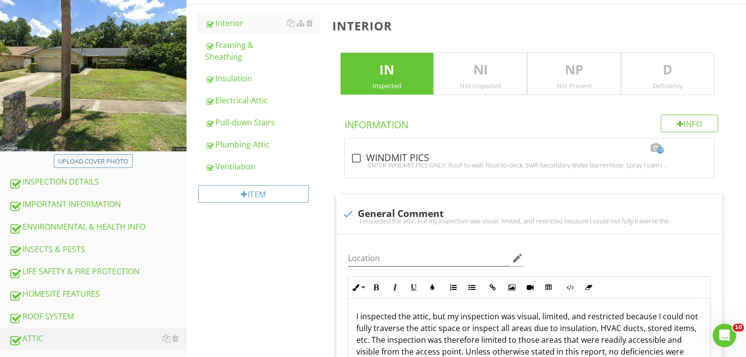
scroll to position [94, 0]
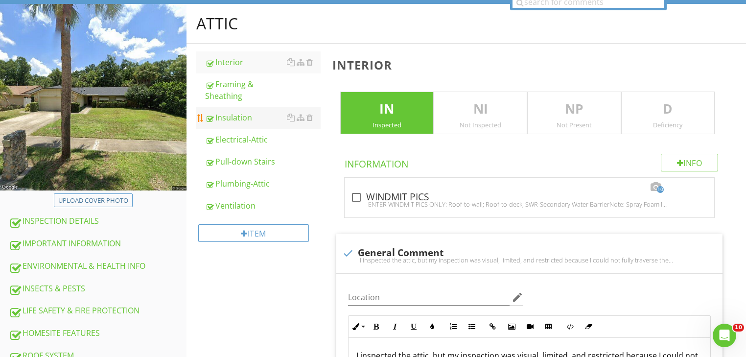
click at [219, 115] on div "Insulation" at bounding box center [263, 118] width 116 height 12
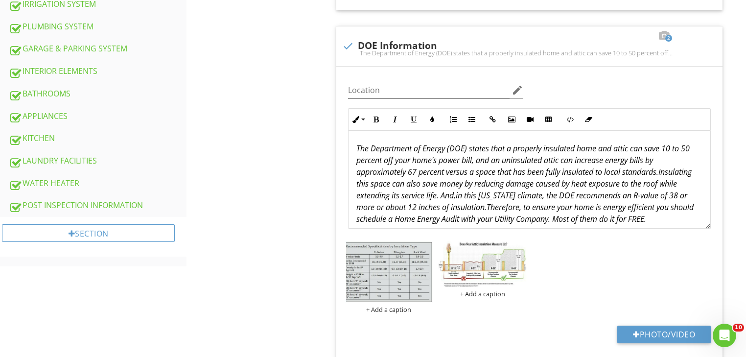
scroll to position [605, 0]
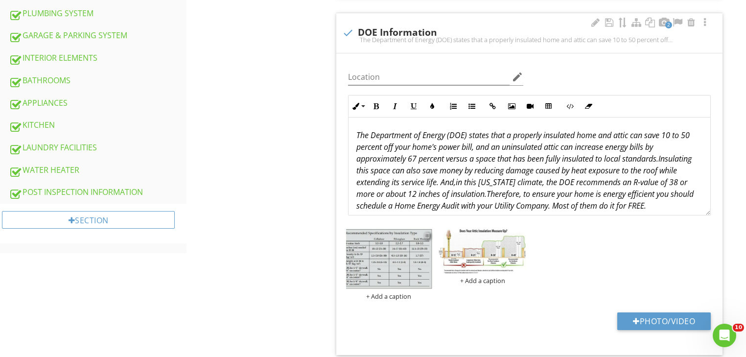
click at [429, 235] on div at bounding box center [427, 235] width 6 height 8
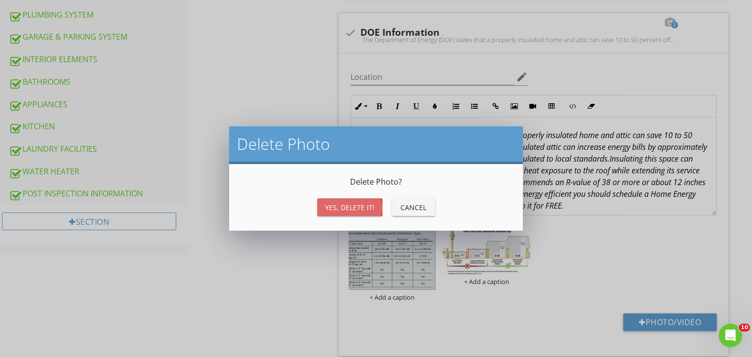
click at [362, 209] on div "Yes, Delete it!" at bounding box center [349, 207] width 49 height 10
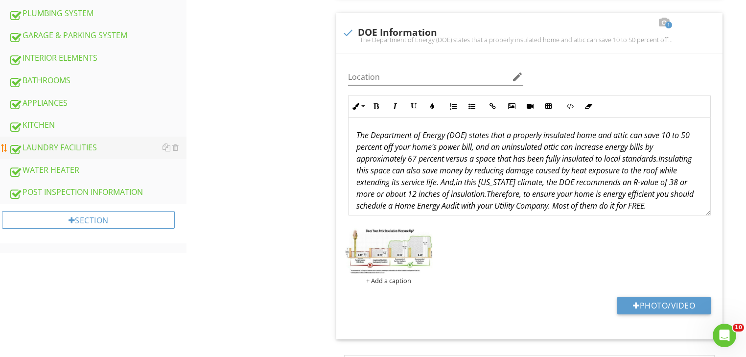
drag, startPoint x: 120, startPoint y: 153, endPoint x: 121, endPoint y: 142, distance: 10.3
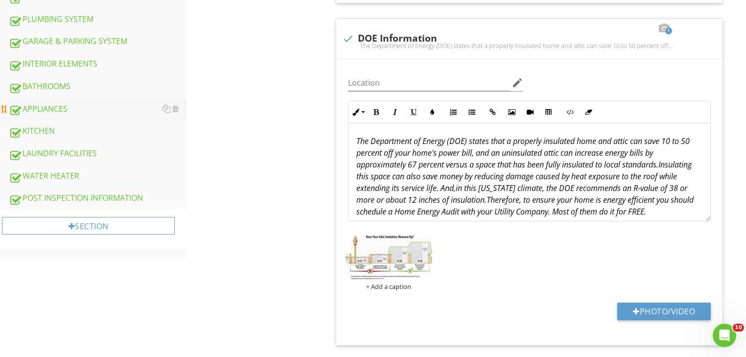
drag, startPoint x: 96, startPoint y: 112, endPoint x: 95, endPoint y: 98, distance: 13.7
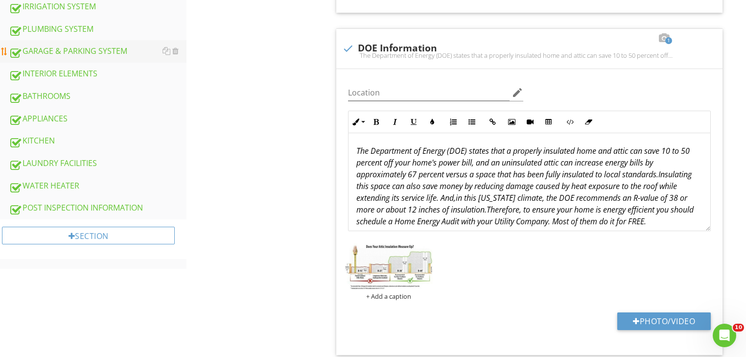
drag, startPoint x: 132, startPoint y: 71, endPoint x: 139, endPoint y: 68, distance: 8.1
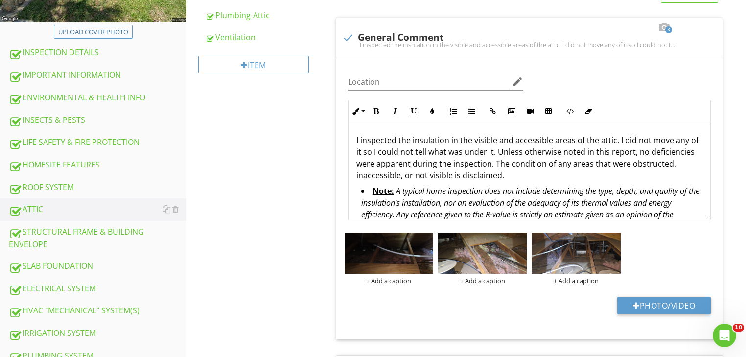
scroll to position [260, 0]
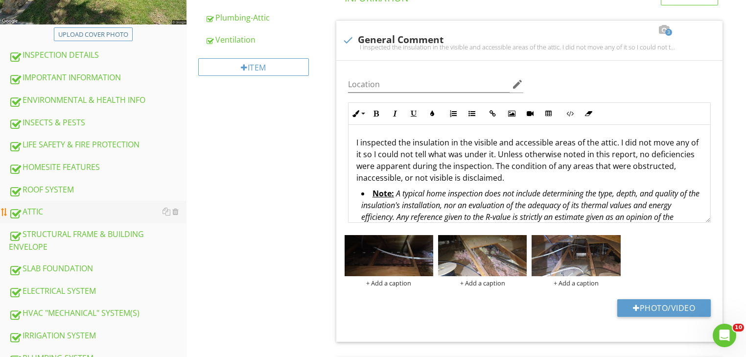
click at [87, 213] on div "ATTIC" at bounding box center [98, 212] width 178 height 13
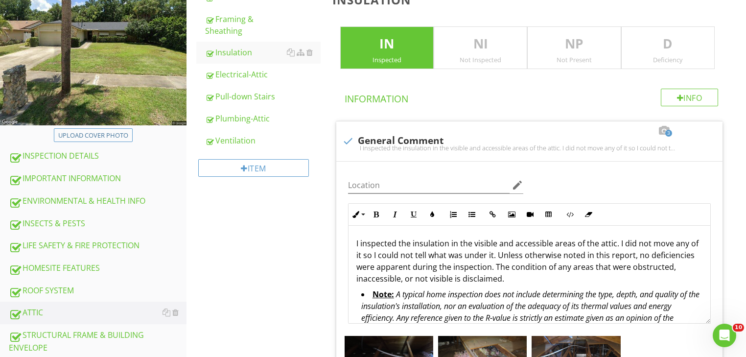
scroll to position [146, 0]
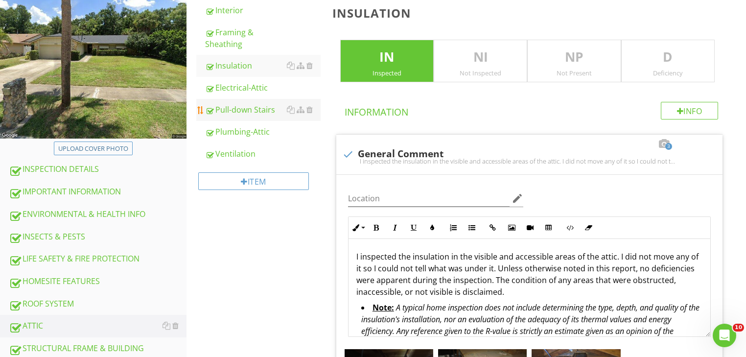
click at [226, 108] on div "Pull-down Stairs" at bounding box center [263, 110] width 116 height 12
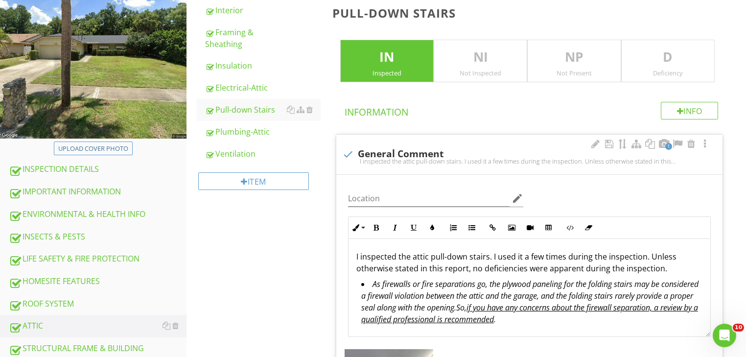
click at [351, 163] on div "I inspected the attic pull-down stairs. I used it a few times during the inspec…" at bounding box center [529, 161] width 375 height 8
checkbox input "true"
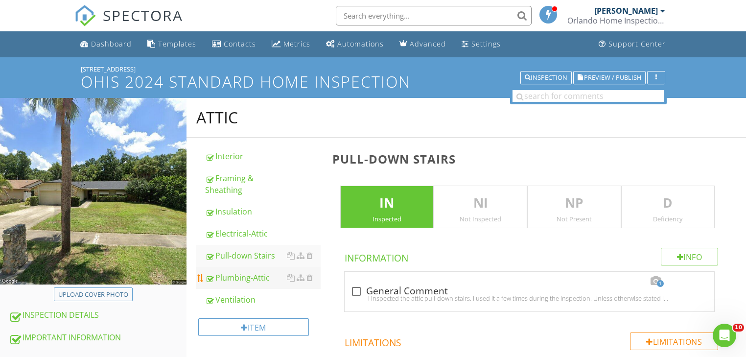
click at [232, 280] on div "Plumbing-Attic" at bounding box center [263, 278] width 116 height 12
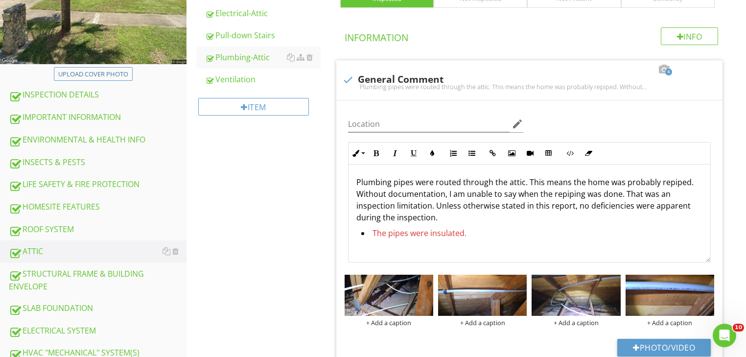
scroll to position [225, 0]
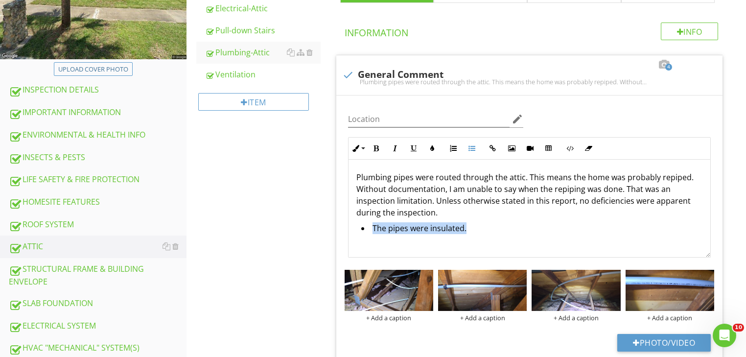
drag, startPoint x: 480, startPoint y: 235, endPoint x: 333, endPoint y: 235, distance: 146.9
click at [333, 235] on span "4 check General Comment Plumbing pipes were routed through the attic. This mean…" at bounding box center [531, 216] width 398 height 322
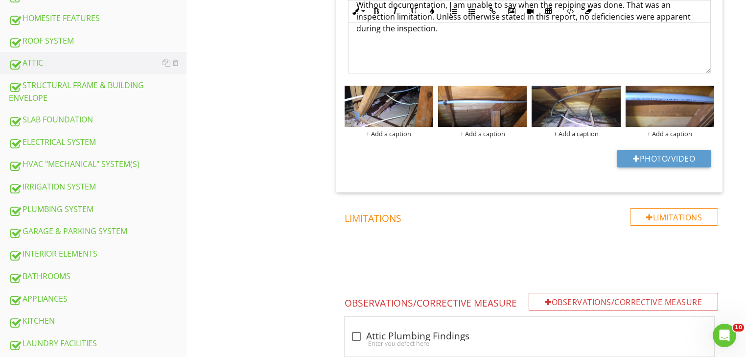
scroll to position [407, 0]
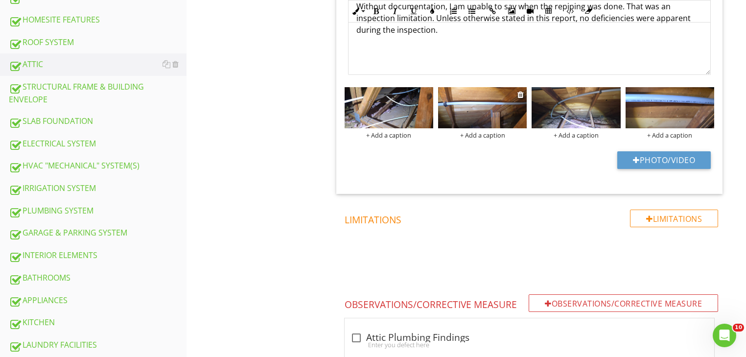
click at [458, 110] on img at bounding box center [482, 107] width 89 height 41
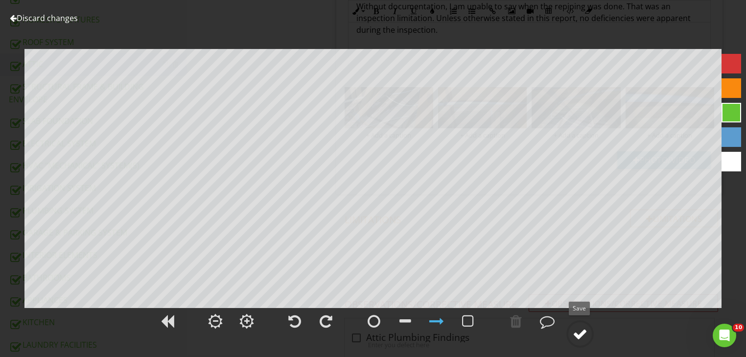
click at [582, 331] on div at bounding box center [580, 334] width 15 height 15
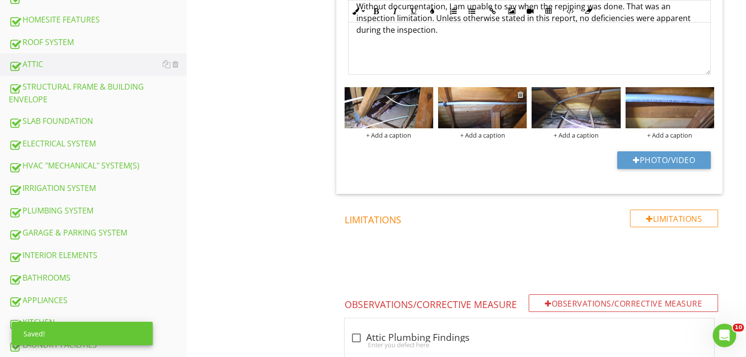
click at [523, 93] on div at bounding box center [520, 95] width 6 height 8
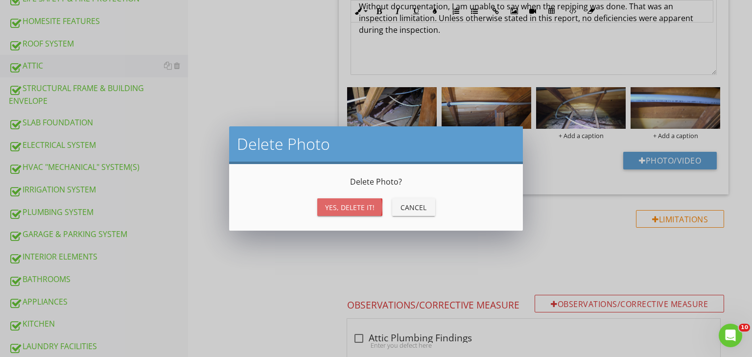
click at [368, 209] on div "Yes, Delete it!" at bounding box center [349, 207] width 49 height 10
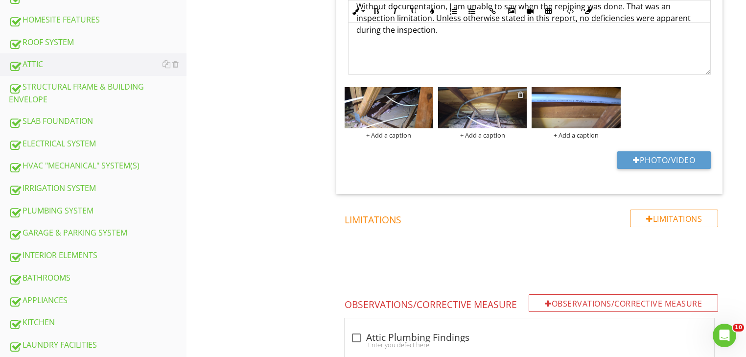
click at [519, 92] on div at bounding box center [520, 95] width 6 height 8
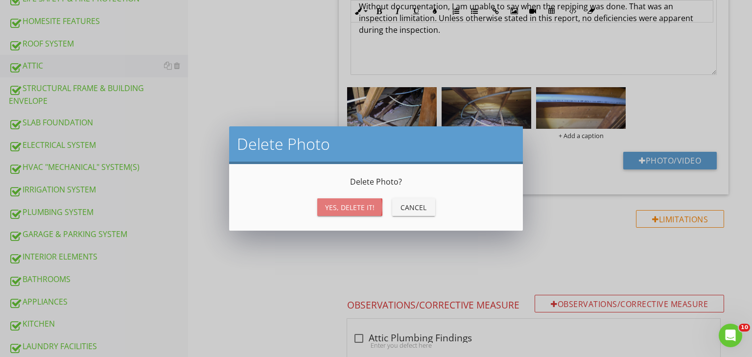
drag, startPoint x: 352, startPoint y: 206, endPoint x: 493, endPoint y: 162, distance: 147.6
click at [353, 206] on div "Yes, Delete it!" at bounding box center [349, 207] width 49 height 10
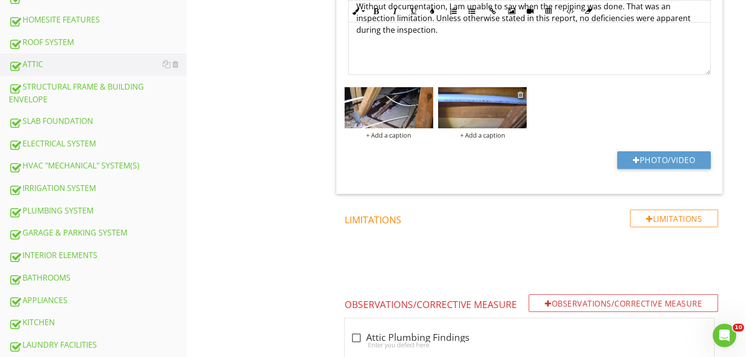
click at [520, 94] on div at bounding box center [520, 95] width 6 height 8
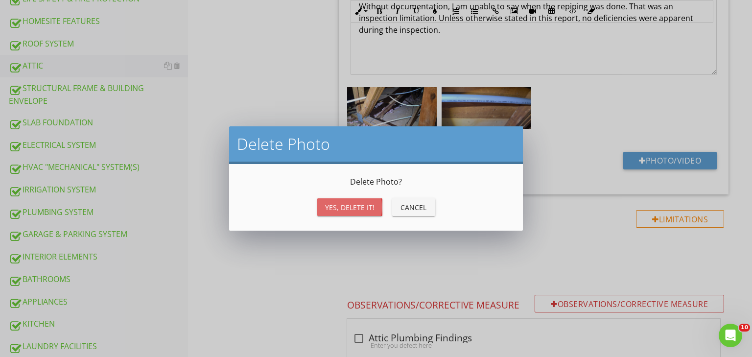
click at [347, 208] on div "Yes, Delete it!" at bounding box center [349, 207] width 49 height 10
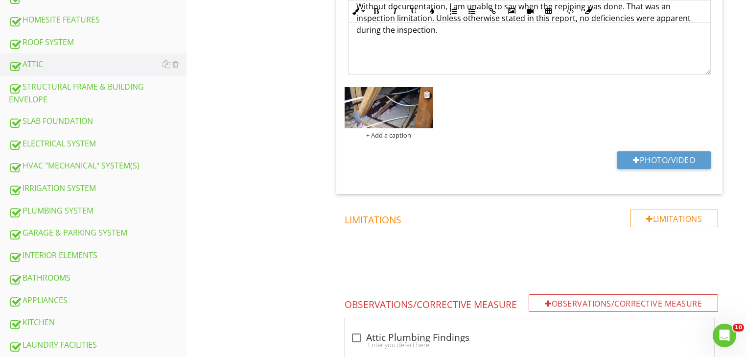
click at [399, 112] on img at bounding box center [389, 107] width 89 height 41
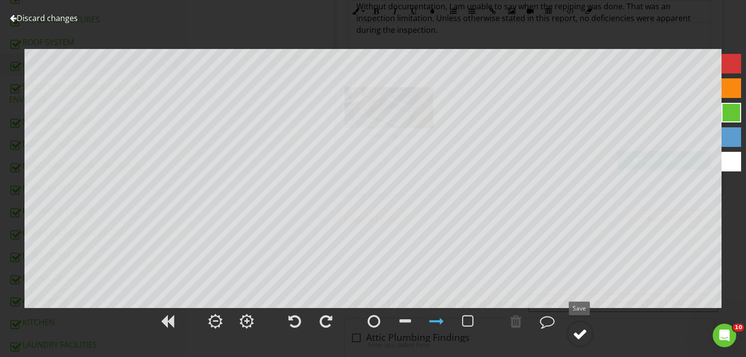
click at [583, 333] on div at bounding box center [580, 334] width 15 height 15
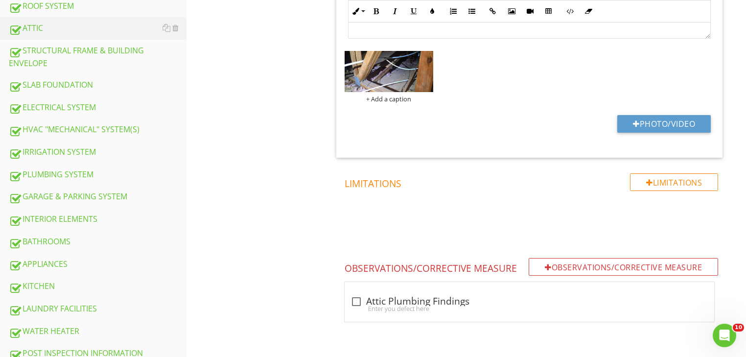
scroll to position [496, 0]
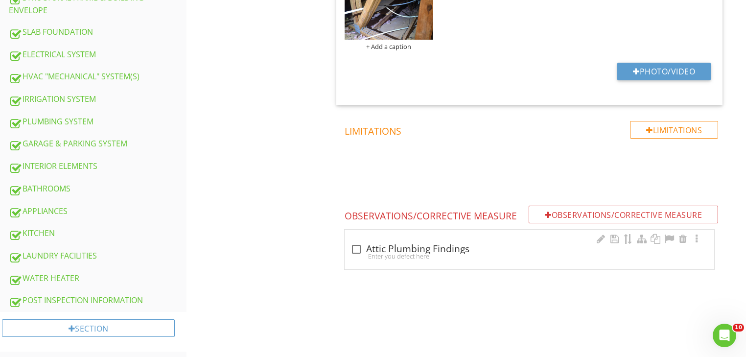
click at [413, 265] on div "check_box_outline_blank Attic Plumbing Findings Enter you defect here" at bounding box center [530, 250] width 370 height 40
checkbox input "true"
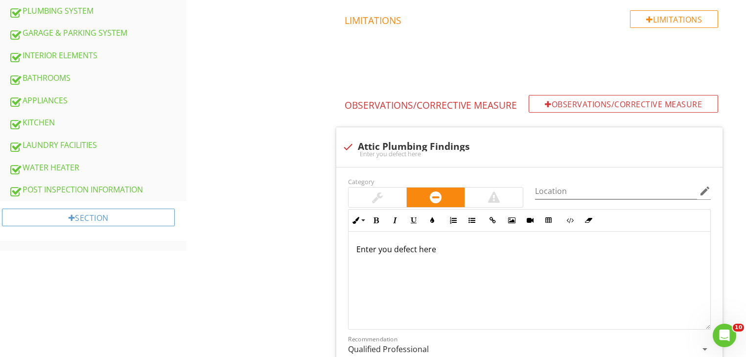
scroll to position [610, 0]
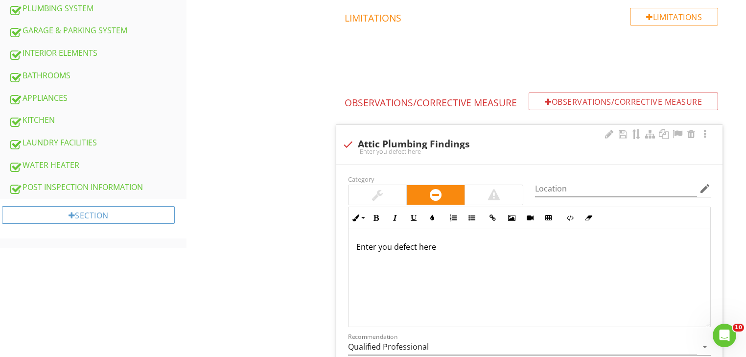
click at [421, 249] on p "Enter you defect here" at bounding box center [529, 247] width 346 height 12
drag, startPoint x: 445, startPoint y: 243, endPoint x: 351, endPoint y: 244, distance: 94.5
click at [351, 244] on div "Enter you defect here" at bounding box center [530, 278] width 362 height 98
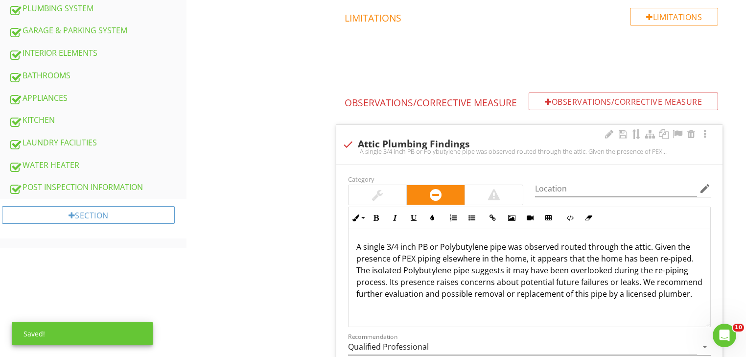
click at [692, 293] on p "A single 3/4 inch PB or Polybutylene pipe was observed routed through the attic…" at bounding box center [529, 270] width 346 height 59
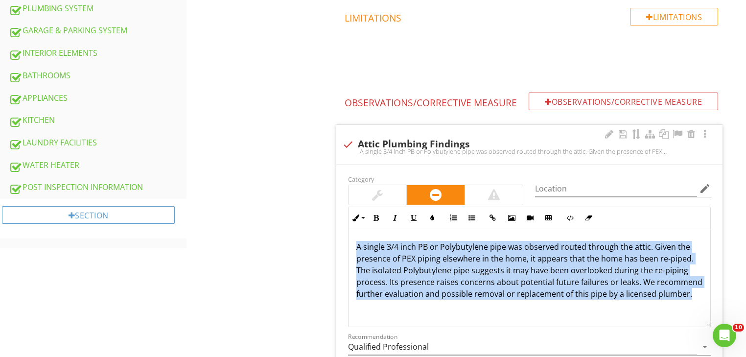
drag, startPoint x: 692, startPoint y: 293, endPoint x: 354, endPoint y: 245, distance: 341.3
click at [354, 245] on div "A single 3/4 inch PB or Polybutylene pipe was observed routed through the attic…" at bounding box center [530, 278] width 362 height 98
click at [435, 215] on icon "button" at bounding box center [432, 217] width 7 height 7
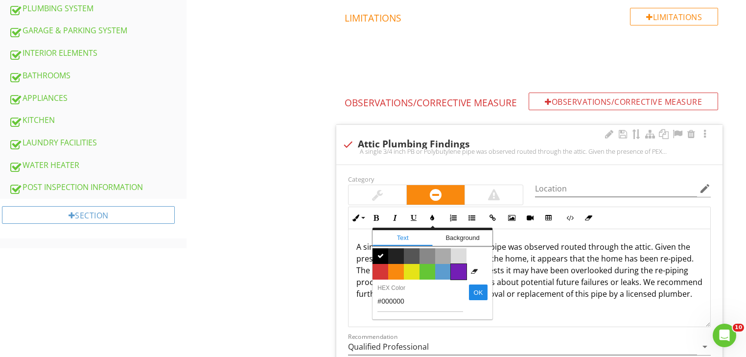
click at [457, 271] on span "Color #731eb5" at bounding box center [459, 272] width 16 height 16
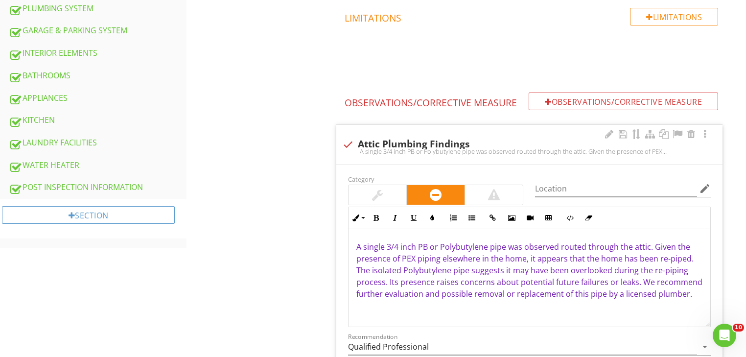
click at [499, 284] on span "A single 3/4 inch PB or Polybutylene pipe was observed routed through the attic…" at bounding box center [529, 270] width 346 height 58
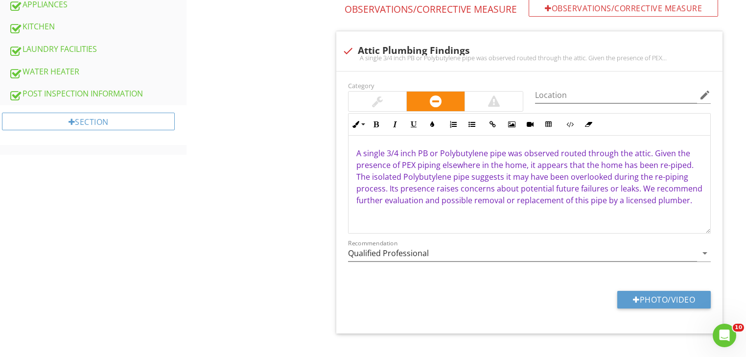
scroll to position [719, 0]
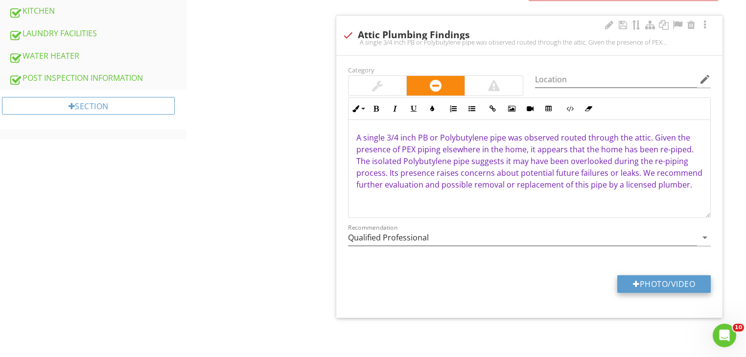
click at [692, 284] on button "Photo/Video" at bounding box center [664, 284] width 94 height 18
type input "C:\fakepath\photo (1).jpg"
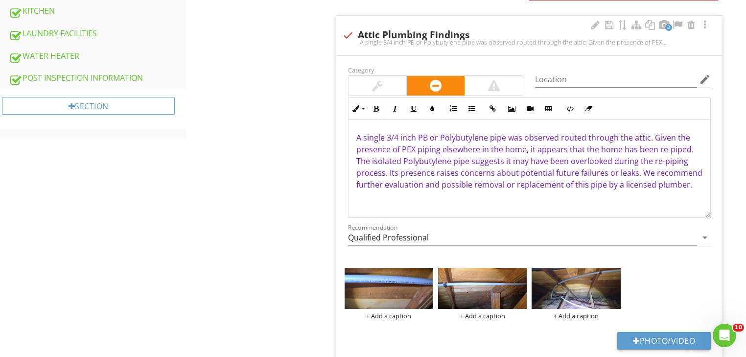
click at [403, 176] on span "A single 3/4 inch PB or Polybutylene pipe was observed routed through the attic…" at bounding box center [529, 161] width 346 height 58
click at [592, 25] on div at bounding box center [595, 25] width 12 height 10
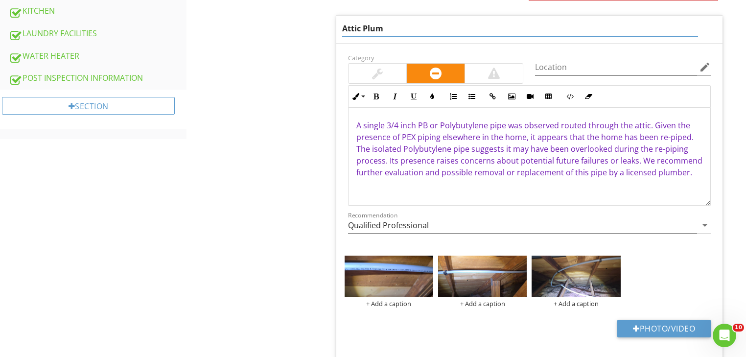
type input "Attic Plu"
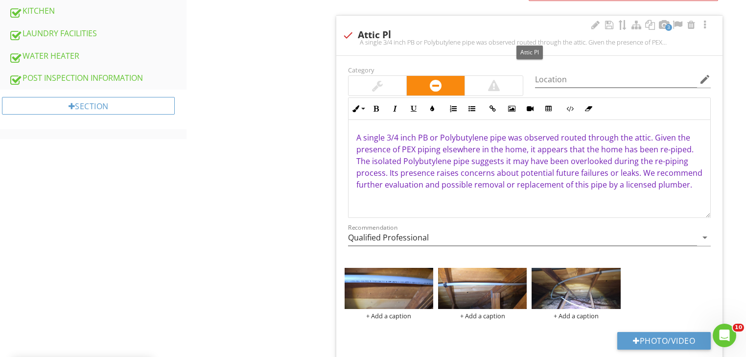
click at [428, 32] on div "check Attic Pl" at bounding box center [529, 35] width 375 height 12
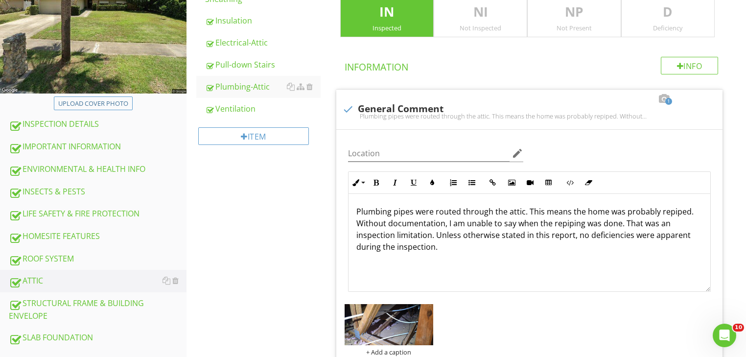
scroll to position [189, 0]
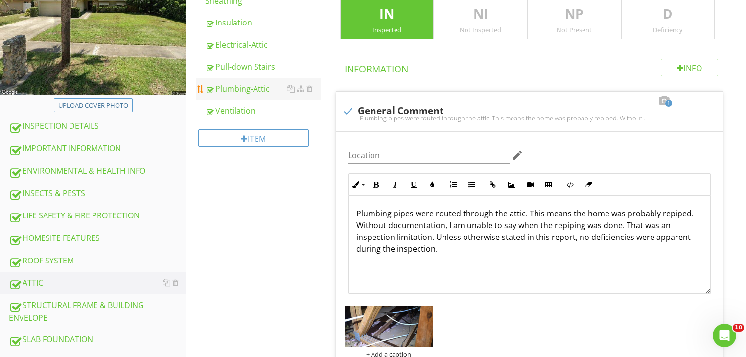
click at [254, 90] on div "Plumbing-Attic" at bounding box center [263, 89] width 116 height 12
click at [253, 90] on div "Plumbing-Attic" at bounding box center [263, 89] width 116 height 12
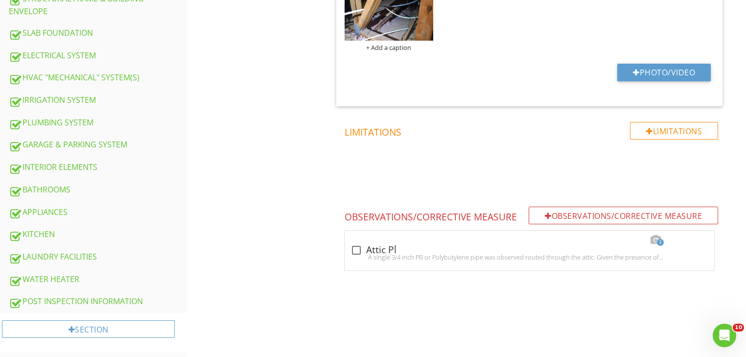
scroll to position [496, 0]
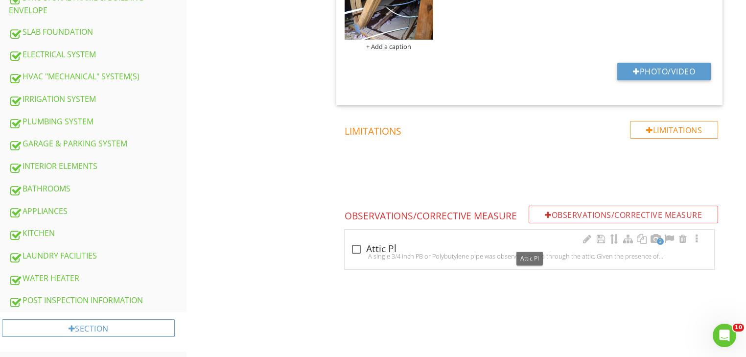
click at [355, 250] on div at bounding box center [356, 249] width 17 height 17
checkbox input "true"
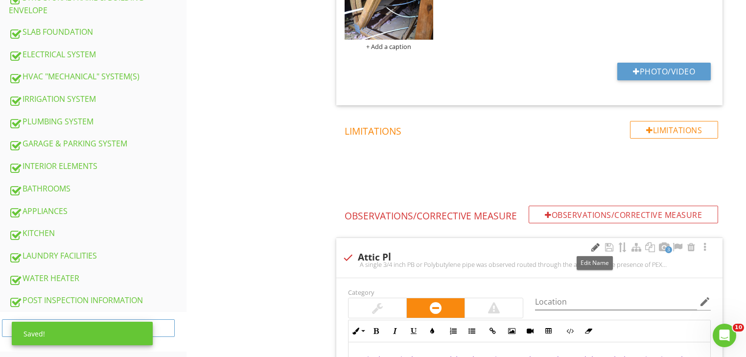
click at [597, 245] on div at bounding box center [595, 247] width 12 height 10
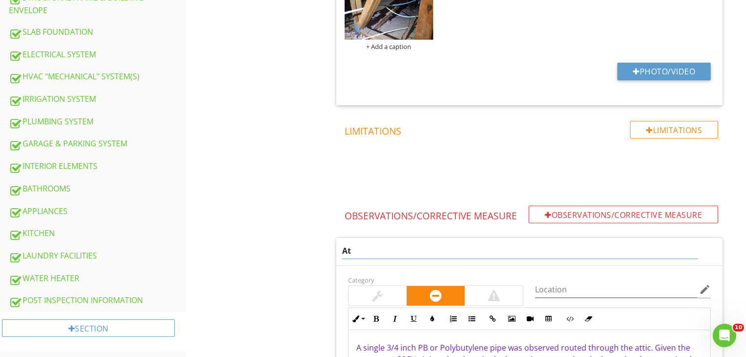
type input "A"
type input "Polybutylene in the Attic"
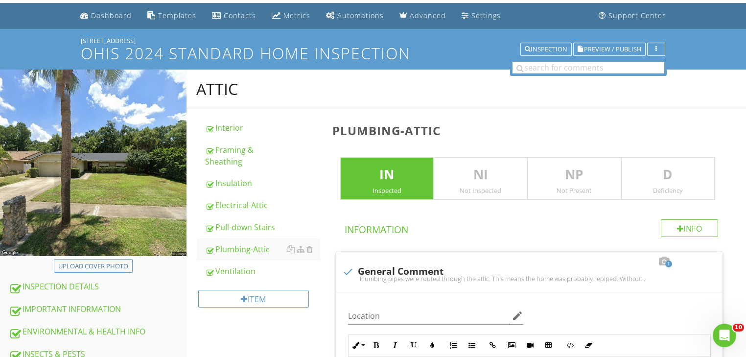
scroll to position [0, 0]
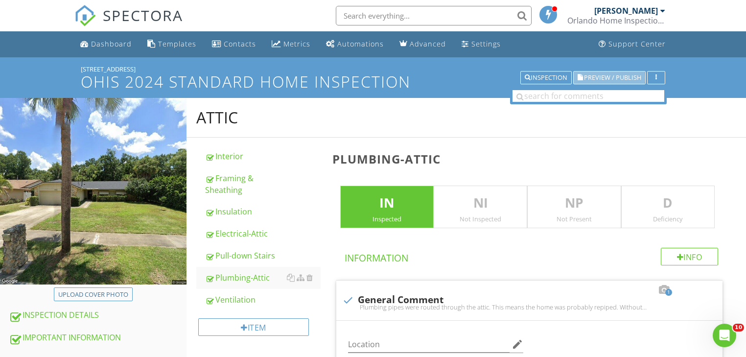
click at [619, 76] on span "Preview / Publish" at bounding box center [612, 77] width 57 height 6
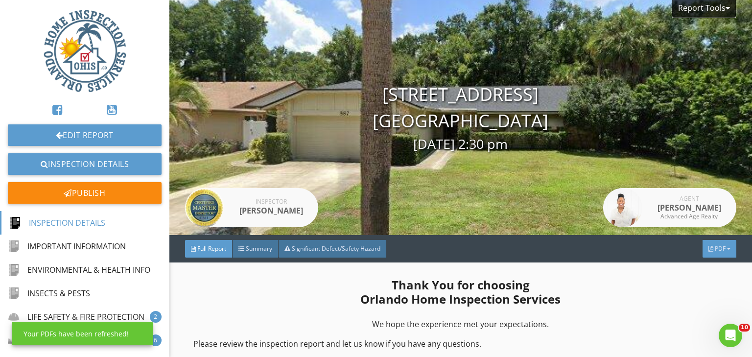
click at [720, 251] on div "PDF" at bounding box center [720, 249] width 34 height 18
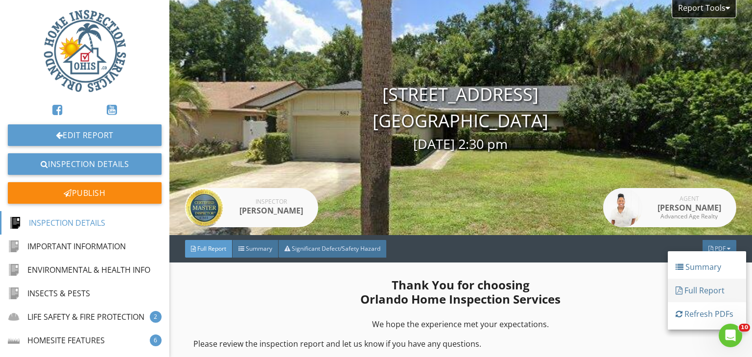
click at [696, 291] on div "Full Report" at bounding box center [707, 290] width 63 height 12
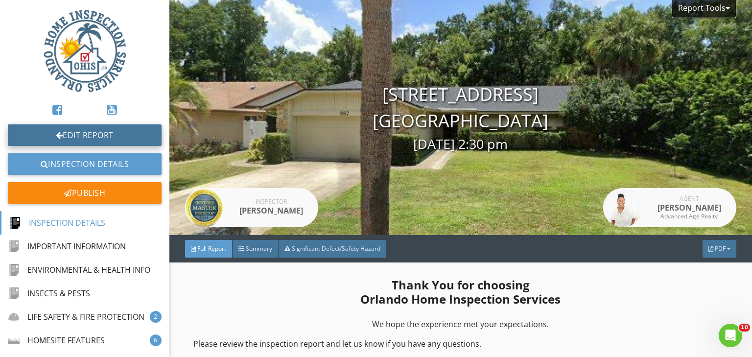
click at [76, 130] on link "Edit Report" at bounding box center [85, 135] width 154 height 22
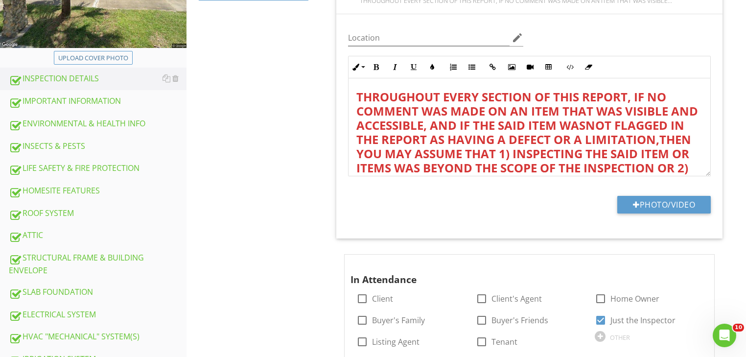
scroll to position [245, 0]
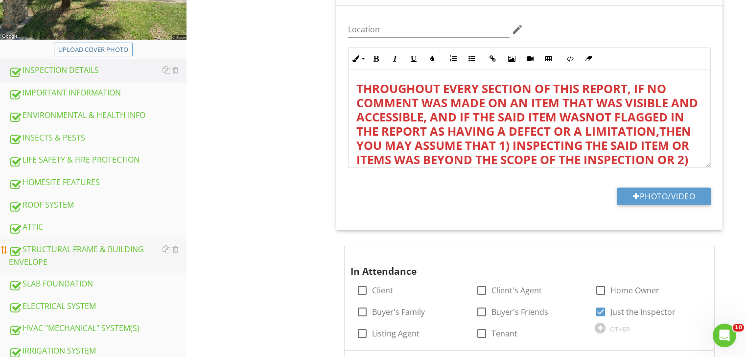
click at [131, 249] on div "STRUCTURAL FRAME & BUILDING ENVELOPE" at bounding box center [98, 255] width 178 height 24
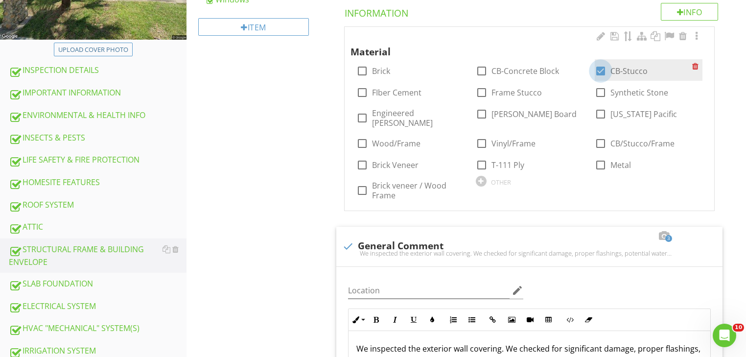
click at [601, 69] on div at bounding box center [600, 71] width 17 height 17
checkbox input "false"
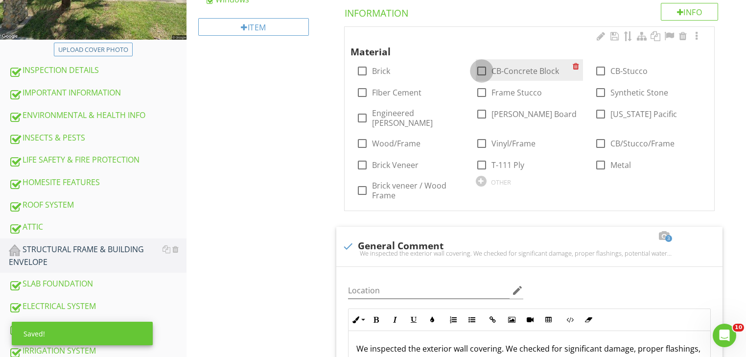
click at [487, 68] on div at bounding box center [481, 71] width 17 height 17
checkbox input "true"
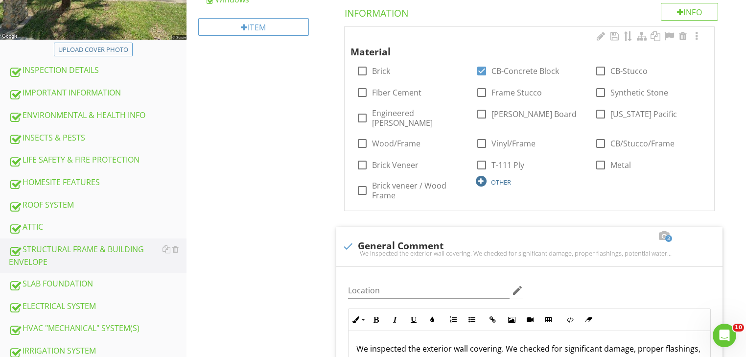
click at [497, 178] on div "OTHER" at bounding box center [501, 182] width 20 height 8
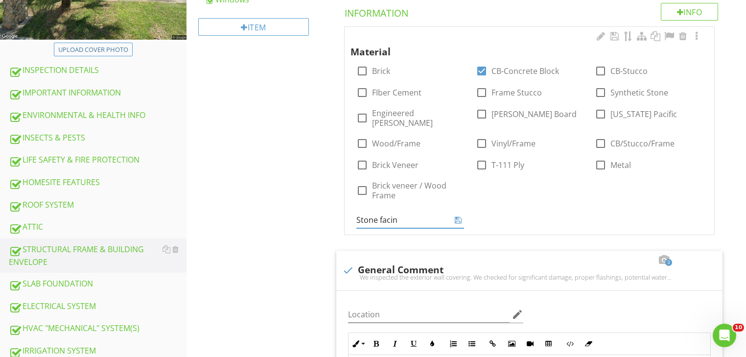
type input "Stone facing"
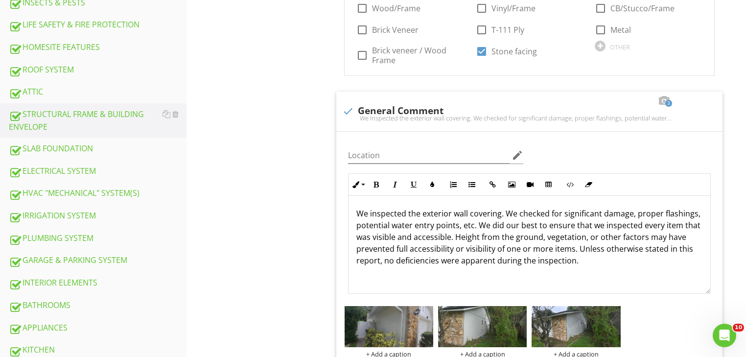
scroll to position [356, 0]
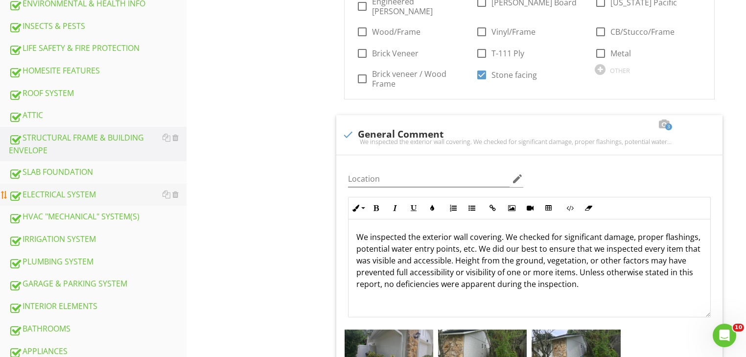
click at [84, 194] on div "ELECTRICAL SYSTEM" at bounding box center [98, 194] width 178 height 13
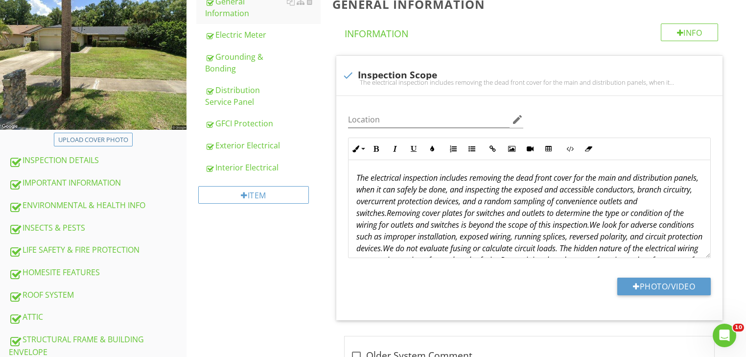
scroll to position [154, 0]
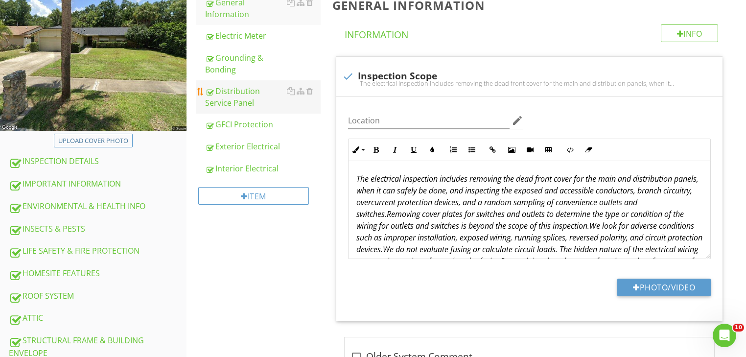
click at [283, 90] on div "Distribution Service Panel" at bounding box center [263, 96] width 116 height 23
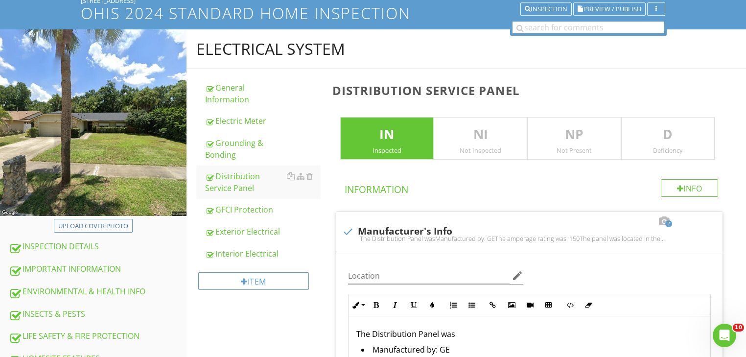
scroll to position [33, 0]
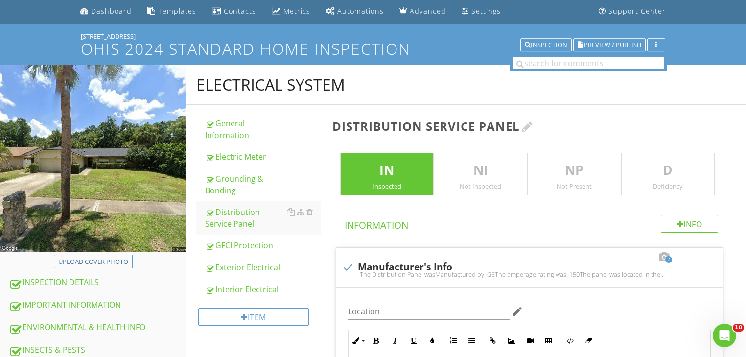
click at [529, 126] on div at bounding box center [527, 126] width 11 height 12
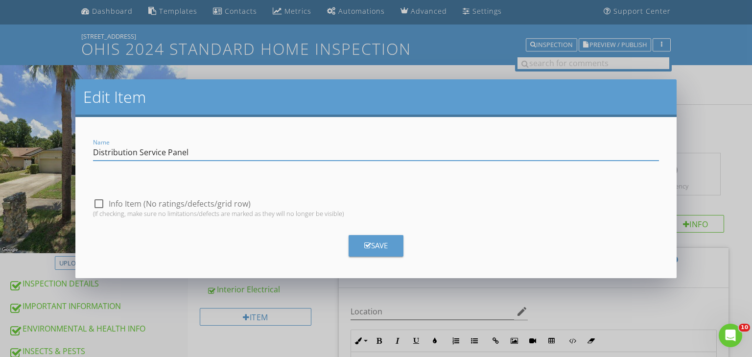
click at [94, 153] on input "Distribution Service Panel" at bounding box center [376, 152] width 566 height 16
type input "Main / Distribution Service Panel"
click at [383, 247] on div "Save" at bounding box center [375, 245] width 23 height 11
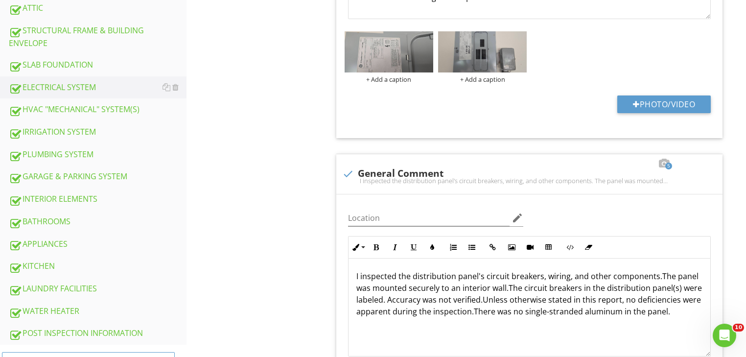
scroll to position [504, 0]
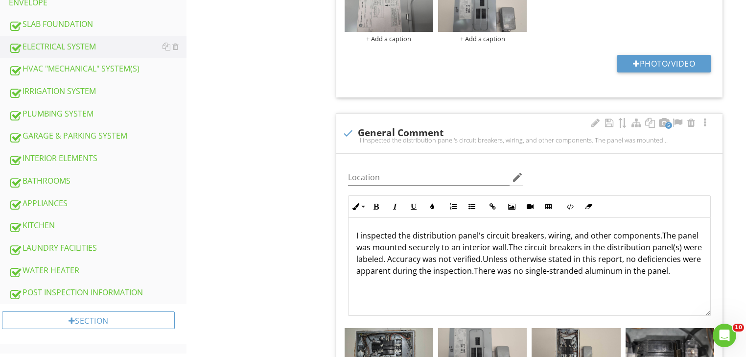
click at [355, 235] on div "I inspected the distribution panel's circuit breakers, wiring, and other compon…" at bounding box center [530, 267] width 362 height 98
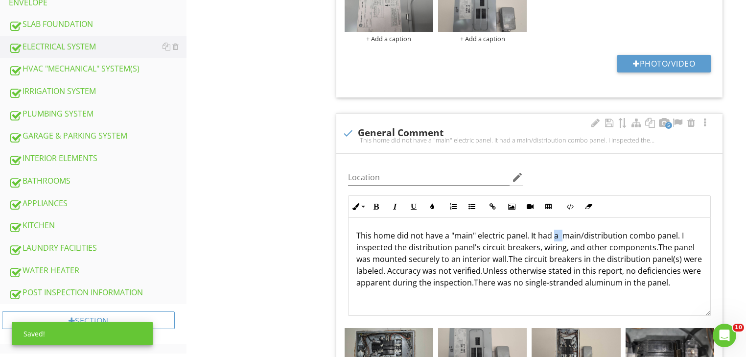
drag, startPoint x: 552, startPoint y: 235, endPoint x: 564, endPoint y: 235, distance: 11.8
click at [564, 235] on span "This home did not have a "main" electric panel. It had a main/distribution comb…" at bounding box center [529, 259] width 346 height 58
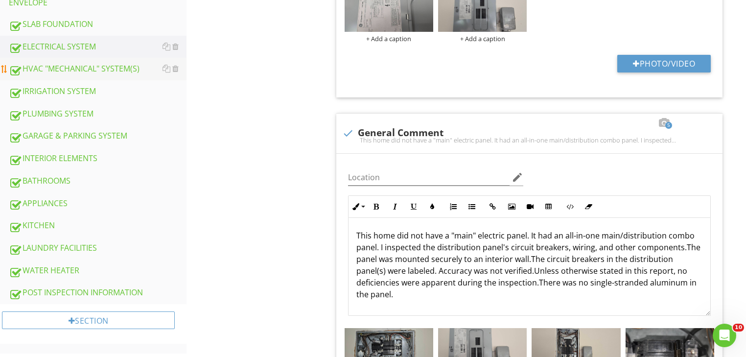
click at [69, 63] on div "HVAC "MECHANICAL" SYSTEM(S)" at bounding box center [98, 69] width 178 height 13
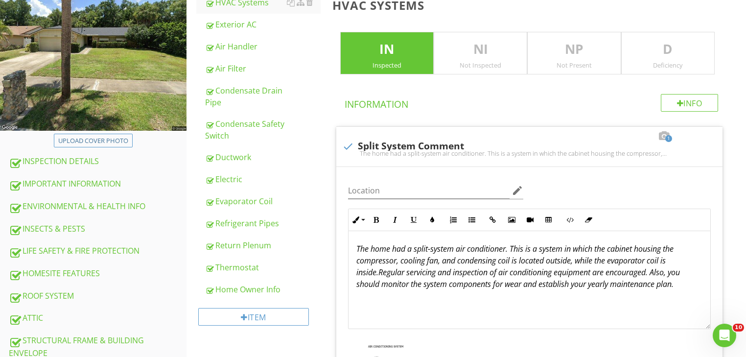
scroll to position [149, 0]
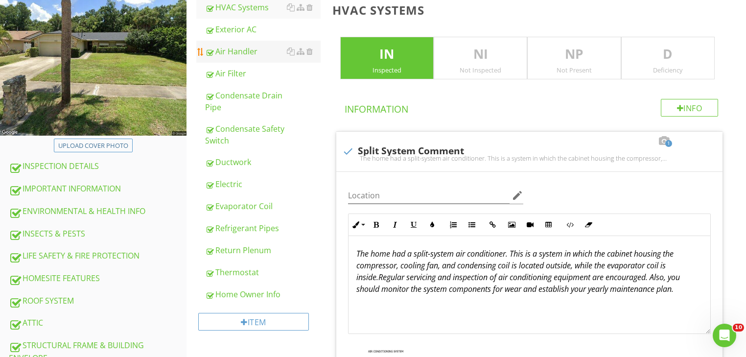
click at [235, 49] on div "Air Handler" at bounding box center [263, 52] width 116 height 12
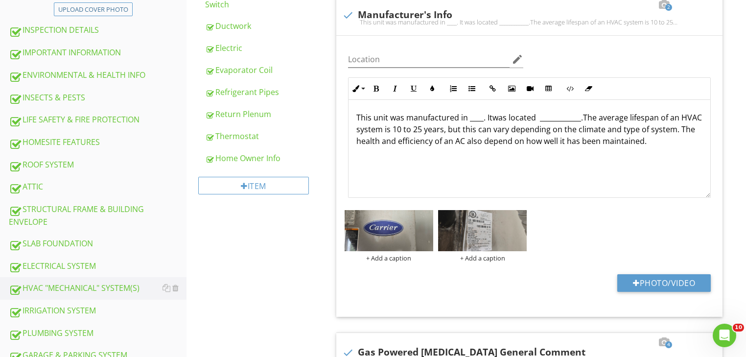
scroll to position [288, 0]
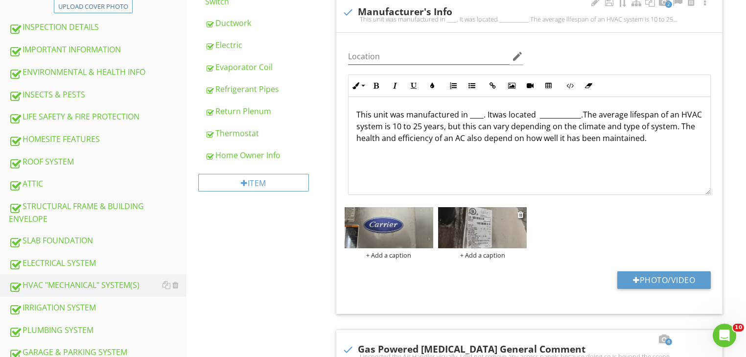
click at [484, 236] on img at bounding box center [482, 227] width 89 height 41
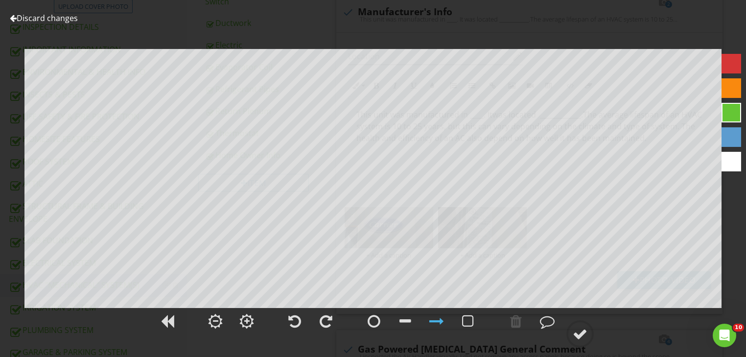
click at [14, 19] on div at bounding box center [13, 18] width 7 height 8
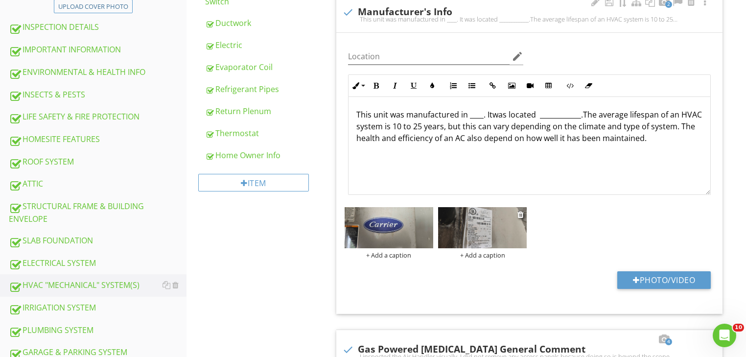
click at [468, 219] on img at bounding box center [482, 227] width 89 height 41
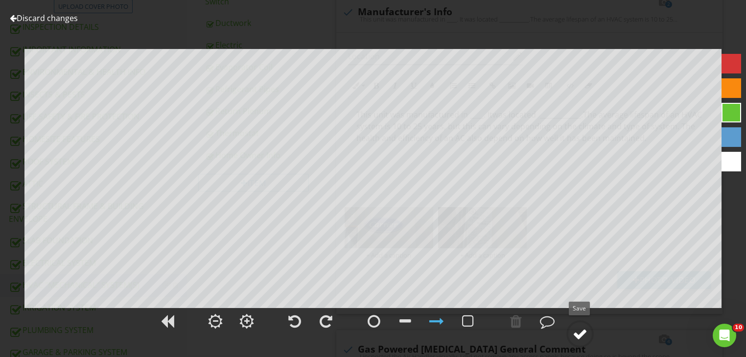
click at [578, 334] on div at bounding box center [580, 334] width 15 height 15
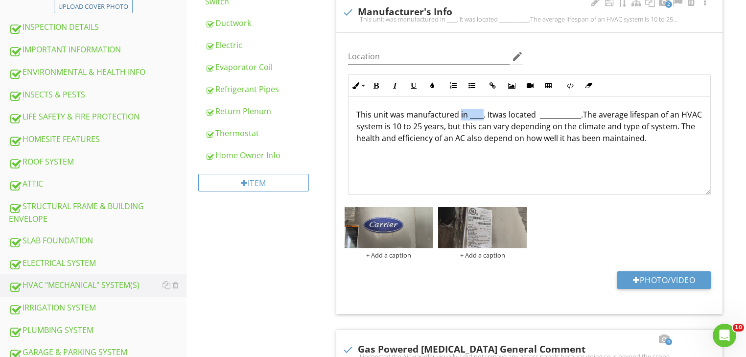
drag, startPoint x: 460, startPoint y: 114, endPoint x: 482, endPoint y: 117, distance: 22.4
click at [482, 117] on p "This unit was manufactured in ____. It was located ____________. The average li…" at bounding box center [529, 126] width 346 height 35
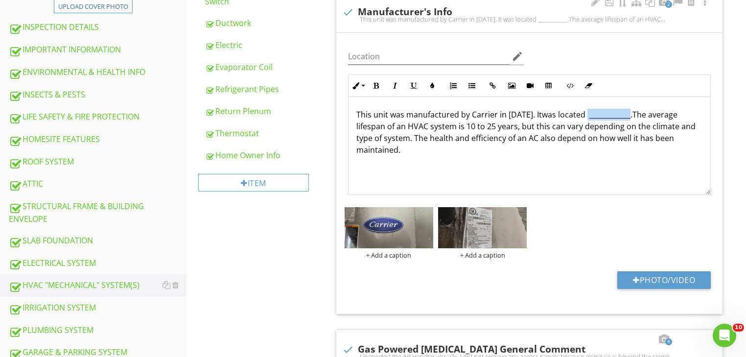
drag, startPoint x: 607, startPoint y: 116, endPoint x: 650, endPoint y: 117, distance: 43.1
click at [633, 117] on span "was located ____________." at bounding box center [587, 114] width 91 height 11
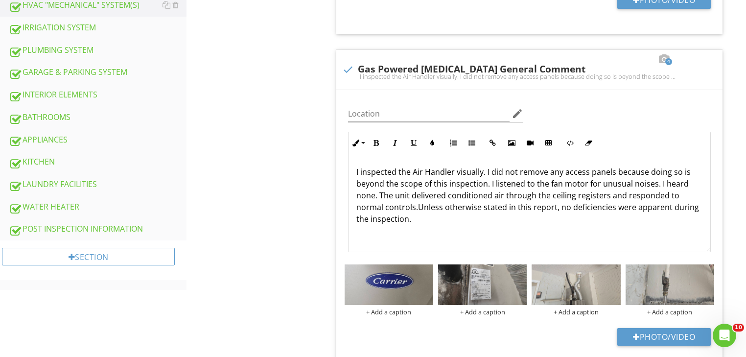
scroll to position [576, 0]
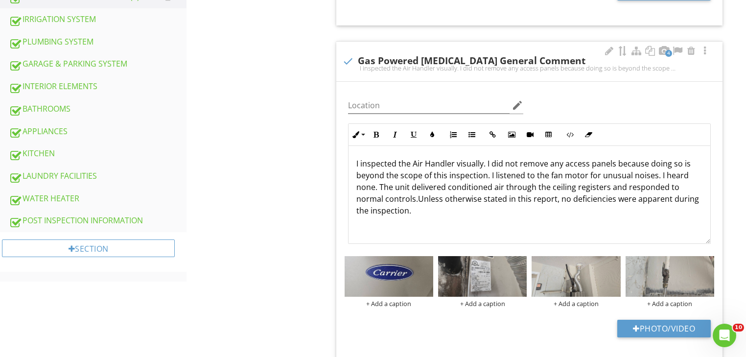
click at [412, 162] on p "I inspected the Air Handler visually. I did not remove any access panels becaus…" at bounding box center [529, 187] width 346 height 59
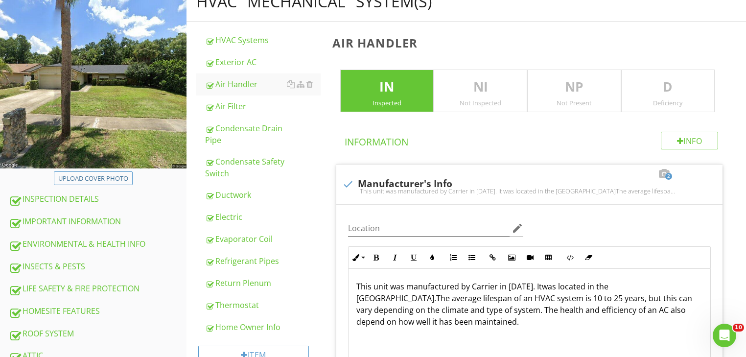
scroll to position [97, 0]
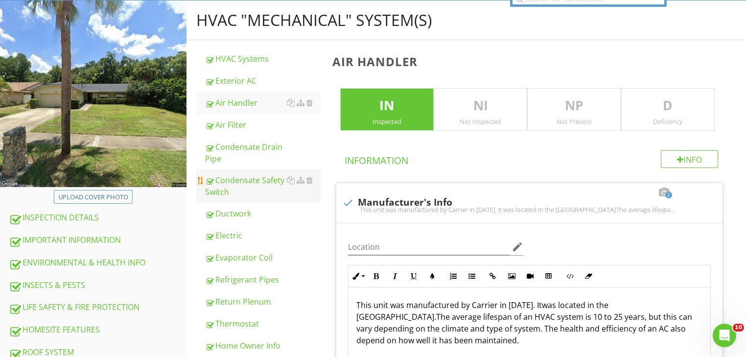
click at [258, 179] on div "Condensate Safety Switch" at bounding box center [263, 185] width 116 height 23
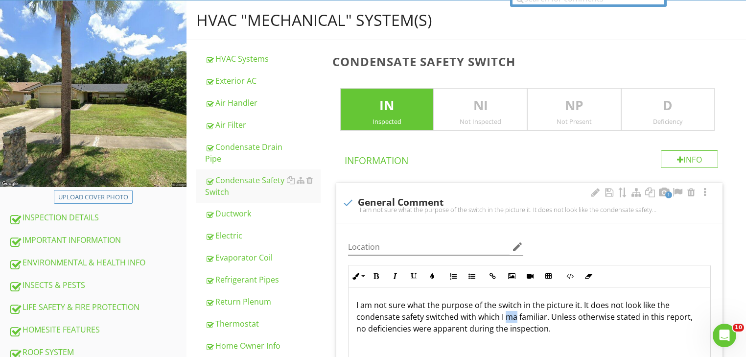
drag, startPoint x: 507, startPoint y: 316, endPoint x: 515, endPoint y: 318, distance: 8.1
click at [515, 318] on p "I am not sure what the purpose of the switch in the picture it. It does not loo…" at bounding box center [529, 316] width 346 height 35
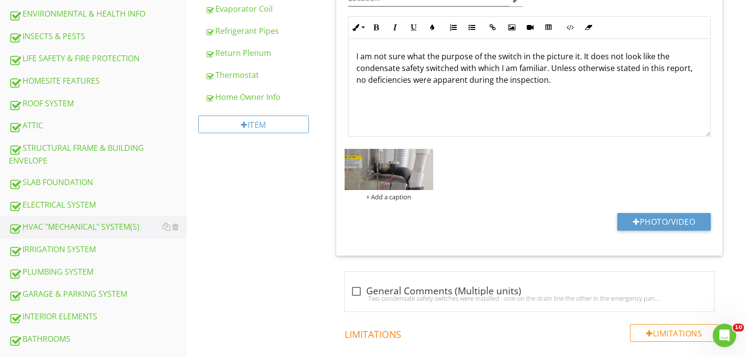
scroll to position [337, 0]
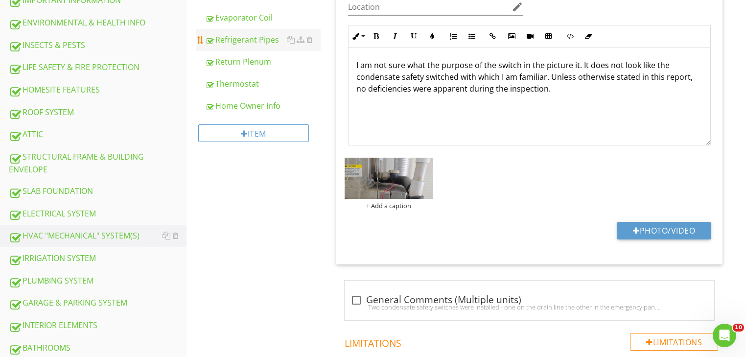
click at [247, 39] on div "Refrigerant Pipes" at bounding box center [263, 40] width 116 height 12
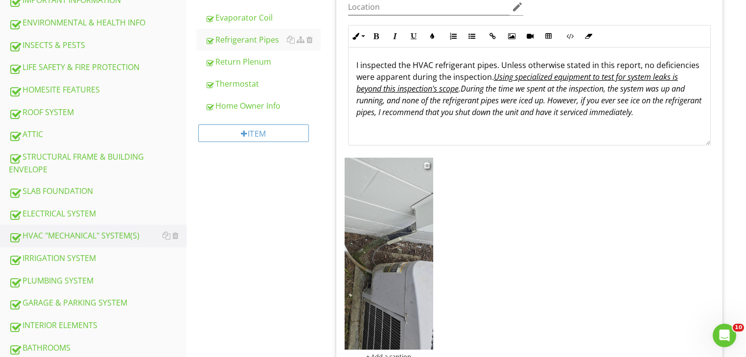
click at [371, 235] on img at bounding box center [389, 254] width 89 height 192
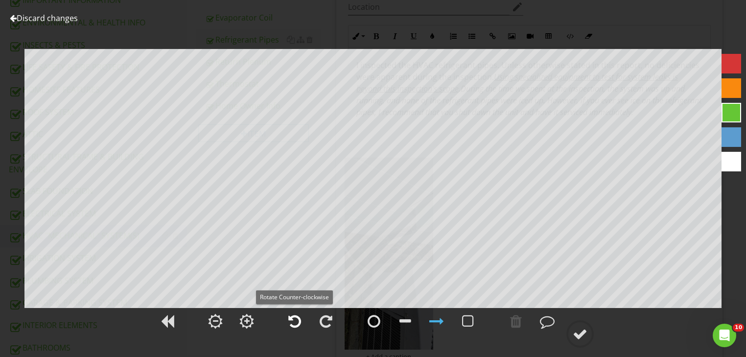
click at [292, 319] on div at bounding box center [294, 321] width 13 height 15
click at [580, 335] on div at bounding box center [580, 334] width 15 height 15
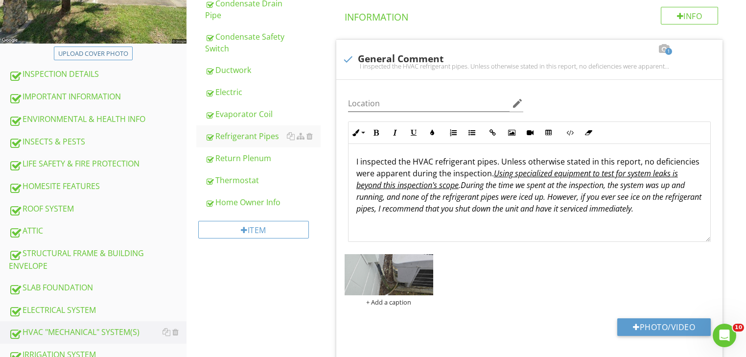
scroll to position [231, 0]
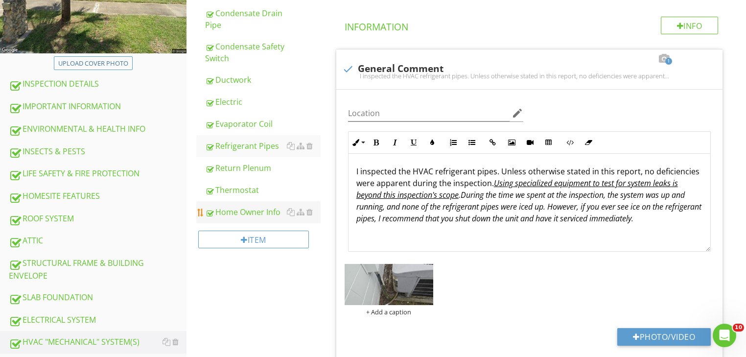
click at [247, 209] on div "Home Owner Info" at bounding box center [263, 212] width 116 height 12
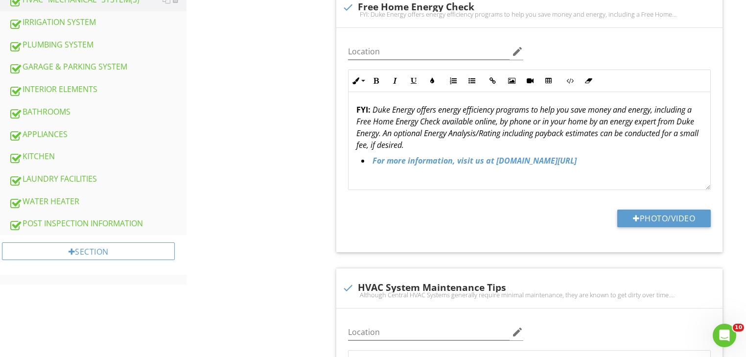
scroll to position [568, 0]
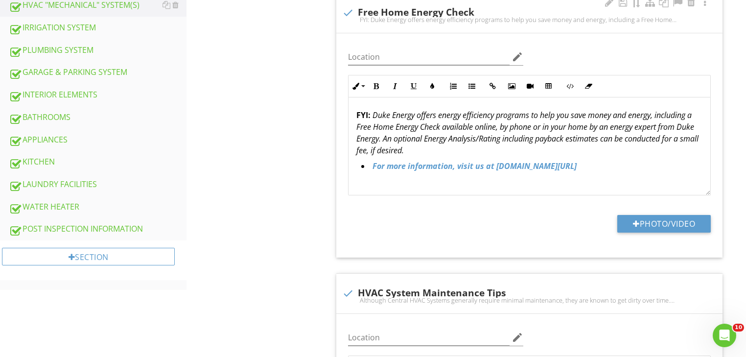
click at [358, 25] on div "check Free Home Energy Check FYI: Duke Energy offers energy efficiency programs…" at bounding box center [529, 13] width 386 height 40
checkbox input "true"
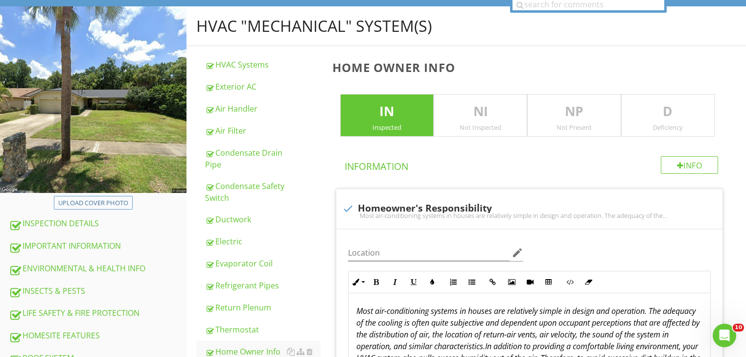
scroll to position [88, 0]
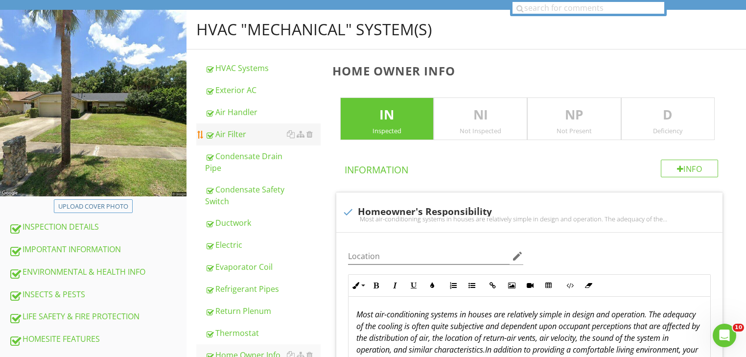
click at [250, 138] on div "Air Filter" at bounding box center [263, 134] width 116 height 12
type textarea "<p><em><span style="color: rgb(0, 0, 0);">Although Central HVAC Systems general…"
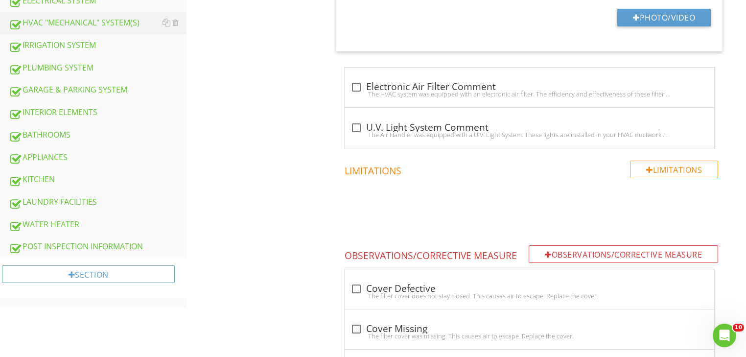
scroll to position [548, 0]
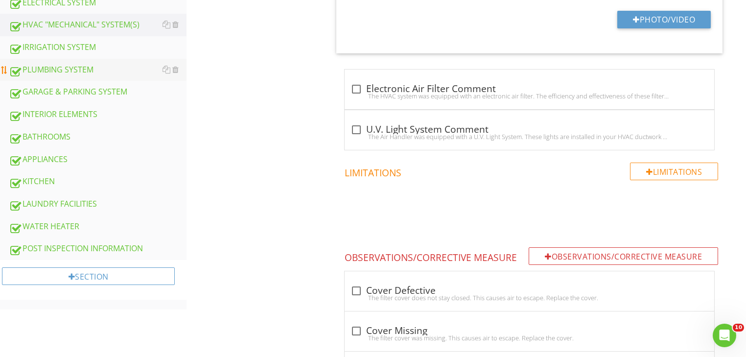
click at [61, 67] on div "PLUMBING SYSTEM" at bounding box center [98, 70] width 178 height 13
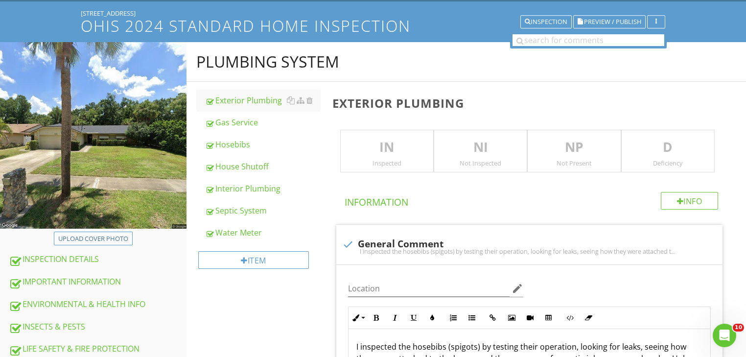
scroll to position [19, 0]
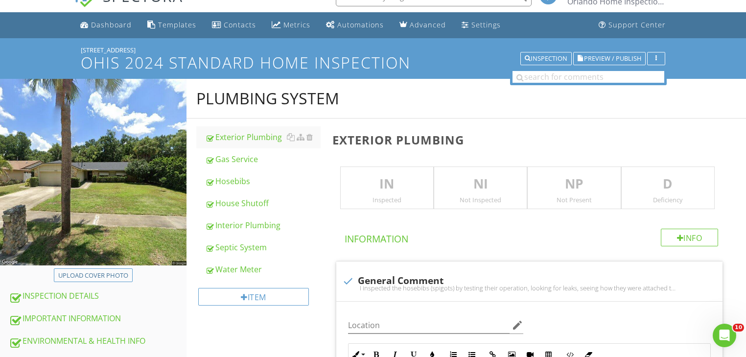
click at [378, 196] on div "Inspected" at bounding box center [387, 200] width 93 height 8
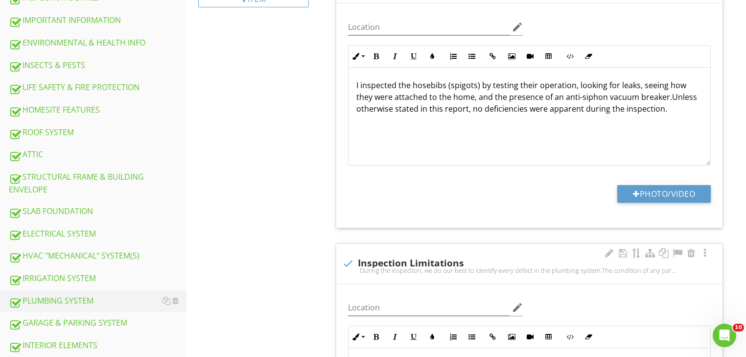
scroll to position [338, 0]
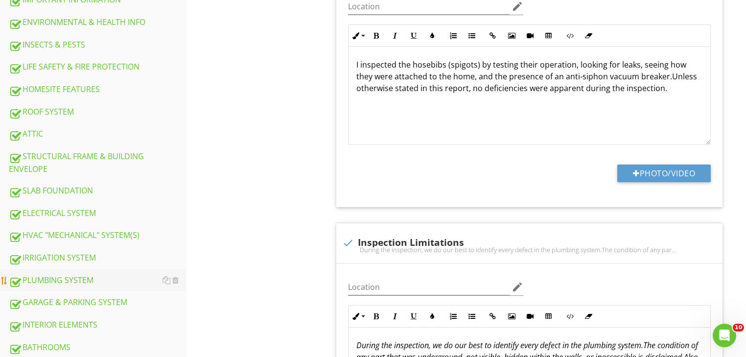
click at [28, 274] on div "PLUMBING SYSTEM" at bounding box center [98, 280] width 178 height 13
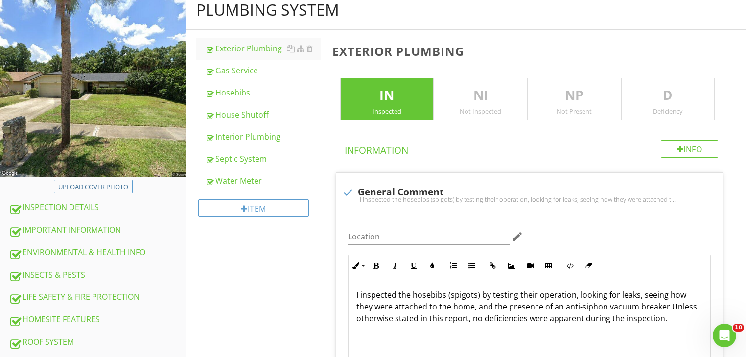
scroll to position [50, 0]
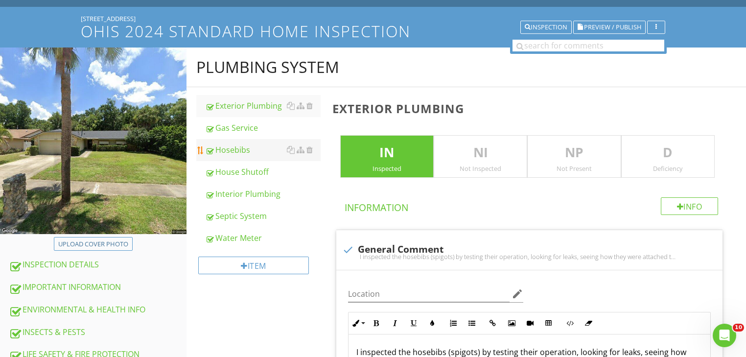
click at [231, 151] on div "Hosebibs" at bounding box center [263, 150] width 116 height 12
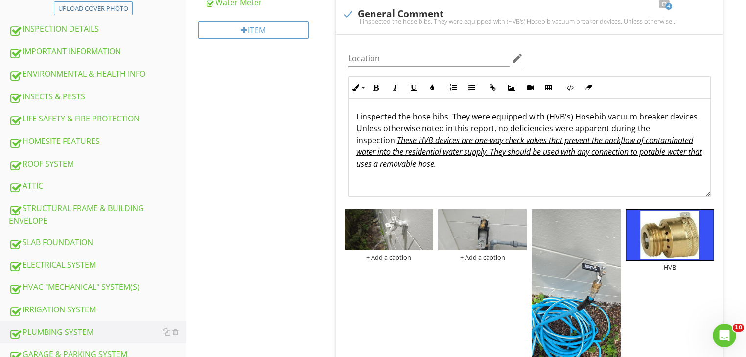
scroll to position [359, 0]
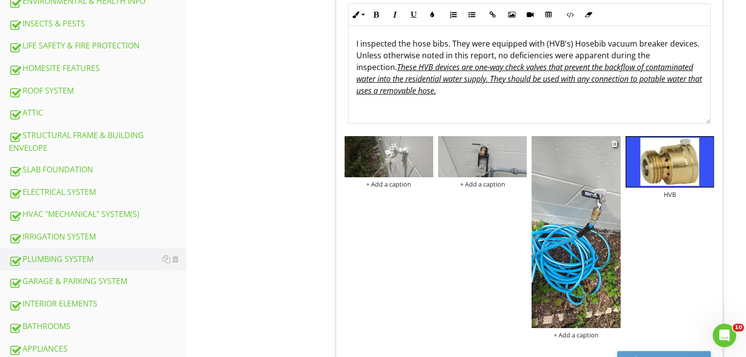
click at [593, 235] on img at bounding box center [576, 232] width 89 height 192
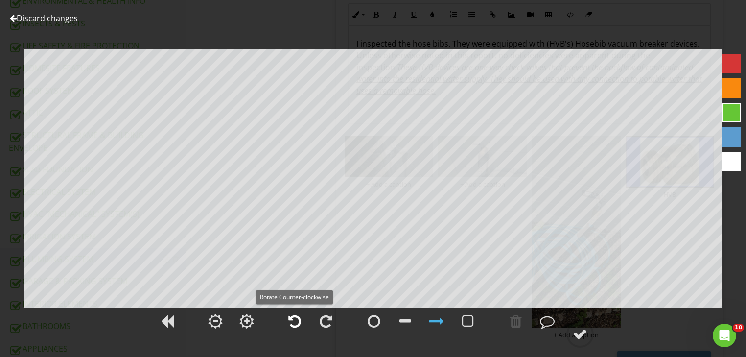
click at [290, 321] on div at bounding box center [294, 321] width 13 height 15
click at [580, 330] on div at bounding box center [580, 334] width 15 height 15
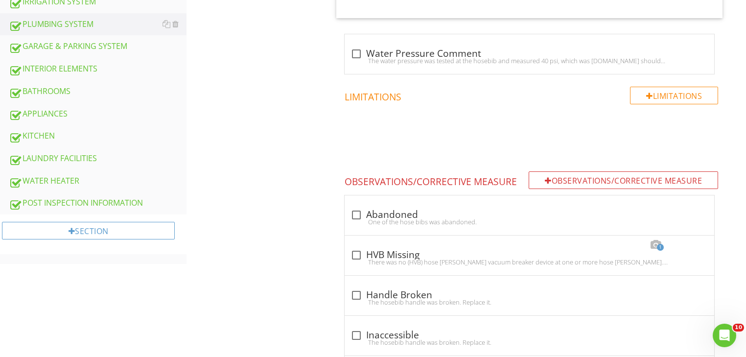
scroll to position [610, 0]
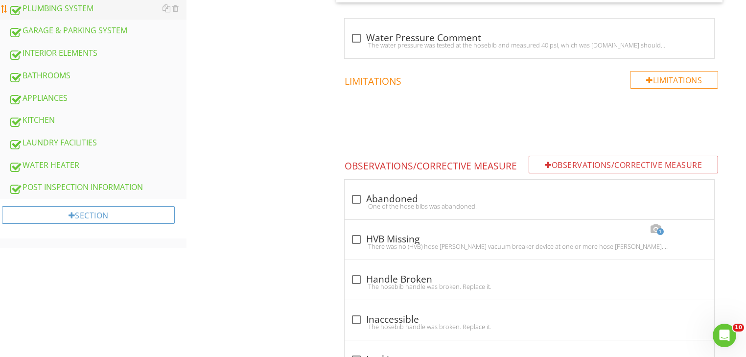
click at [81, 6] on div "PLUMBING SYSTEM" at bounding box center [98, 8] width 178 height 13
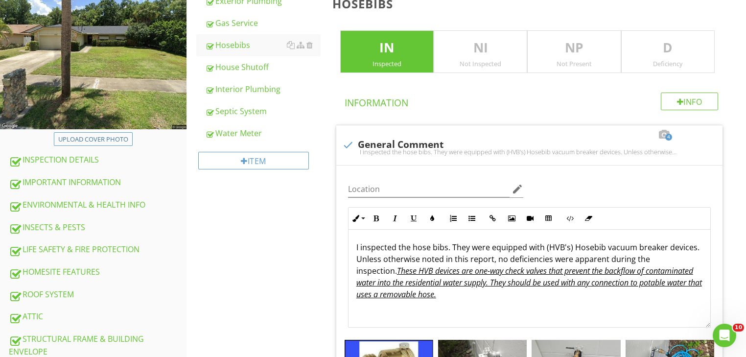
scroll to position [153, 0]
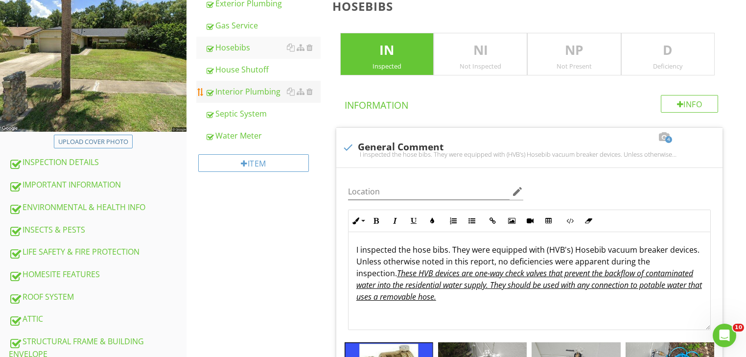
click at [244, 94] on div "Interior Plumbing" at bounding box center [263, 92] width 116 height 12
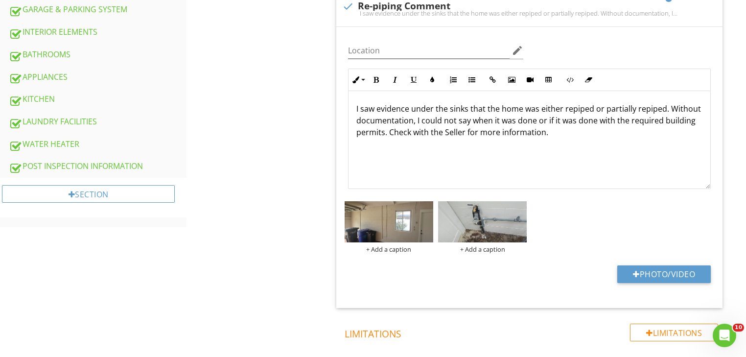
scroll to position [634, 0]
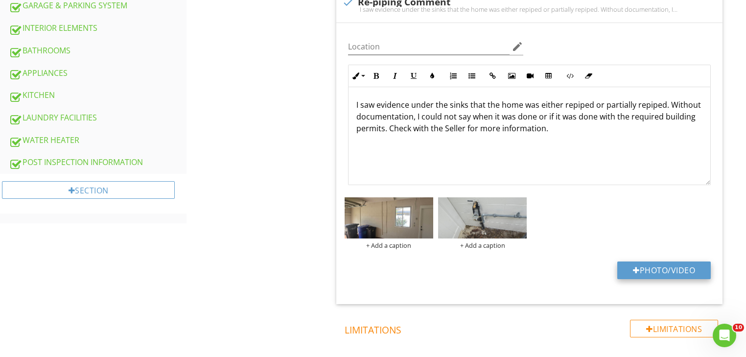
click at [651, 269] on button "Photo/Video" at bounding box center [664, 270] width 94 height 18
type input "C:\fakepath\Plumbing Re-pipe permit 07162025 - PLUMR-2025-2493.jpg"
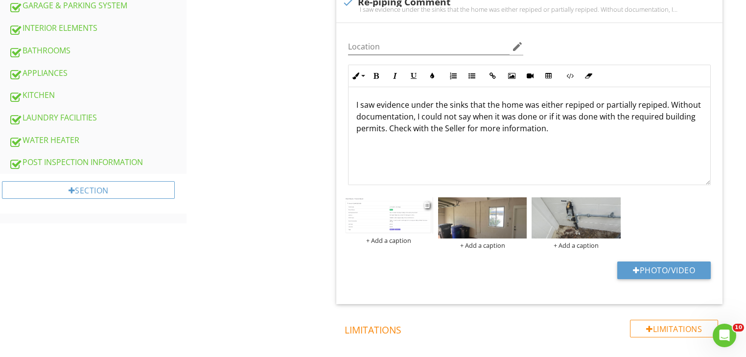
click at [405, 228] on img at bounding box center [389, 215] width 89 height 36
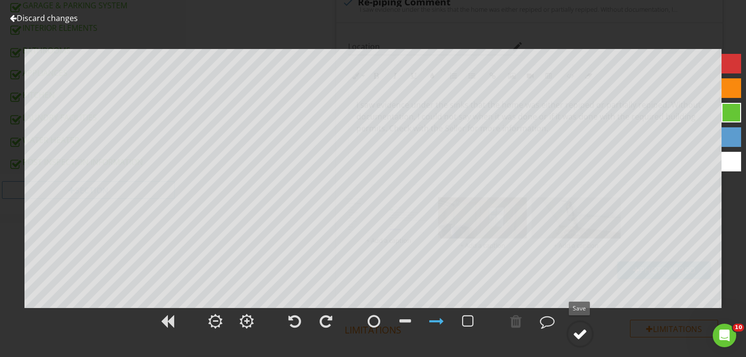
click at [576, 335] on div at bounding box center [580, 334] width 15 height 15
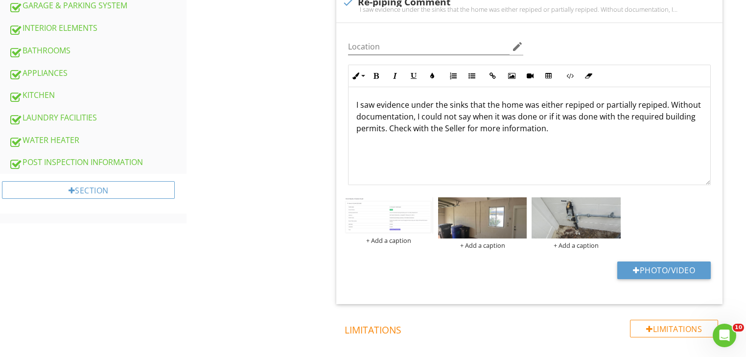
click at [535, 103] on p "I saw evidence under the sinks that the home was either repiped or partially re…" at bounding box center [529, 116] width 346 height 35
drag, startPoint x: 483, startPoint y: 102, endPoint x: 315, endPoint y: 103, distance: 167.9
click at [315, 103] on div "PLUMBING SYSTEM Exterior Plumbing Gas Service Hosebibs House Shutoff Interior P…" at bounding box center [467, 18] width 560 height 1110
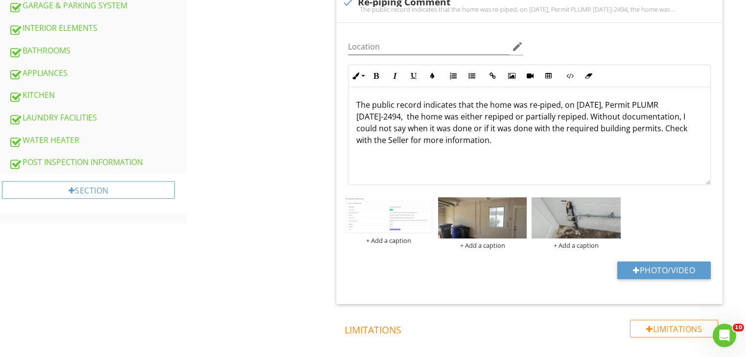
click at [371, 116] on p "The public record indicates that the home was re-piped, on 07/16/2025, Permit P…" at bounding box center [529, 122] width 346 height 47
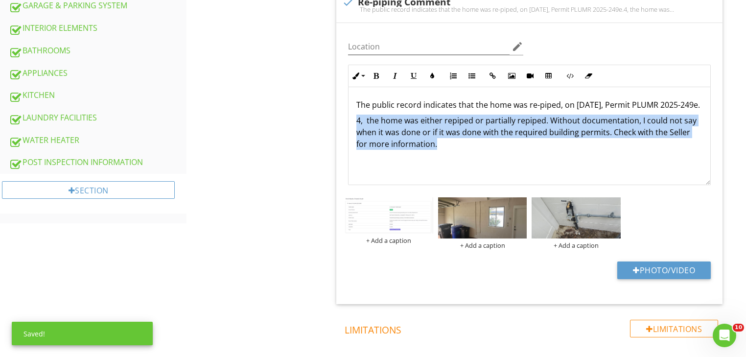
drag, startPoint x: 447, startPoint y: 159, endPoint x: 328, endPoint y: 130, distance: 122.1
click at [328, 131] on div "Interior Plumbing IN Inspected NI Not Inspected NP Not Present D Deficiency Inf…" at bounding box center [537, 26] width 420 height 1046
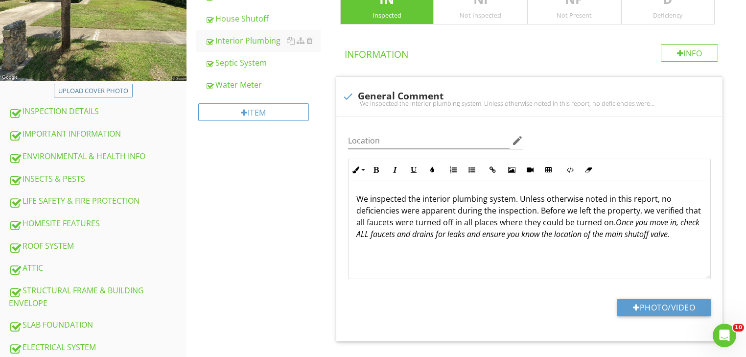
scroll to position [174, 0]
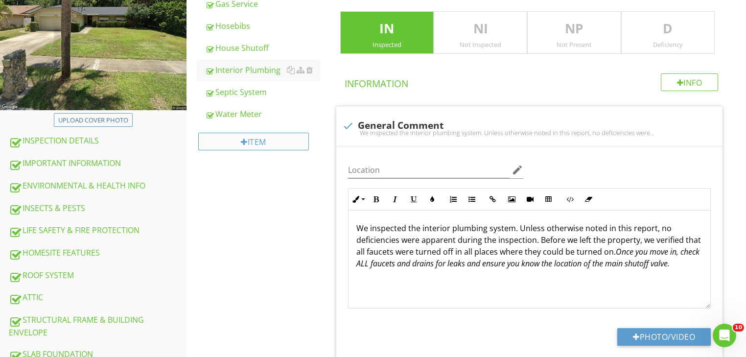
click at [245, 141] on div at bounding box center [244, 142] width 7 height 8
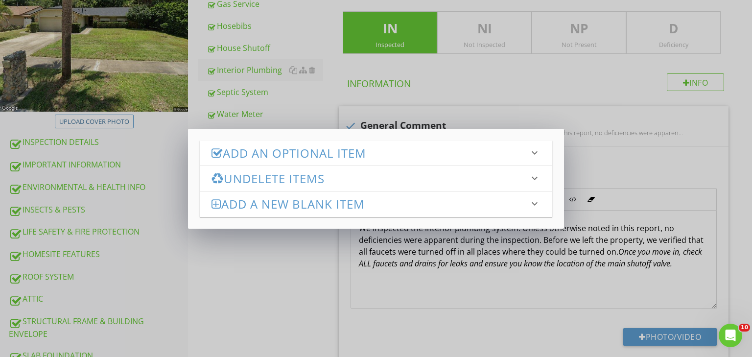
click at [258, 179] on h3 "Undelete Items" at bounding box center [369, 178] width 317 height 13
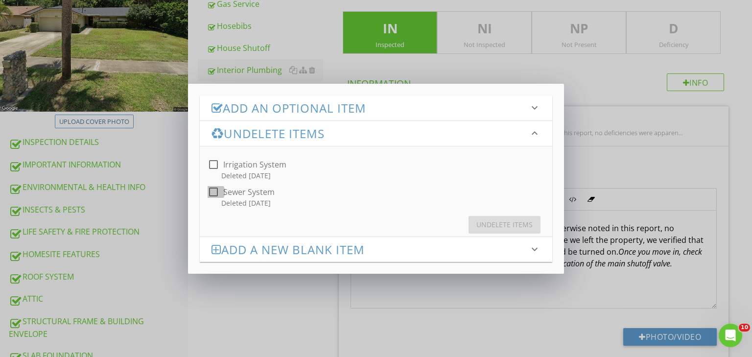
click at [211, 190] on div at bounding box center [213, 192] width 17 height 17
checkbox input "true"
click at [512, 227] on div "Undelete Items" at bounding box center [504, 224] width 56 height 10
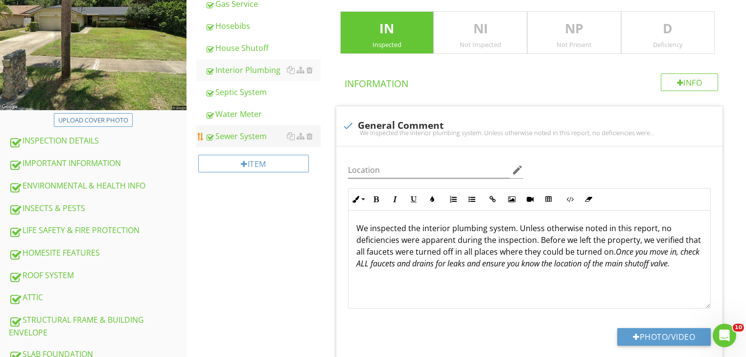
click at [223, 137] on div "Sewer System" at bounding box center [263, 136] width 116 height 12
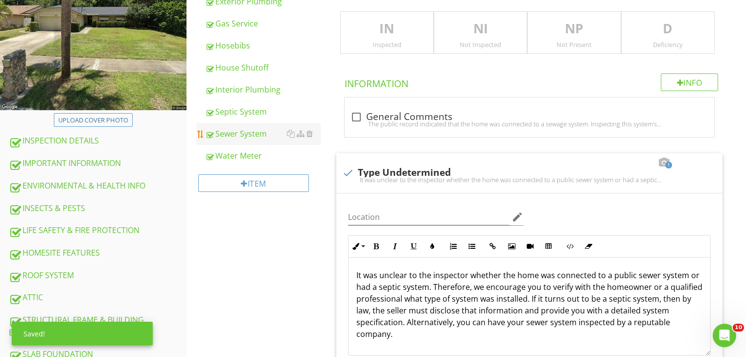
click at [217, 135] on div "Sewer System" at bounding box center [263, 134] width 116 height 12
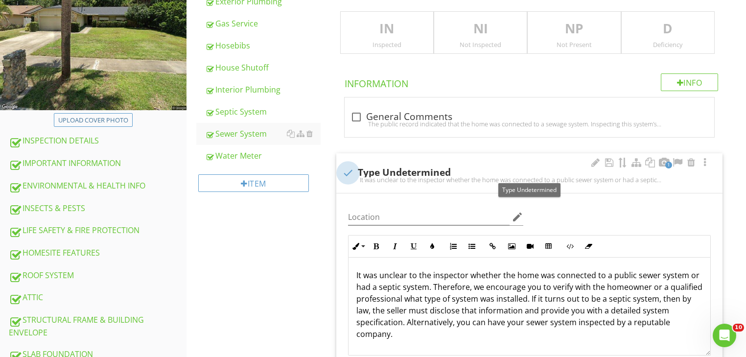
click at [352, 173] on div at bounding box center [348, 172] width 17 height 17
checkbox input "true"
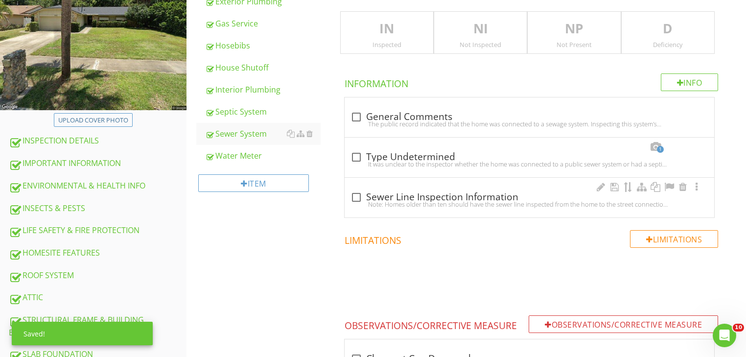
click at [360, 198] on div at bounding box center [356, 197] width 17 height 17
checkbox input "true"
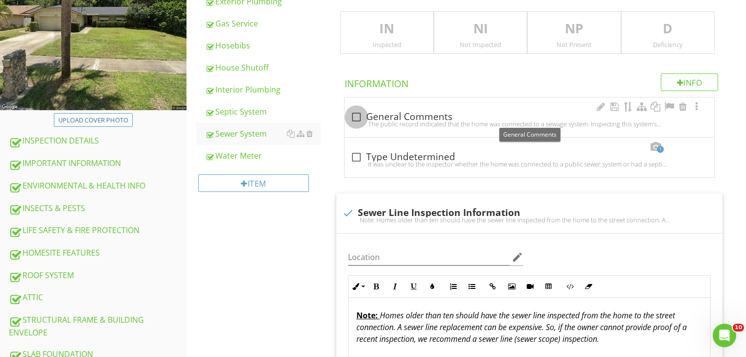
click at [360, 117] on div at bounding box center [356, 117] width 17 height 17
checkbox input "true"
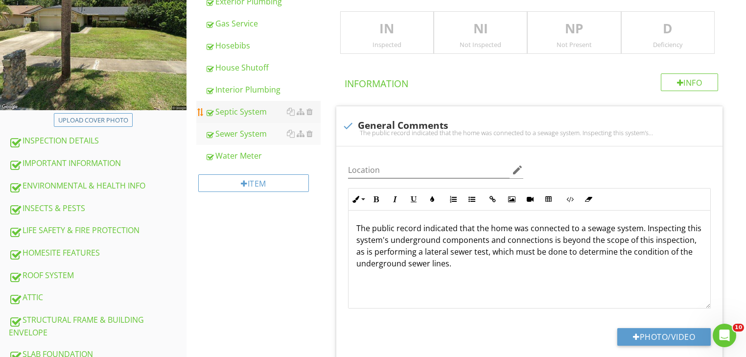
click at [256, 114] on div "Septic System" at bounding box center [263, 112] width 116 height 12
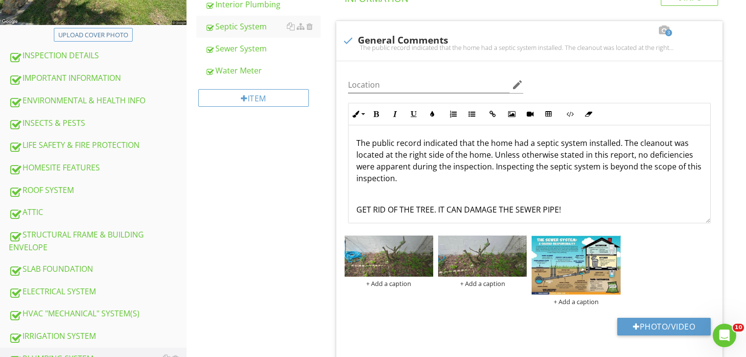
scroll to position [260, 0]
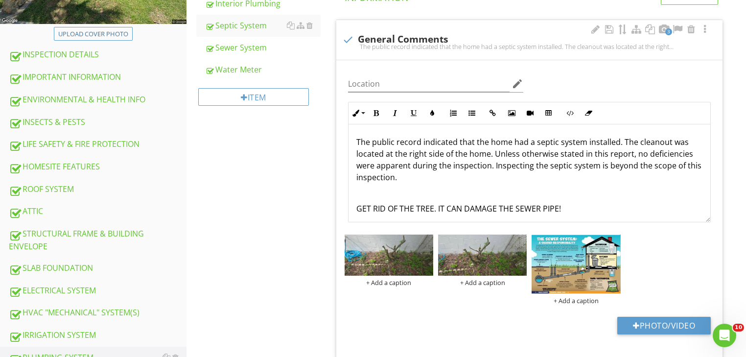
click at [351, 52] on div "check General Comments The public record indicated that the home had a septic s…" at bounding box center [529, 43] width 375 height 22
checkbox input "true"
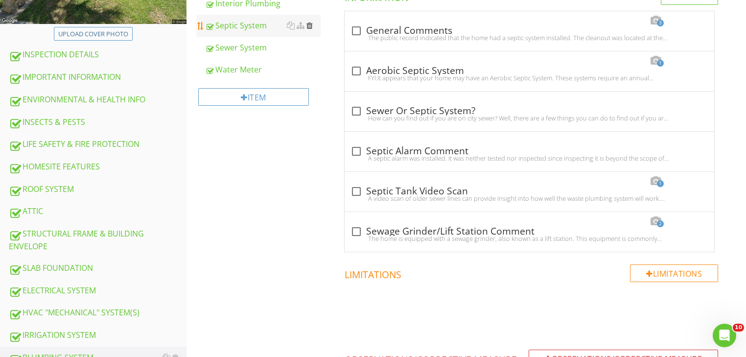
click at [312, 23] on div at bounding box center [309, 26] width 6 height 8
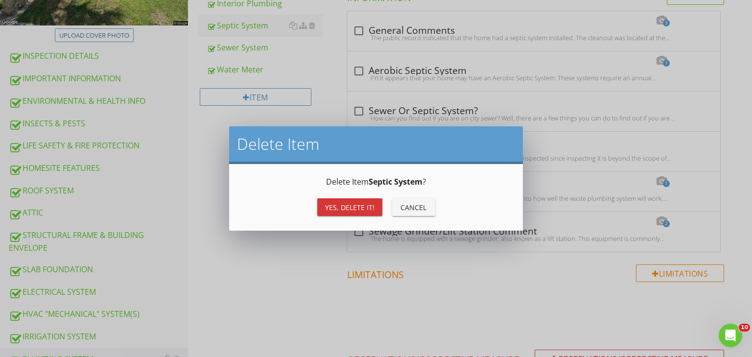
click at [353, 206] on div "Yes, Delete it!" at bounding box center [349, 207] width 49 height 10
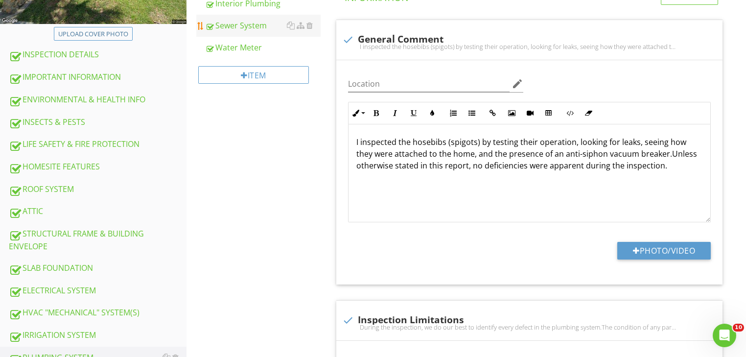
click at [247, 27] on div "Sewer System" at bounding box center [263, 26] width 116 height 12
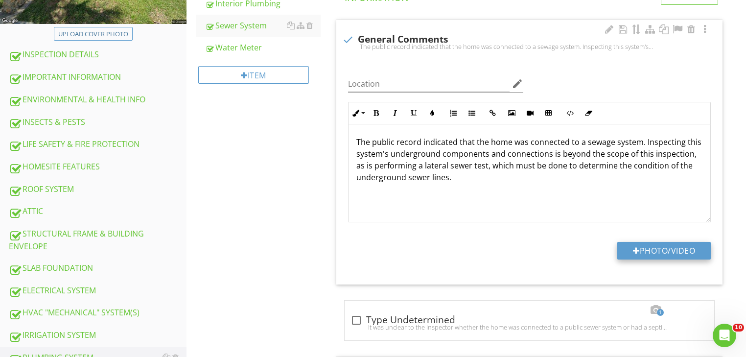
click at [629, 244] on button "Photo/Video" at bounding box center [664, 251] width 94 height 18
type input "C:\fakepath\photo (3).jpg"
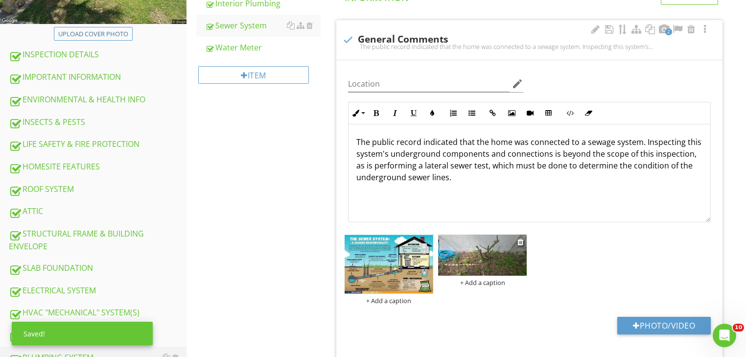
click at [466, 260] on img at bounding box center [482, 255] width 89 height 41
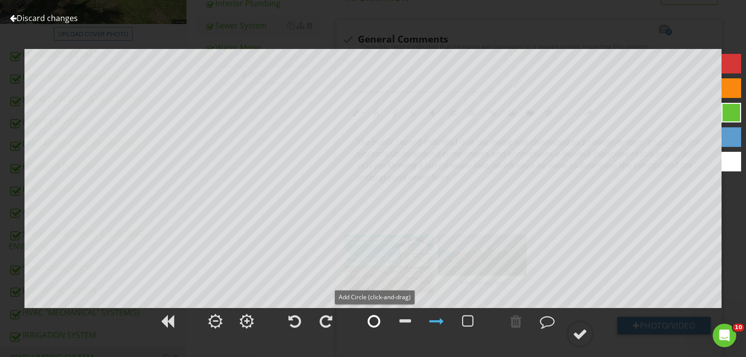
click at [376, 320] on div at bounding box center [374, 321] width 13 height 15
click at [25, 20] on link "Discard changes" at bounding box center [44, 18] width 68 height 11
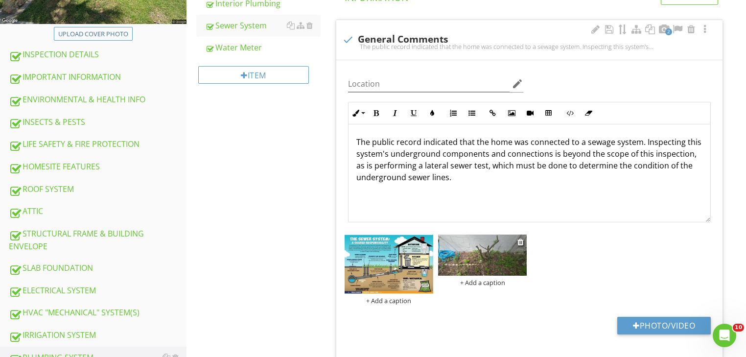
click at [454, 242] on img at bounding box center [482, 255] width 89 height 41
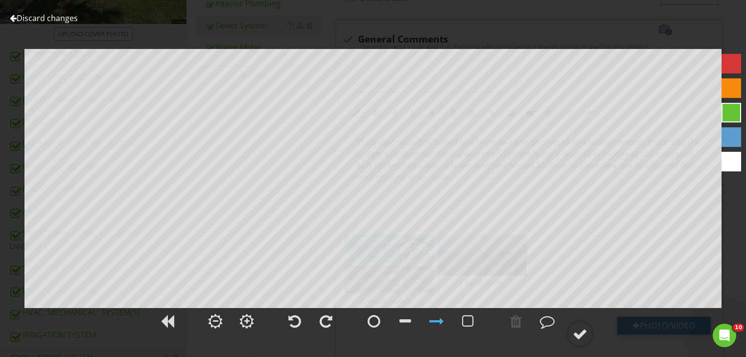
click at [734, 88] on div at bounding box center [732, 88] width 20 height 20
click at [377, 320] on div at bounding box center [374, 321] width 13 height 15
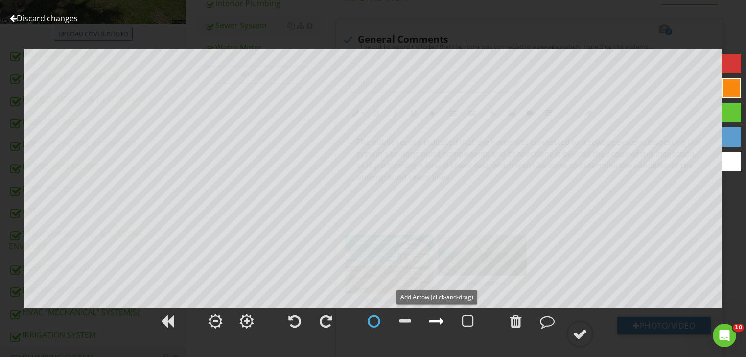
click at [435, 320] on div at bounding box center [436, 321] width 15 height 15
click at [580, 337] on div at bounding box center [580, 334] width 15 height 15
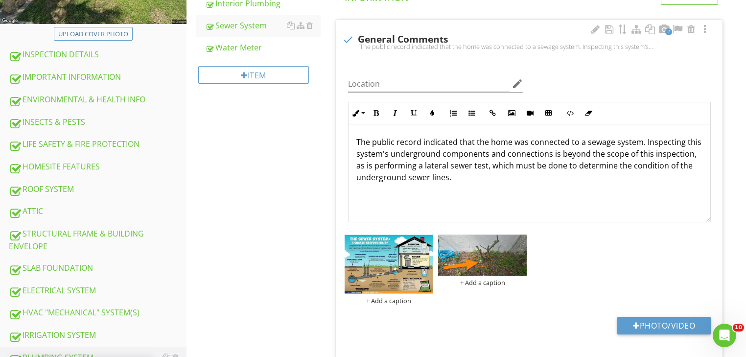
click at [480, 185] on div "The public record indicated that the home was connected to a sewage system. Ins…" at bounding box center [530, 173] width 362 height 98
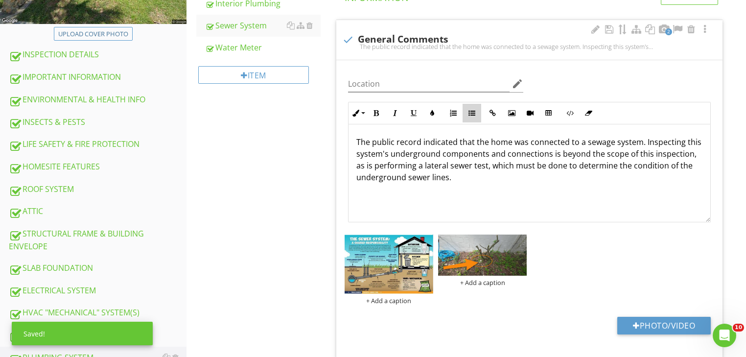
click at [476, 113] on button "Unordered List" at bounding box center [472, 113] width 19 height 19
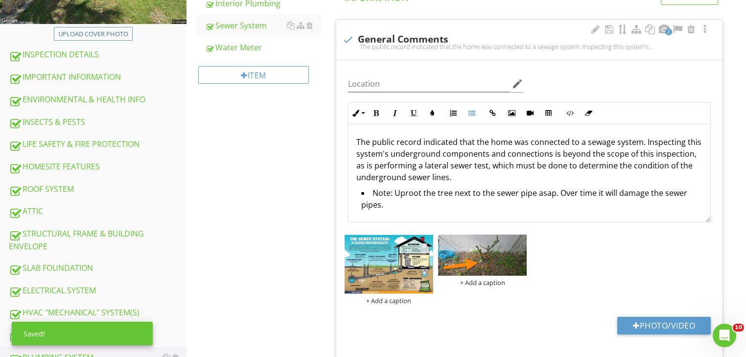
drag, startPoint x: 425, startPoint y: 210, endPoint x: 358, endPoint y: 194, distance: 69.0
click at [358, 194] on ul "Note: Uproot the tree next to the sewer pipe asap. Over time it will damage the…" at bounding box center [529, 200] width 346 height 26
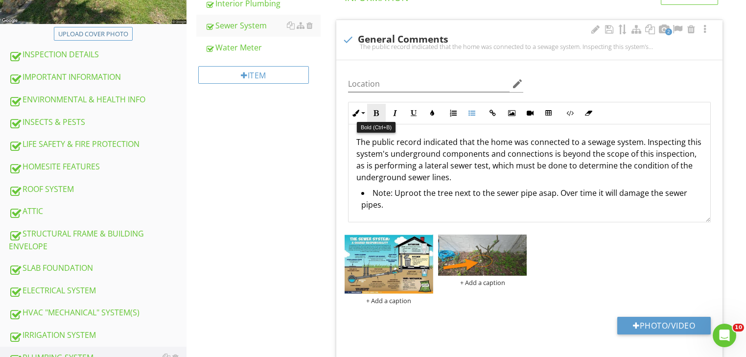
click at [375, 111] on icon "button" at bounding box center [376, 113] width 7 height 7
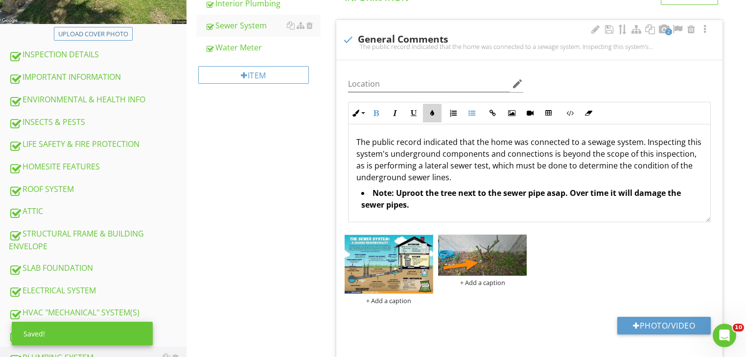
click at [434, 111] on icon "button" at bounding box center [432, 113] width 7 height 7
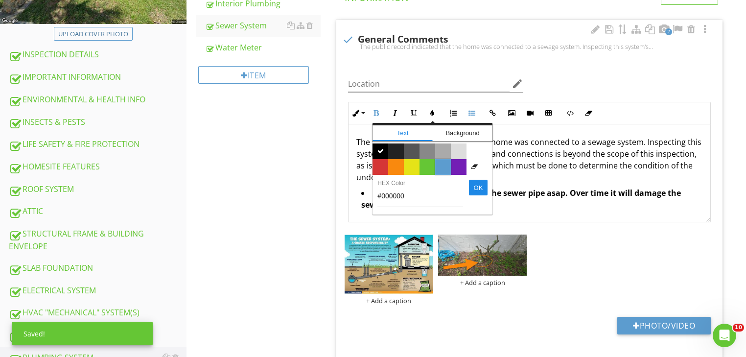
click at [445, 168] on span "Color #5c9ccf" at bounding box center [443, 167] width 16 height 16
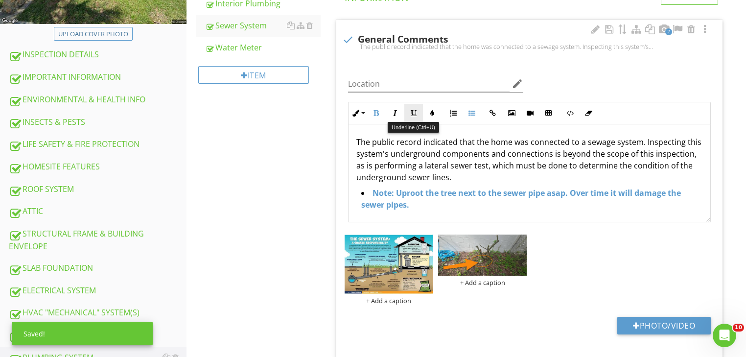
click at [415, 113] on icon "button" at bounding box center [413, 113] width 7 height 7
click at [434, 204] on li "Note: Uproot the tree next to the sewer pipe asap. Over time it will damage the…" at bounding box center [531, 200] width 341 height 26
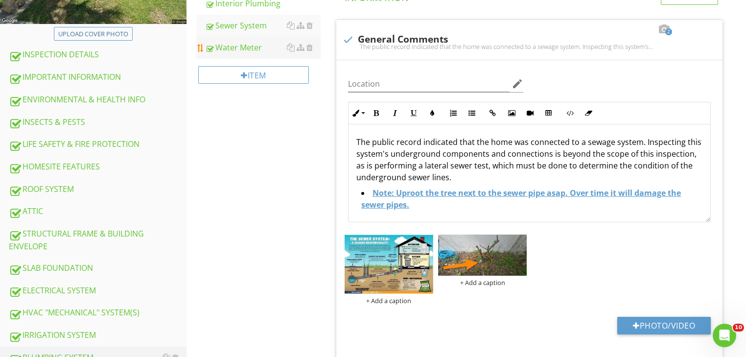
click at [229, 49] on div "Water Meter" at bounding box center [263, 48] width 116 height 12
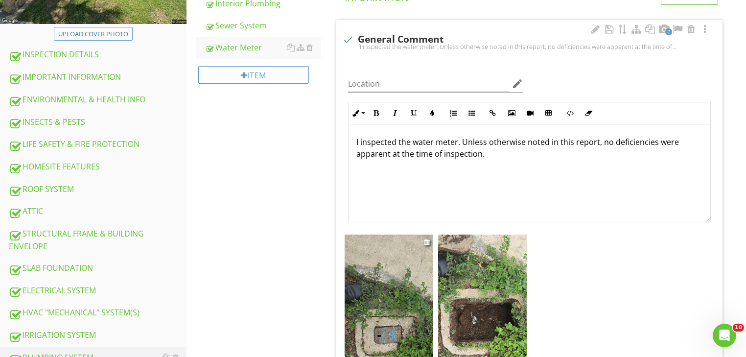
click at [398, 295] on img at bounding box center [389, 331] width 89 height 192
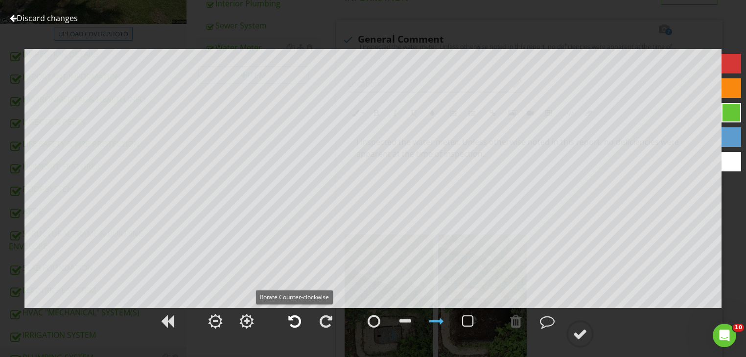
click at [300, 319] on div at bounding box center [294, 321] width 13 height 15
click at [590, 332] on circle at bounding box center [579, 333] width 25 height 25
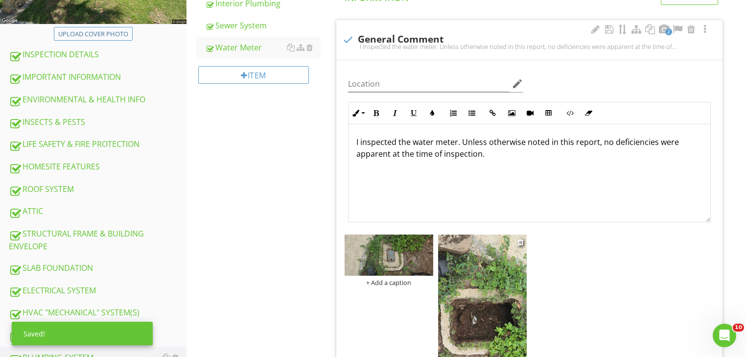
click at [494, 287] on img at bounding box center [482, 331] width 89 height 192
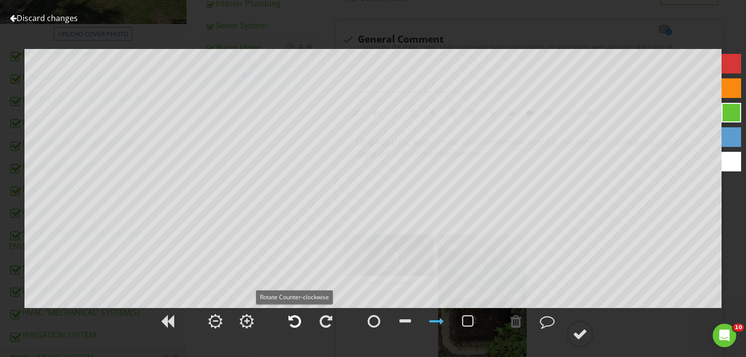
click at [288, 317] on div at bounding box center [294, 321] width 13 height 15
click at [580, 333] on div at bounding box center [580, 334] width 15 height 15
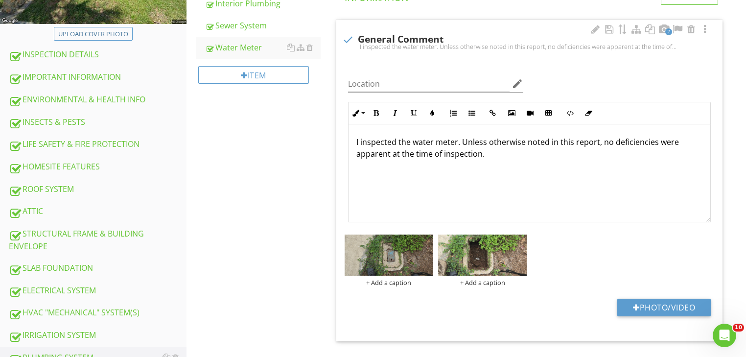
click at [355, 57] on div "2 check General Comment I inspected the water meter. Unless otherwise noted in …" at bounding box center [529, 40] width 386 height 40
checkbox input "true"
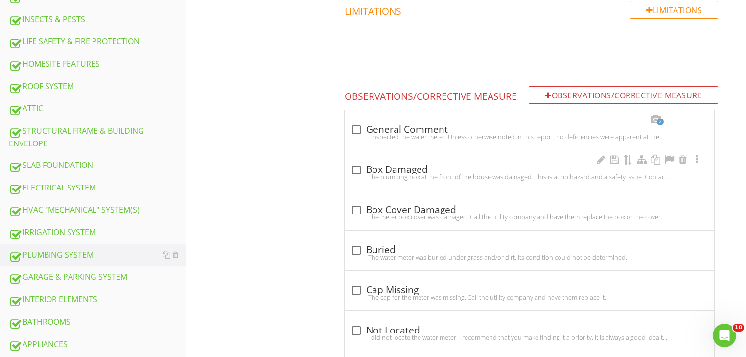
scroll to position [364, 0]
click at [583, 119] on div at bounding box center [587, 119] width 12 height 10
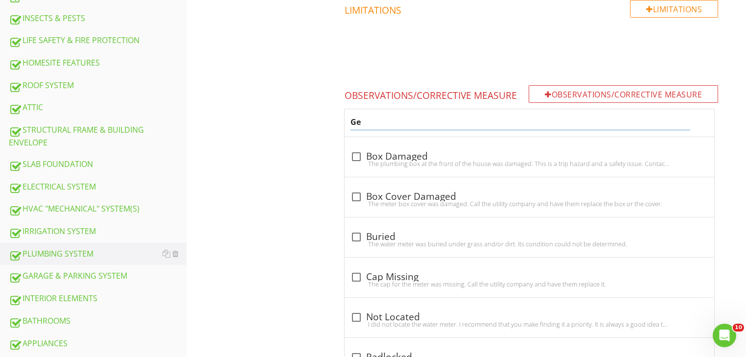
type input "G"
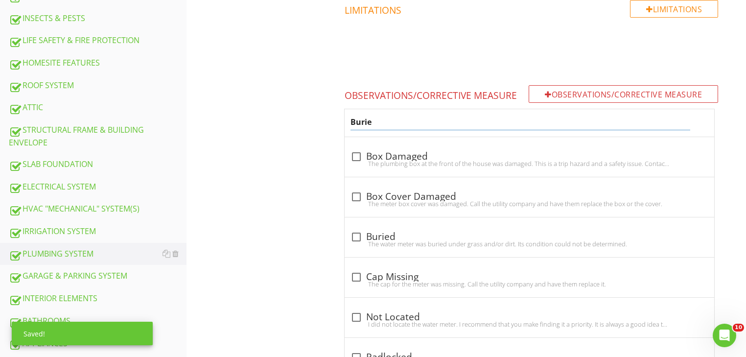
type input "Buried"
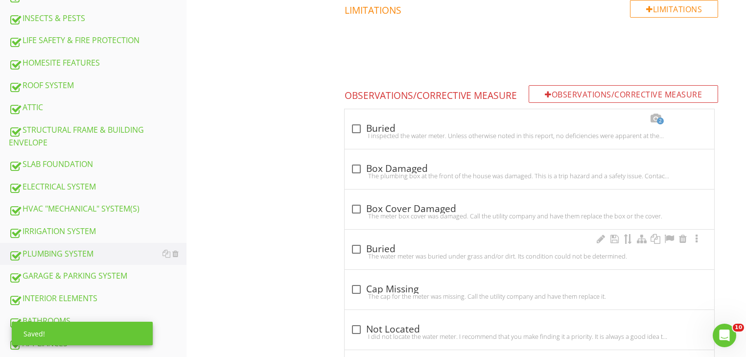
click at [384, 246] on div "check_box_outline_blank Buried The water meter was buried under grass and/or di…" at bounding box center [530, 252] width 358 height 22
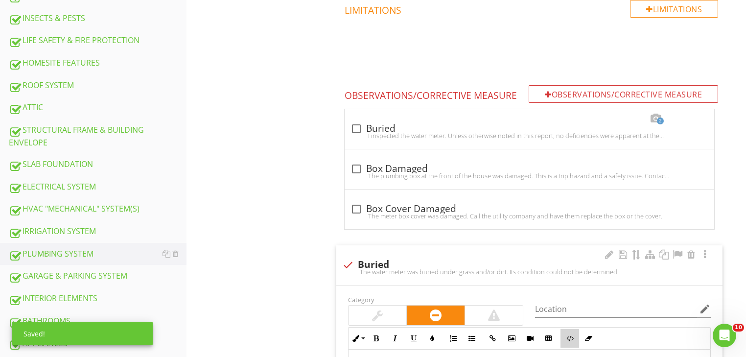
click at [568, 336] on icon "button" at bounding box center [569, 338] width 7 height 7
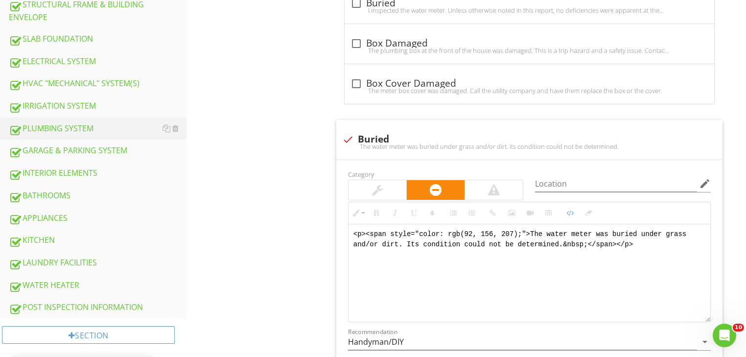
scroll to position [508, 0]
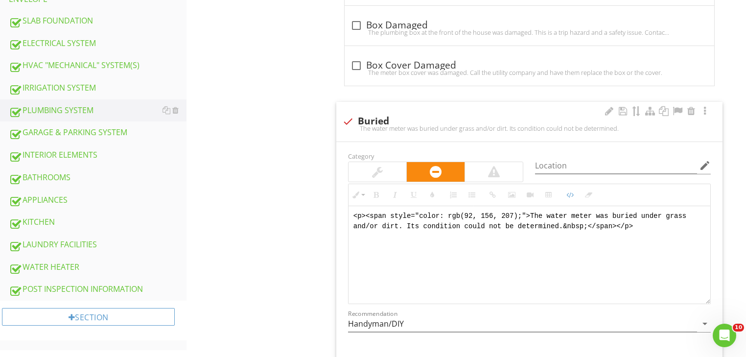
click at [670, 236] on textarea "<p><span style="color: rgb(92, 156, 207);">The water meter was buried under gra…" at bounding box center [530, 255] width 362 height 98
click at [341, 121] on div at bounding box center [348, 121] width 17 height 17
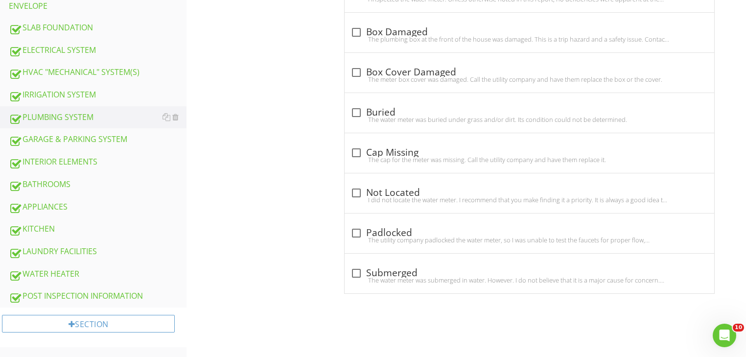
scroll to position [496, 0]
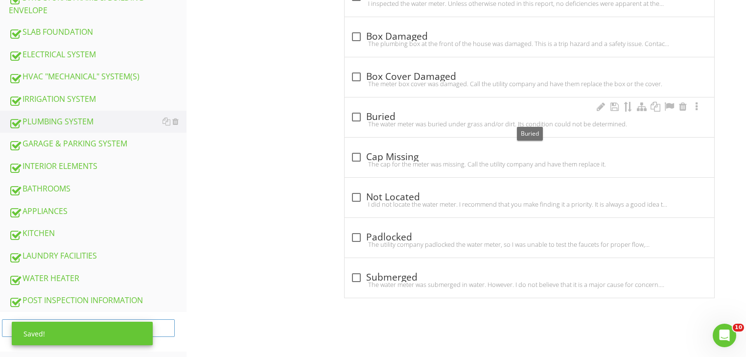
click at [358, 114] on div at bounding box center [356, 117] width 17 height 17
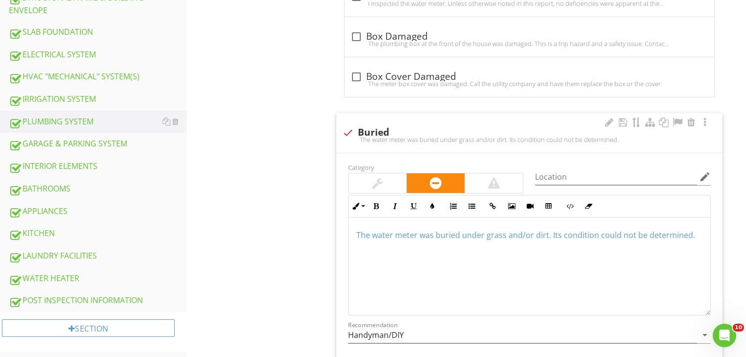
drag, startPoint x: 694, startPoint y: 234, endPoint x: 372, endPoint y: 237, distance: 322.6
click at [352, 234] on div "The water meter was buried under grass and/or dirt. Its condition could not be …" at bounding box center [530, 266] width 362 height 98
copy span "The water meter was buried under grass and/or dirt. Its condition could not be …"
click at [362, 149] on div "check Buried The water meter was buried under grass and/or dirt. Its condition …" at bounding box center [529, 133] width 386 height 40
checkbox input "true"
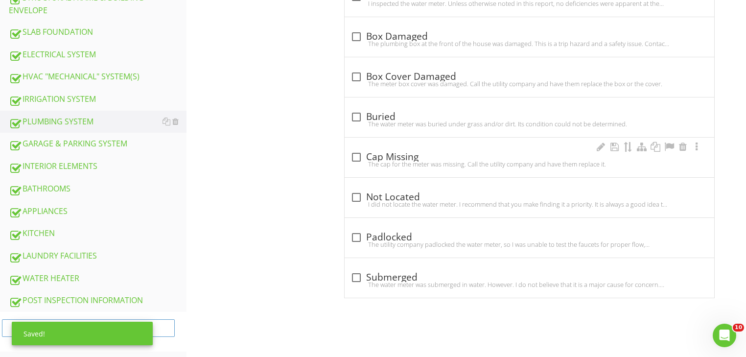
drag, startPoint x: 422, startPoint y: 147, endPoint x: 470, endPoint y: 146, distance: 49.0
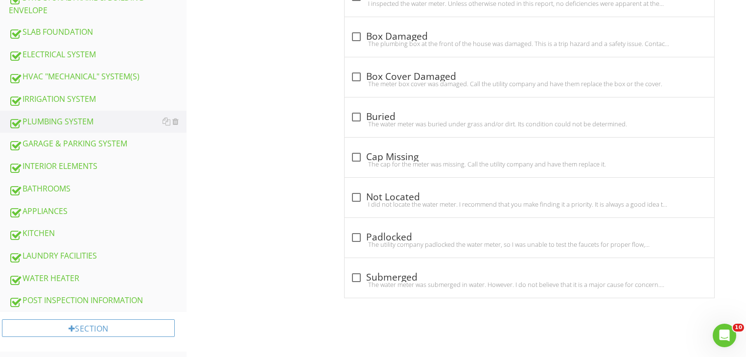
drag, startPoint x: 490, startPoint y: 139, endPoint x: 748, endPoint y: 224, distance: 272.0
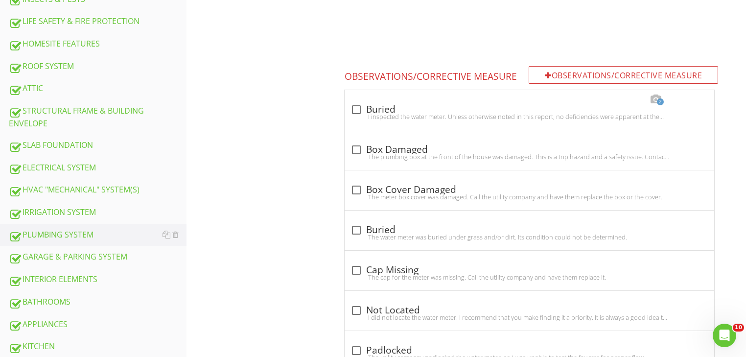
scroll to position [361, 0]
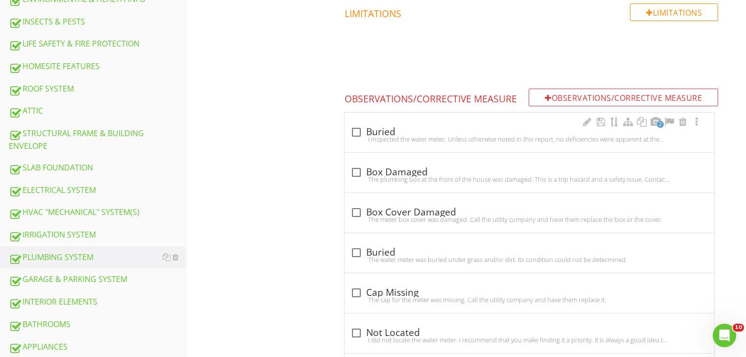
click at [424, 147] on div "2 check_box_outline_blank Buried I inspected the water meter. Unless otherwise …" at bounding box center [530, 133] width 370 height 40
checkbox input "true"
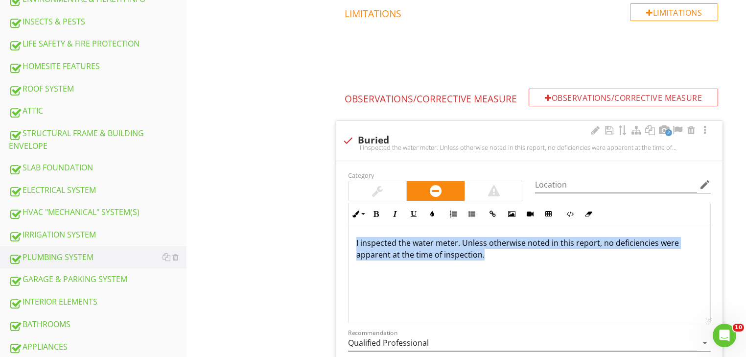
drag, startPoint x: 484, startPoint y: 253, endPoint x: 346, endPoint y: 228, distance: 139.8
click at [346, 228] on div "Inline Style XLarge Large Normal Small Light Small/Light Bold Italic Underline …" at bounding box center [529, 263] width 375 height 120
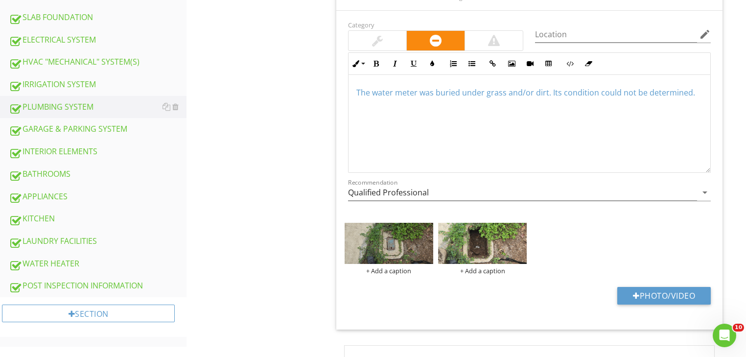
scroll to position [520, 0]
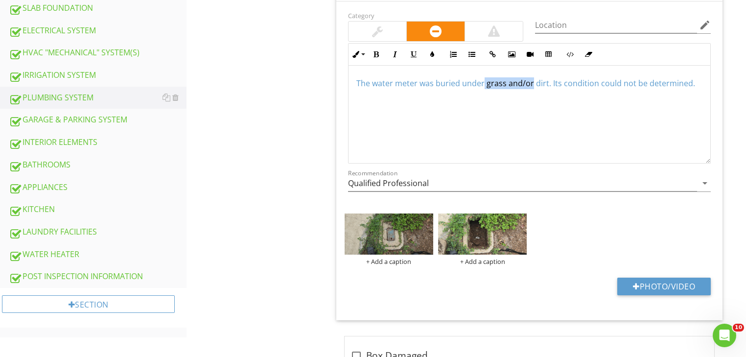
drag, startPoint x: 484, startPoint y: 84, endPoint x: 531, endPoint y: 86, distance: 47.5
click at [531, 86] on span "The water meter was buried under grass and/or dirt. Its condition could not be …" at bounding box center [525, 83] width 339 height 11
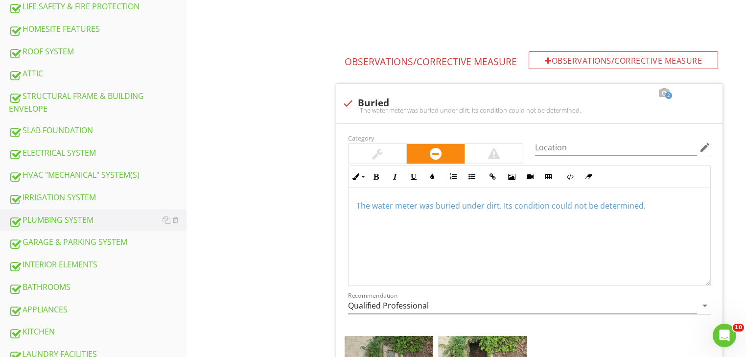
scroll to position [407, 0]
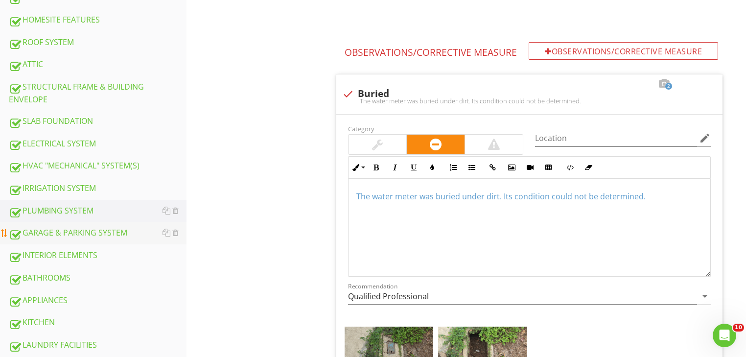
click at [47, 230] on div "GARAGE & PARKING SYSTEM" at bounding box center [98, 233] width 178 height 13
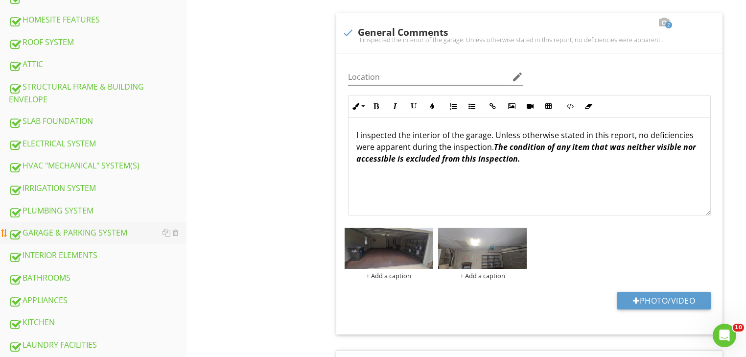
click at [31, 231] on div "GARAGE & PARKING SYSTEM" at bounding box center [98, 233] width 178 height 13
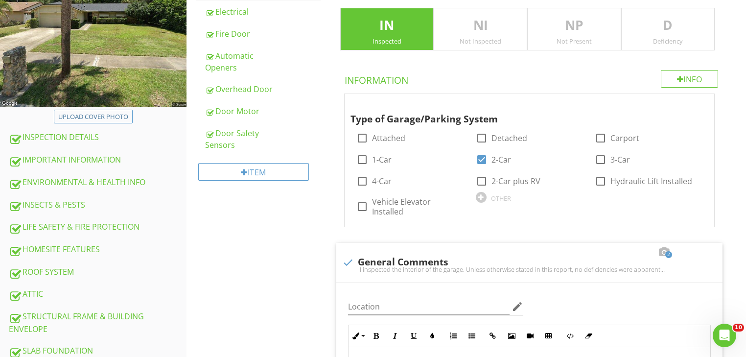
scroll to position [110, 0]
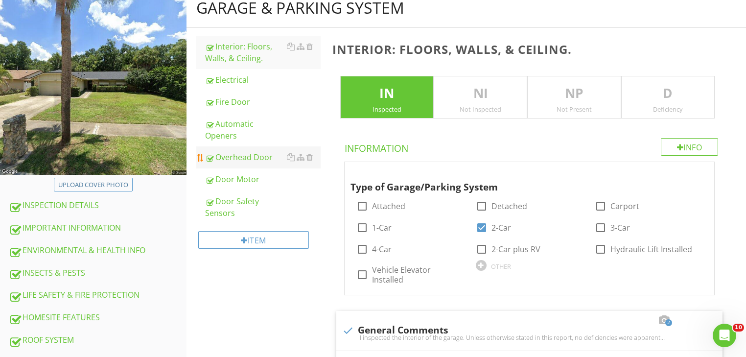
click at [237, 151] on div "Overhead Door" at bounding box center [263, 157] width 116 height 12
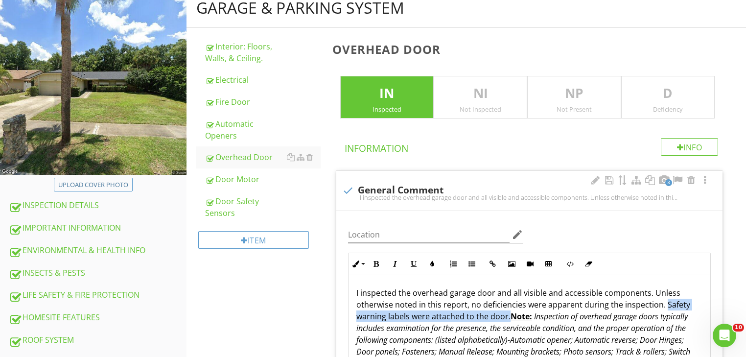
drag, startPoint x: 663, startPoint y: 305, endPoint x: 509, endPoint y: 317, distance: 154.7
click at [509, 317] on p "I inspected the overhead garage door and all visible and accessible components.…" at bounding box center [529, 328] width 346 height 82
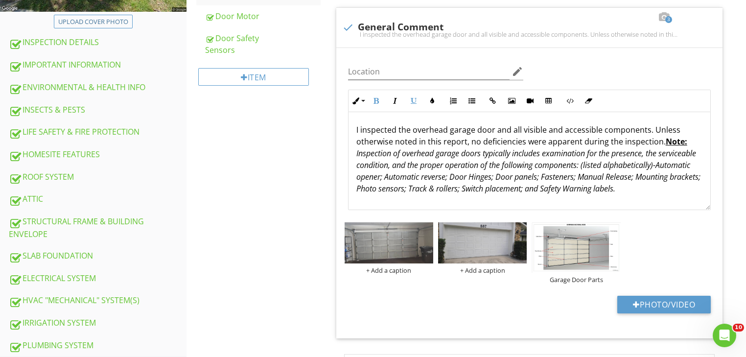
scroll to position [253, 0]
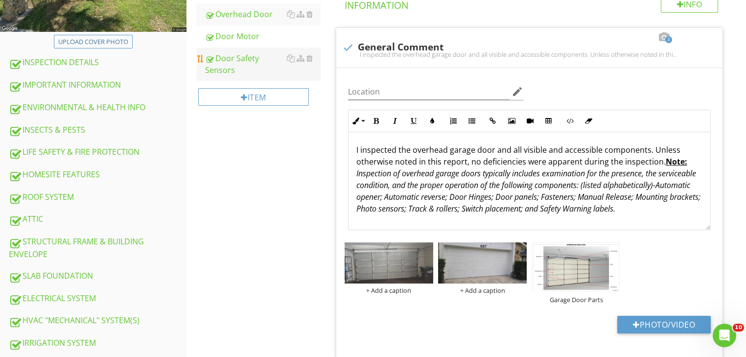
click at [227, 52] on div "Door Safety Sensors" at bounding box center [263, 63] width 116 height 23
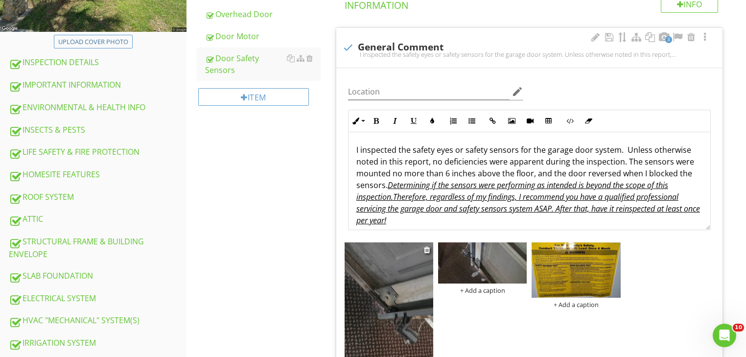
click at [403, 331] on img at bounding box center [389, 338] width 89 height 192
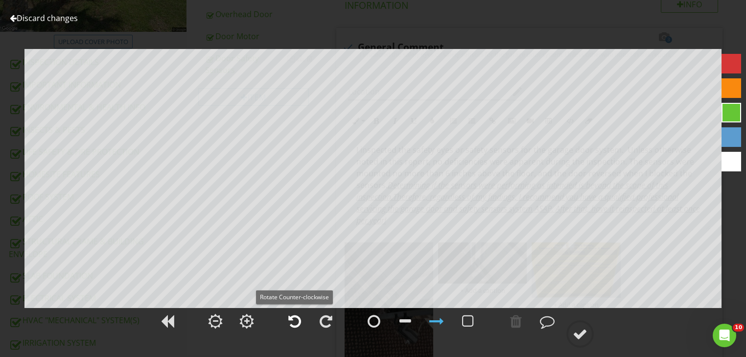
click at [296, 322] on div at bounding box center [294, 321] width 13 height 15
click at [576, 332] on div at bounding box center [580, 334] width 15 height 15
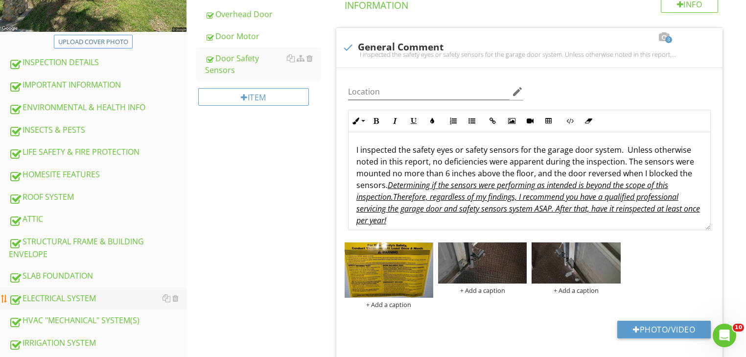
click at [76, 296] on div "ELECTRICAL SYSTEM" at bounding box center [98, 298] width 178 height 13
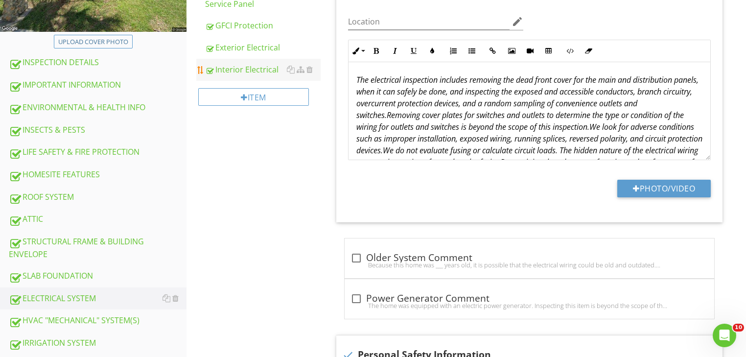
click at [252, 67] on div "Interior Electrical" at bounding box center [263, 70] width 116 height 12
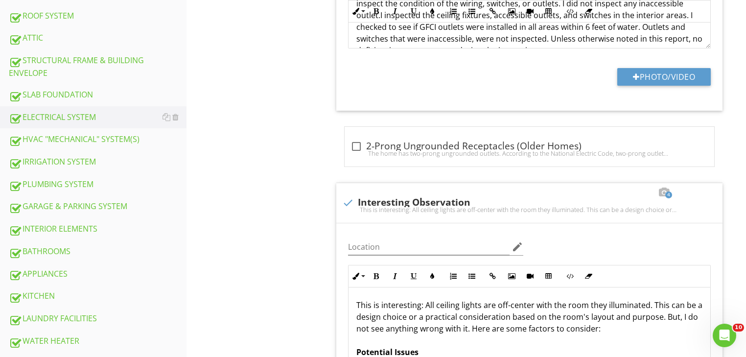
scroll to position [439, 0]
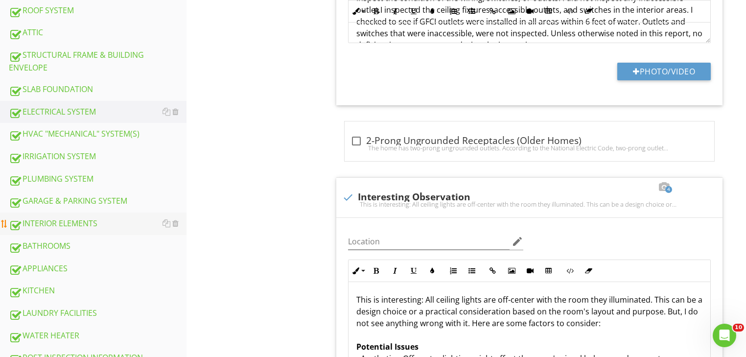
click at [68, 217] on div "INTERIOR ELEMENTS" at bounding box center [98, 223] width 178 height 13
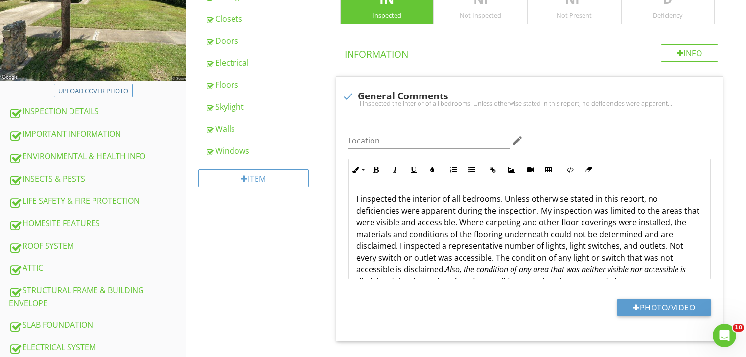
scroll to position [157, 0]
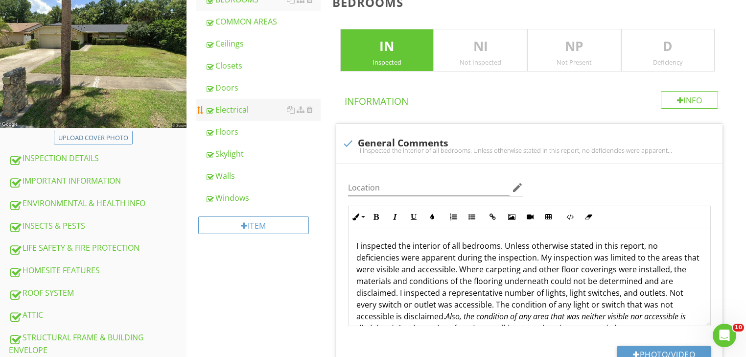
click at [245, 112] on div "Electrical" at bounding box center [263, 110] width 116 height 12
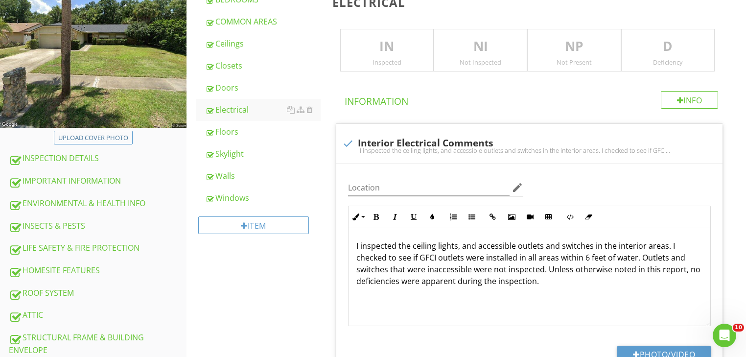
click at [379, 62] on div "Inspected" at bounding box center [387, 62] width 93 height 8
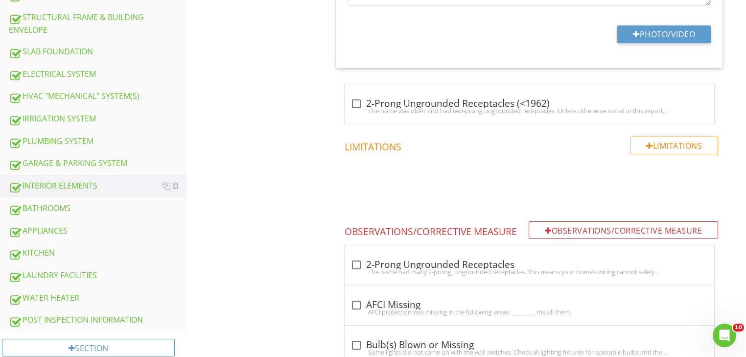
scroll to position [466, 0]
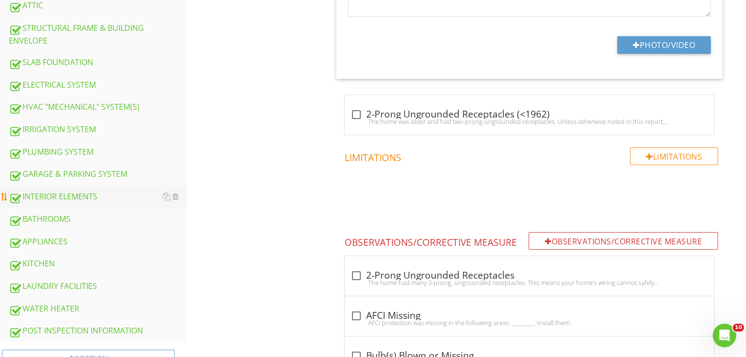
click at [61, 192] on div "INTERIOR ELEMENTS" at bounding box center [98, 196] width 178 height 13
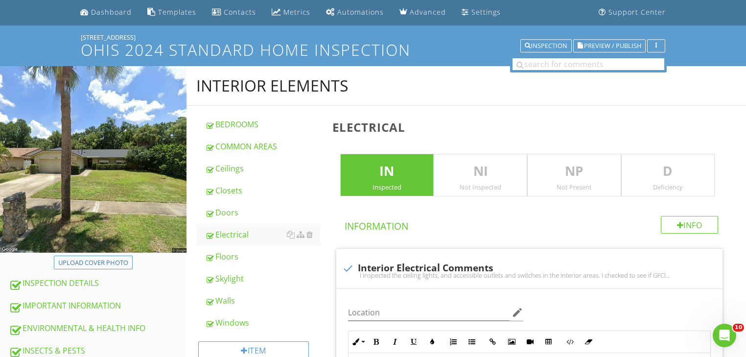
scroll to position [29, 0]
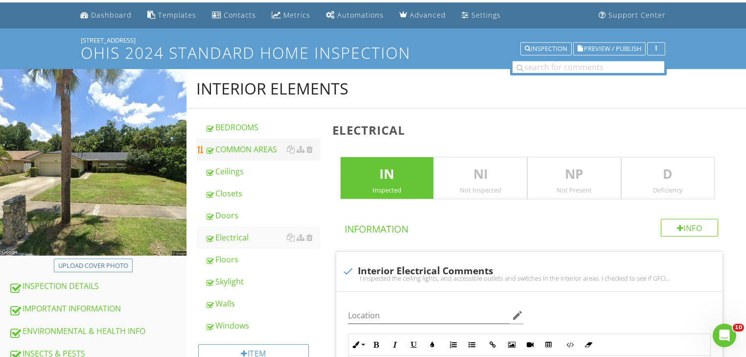
click at [232, 152] on div "COMMON AREAS" at bounding box center [263, 149] width 116 height 12
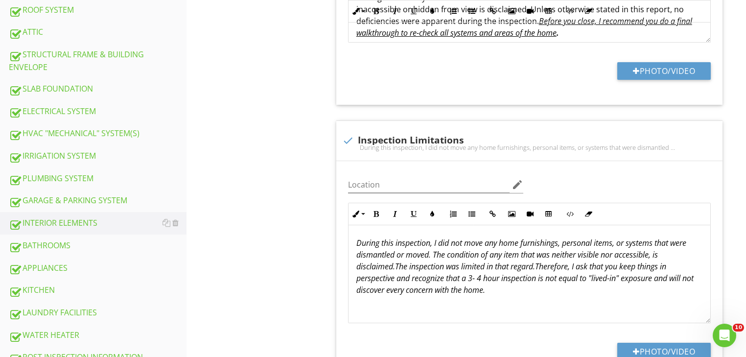
scroll to position [469, 0]
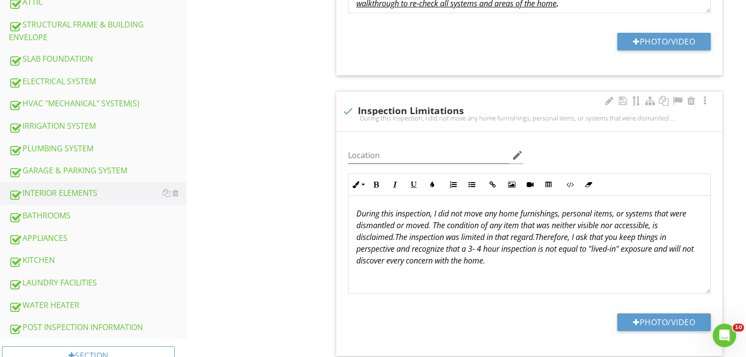
click at [349, 126] on div "check Inspection Limitations During this inspection, I did not move any home fu…" at bounding box center [529, 112] width 386 height 40
checkbox input "true"
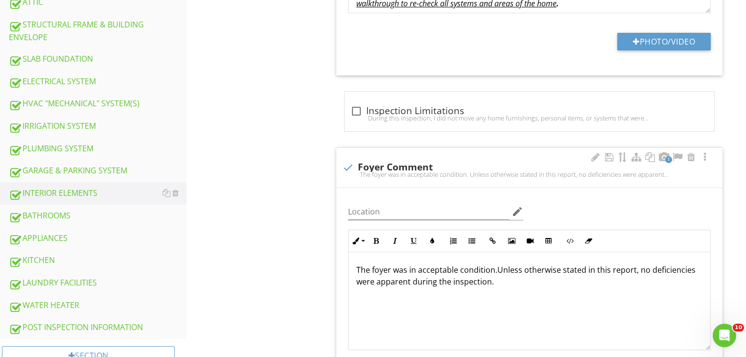
click at [352, 176] on div "The foyer was in acceptable condition. Unless otherwise stated in this report, …" at bounding box center [529, 174] width 375 height 8
checkbox input "true"
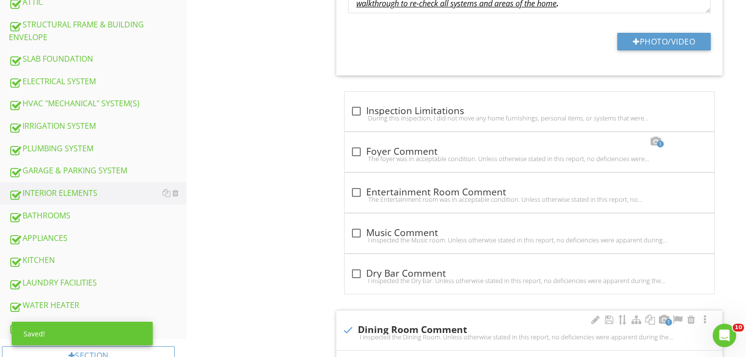
click at [351, 341] on div "1 check Dining Room Comment I inspected the Dining Room. Unless otherwise state…" at bounding box center [529, 330] width 386 height 40
checkbox input "true"
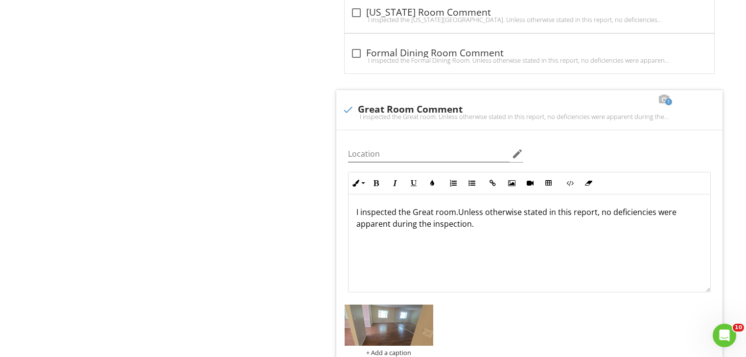
scroll to position [903, 0]
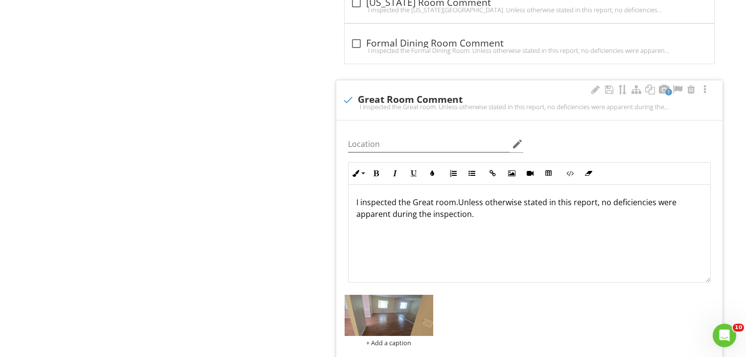
click at [370, 113] on div "1 check Great Room Comment I inspected the Great room. Unless otherwise stated …" at bounding box center [529, 100] width 386 height 40
checkbox input "true"
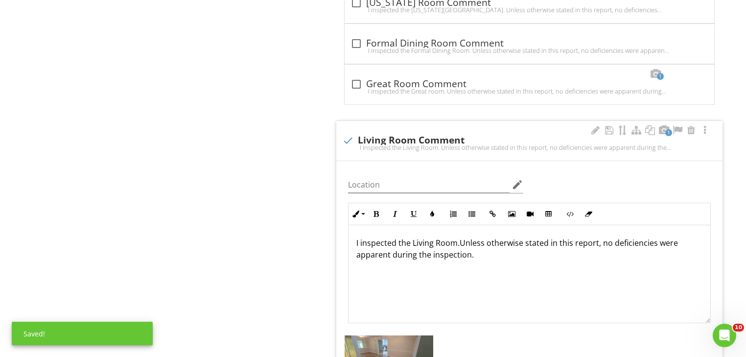
click at [388, 150] on div "check Living Room Comment I inspected the Living Room. Unless otherwise stated …" at bounding box center [529, 144] width 375 height 22
checkbox input "true"
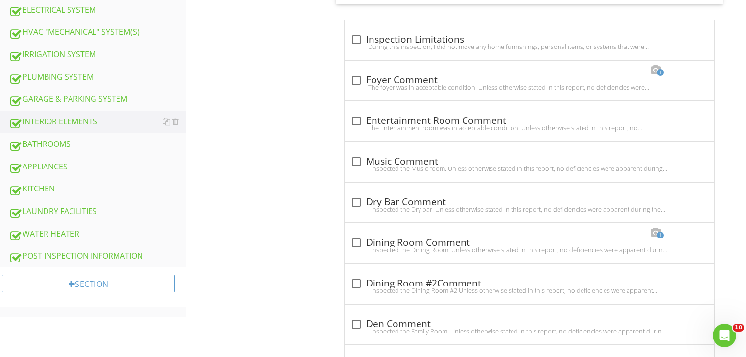
scroll to position [499, 0]
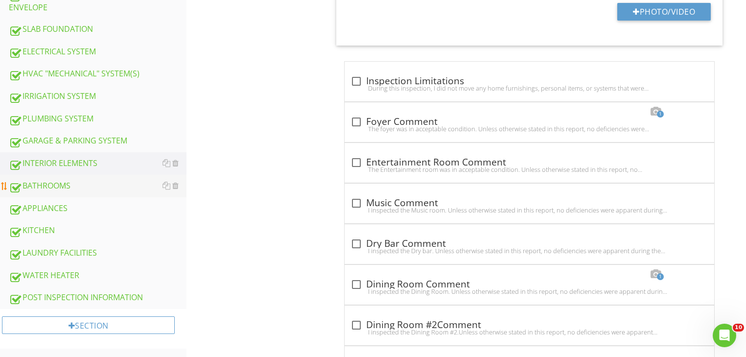
click at [50, 180] on div "BATHROOMS" at bounding box center [98, 186] width 178 height 13
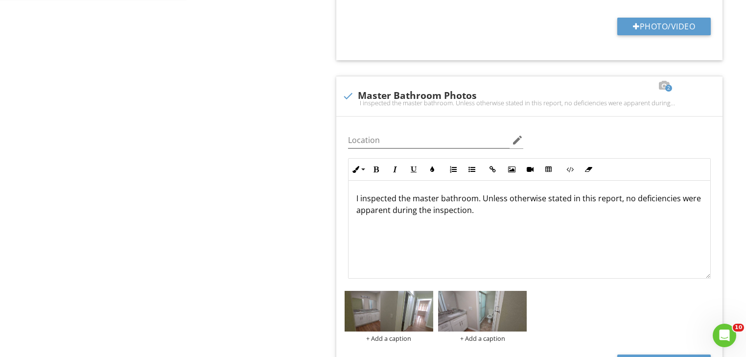
scroll to position [860, 0]
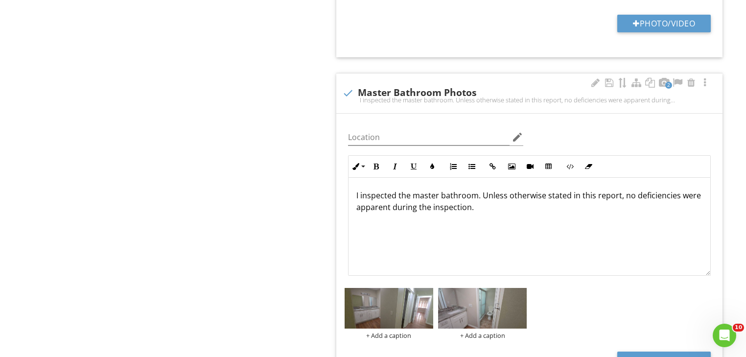
click at [391, 108] on div "2 check Master Bathroom Photos I inspected the master bathroom. Unless otherwis…" at bounding box center [529, 93] width 386 height 40
checkbox input "false"
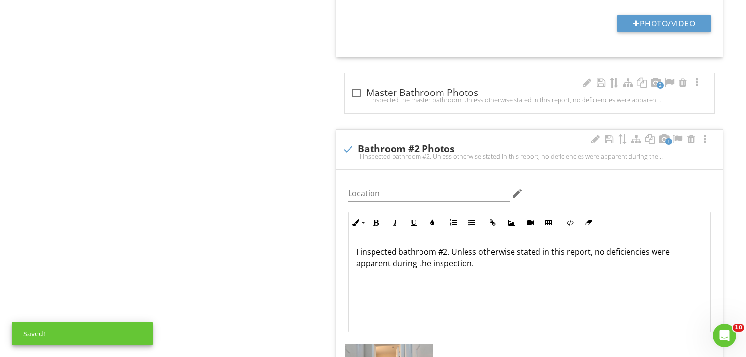
click at [376, 163] on div "1 check Bathroom #2 Photos I inspected bathroom #2. Unless otherwise stated in …" at bounding box center [529, 150] width 386 height 40
checkbox input "false"
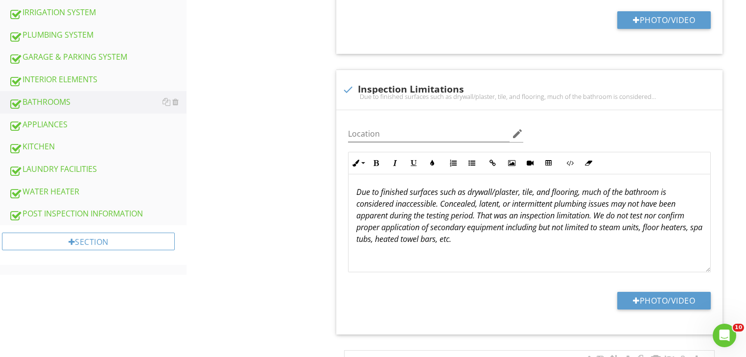
scroll to position [515, 0]
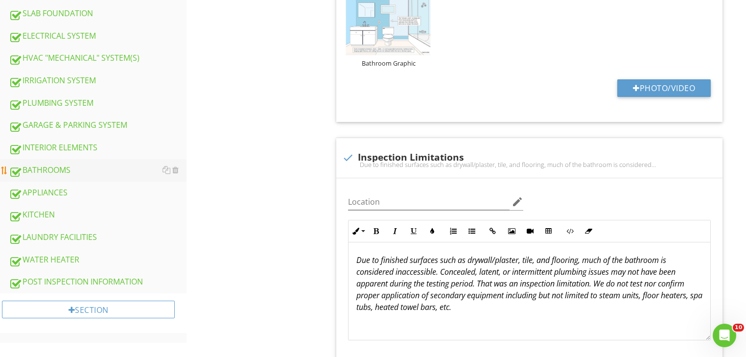
click at [49, 164] on div "BATHROOMS" at bounding box center [98, 170] width 178 height 13
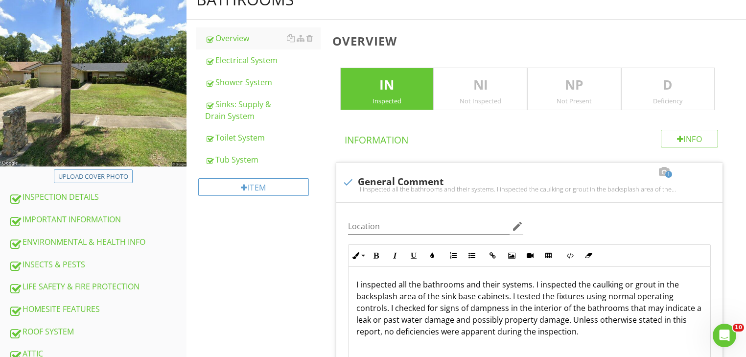
scroll to position [81, 0]
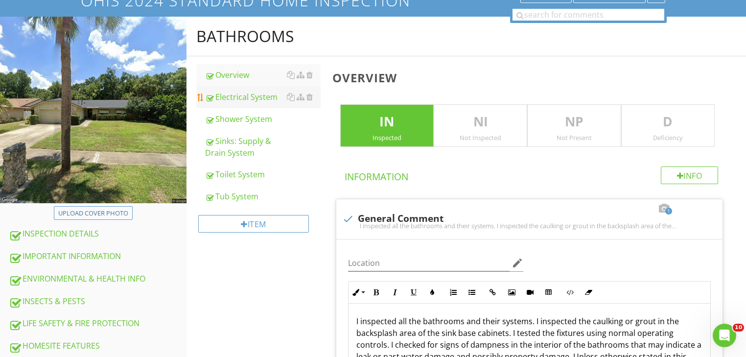
click at [266, 100] on div "Electrical System" at bounding box center [263, 97] width 116 height 12
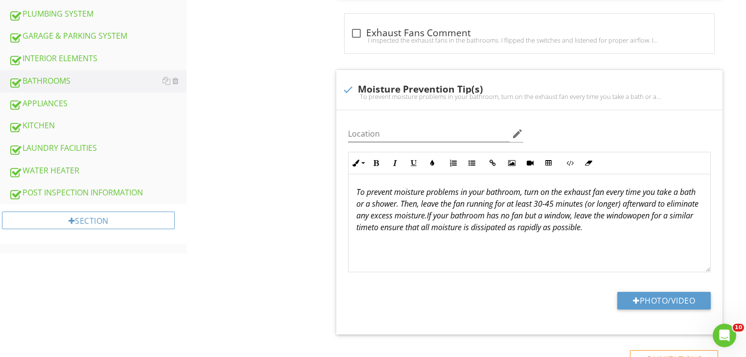
scroll to position [625, 0]
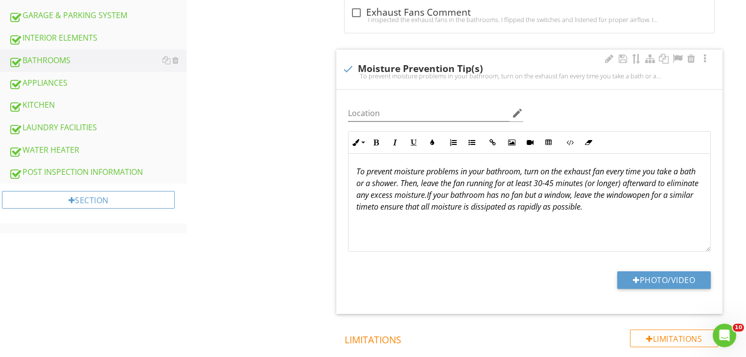
click at [359, 80] on div "check Moisture Prevention Tip(s) To prevent moisture problems in your bathroom,…" at bounding box center [529, 72] width 375 height 22
checkbox input "true"
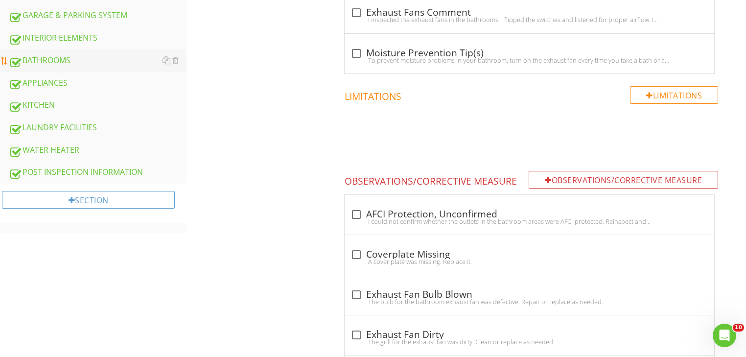
click at [52, 54] on div "BATHROOMS" at bounding box center [98, 60] width 178 height 13
click at [57, 59] on div "BATHROOMS" at bounding box center [98, 60] width 178 height 13
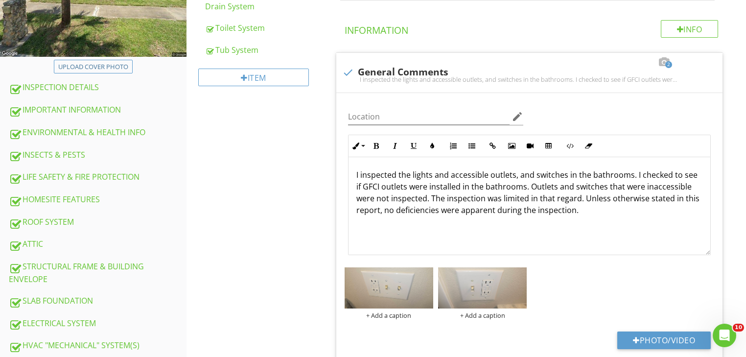
scroll to position [225, 0]
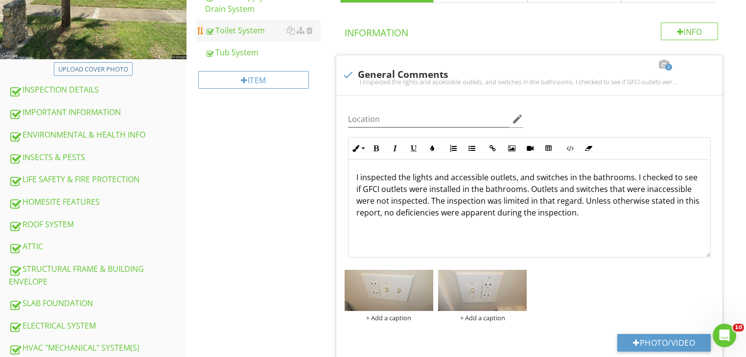
click at [257, 33] on div "Toilet System" at bounding box center [263, 30] width 116 height 12
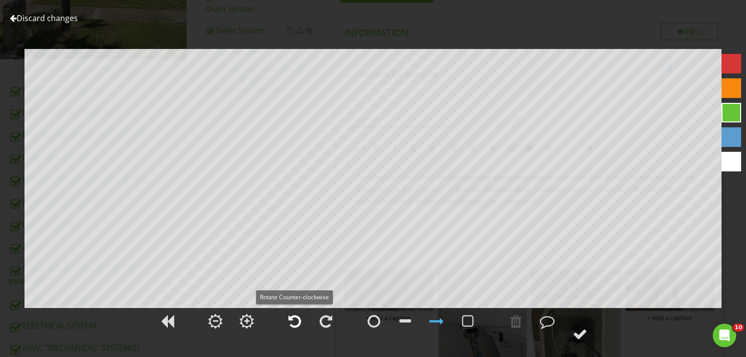
click at [297, 321] on div at bounding box center [294, 321] width 13 height 15
click at [584, 336] on div at bounding box center [580, 334] width 15 height 15
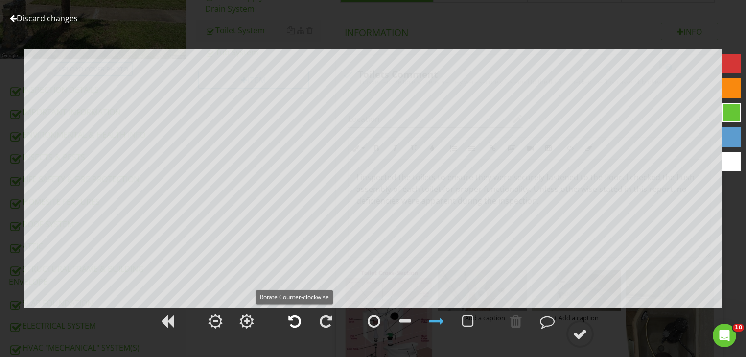
click at [300, 319] on div at bounding box center [294, 321] width 13 height 15
click at [576, 331] on div at bounding box center [580, 334] width 15 height 15
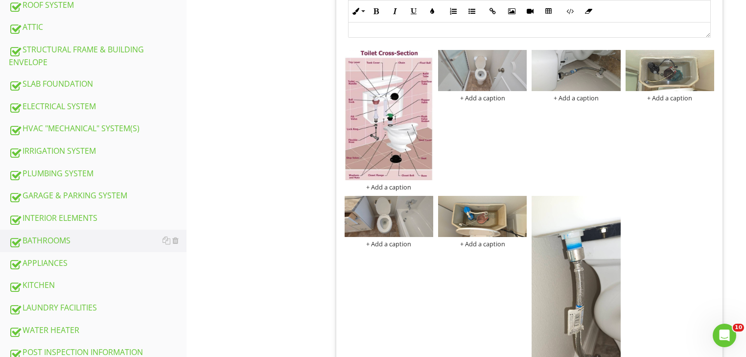
scroll to position [476, 0]
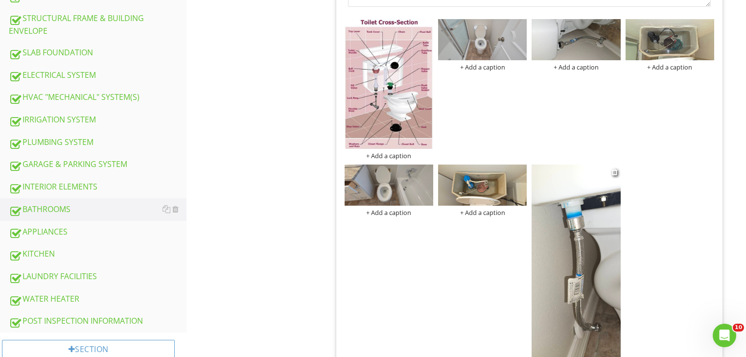
click at [617, 282] on img at bounding box center [576, 260] width 89 height 192
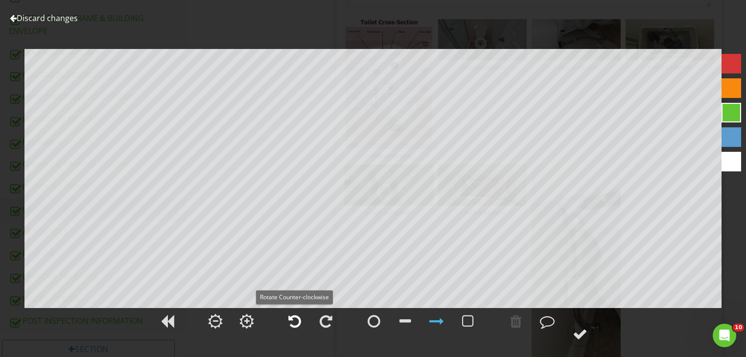
click at [302, 319] on div at bounding box center [294, 321] width 24 height 24
click at [576, 332] on div at bounding box center [580, 334] width 15 height 15
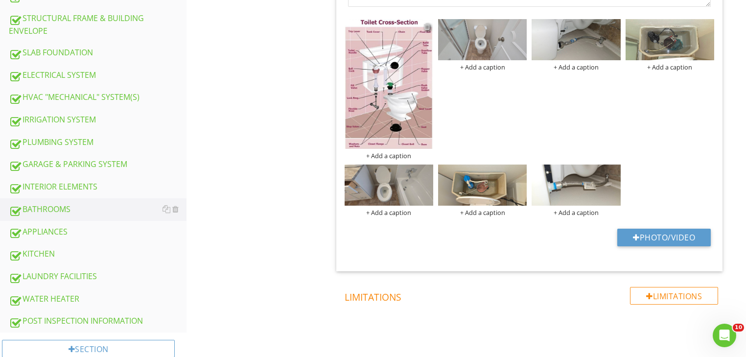
click at [427, 27] on div at bounding box center [427, 27] width 6 height 8
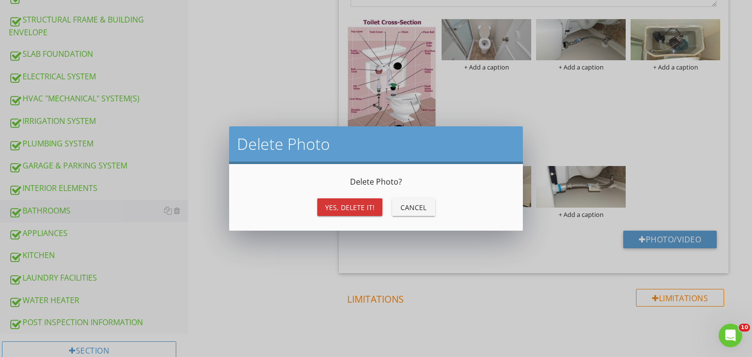
click at [346, 204] on div "Yes, Delete it!" at bounding box center [349, 207] width 49 height 10
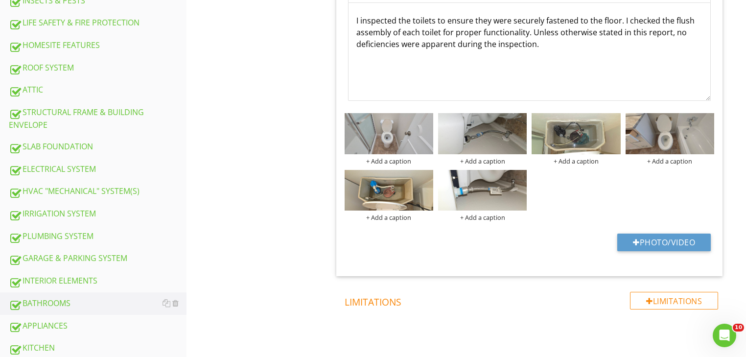
scroll to position [413, 0]
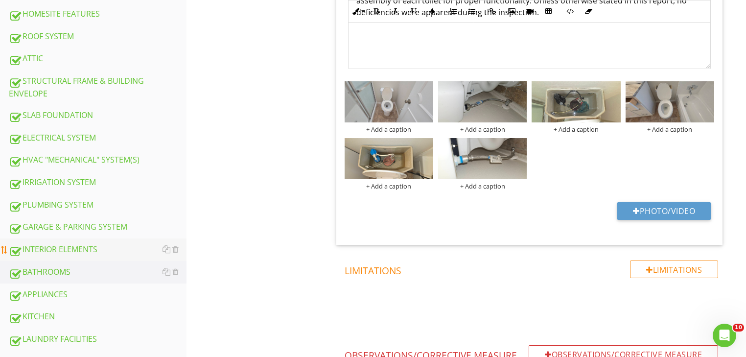
click at [84, 246] on div "INTERIOR ELEMENTS" at bounding box center [98, 249] width 178 height 13
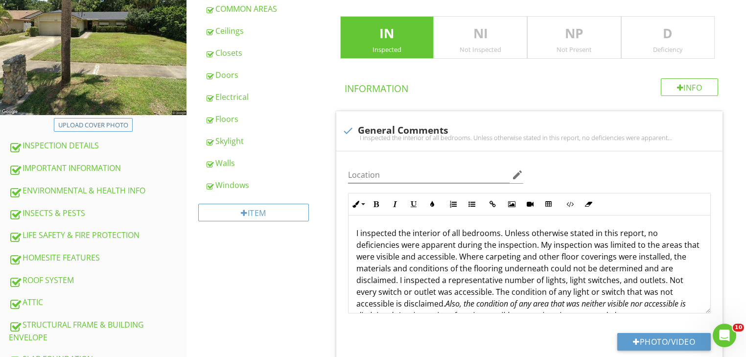
scroll to position [167, 0]
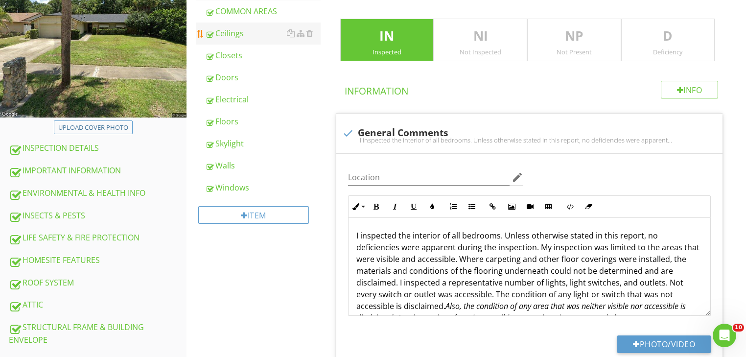
drag, startPoint x: 751, startPoint y: 51, endPoint x: 235, endPoint y: 35, distance: 516.7
click at [235, 35] on div "Ceilings" at bounding box center [263, 33] width 116 height 12
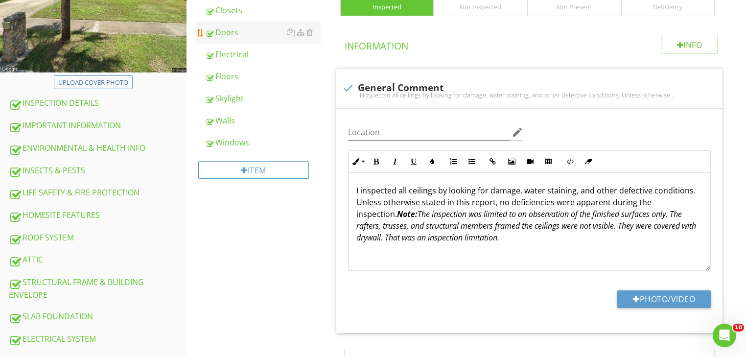
scroll to position [212, 0]
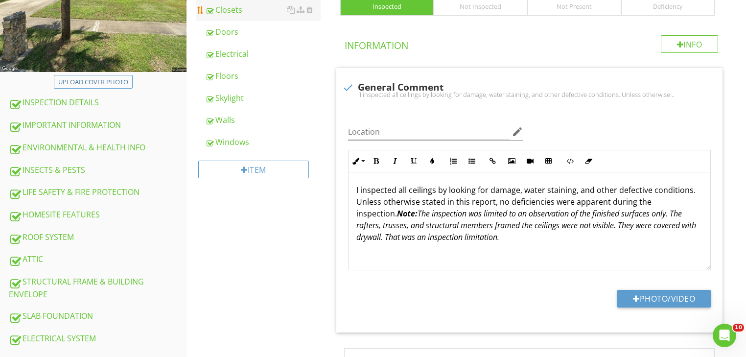
click at [234, 6] on div "Closets" at bounding box center [263, 10] width 116 height 12
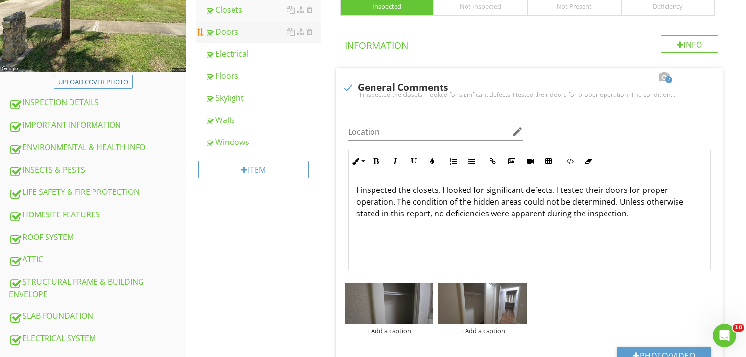
click at [226, 31] on div "Doors" at bounding box center [263, 32] width 116 height 12
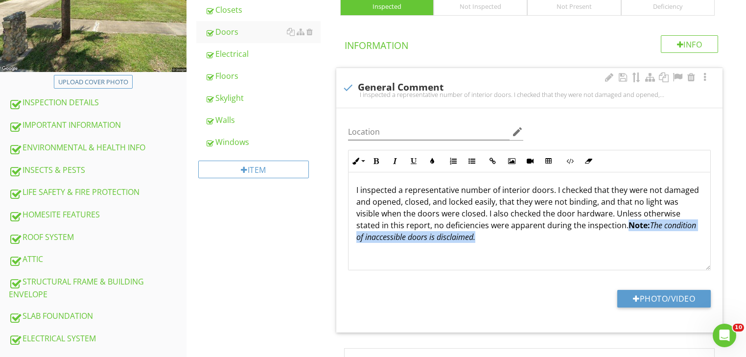
drag, startPoint x: 628, startPoint y: 224, endPoint x: 632, endPoint y: 234, distance: 10.7
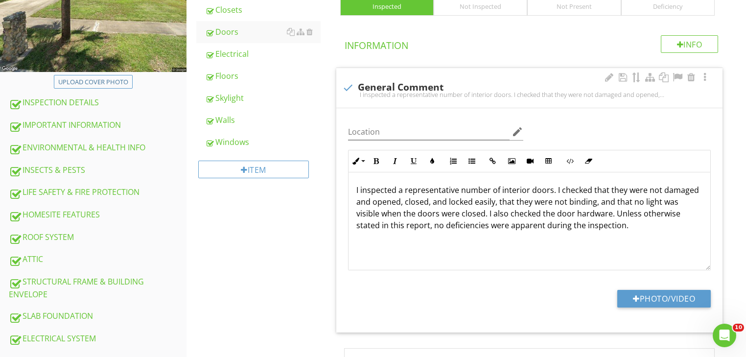
type textarea "<p>I inspected a representative number of interior doors. I checked that they w…"
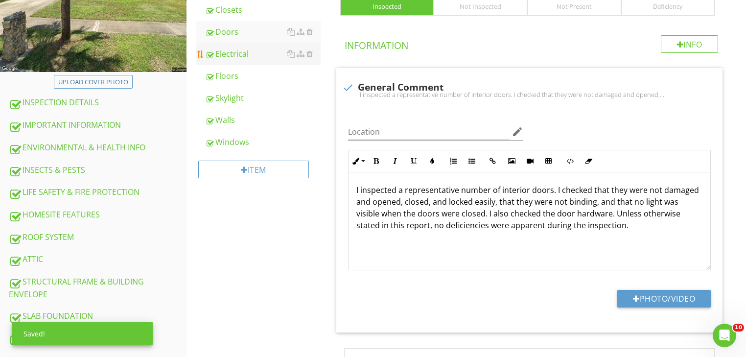
click at [229, 53] on div "Electrical" at bounding box center [263, 54] width 116 height 12
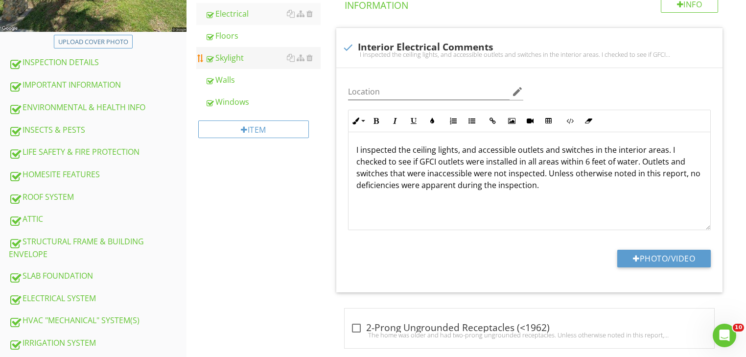
drag, startPoint x: 229, startPoint y: 53, endPoint x: 231, endPoint y: 59, distance: 6.4
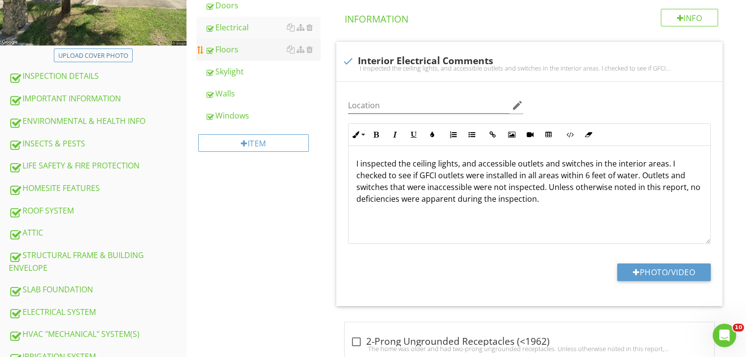
scroll to position [235, 0]
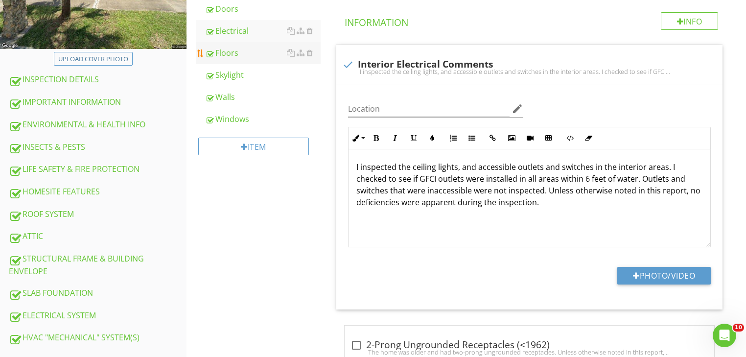
click at [223, 55] on div "Floors" at bounding box center [263, 53] width 116 height 12
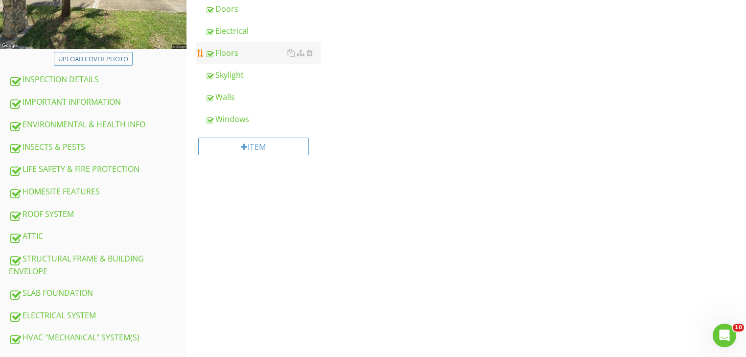
click at [225, 50] on div "Floors" at bounding box center [263, 53] width 116 height 12
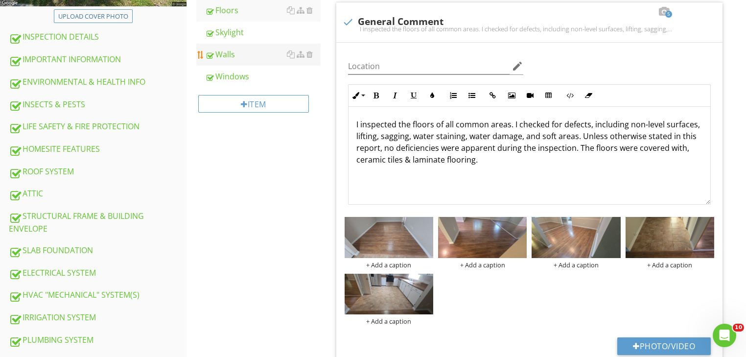
drag, startPoint x: 225, startPoint y: 50, endPoint x: 234, endPoint y: 59, distance: 12.1
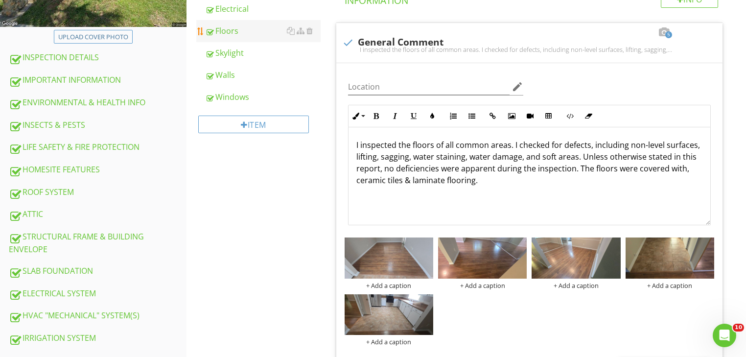
drag, startPoint x: 234, startPoint y: 63, endPoint x: 231, endPoint y: 34, distance: 28.5
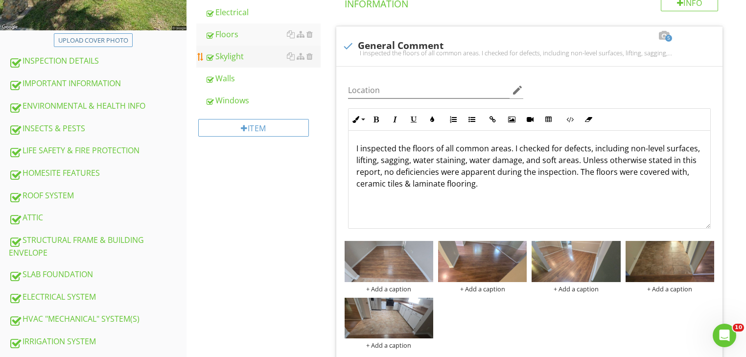
drag, startPoint x: 231, startPoint y: 34, endPoint x: 229, endPoint y: 48, distance: 13.8
click at [229, 48] on link "Skylight" at bounding box center [263, 56] width 116 height 22
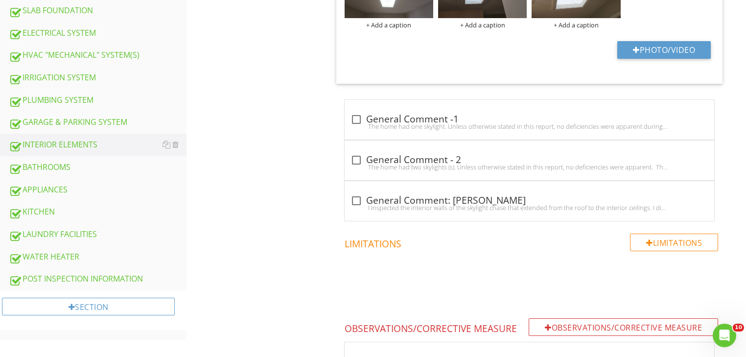
scroll to position [646, 0]
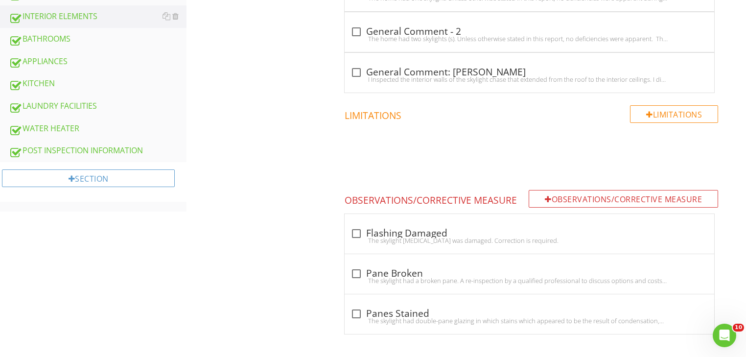
drag, startPoint x: 229, startPoint y: 50, endPoint x: 745, endPoint y: 137, distance: 522.7
drag, startPoint x: 745, startPoint y: 137, endPoint x: 751, endPoint y: 243, distance: 106.5
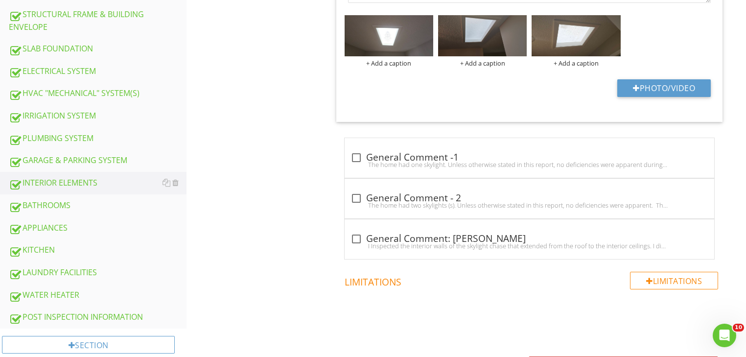
scroll to position [486, 0]
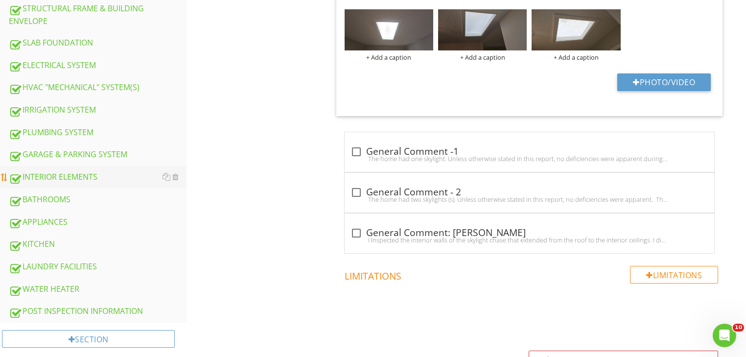
click at [95, 172] on div "INTERIOR ELEMENTS" at bounding box center [98, 177] width 178 height 13
click at [92, 172] on div "INTERIOR ELEMENTS" at bounding box center [98, 177] width 178 height 13
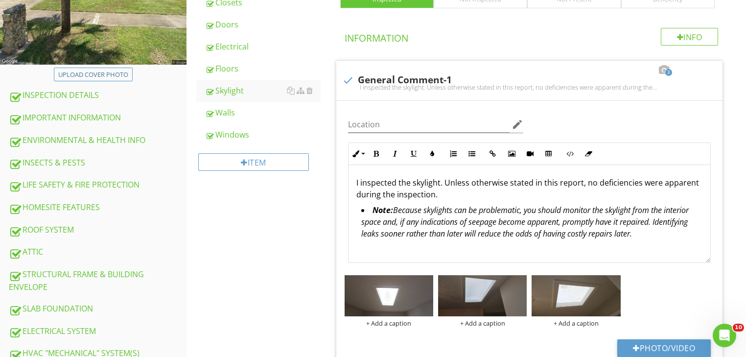
scroll to position [221, 0]
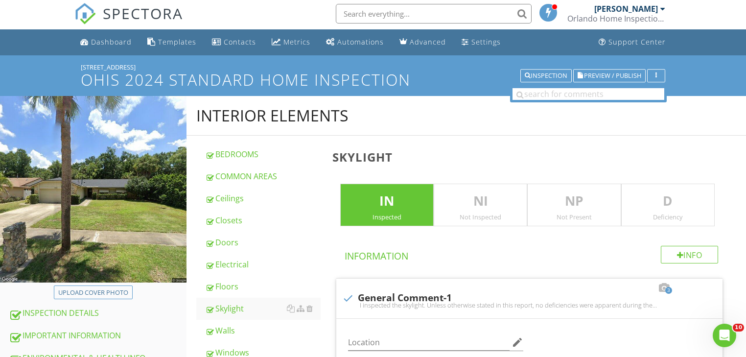
scroll to position [0, 0]
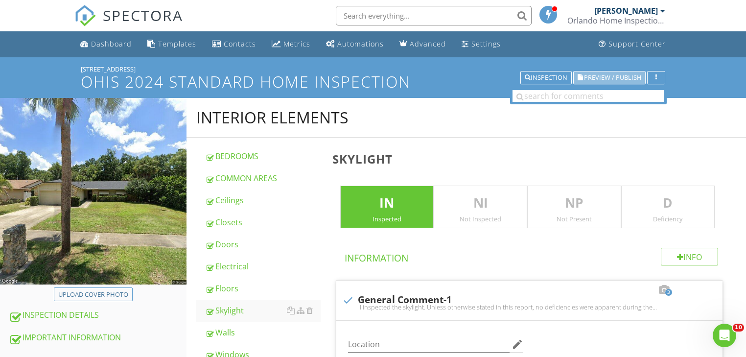
click at [631, 75] on span "Preview / Publish" at bounding box center [612, 77] width 57 height 6
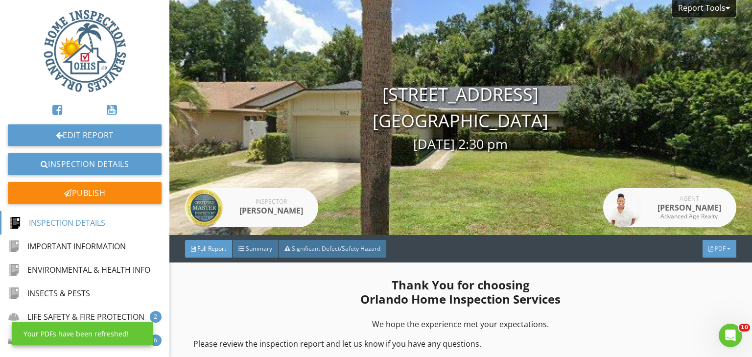
click at [715, 249] on span "PDF" at bounding box center [720, 248] width 11 height 8
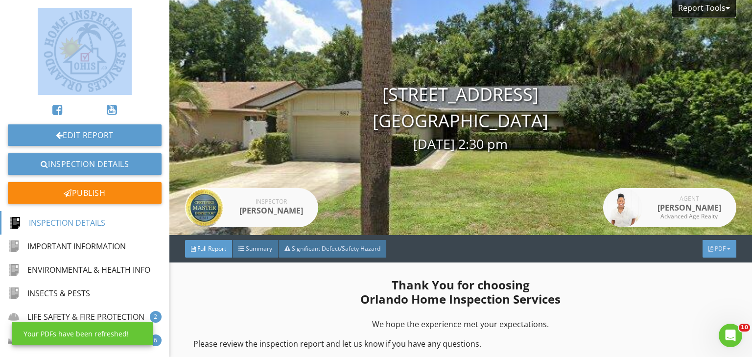
click at [0, 0] on div "Summary Full Report Refresh PDFs" at bounding box center [0, 0] width 0 height 0
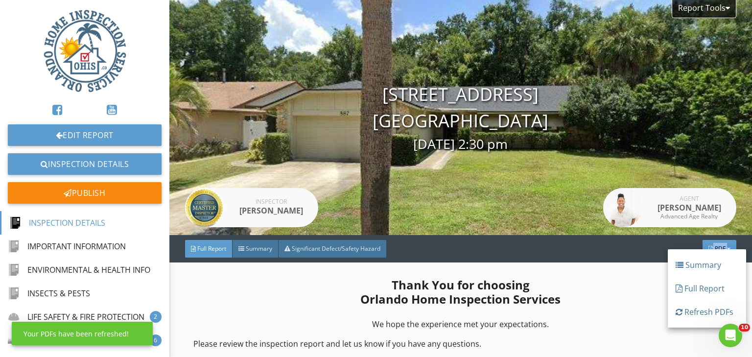
click at [715, 249] on span "PDF" at bounding box center [720, 248] width 11 height 8
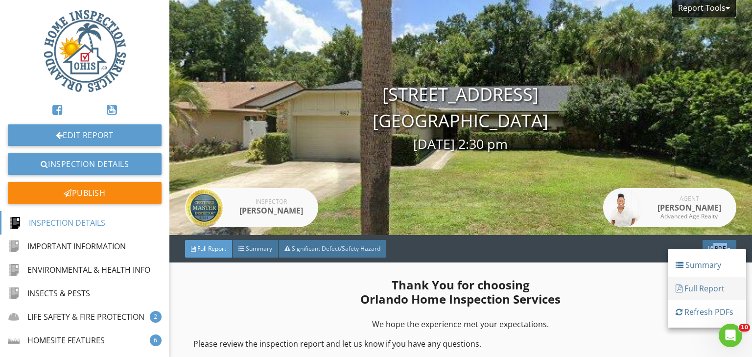
click at [695, 284] on div "Full Report" at bounding box center [707, 288] width 63 height 12
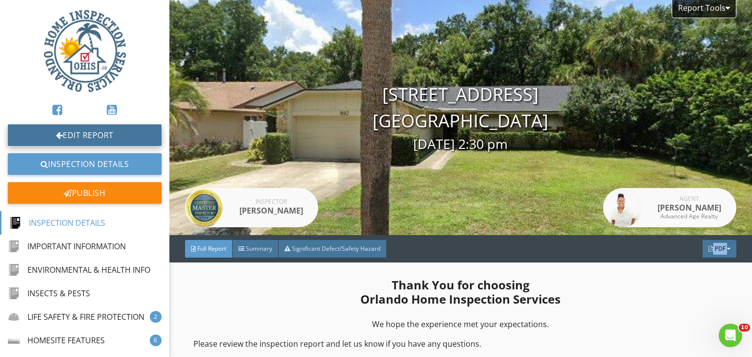
click at [83, 135] on link "Edit Report" at bounding box center [85, 135] width 154 height 22
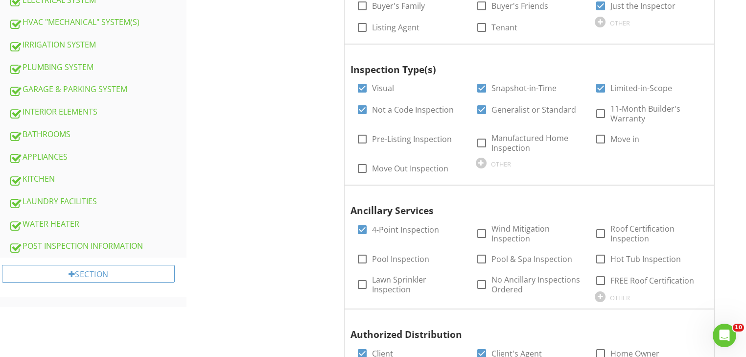
scroll to position [554, 0]
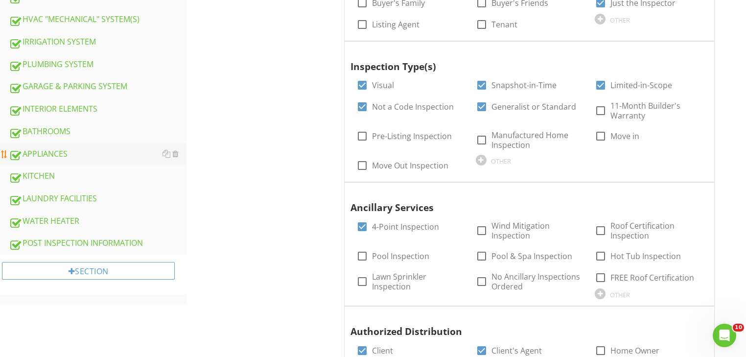
click at [59, 148] on div "APPLIANCES" at bounding box center [98, 154] width 178 height 13
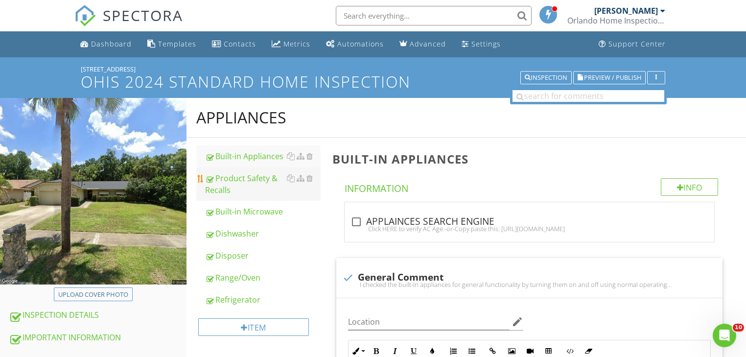
click at [223, 178] on div "Product Safety & Recalls" at bounding box center [263, 183] width 116 height 23
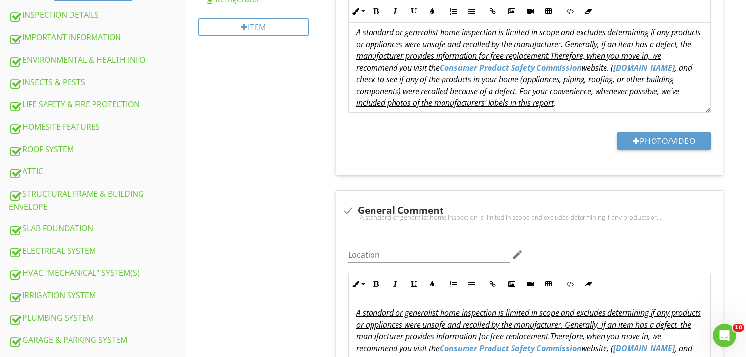
scroll to position [307, 0]
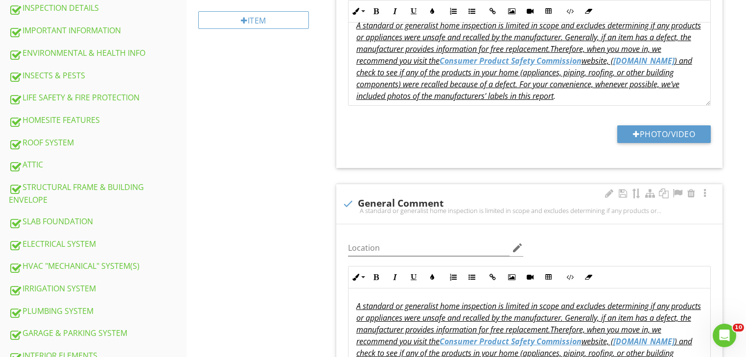
click at [360, 217] on div "check General Comment A standard or generalist home inspection is limited in sc…" at bounding box center [529, 204] width 386 height 40
checkbox input "true"
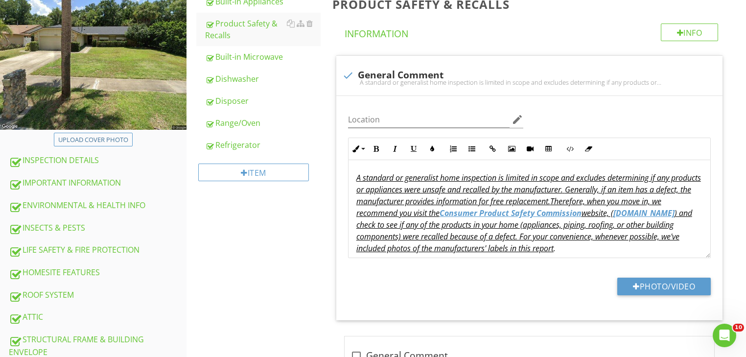
scroll to position [154, 0]
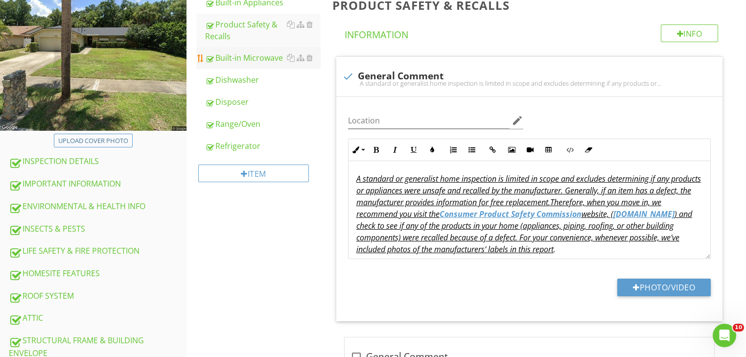
click at [228, 53] on div "Built-in Microwave" at bounding box center [263, 58] width 116 height 12
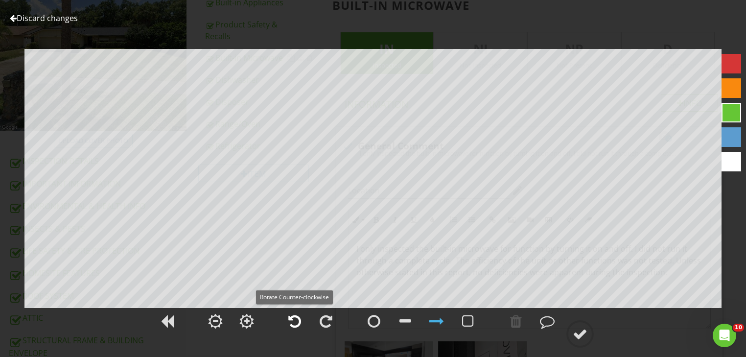
click at [293, 318] on div at bounding box center [294, 321] width 13 height 15
click at [300, 317] on div at bounding box center [294, 321] width 13 height 15
click at [576, 330] on div at bounding box center [580, 334] width 15 height 15
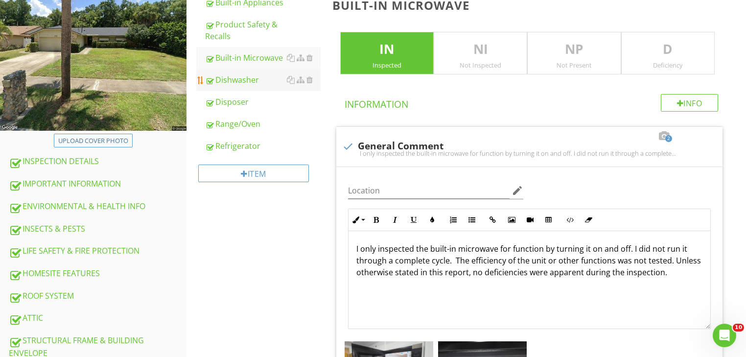
click at [227, 79] on div "Dishwasher" at bounding box center [263, 80] width 116 height 12
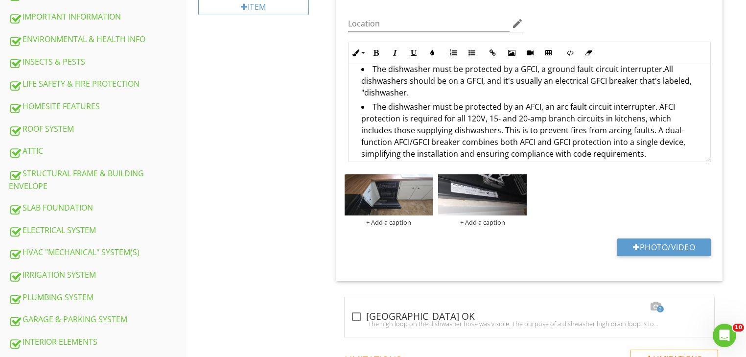
scroll to position [71, 0]
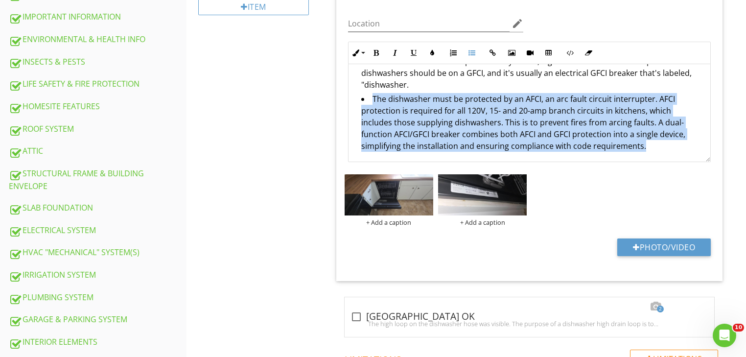
drag, startPoint x: 657, startPoint y: 142, endPoint x: 414, endPoint y: 88, distance: 248.8
click at [414, 88] on ul "The dishwasher must be protected by a GFCI, a ground fault circuit interrupter.…" at bounding box center [529, 104] width 346 height 99
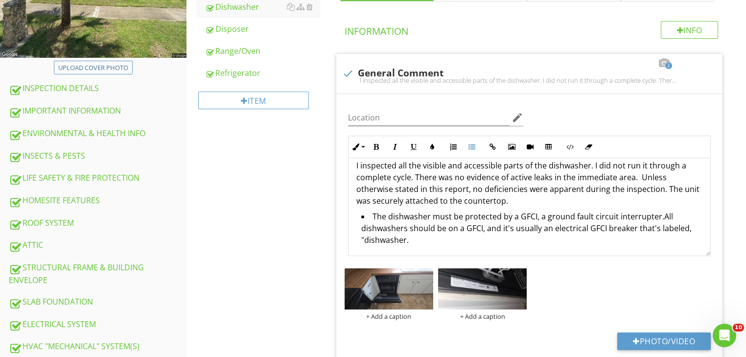
scroll to position [223, 0]
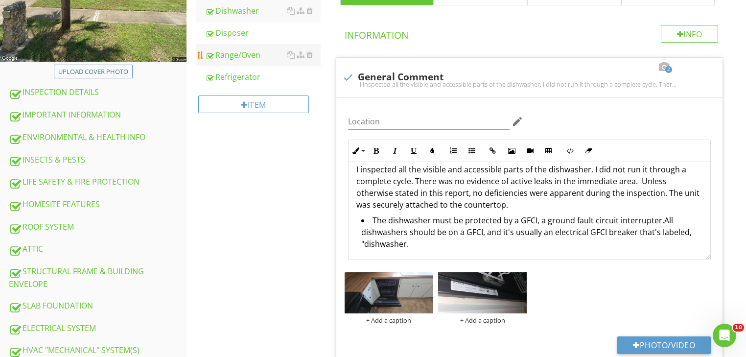
click at [261, 55] on div "Range/Oven" at bounding box center [263, 55] width 116 height 12
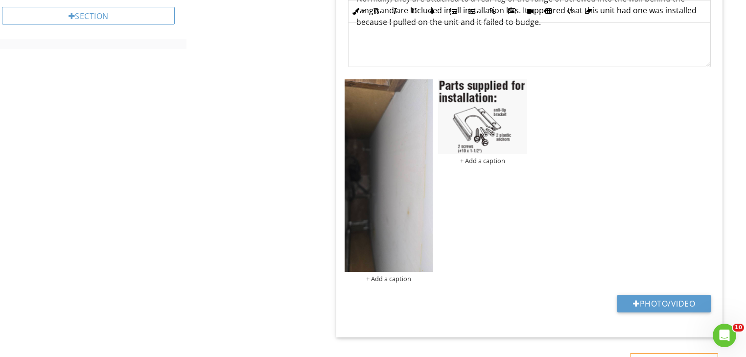
scroll to position [826, 0]
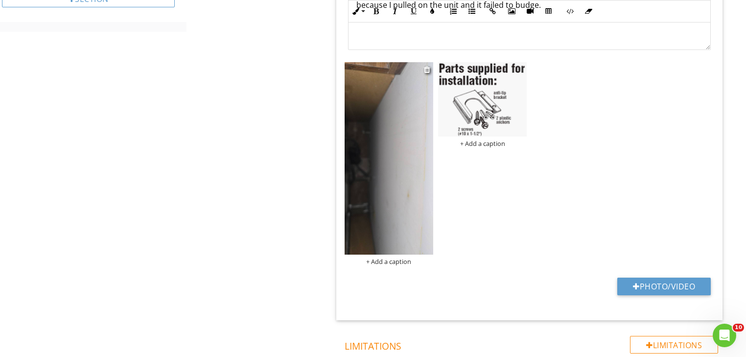
click at [427, 156] on img at bounding box center [389, 158] width 89 height 192
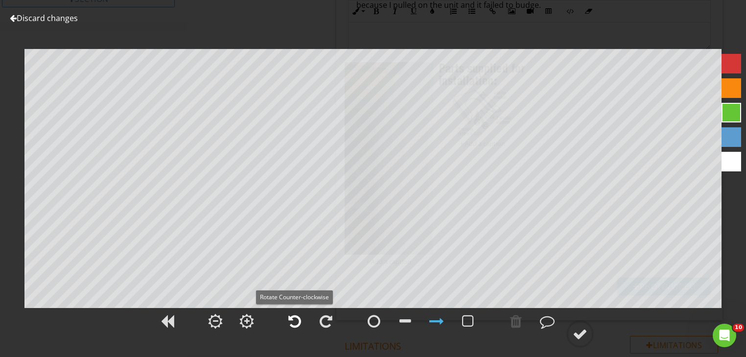
click at [293, 325] on div at bounding box center [294, 321] width 13 height 15
click at [574, 337] on div at bounding box center [580, 334] width 15 height 15
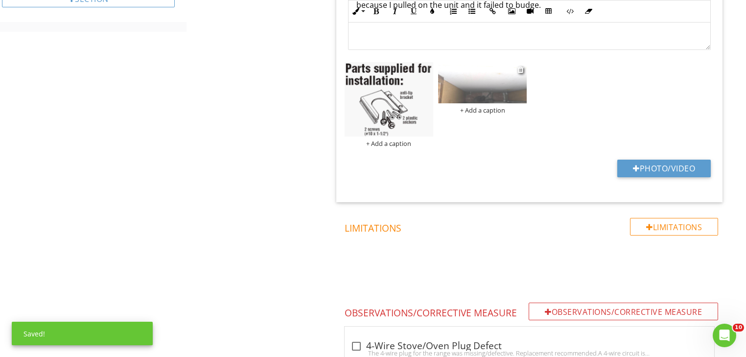
click at [489, 91] on img at bounding box center [482, 82] width 89 height 41
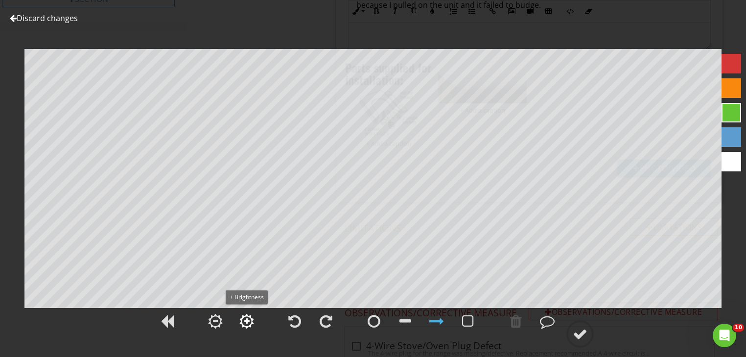
click at [249, 320] on div at bounding box center [246, 321] width 15 height 15
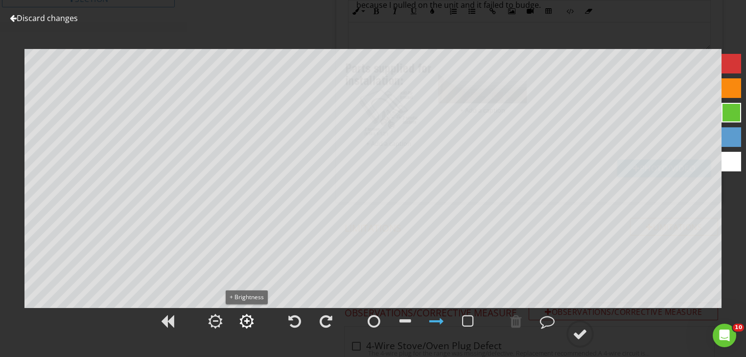
click at [249, 320] on div at bounding box center [246, 321] width 15 height 15
click at [575, 331] on div at bounding box center [580, 334] width 15 height 15
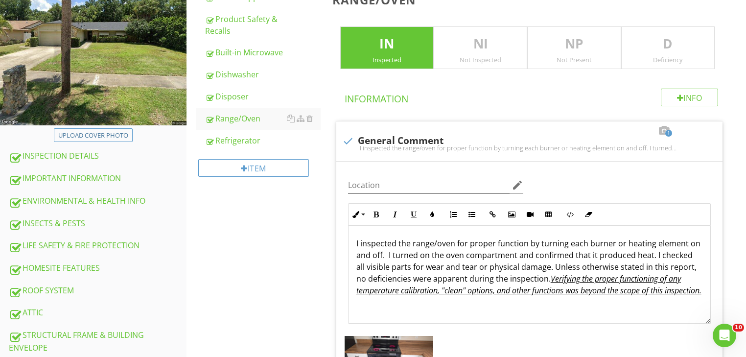
scroll to position [157, 0]
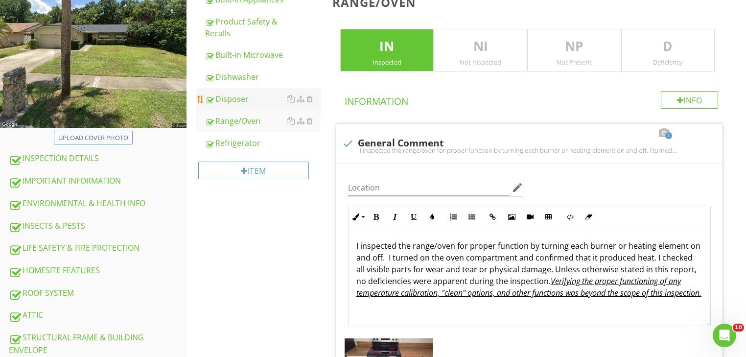
click at [247, 98] on div "Disposer" at bounding box center [263, 99] width 116 height 12
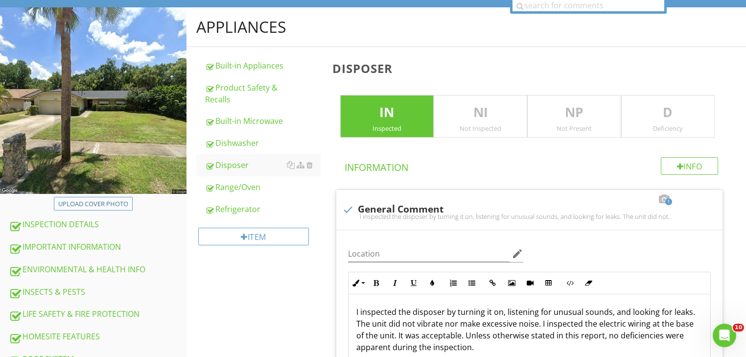
scroll to position [46, 0]
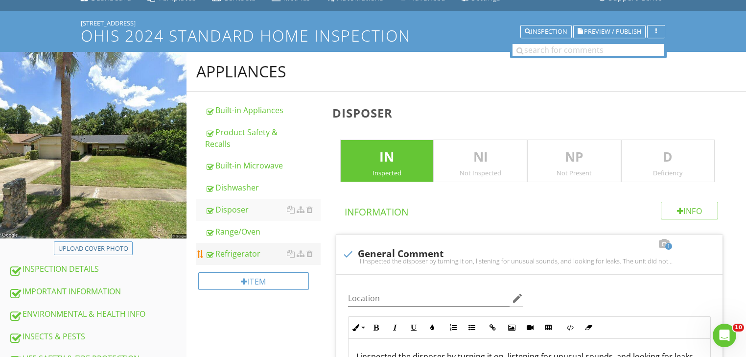
click at [240, 253] on div "Refrigerator" at bounding box center [263, 254] width 116 height 12
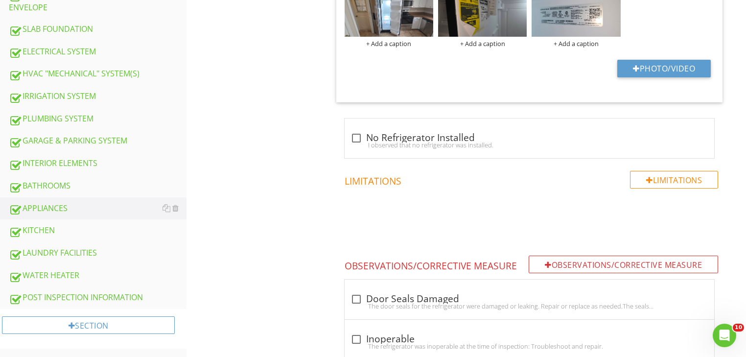
scroll to position [502, 0]
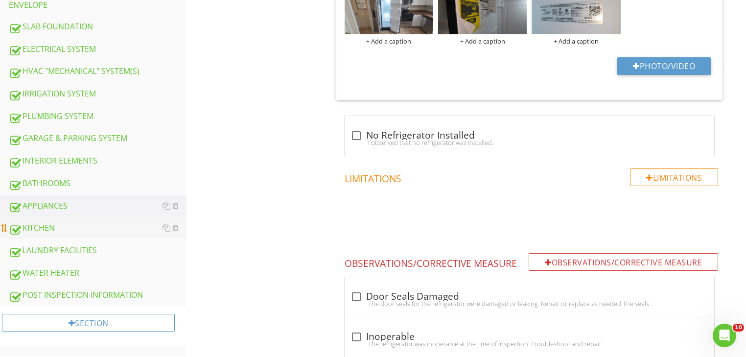
click at [35, 222] on div "KITCHEN" at bounding box center [98, 228] width 178 height 13
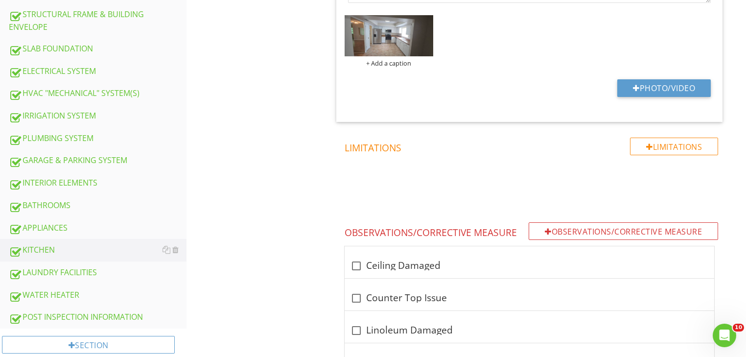
scroll to position [485, 0]
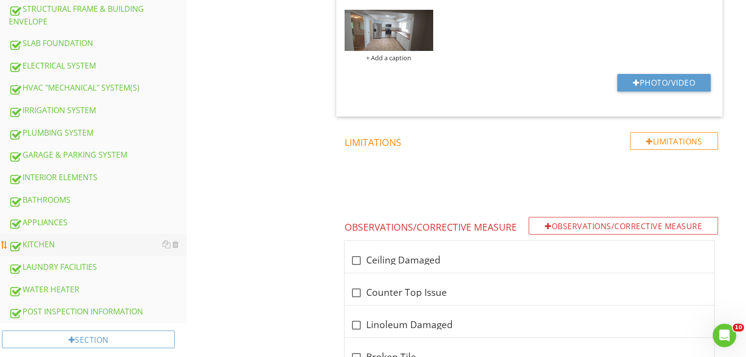
click at [52, 240] on div "KITCHEN" at bounding box center [98, 244] width 178 height 13
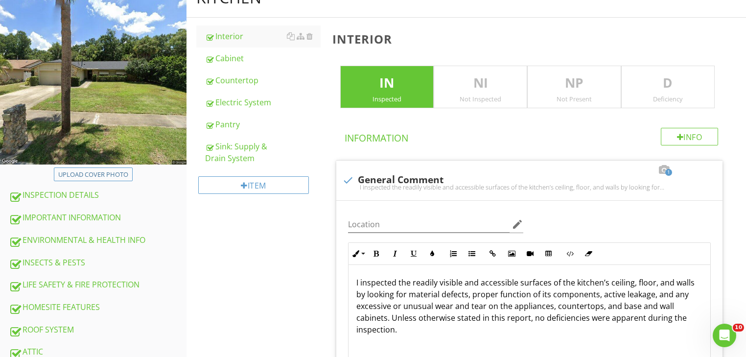
scroll to position [117, 0]
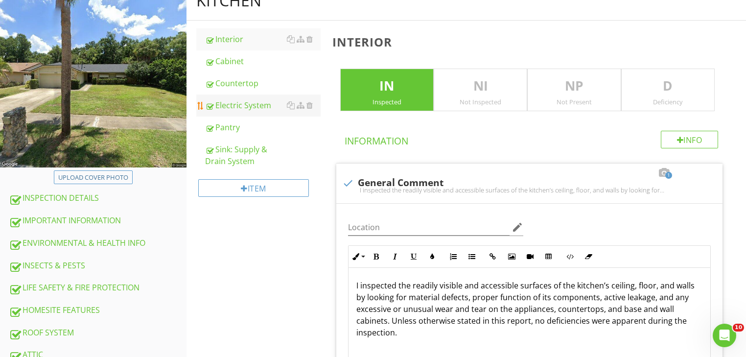
click at [264, 101] on div "Electric System" at bounding box center [263, 105] width 116 height 12
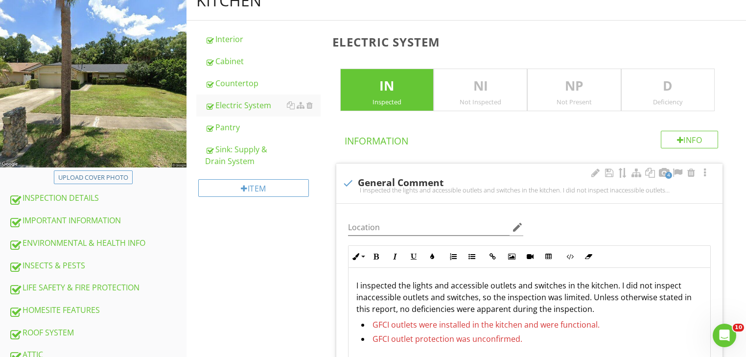
click at [599, 309] on p "I inspected the lights and accessible outlets and switches in the kitchen. I di…" at bounding box center [529, 297] width 346 height 35
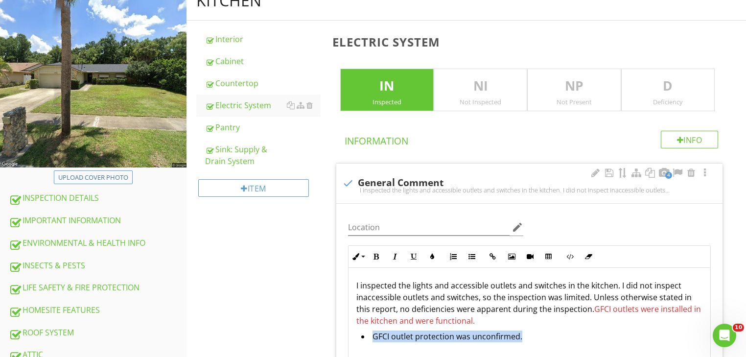
drag, startPoint x: 482, startPoint y: 320, endPoint x: 532, endPoint y: 344, distance: 55.6
click at [532, 344] on div "I inspected the lights and accessible outlets and switches in the kitchen. I di…" at bounding box center [530, 317] width 362 height 98
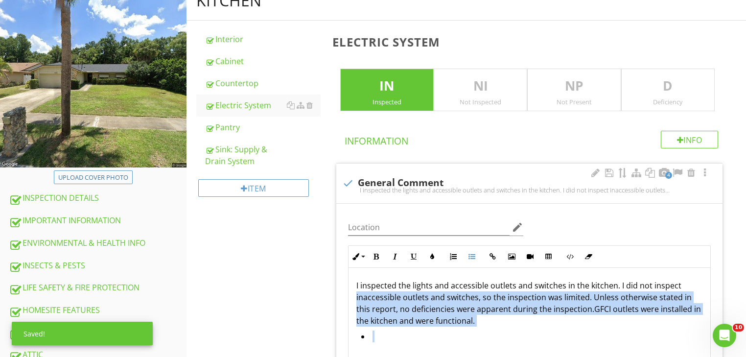
drag, startPoint x: 434, startPoint y: 335, endPoint x: 349, endPoint y: 298, distance: 92.5
click at [347, 299] on div "Inline Style XLarge Large Normal Small Light Small/Light Bold Italic Underline …" at bounding box center [529, 305] width 375 height 120
click at [433, 255] on icon "button" at bounding box center [432, 256] width 7 height 7
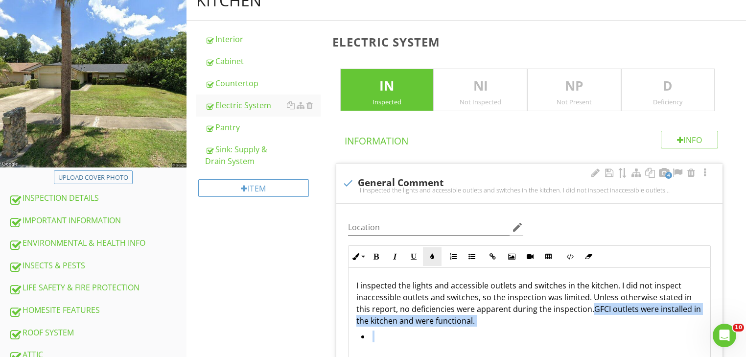
click at [435, 251] on button "Colors" at bounding box center [432, 256] width 19 height 19
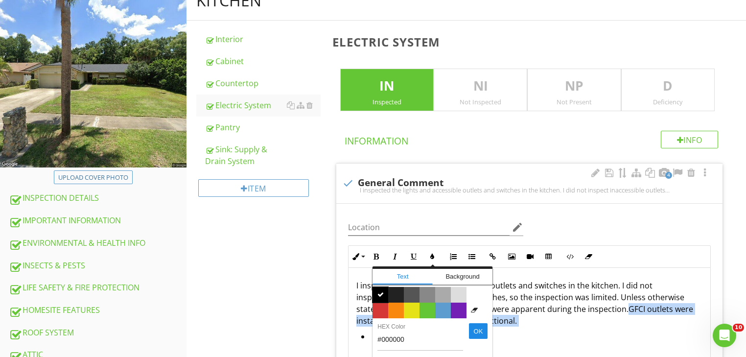
click at [384, 291] on span "" at bounding box center [381, 295] width 16 height 16
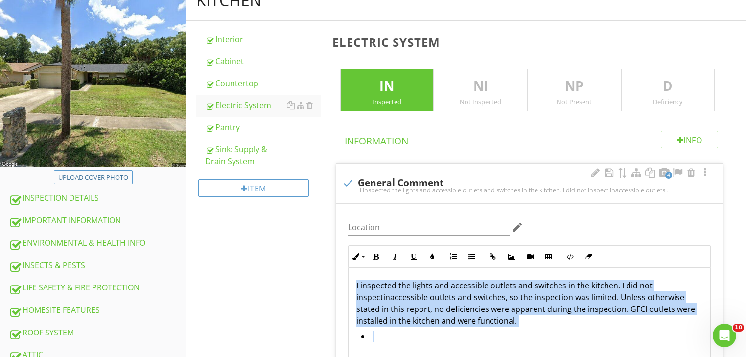
click at [460, 315] on span "inaccessible outlets and switches, so the inspection was limited. Unless otherw…" at bounding box center [525, 309] width 339 height 34
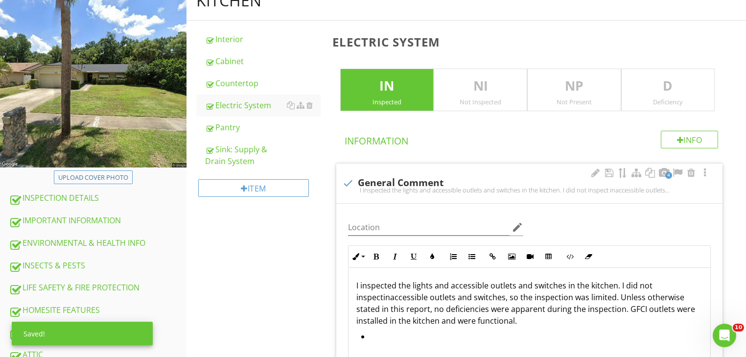
click at [488, 322] on p "I inspected the lights and accessible outlets and switches in the kitchen. I di…" at bounding box center [529, 303] width 346 height 47
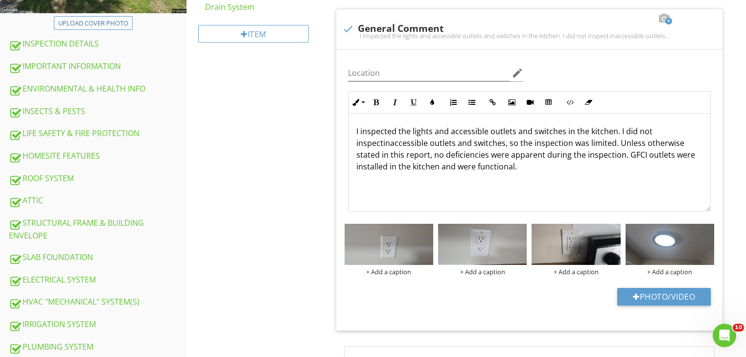
scroll to position [272, 0]
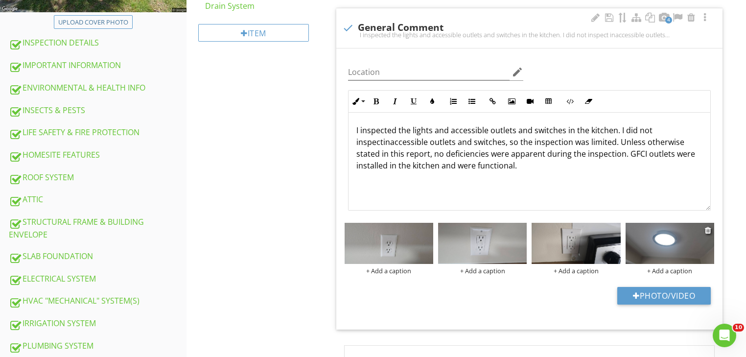
click at [704, 229] on img at bounding box center [670, 243] width 89 height 41
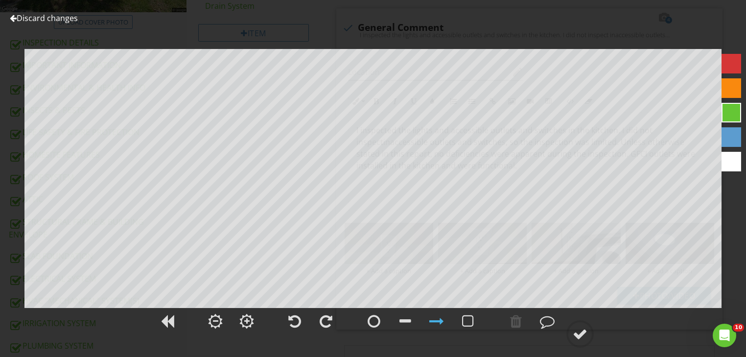
click at [31, 17] on link "Discard changes" at bounding box center [44, 18] width 68 height 11
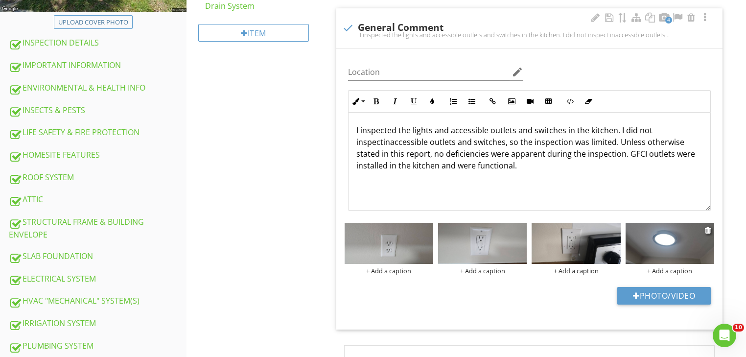
click at [704, 229] on img at bounding box center [670, 243] width 89 height 41
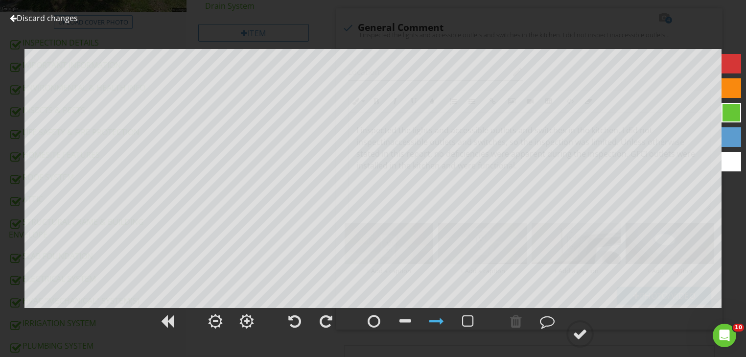
click at [29, 16] on link "Discard changes" at bounding box center [44, 18] width 68 height 11
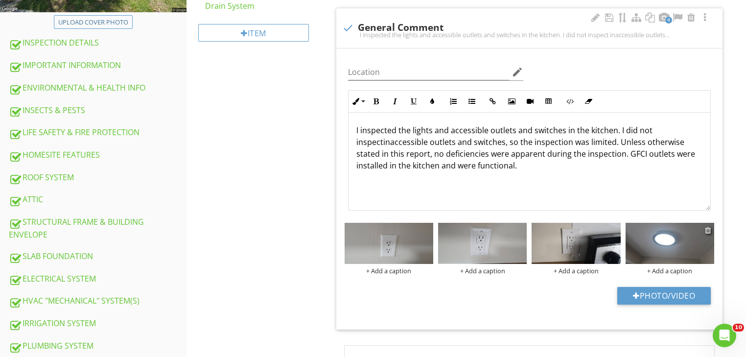
click at [709, 227] on div at bounding box center [708, 230] width 6 height 8
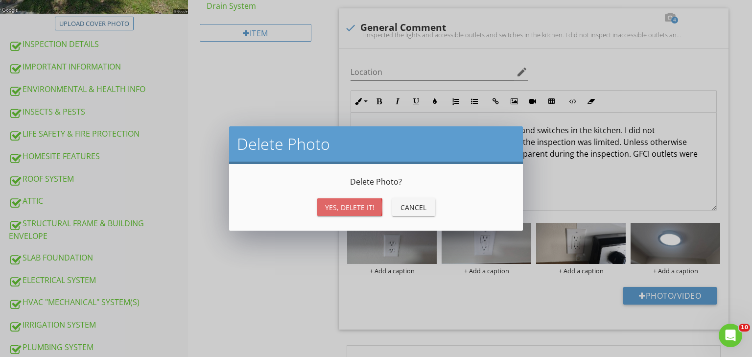
click at [363, 201] on button "Yes, Delete it!" at bounding box center [349, 207] width 65 height 18
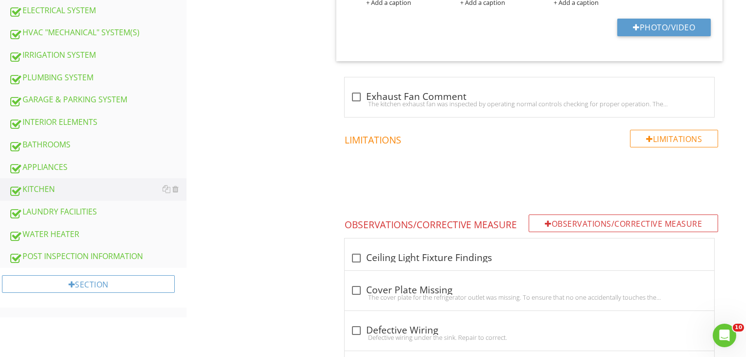
scroll to position [539, 0]
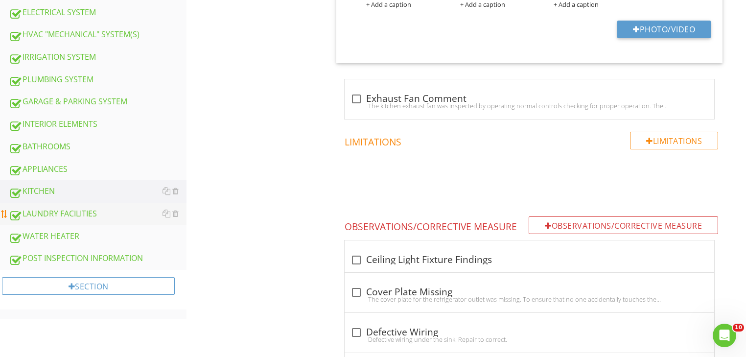
click at [66, 209] on div "LAUNDRY FACILITIES" at bounding box center [98, 214] width 178 height 13
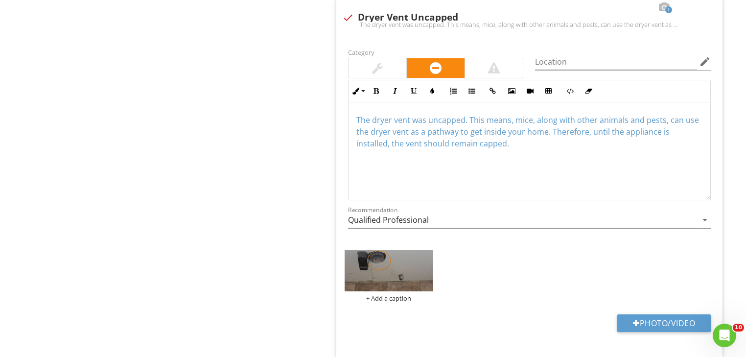
scroll to position [1059, 0]
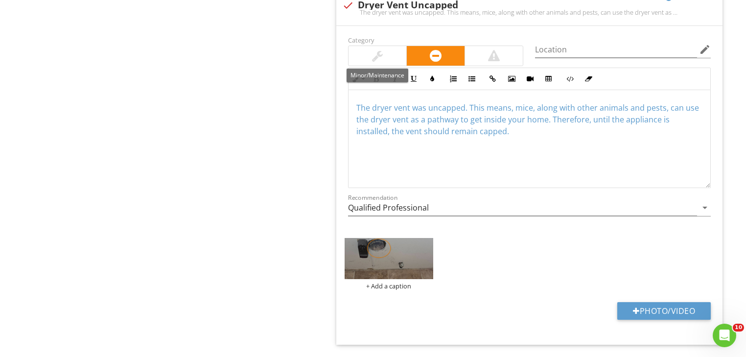
click at [400, 57] on div at bounding box center [378, 56] width 58 height 20
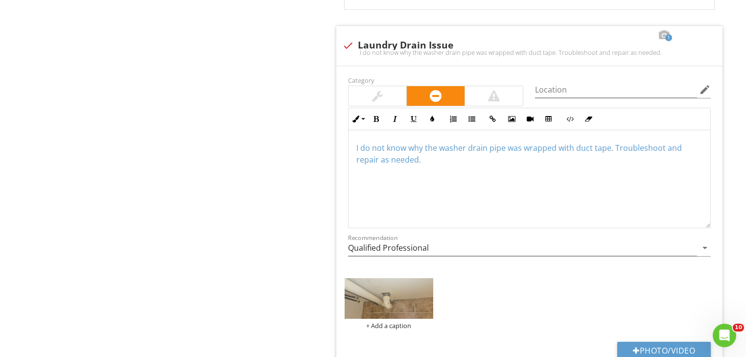
scroll to position [1453, 0]
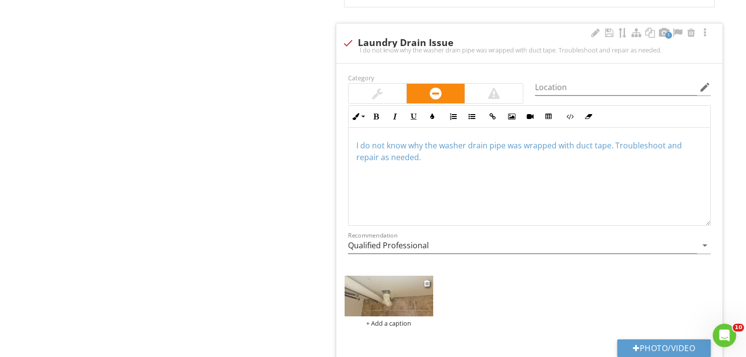
click at [419, 305] on img at bounding box center [389, 296] width 89 height 41
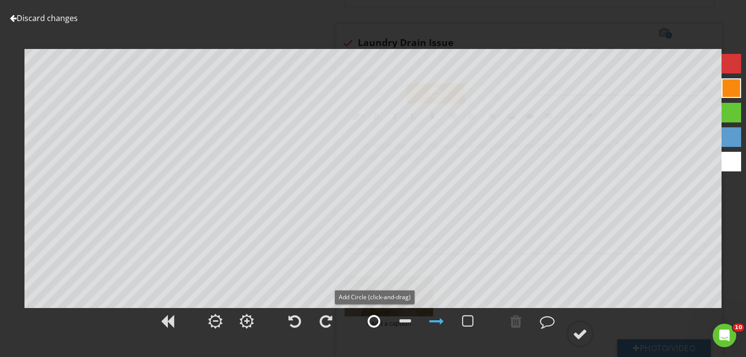
click at [375, 321] on div at bounding box center [374, 321] width 13 height 15
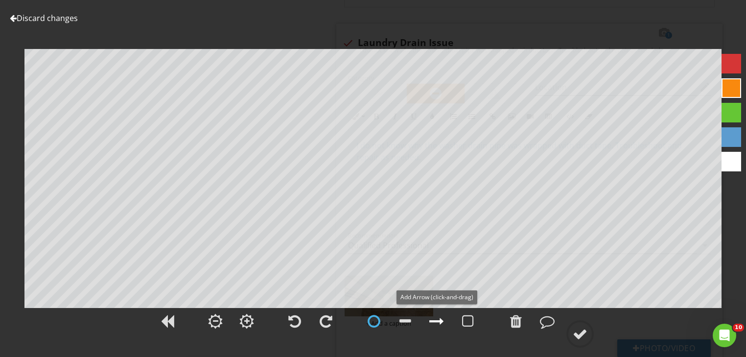
click at [437, 321] on div at bounding box center [436, 321] width 15 height 15
click at [577, 333] on div at bounding box center [580, 334] width 15 height 15
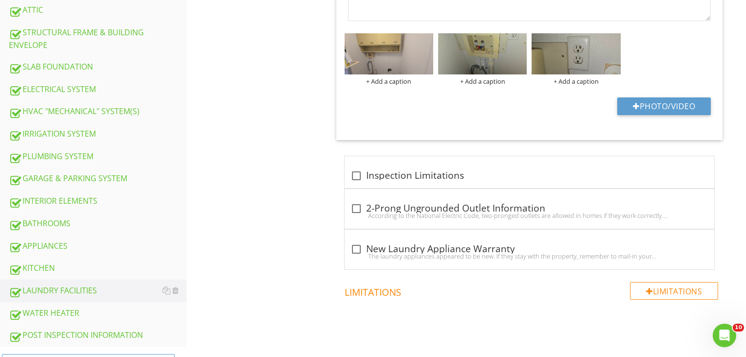
scroll to position [484, 0]
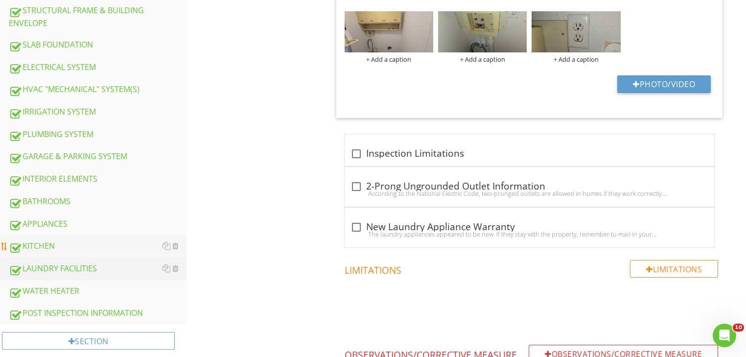
click at [60, 243] on div "KITCHEN" at bounding box center [98, 246] width 178 height 13
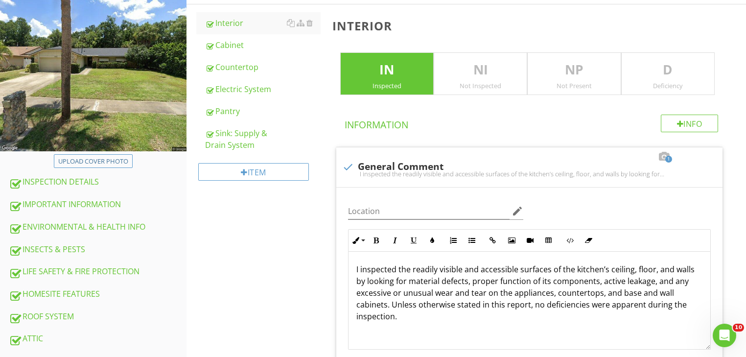
scroll to position [123, 0]
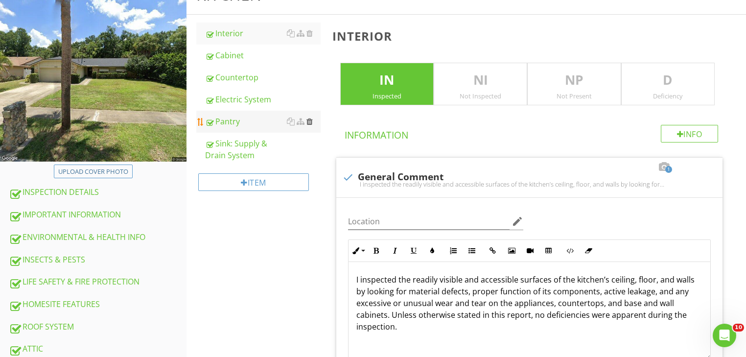
click at [309, 120] on div at bounding box center [309, 121] width 6 height 8
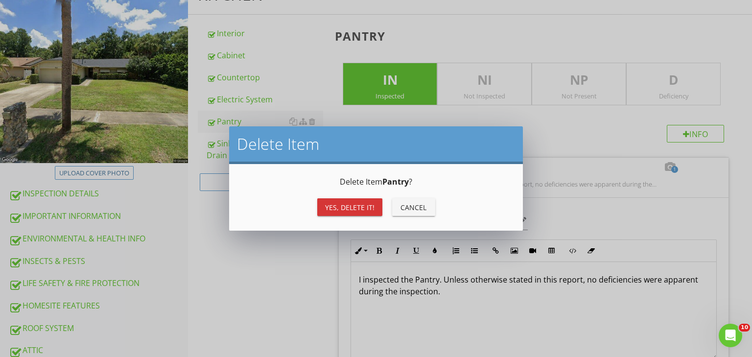
click at [339, 203] on div "Yes, Delete it!" at bounding box center [349, 207] width 49 height 10
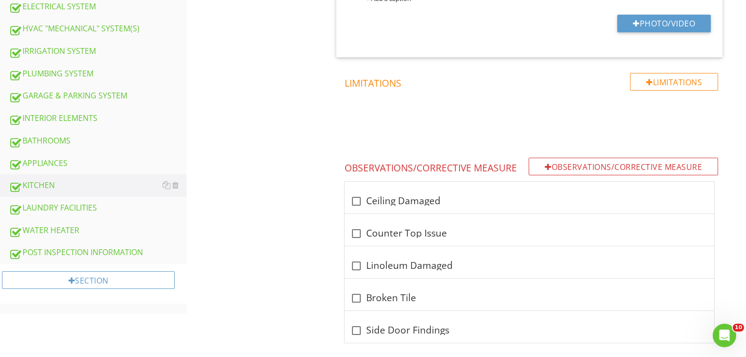
scroll to position [554, 0]
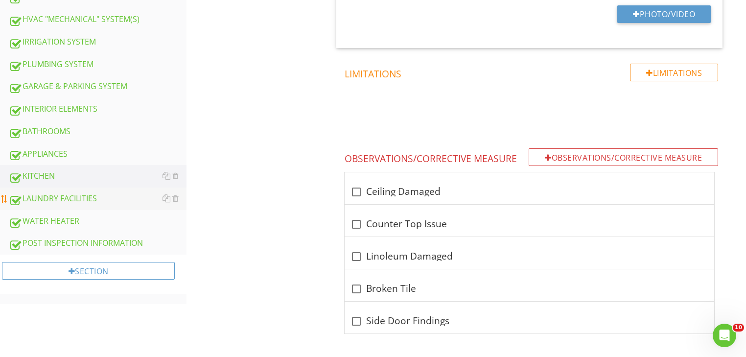
click at [83, 195] on div "LAUNDRY FACILITIES" at bounding box center [98, 198] width 178 height 13
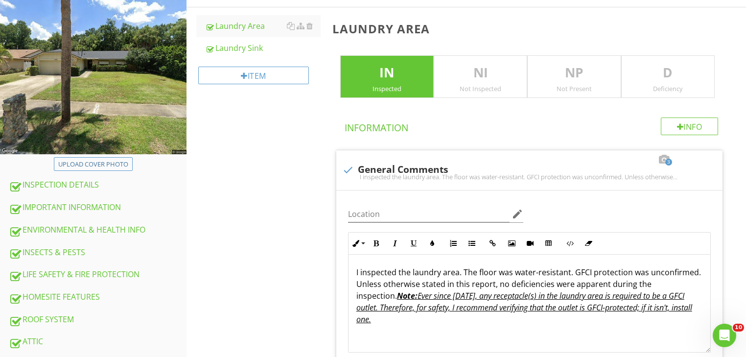
scroll to position [117, 0]
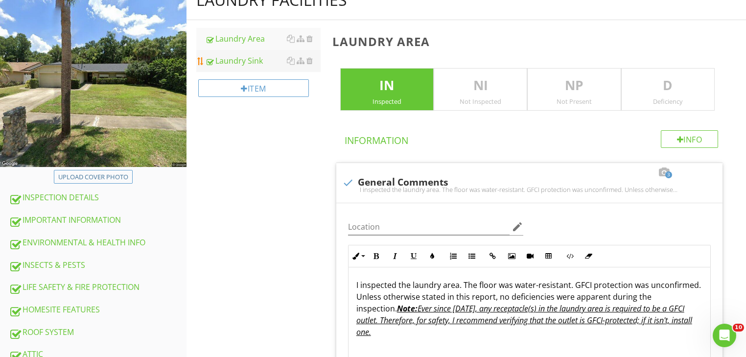
click at [248, 61] on div "Laundry Sink" at bounding box center [263, 61] width 116 height 12
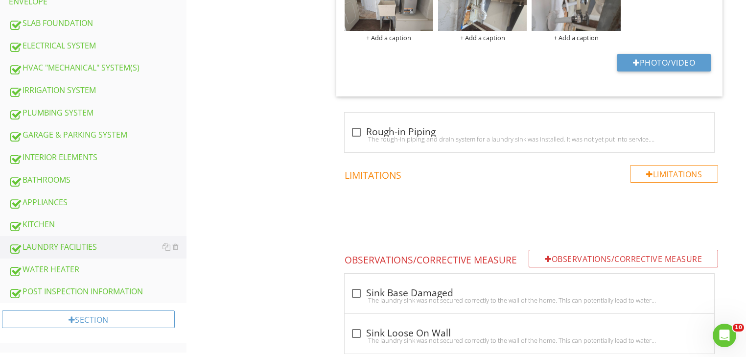
scroll to position [525, 0]
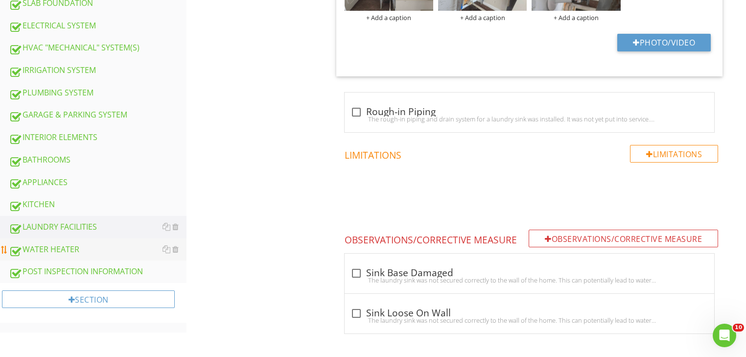
click at [55, 243] on div "WATER HEATER" at bounding box center [98, 249] width 178 height 13
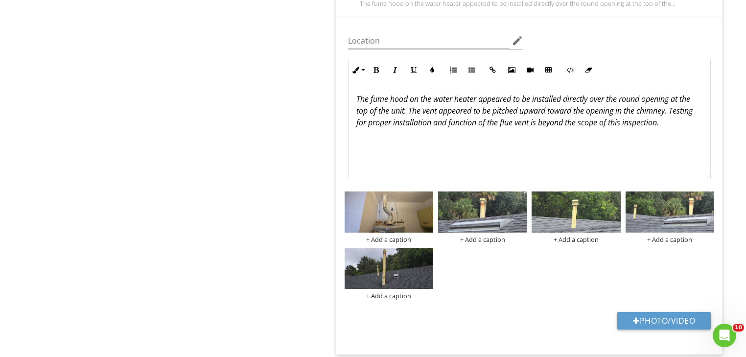
scroll to position [1194, 0]
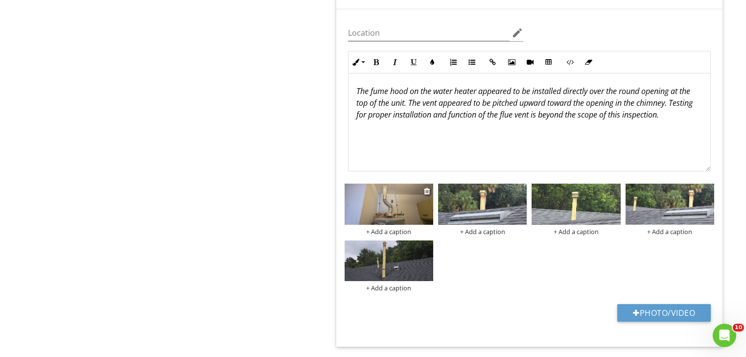
click at [407, 221] on img at bounding box center [389, 204] width 89 height 41
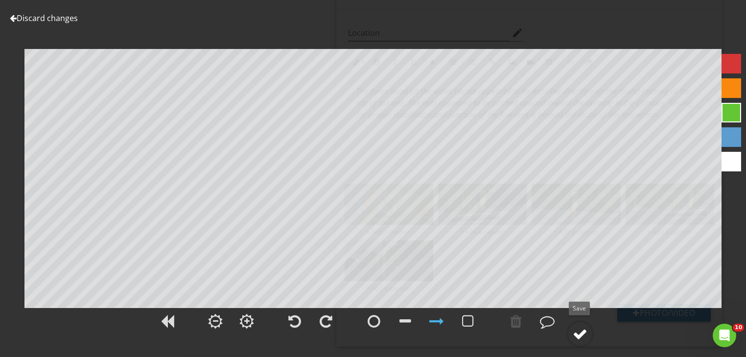
click at [579, 332] on div at bounding box center [580, 334] width 15 height 15
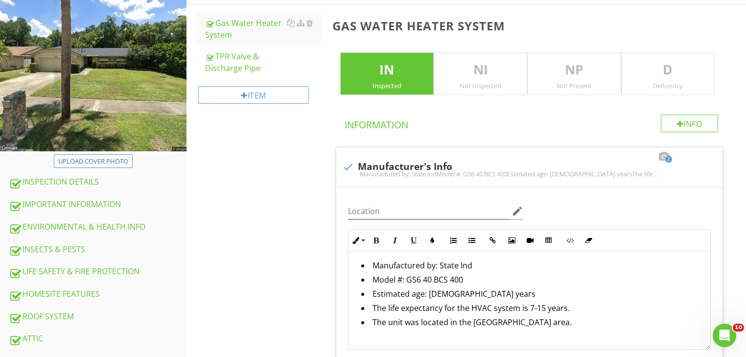
scroll to position [131, 0]
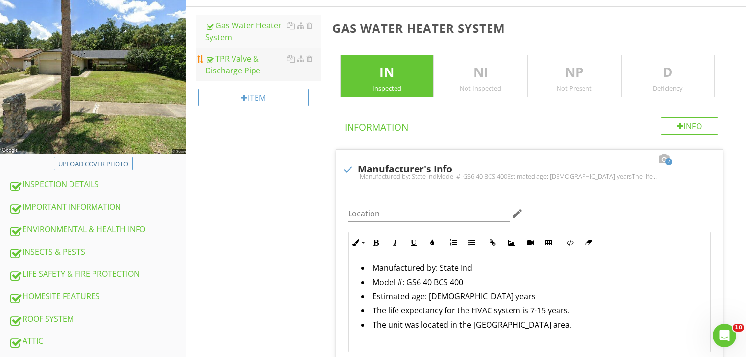
click at [249, 75] on div "TPR Valve & Discharge Pipe" at bounding box center [263, 64] width 116 height 23
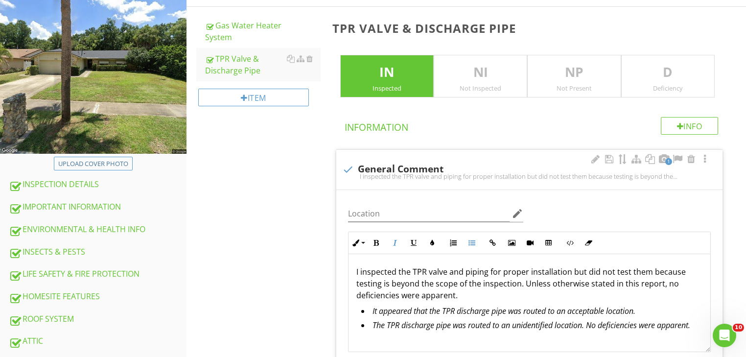
drag, startPoint x: 652, startPoint y: 310, endPoint x: 366, endPoint y: 308, distance: 286.4
click at [366, 308] on li "It appeared that the TPR discharge pipe was routed to an acceptable location." at bounding box center [531, 312] width 341 height 14
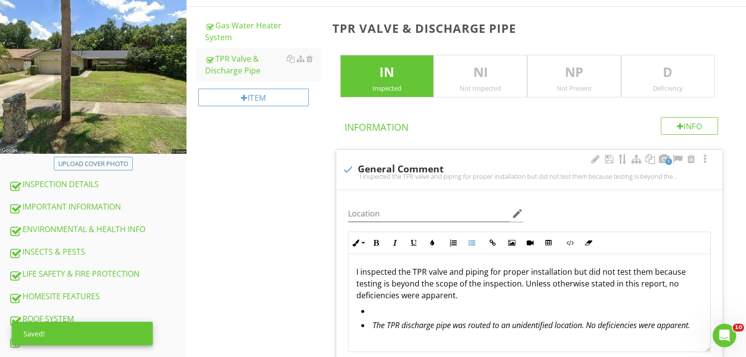
click at [461, 294] on p "I inspected the TPR valve and piping for proper installation but did not test t…" at bounding box center [529, 283] width 346 height 35
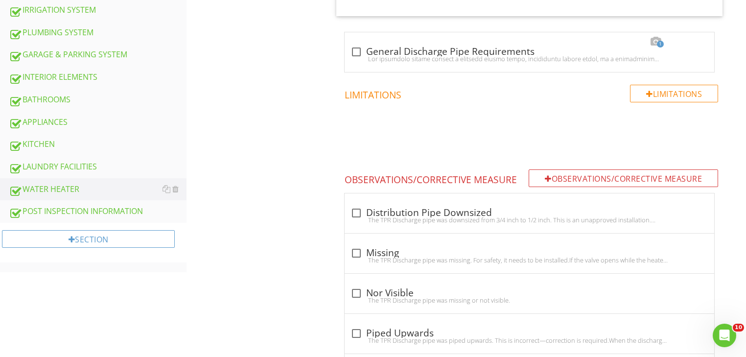
scroll to position [588, 0]
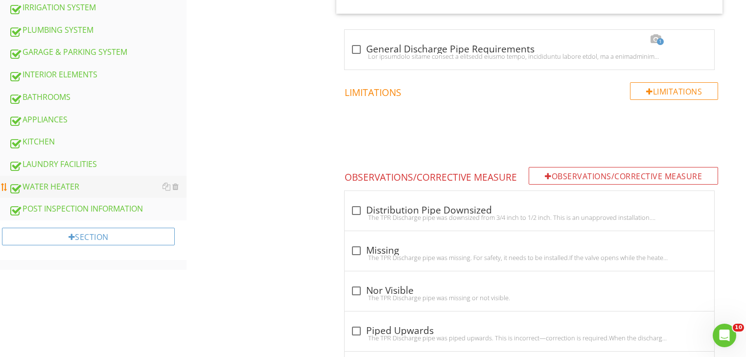
click at [77, 181] on div "WATER HEATER" at bounding box center [98, 187] width 178 height 13
click at [67, 182] on div "WATER HEATER" at bounding box center [98, 187] width 178 height 13
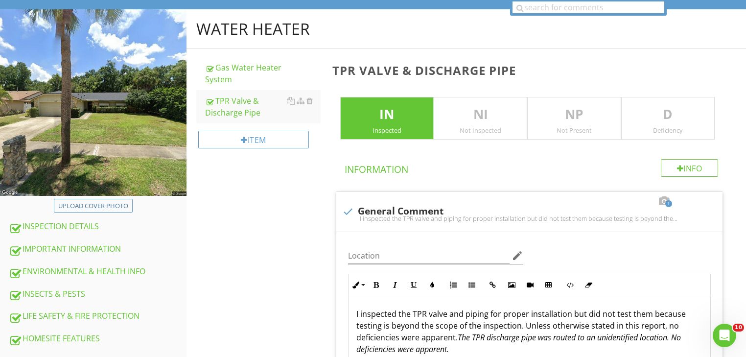
scroll to position [85, 0]
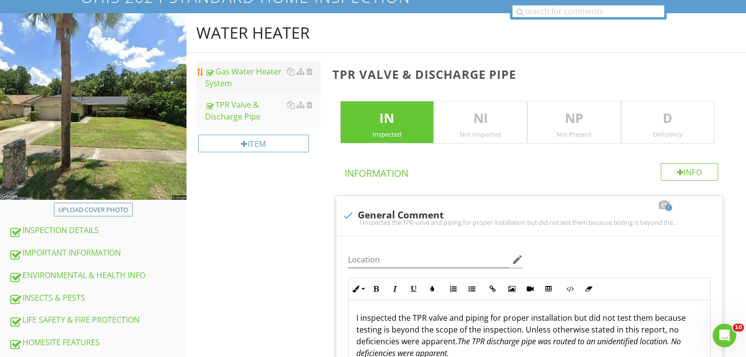
click at [259, 76] on div "Gas Water Heater System" at bounding box center [263, 77] width 116 height 23
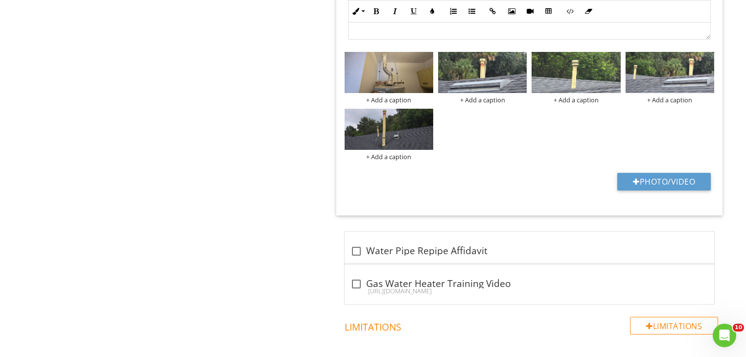
scroll to position [1327, 0]
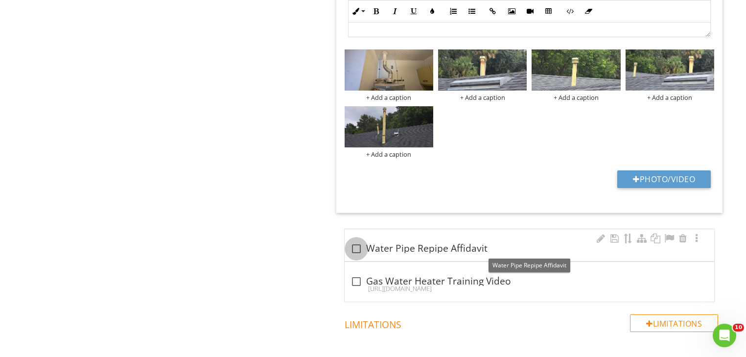
click at [358, 251] on div at bounding box center [356, 248] width 17 height 17
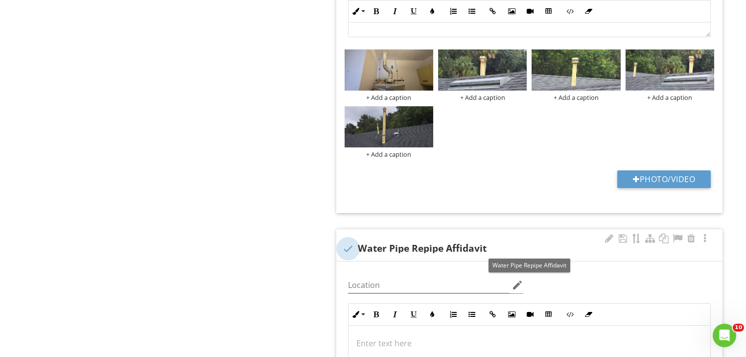
click at [346, 250] on div at bounding box center [348, 248] width 17 height 17
checkbox input "true"
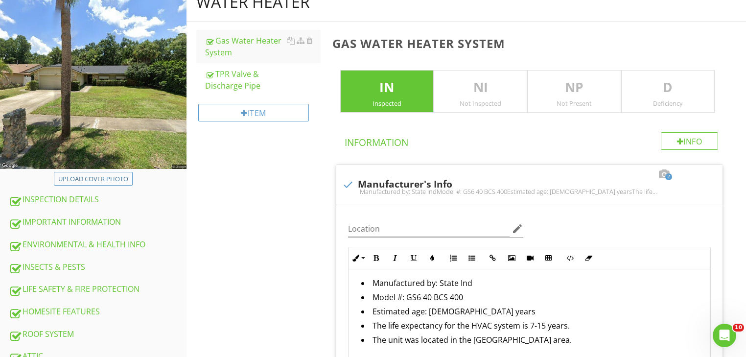
scroll to position [82, 0]
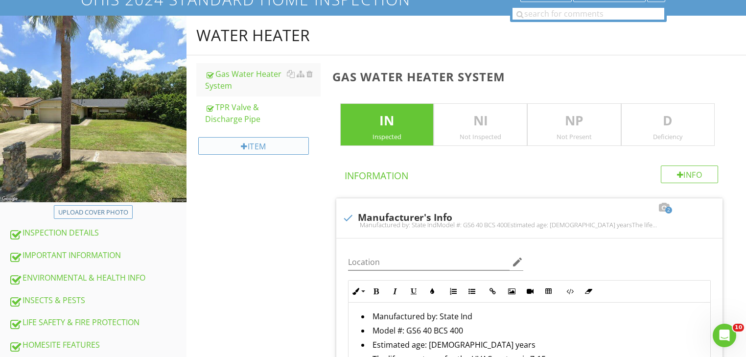
click at [270, 147] on div "Item" at bounding box center [253, 146] width 111 height 18
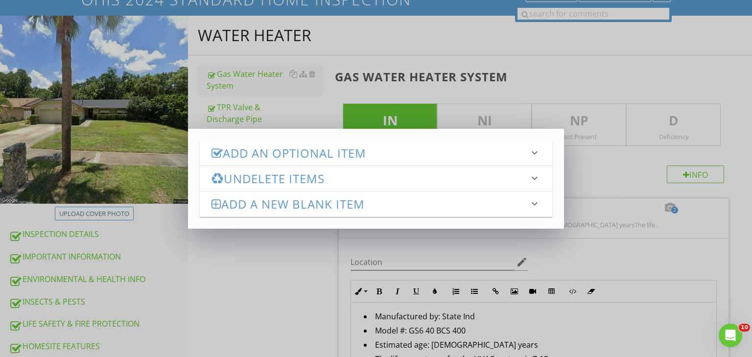
click at [282, 179] on h3 "Undelete Items" at bounding box center [369, 178] width 317 height 13
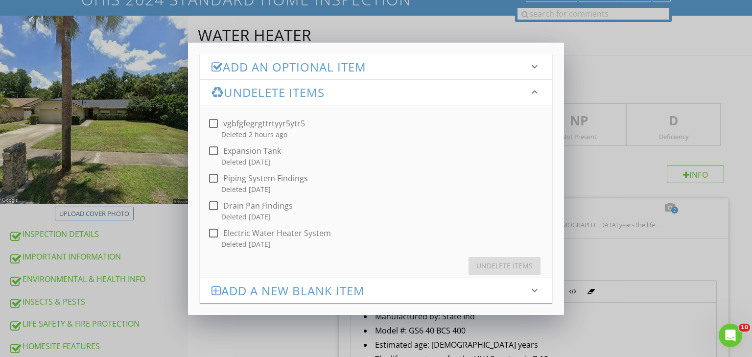
click at [215, 233] on div at bounding box center [213, 233] width 17 height 17
checkbox input "true"
click at [488, 265] on div "Undelete Items" at bounding box center [504, 265] width 56 height 10
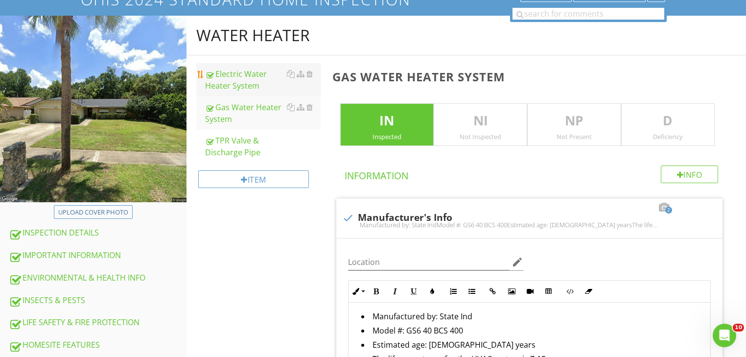
click at [240, 86] on div "Electric Water Heater System" at bounding box center [263, 79] width 116 height 23
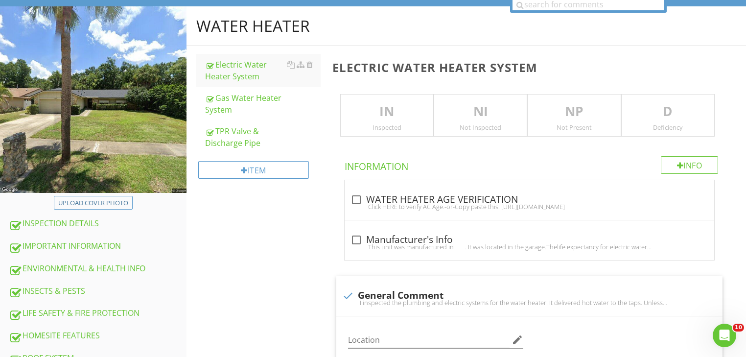
scroll to position [44, 0]
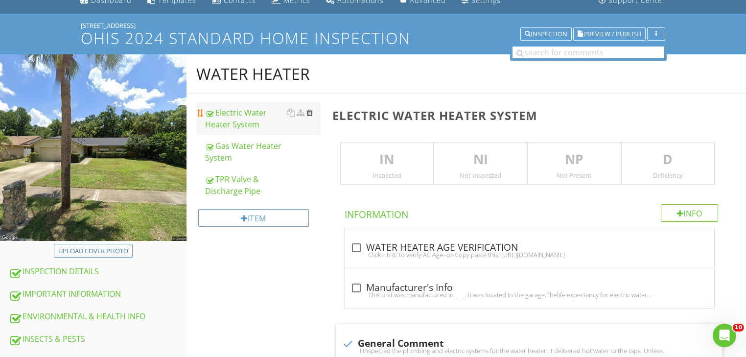
click at [311, 112] on div at bounding box center [309, 113] width 6 height 8
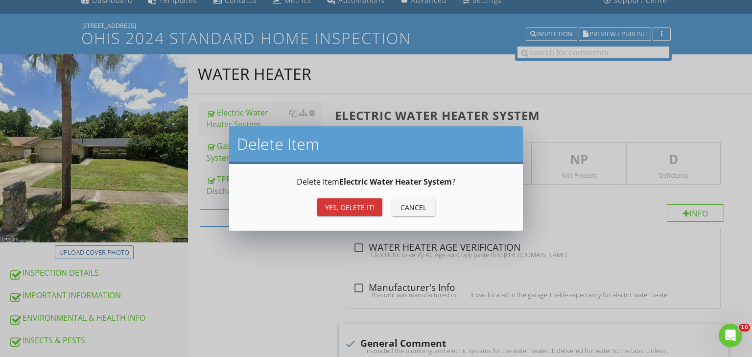
click at [336, 208] on div "Yes, Delete it!" at bounding box center [349, 207] width 49 height 10
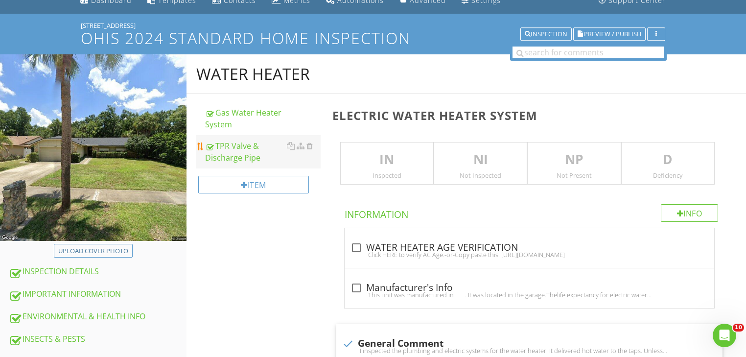
click at [233, 157] on div "TPR Valve & Discharge Pipe" at bounding box center [263, 151] width 116 height 23
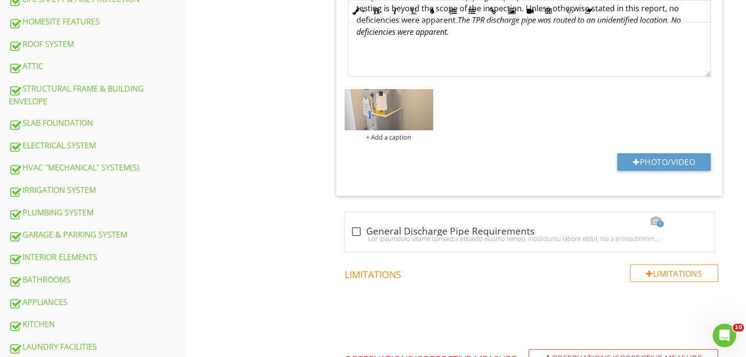
scroll to position [409, 0]
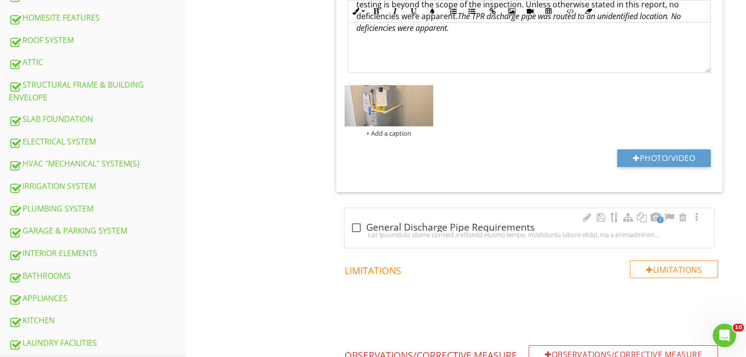
click at [358, 231] on div at bounding box center [530, 235] width 358 height 8
checkbox input "true"
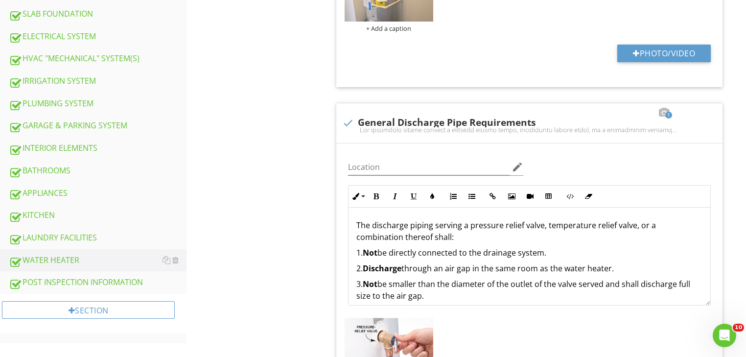
scroll to position [525, 0]
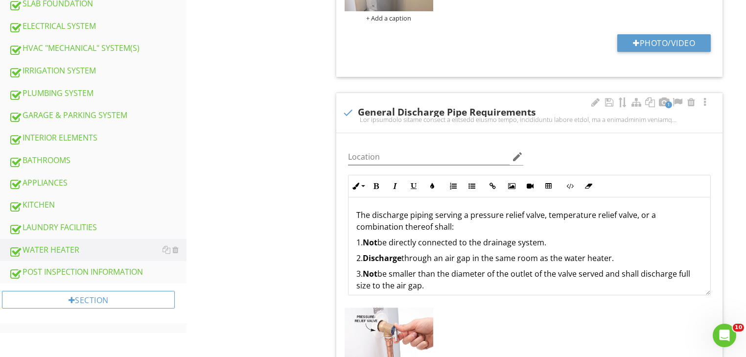
click at [357, 215] on span "The discharge piping serving a pressure relief valve, temperature relief valve,…" at bounding box center [506, 221] width 300 height 23
click at [570, 215] on span "The TPR Discharge Pipe appeared to have too many bends. The discharge piping se…" at bounding box center [522, 221] width 332 height 23
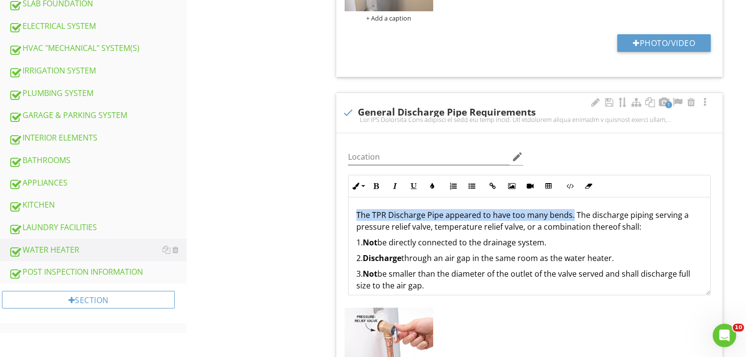
drag, startPoint x: 569, startPoint y: 215, endPoint x: 350, endPoint y: 215, distance: 219.8
click at [350, 215] on div "The TPR Discharge Pipe appeared to have too many bends. The discharge piping se…" at bounding box center [530, 338] width 362 height 282
click at [374, 186] on icon "button" at bounding box center [376, 186] width 7 height 7
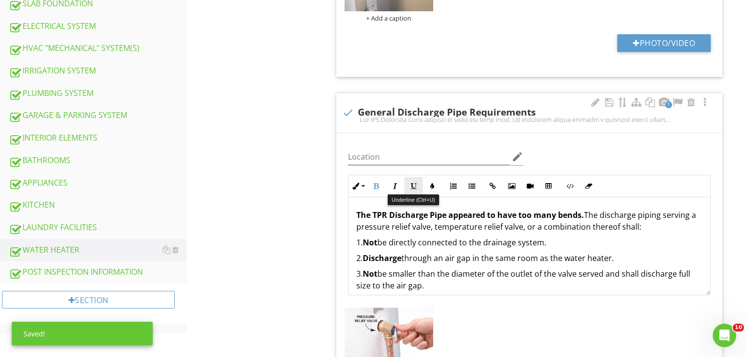
click at [415, 186] on icon "button" at bounding box center [413, 186] width 7 height 7
click at [419, 214] on u "The TPR Discharge Pipe appeared to have too many bends." at bounding box center [470, 215] width 228 height 11
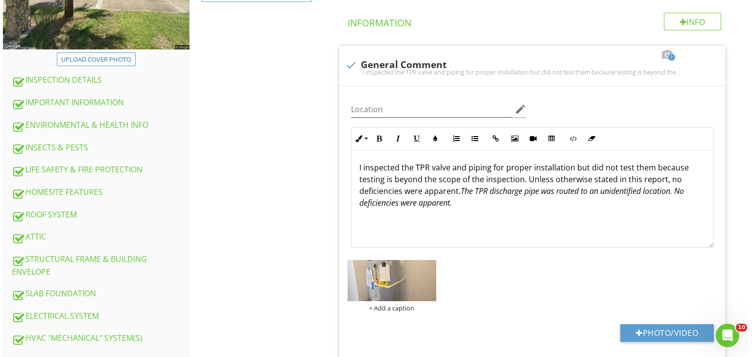
scroll to position [0, 0]
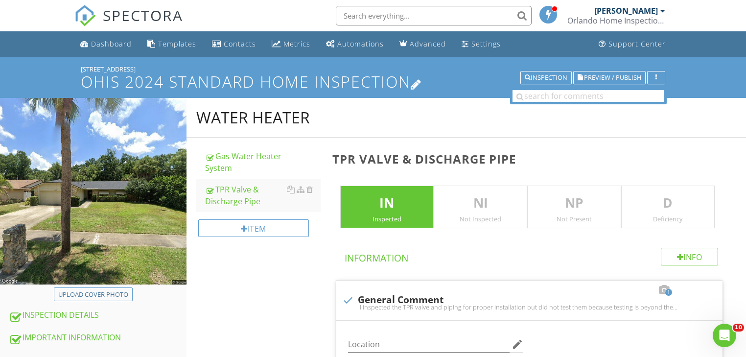
click at [106, 83] on h1 "OHIS 2024 Standard Home Inspection" at bounding box center [373, 81] width 585 height 17
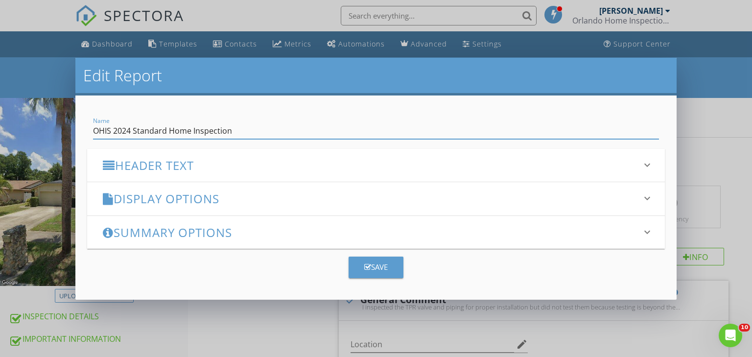
click at [134, 163] on h3 "Header Text" at bounding box center [370, 165] width 535 height 13
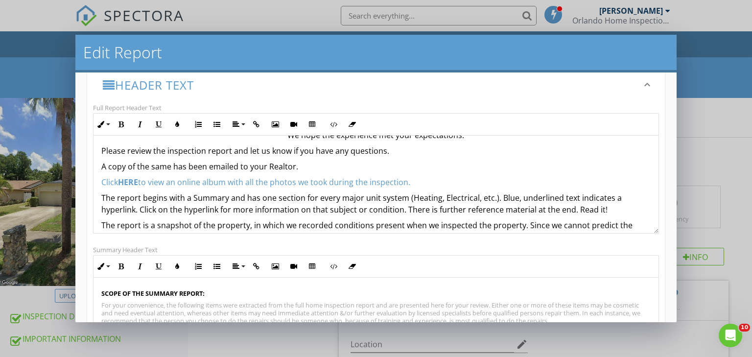
scroll to position [64, 0]
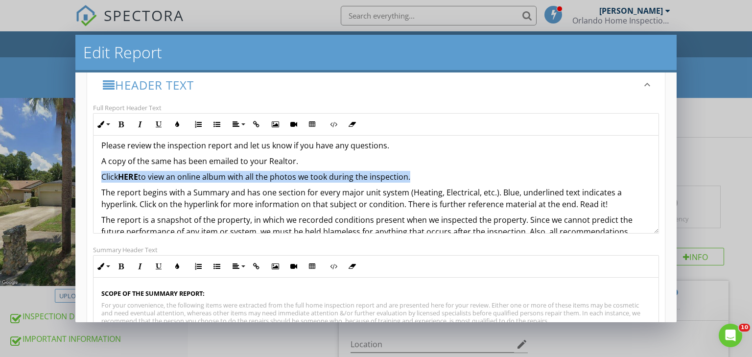
drag, startPoint x: 103, startPoint y: 176, endPoint x: 407, endPoint y: 175, distance: 304.0
click at [407, 175] on span "Click HERE to view an online album with all the photos we took during the inspe…" at bounding box center [255, 176] width 309 height 11
click at [258, 124] on icon "button" at bounding box center [256, 124] width 7 height 7
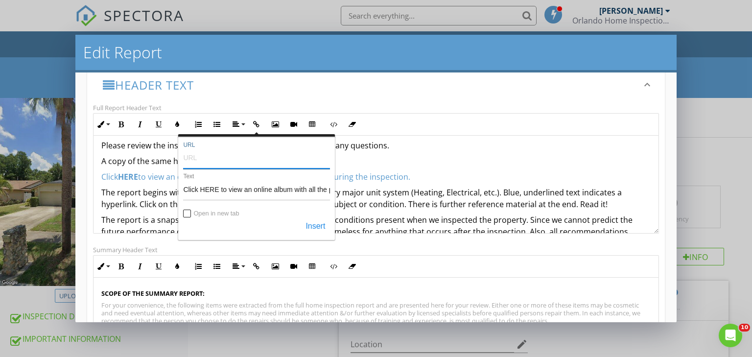
click at [192, 160] on input "URL" at bounding box center [256, 156] width 147 height 23
paste input "[URL][DOMAIN_NAME]"
type input "[URL][DOMAIN_NAME]"
click at [188, 213] on input "Open in new tab" at bounding box center [188, 215] width 8 height 8
checkbox input "true"
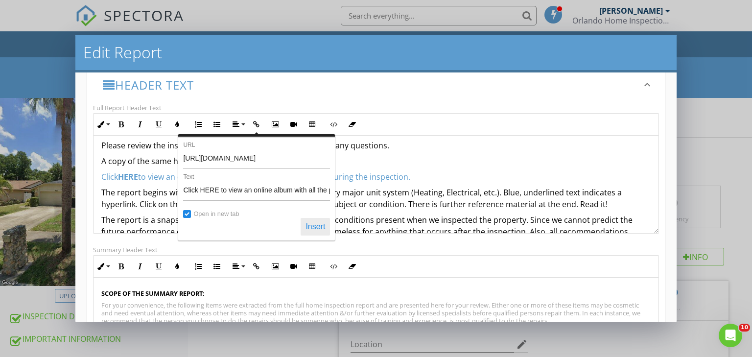
click at [311, 227] on button "Insert" at bounding box center [315, 227] width 29 height 18
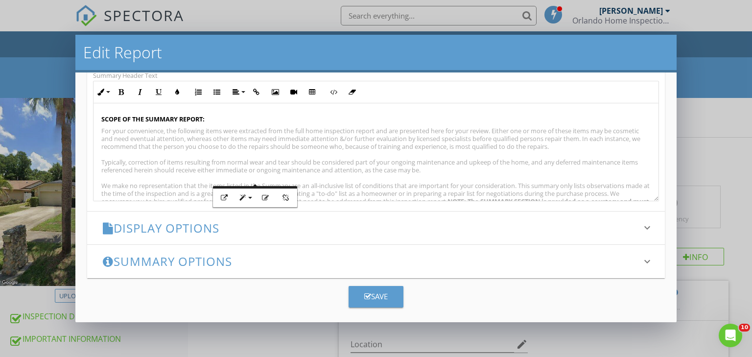
scroll to position [237, 0]
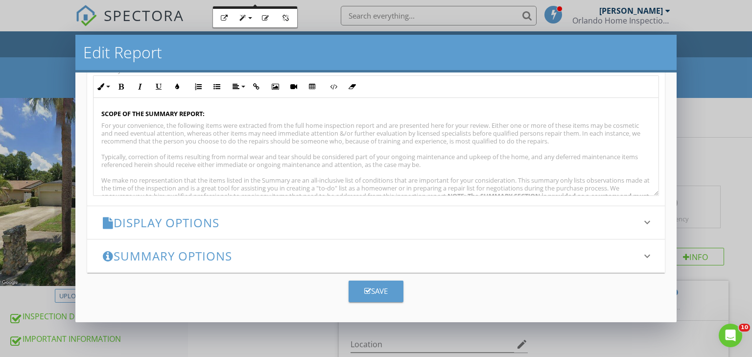
click at [382, 288] on div "Save" at bounding box center [375, 290] width 23 height 11
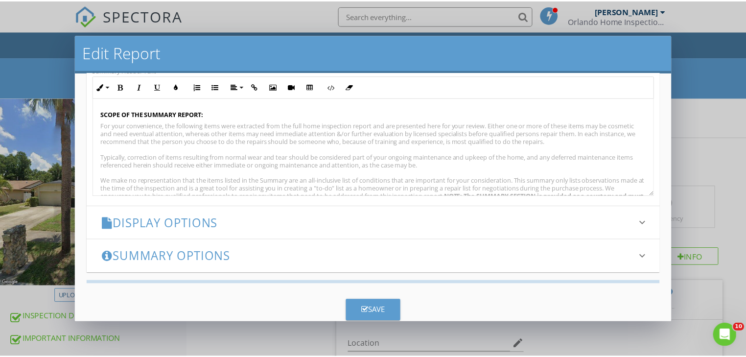
scroll to position [140, 0]
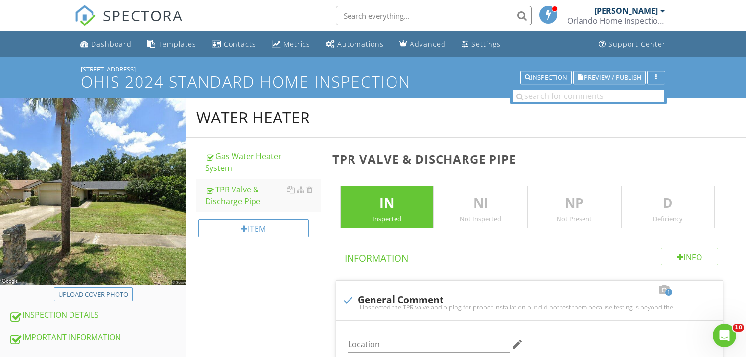
click at [620, 75] on span "Preview / Publish" at bounding box center [612, 77] width 57 height 6
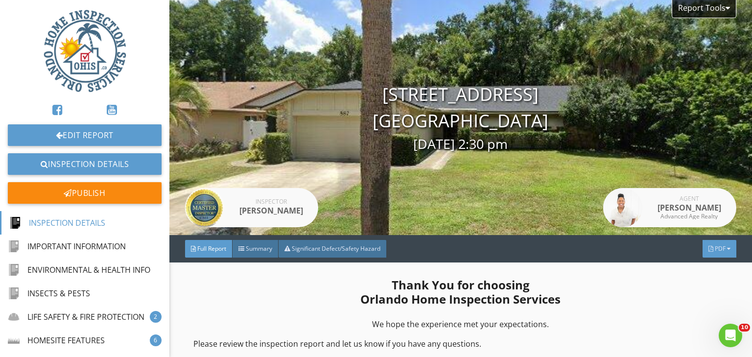
click at [715, 249] on span "PDF" at bounding box center [720, 248] width 11 height 8
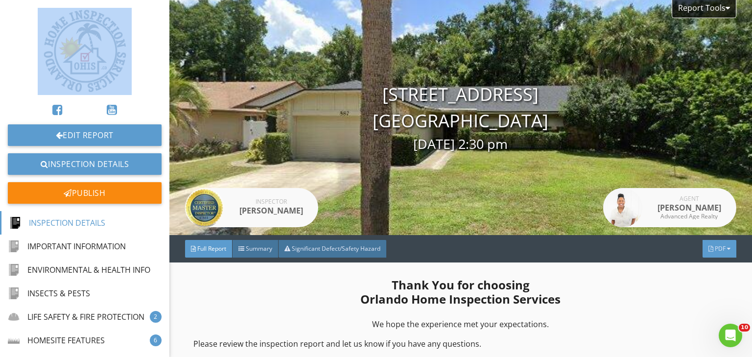
click at [0, 0] on div "Summary Full Report Refresh PDFs" at bounding box center [0, 0] width 0 height 0
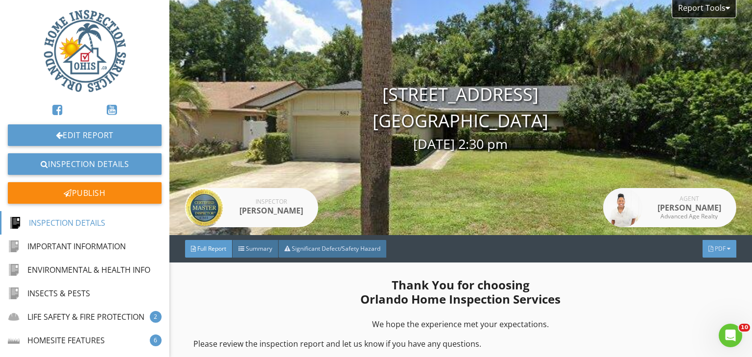
click at [715, 250] on span "PDF" at bounding box center [720, 248] width 11 height 8
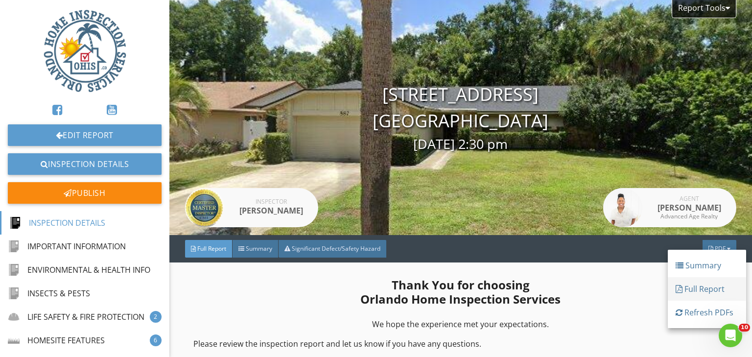
click at [694, 286] on div "Full Report" at bounding box center [707, 289] width 63 height 12
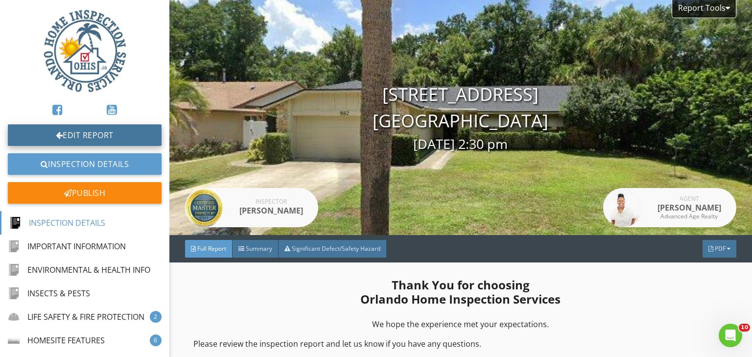
click at [96, 136] on link "Edit Report" at bounding box center [85, 135] width 154 height 22
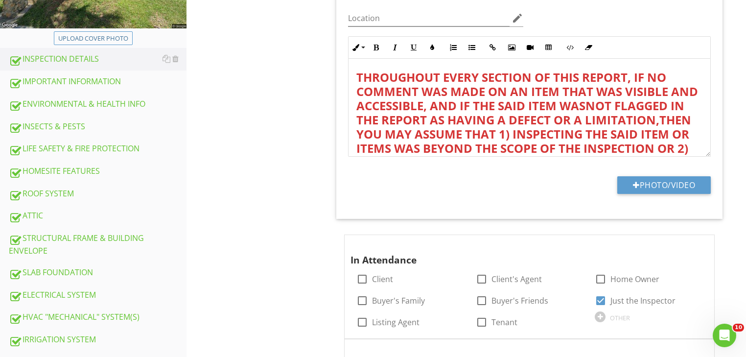
scroll to position [258, 0]
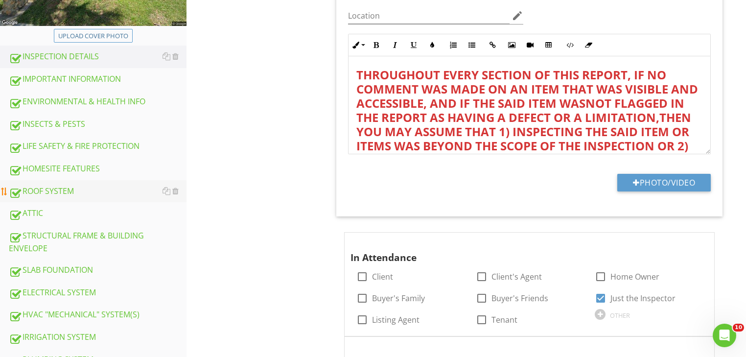
click at [65, 192] on div "ROOF SYSTEM" at bounding box center [98, 191] width 178 height 13
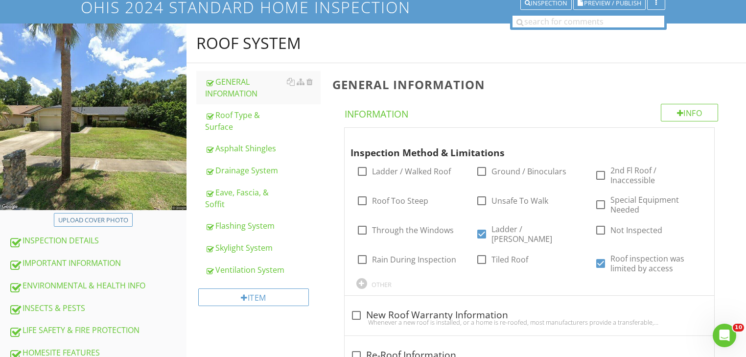
scroll to position [71, 0]
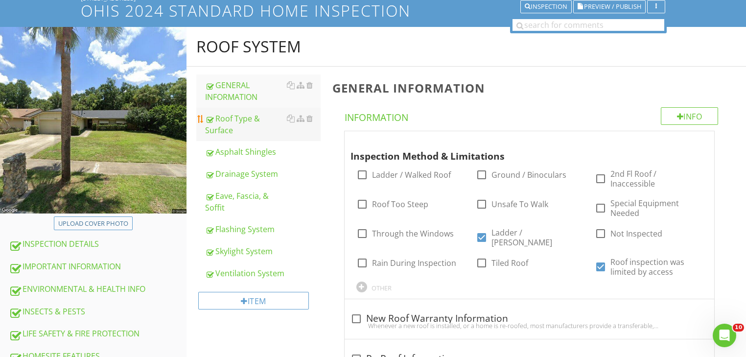
click at [246, 121] on div "Roof Type & Surface" at bounding box center [263, 124] width 116 height 23
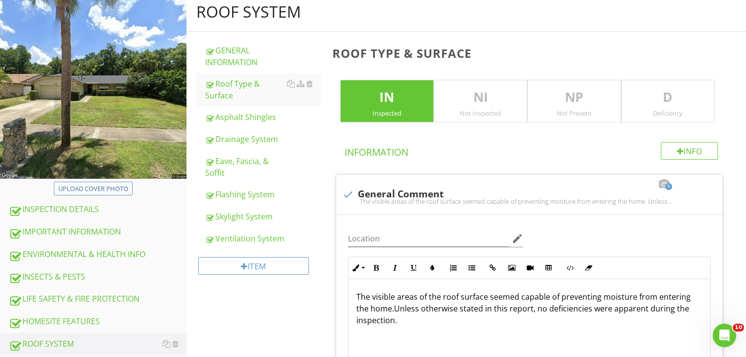
scroll to position [75, 0]
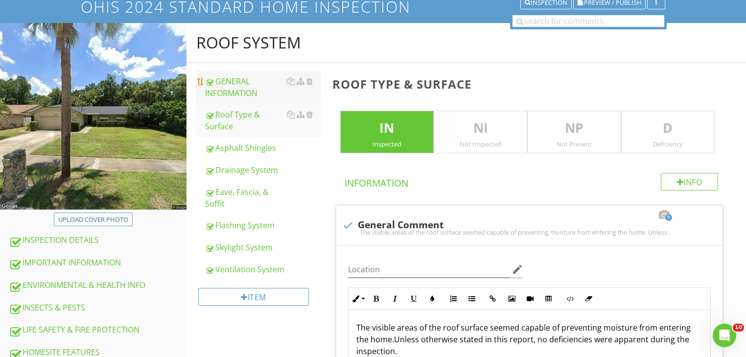
click at [252, 92] on div "GENERAL INFORMATION" at bounding box center [263, 86] width 116 height 23
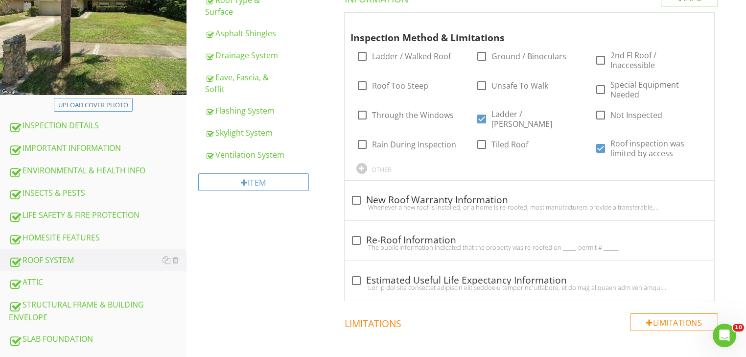
scroll to position [211, 0]
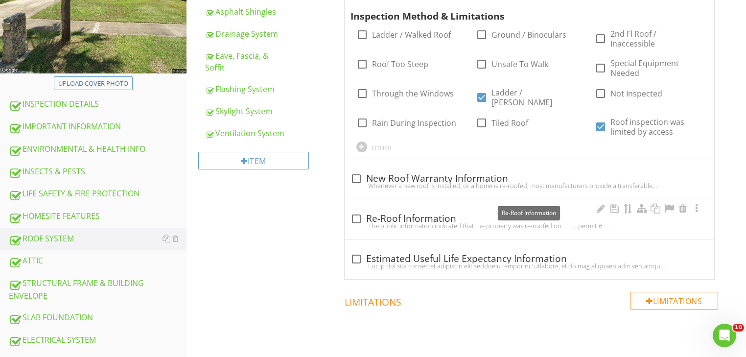
click at [356, 211] on div at bounding box center [356, 219] width 17 height 17
checkbox input "true"
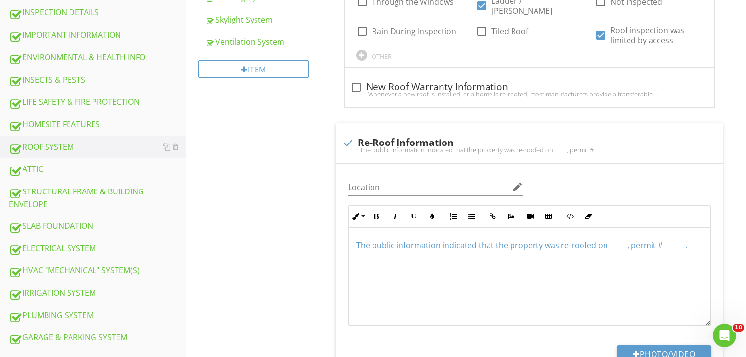
scroll to position [345, 0]
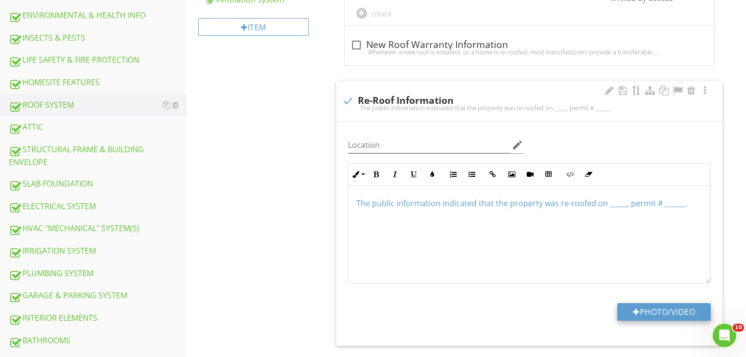
click at [664, 303] on button "Photo/Video" at bounding box center [664, 312] width 94 height 18
type input "C:\fakepath\Re-roof Permit 04092018 - BP17-1180.jpg"
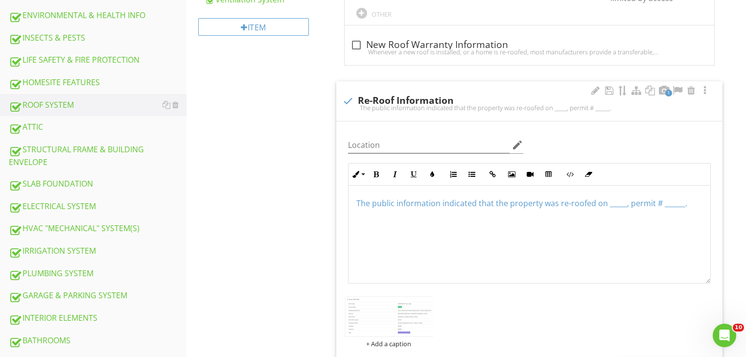
click at [389, 296] on img at bounding box center [389, 316] width 89 height 41
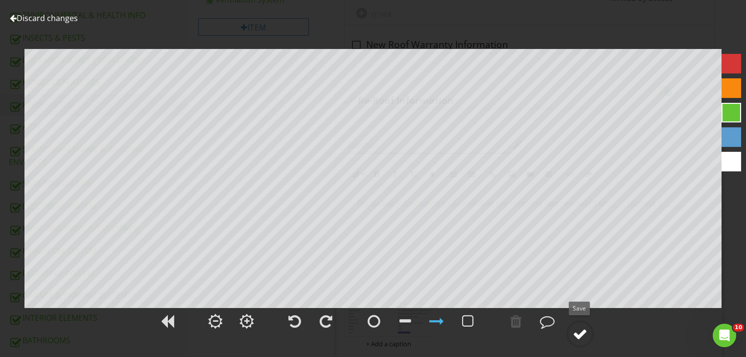
click at [583, 327] on div at bounding box center [580, 334] width 15 height 15
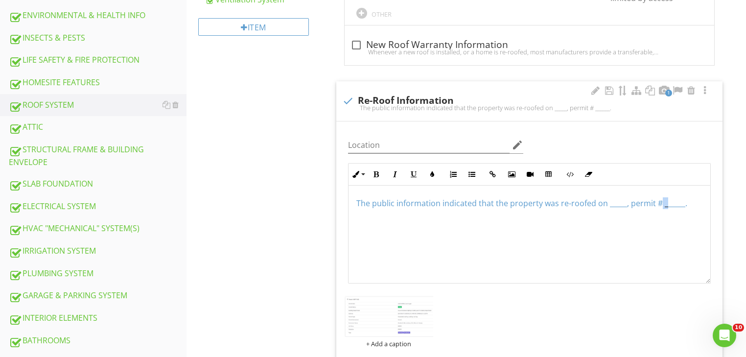
click at [663, 198] on span "The public information indicated that the property was re-roofed on _____, perm…" at bounding box center [521, 203] width 331 height 11
click at [662, 198] on span "The public information indicated that the property was re-roofed on _____, perm…" at bounding box center [521, 203] width 331 height 11
click at [660, 198] on span "The public information indicated that the property was re-roofed on _____, perm…" at bounding box center [521, 203] width 331 height 11
drag, startPoint x: 660, startPoint y: 188, endPoint x: 680, endPoint y: 189, distance: 19.6
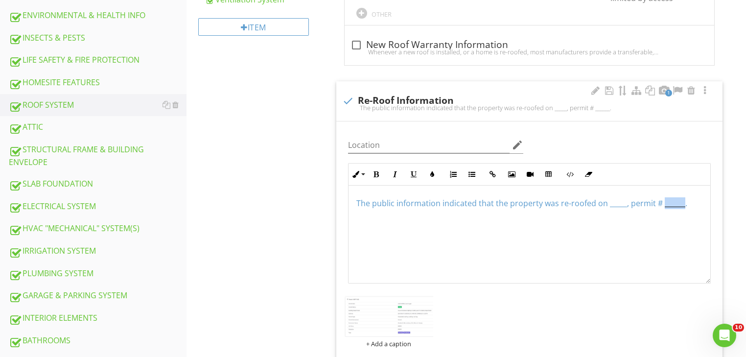
click at [680, 198] on span "The public information indicated that the property was re-roofed on _____, perm…" at bounding box center [521, 203] width 331 height 11
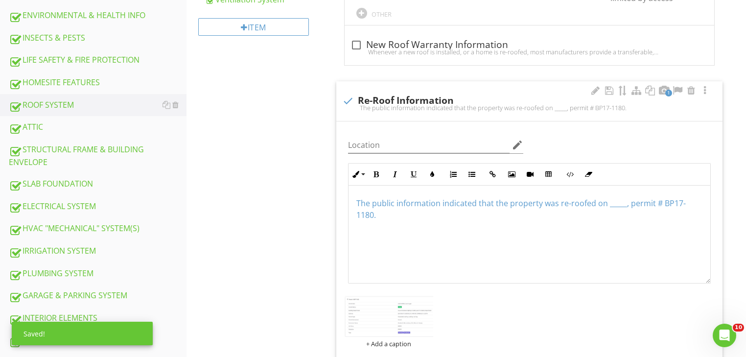
drag, startPoint x: 605, startPoint y: 189, endPoint x: 624, endPoint y: 192, distance: 19.4
click at [624, 197] on p "The public information indicated that the property was re-roofed on _____, perm…" at bounding box center [529, 208] width 346 height 23
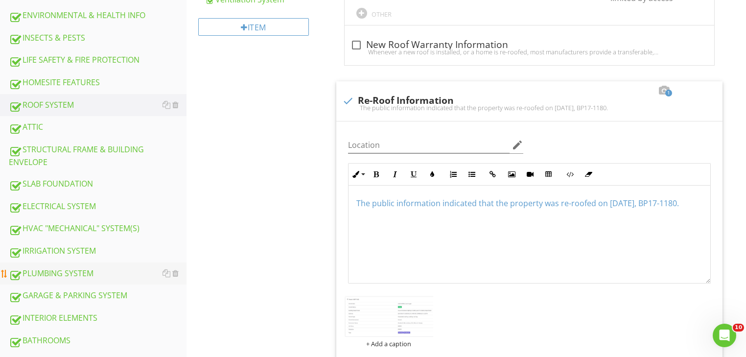
click at [84, 269] on div "PLUMBING SYSTEM" at bounding box center [98, 273] width 178 height 13
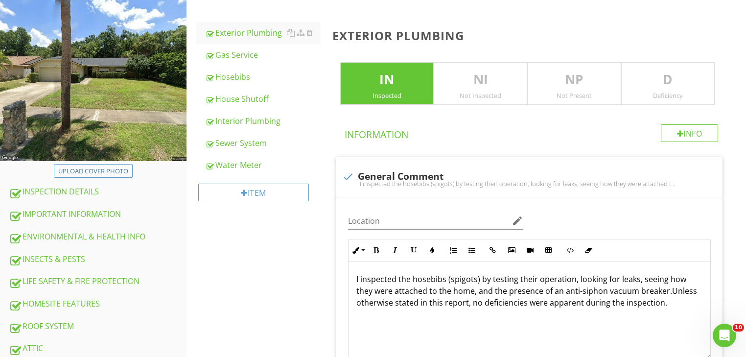
scroll to position [117, 0]
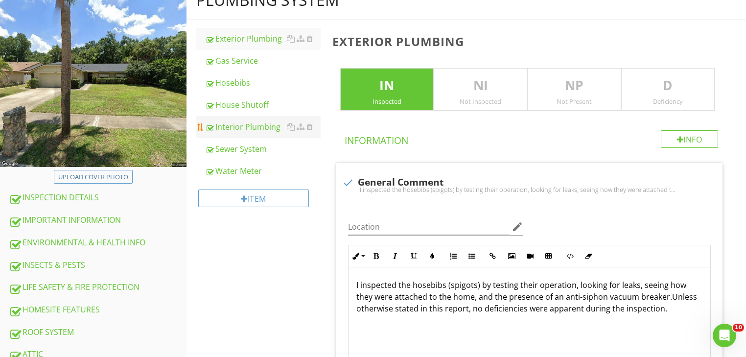
click at [265, 129] on div "Interior Plumbing" at bounding box center [263, 127] width 116 height 12
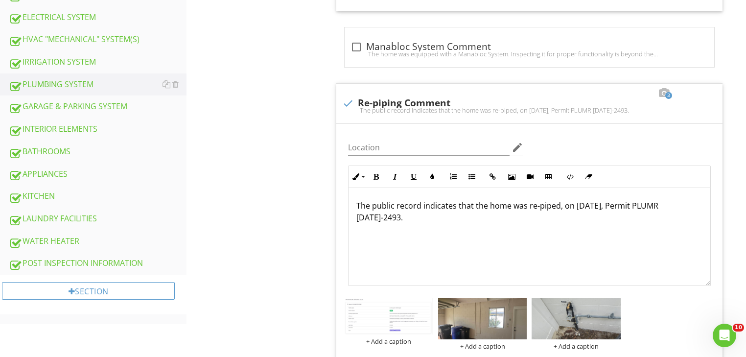
scroll to position [525, 0]
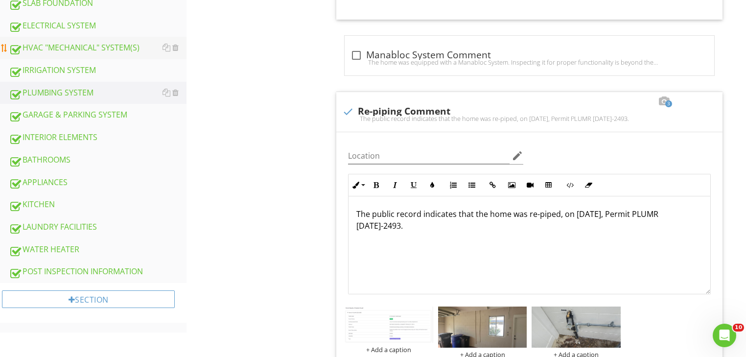
click at [75, 45] on div "HVAC "MECHANICAL" SYSTEM(S)" at bounding box center [98, 48] width 178 height 13
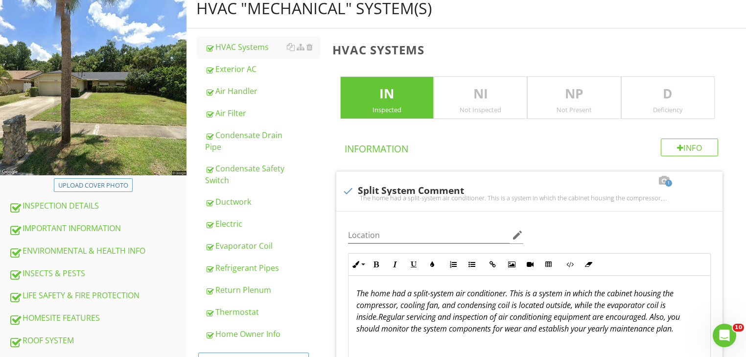
scroll to position [106, 0]
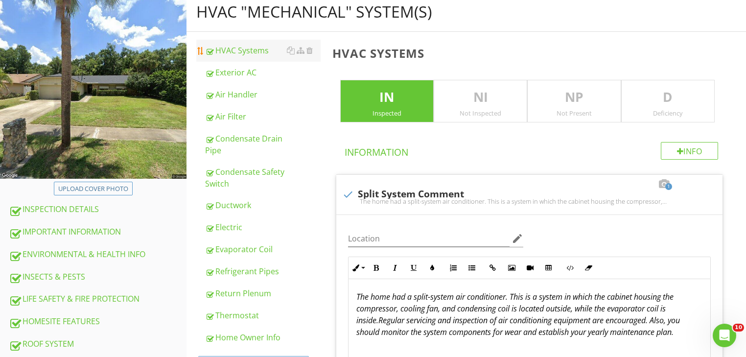
click at [245, 50] on div "HVAC Systems" at bounding box center [263, 51] width 116 height 12
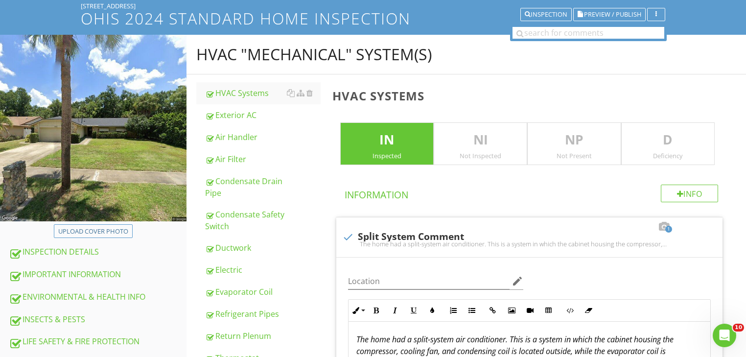
scroll to position [57, 0]
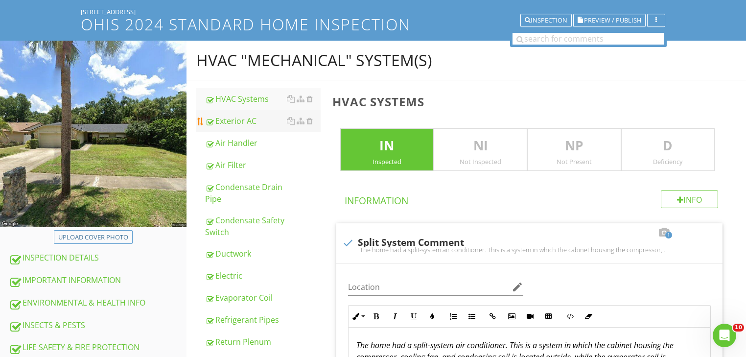
click at [247, 123] on div "Exterior AC" at bounding box center [263, 121] width 116 height 12
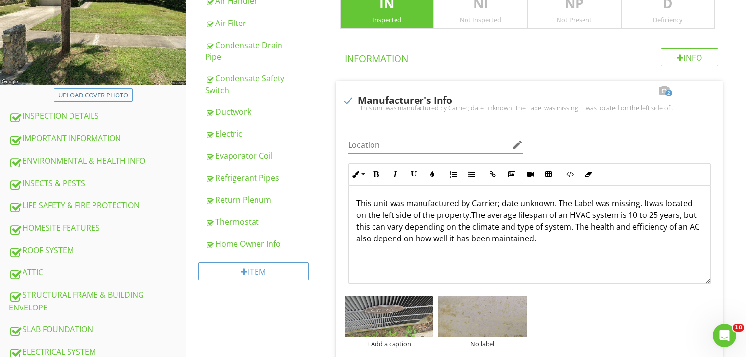
scroll to position [174, 0]
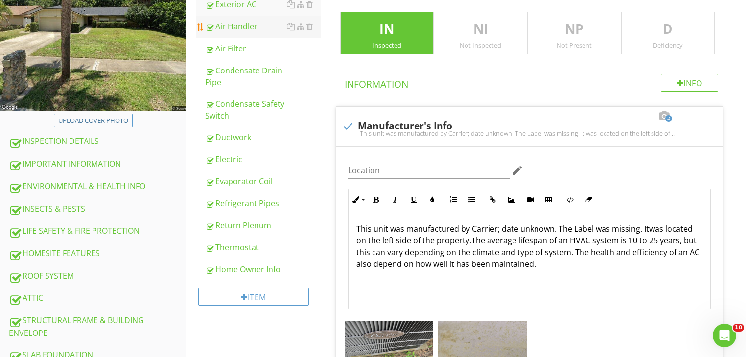
click at [251, 31] on div "Air Handler" at bounding box center [263, 27] width 116 height 12
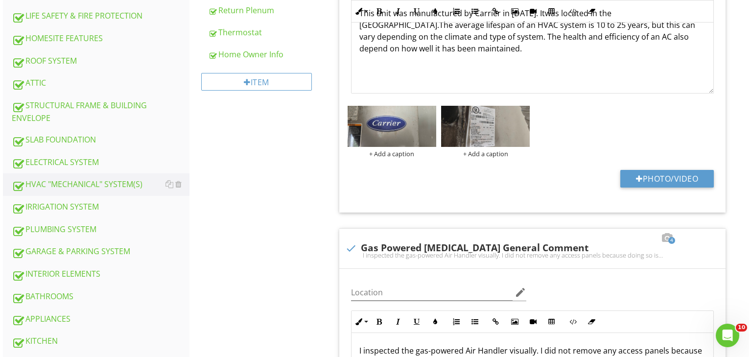
scroll to position [392, 0]
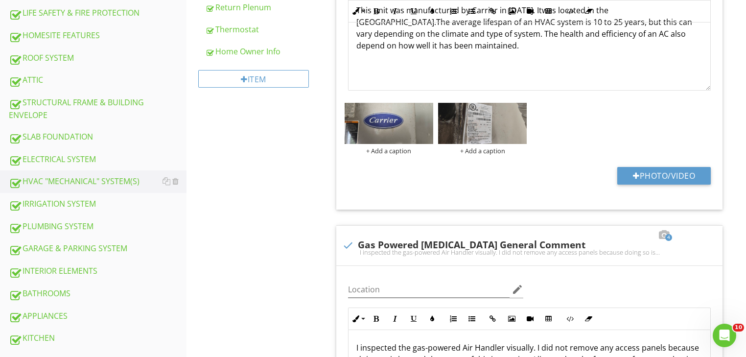
drag, startPoint x: 746, startPoint y: 102, endPoint x: 746, endPoint y: 128, distance: 25.9
drag, startPoint x: 746, startPoint y: 128, endPoint x: 749, endPoint y: 104, distance: 24.7
click at [680, 77] on div "This unit was manufactured by Carrier in March 2006. It was located in the Gara…" at bounding box center [530, 42] width 362 height 98
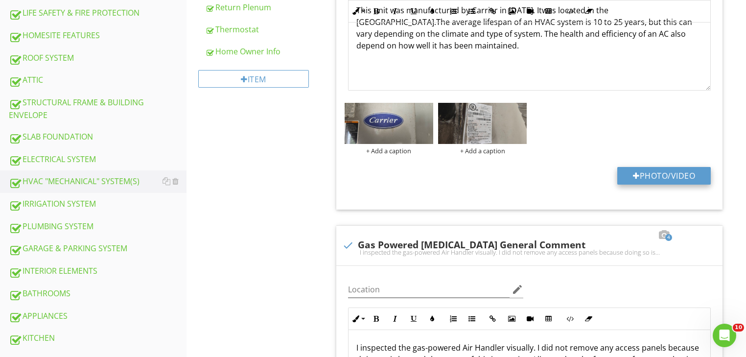
click at [648, 176] on button "Photo/Video" at bounding box center [664, 176] width 94 height 18
type input "C:\fakepath\HVAC change out permit 04252006-ME06-0155.jpg"
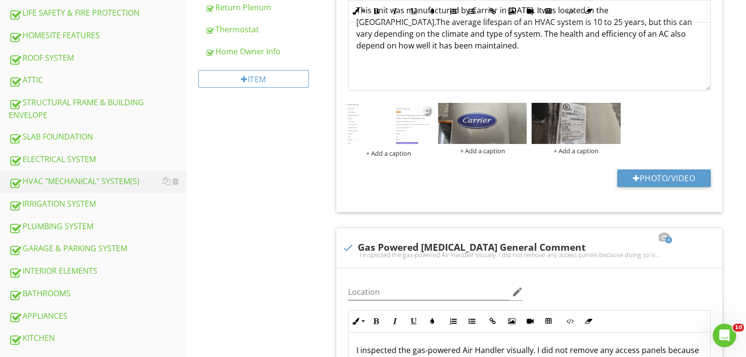
click at [377, 153] on div "+ Add a caption" at bounding box center [389, 153] width 89 height 8
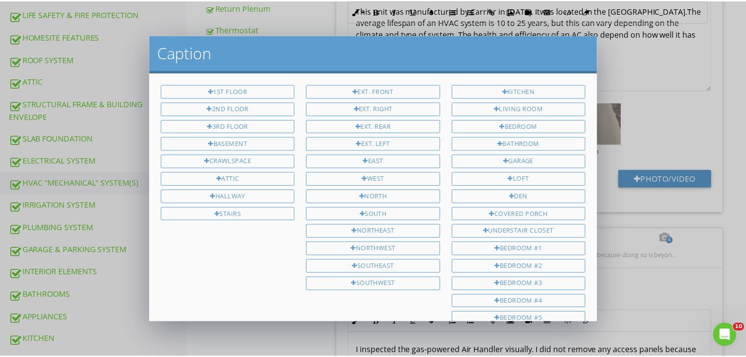
scroll to position [264, 0]
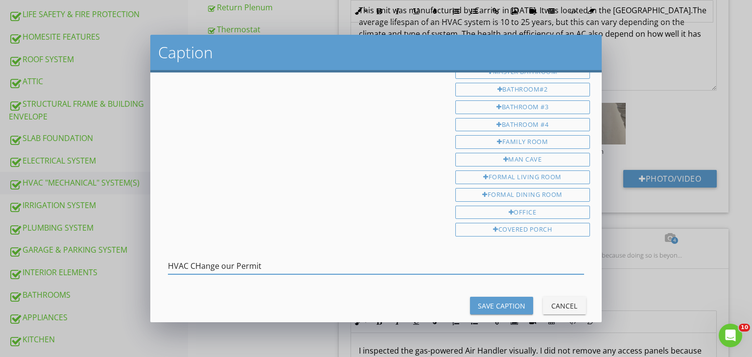
type input "HVAC CHange our Permit"
click at [498, 297] on button "Save Caption" at bounding box center [501, 306] width 63 height 18
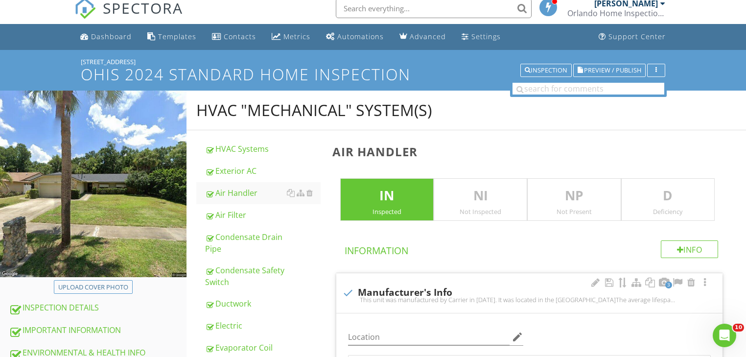
scroll to position [0, 0]
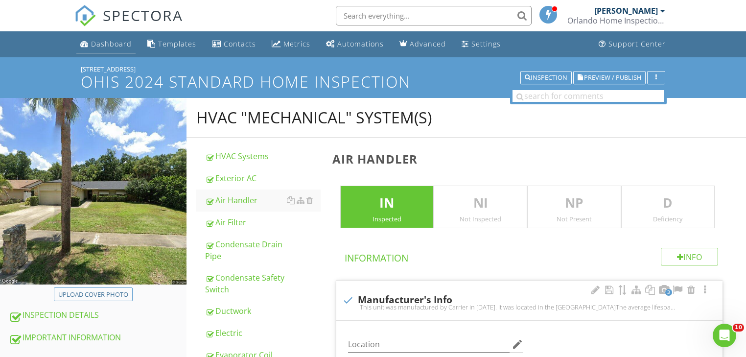
click at [104, 41] on div "Dashboard" at bounding box center [111, 43] width 41 height 9
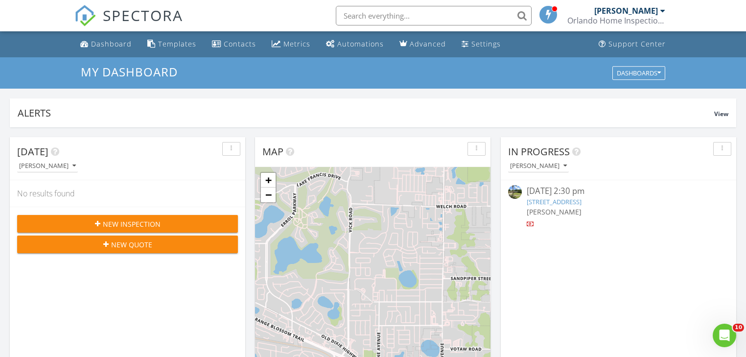
click at [548, 200] on link "[STREET_ADDRESS]" at bounding box center [554, 201] width 55 height 9
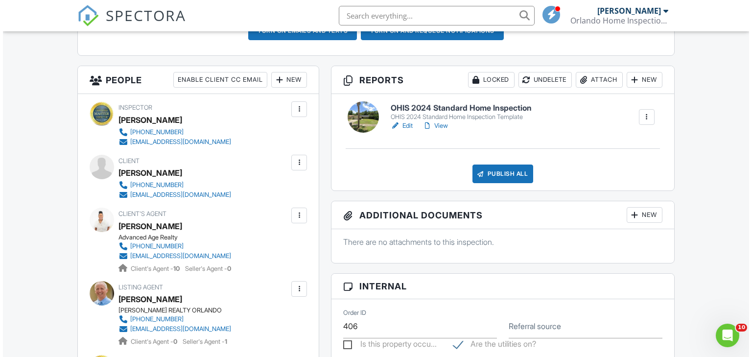
scroll to position [345, 0]
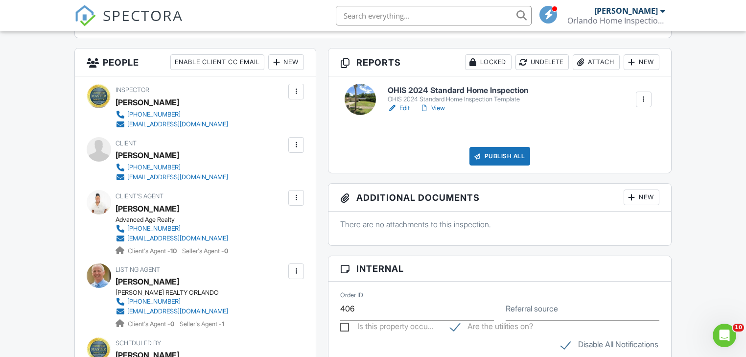
drag, startPoint x: 747, startPoint y: 57, endPoint x: 747, endPoint y: 132, distance: 75.4
click at [294, 198] on div at bounding box center [296, 198] width 10 height 10
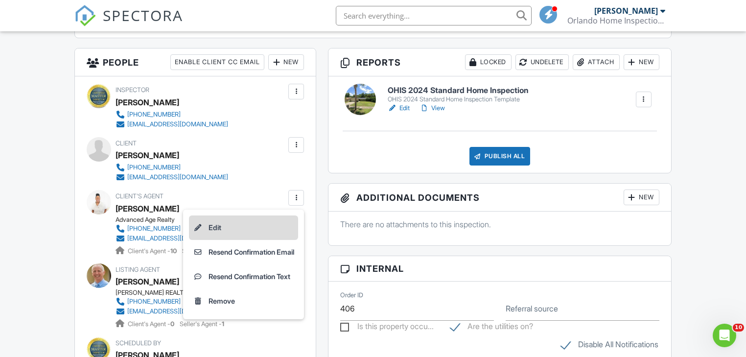
click at [211, 229] on li "Edit" at bounding box center [243, 227] width 109 height 24
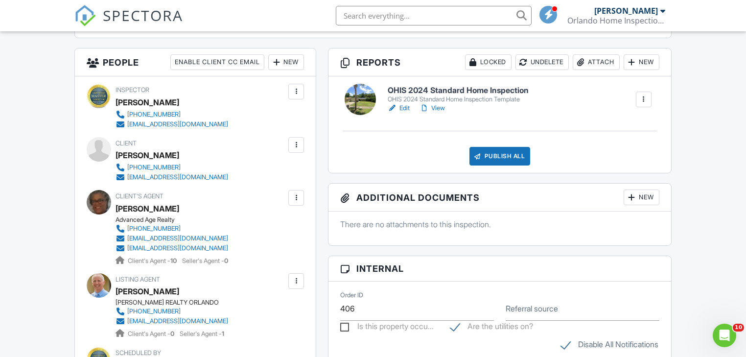
click at [296, 143] on div at bounding box center [296, 145] width 10 height 10
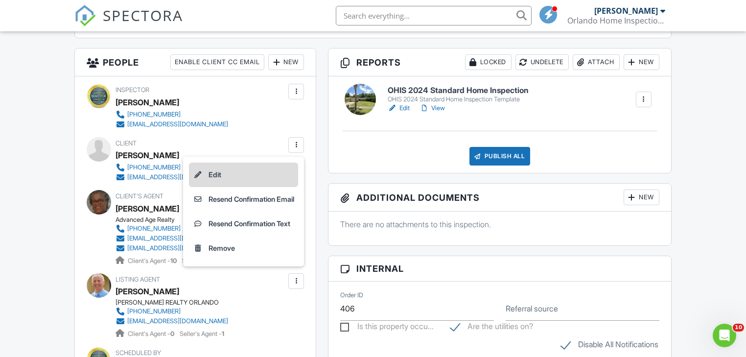
click at [207, 170] on li "Edit" at bounding box center [243, 175] width 109 height 24
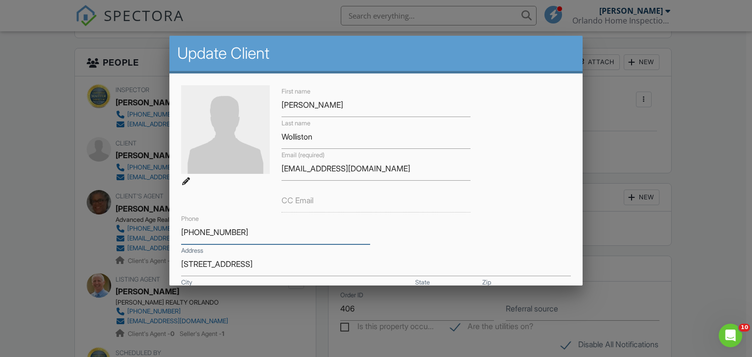
drag, startPoint x: 235, startPoint y: 231, endPoint x: 172, endPoint y: 235, distance: 63.8
click at [172, 235] on div "First name Erick Last name Wolliston Email (required) ew1126@yahoo.com CC Email…" at bounding box center [376, 278] width 414 height 410
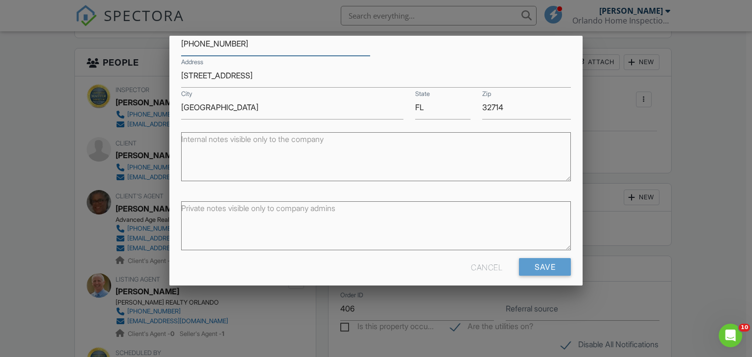
scroll to position [197, 0]
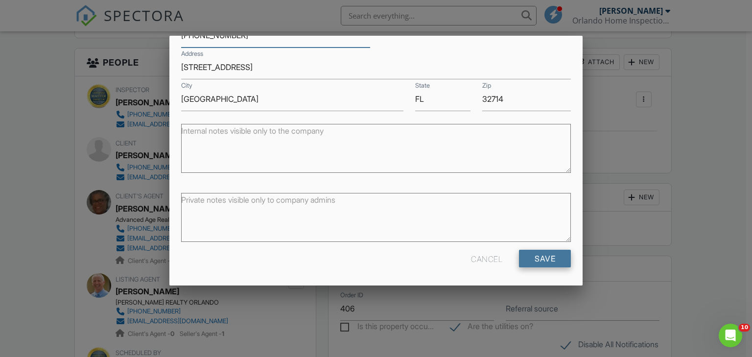
type input "321-429-8905"
click at [539, 258] on input "Save" at bounding box center [545, 259] width 52 height 18
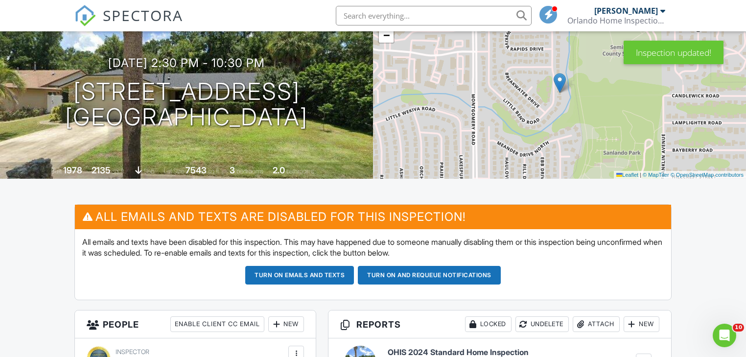
scroll to position [106, 0]
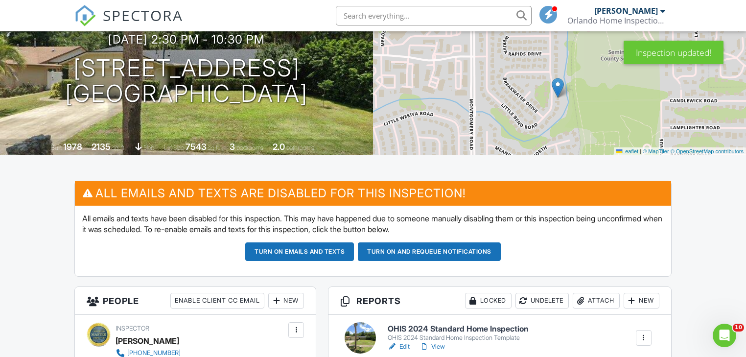
drag, startPoint x: 743, startPoint y: 95, endPoint x: 740, endPoint y: 134, distance: 38.3
click at [740, 134] on div "+ − Leaflet | © MapTiler © OpenStreetMap contributors" at bounding box center [559, 69] width 373 height 171
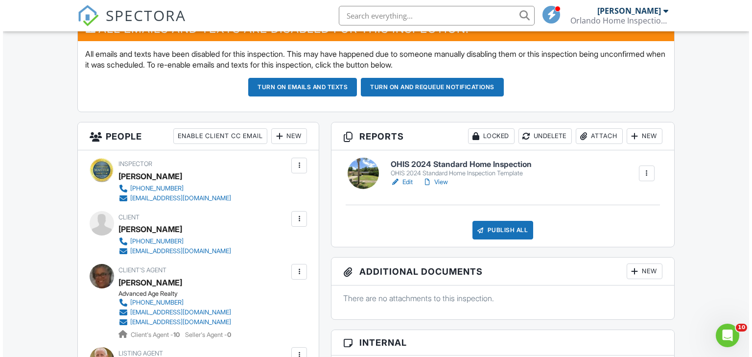
scroll to position [284, 0]
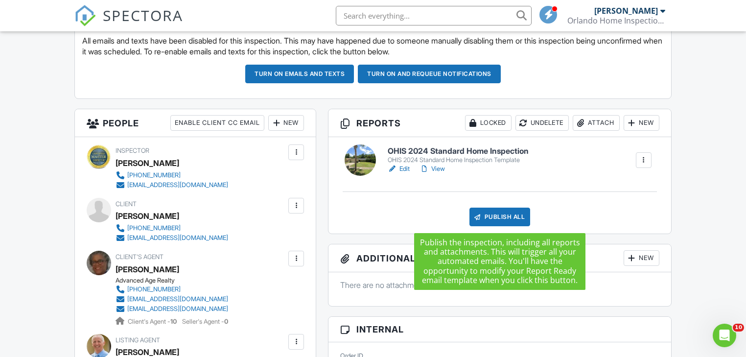
click at [496, 215] on div "Publish All" at bounding box center [499, 217] width 61 height 19
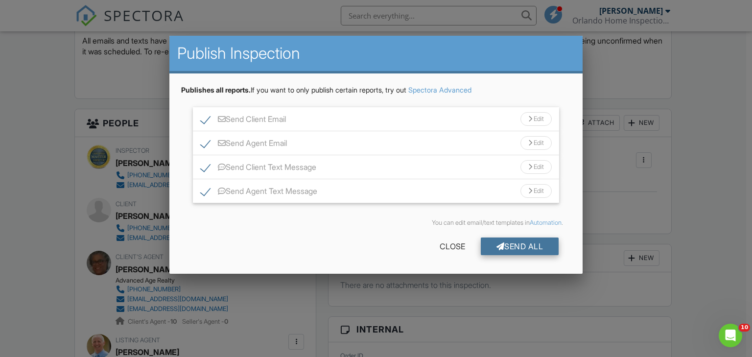
click at [524, 243] on div "Send All" at bounding box center [520, 246] width 78 height 18
